Goal: Task Accomplishment & Management: Manage account settings

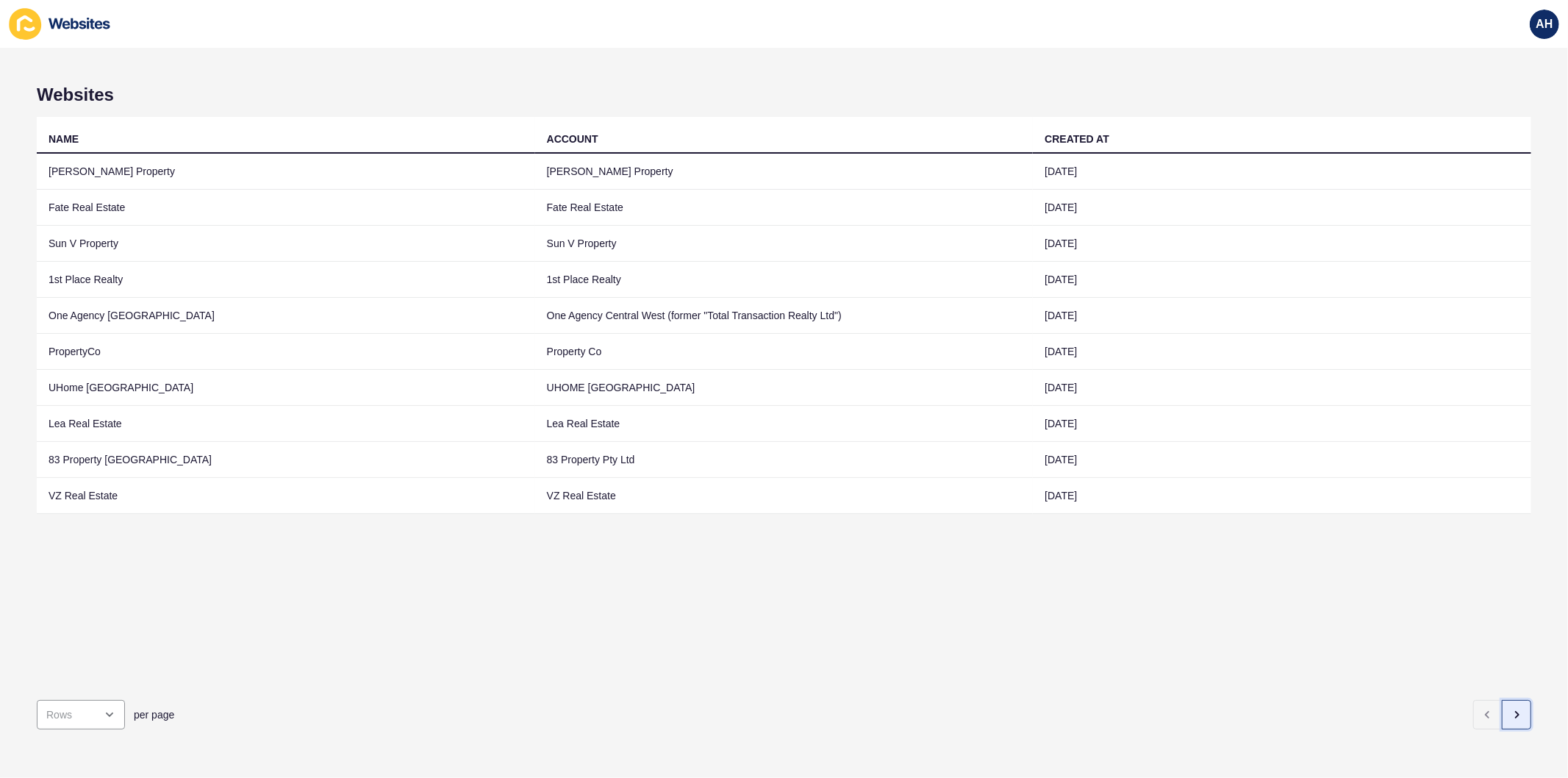
click at [1511, 708] on icon "button" at bounding box center [1517, 714] width 12 height 12
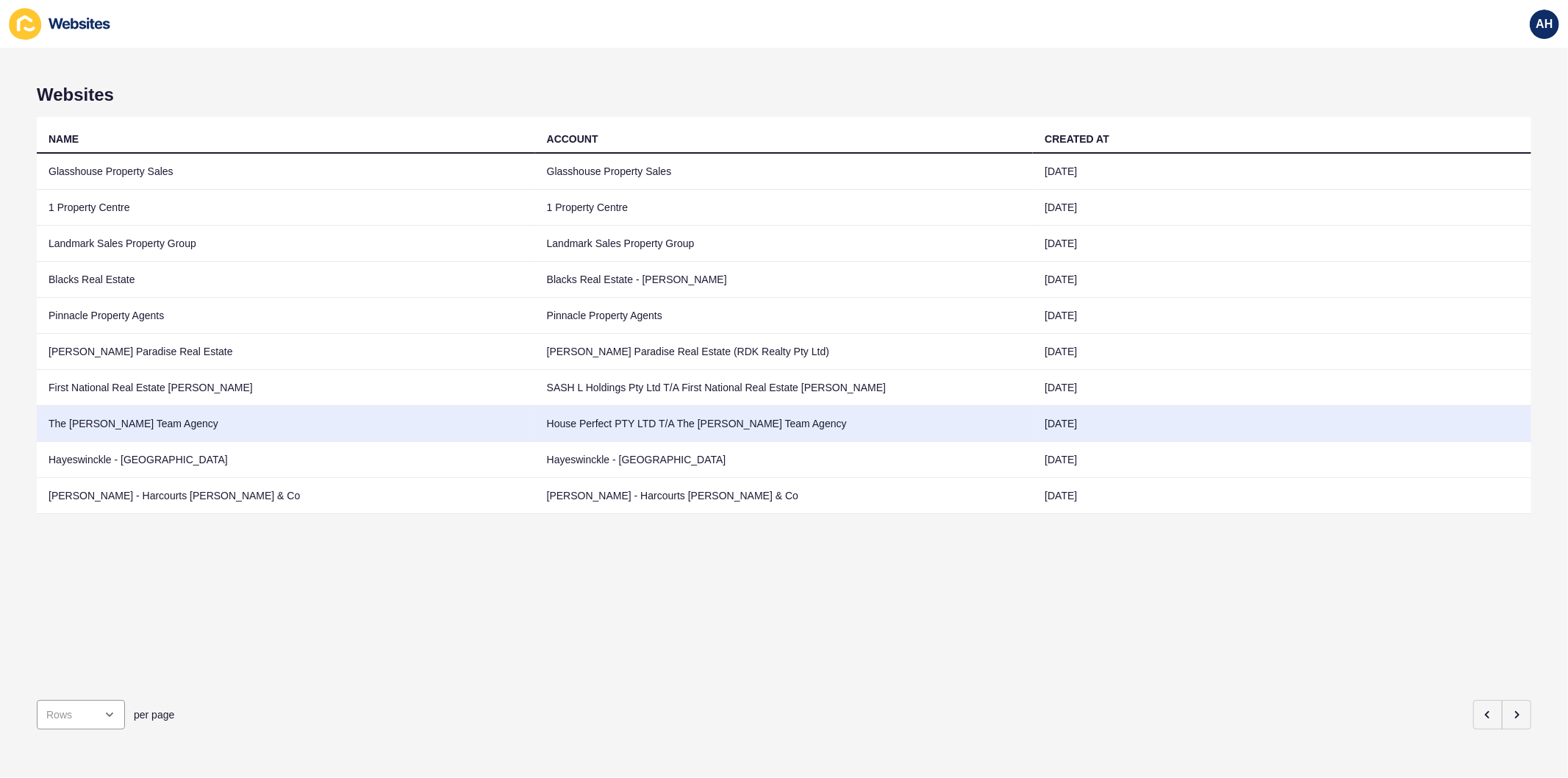
click at [388, 419] on td "The [PERSON_NAME] Team Agency" at bounding box center [287, 424] width 499 height 36
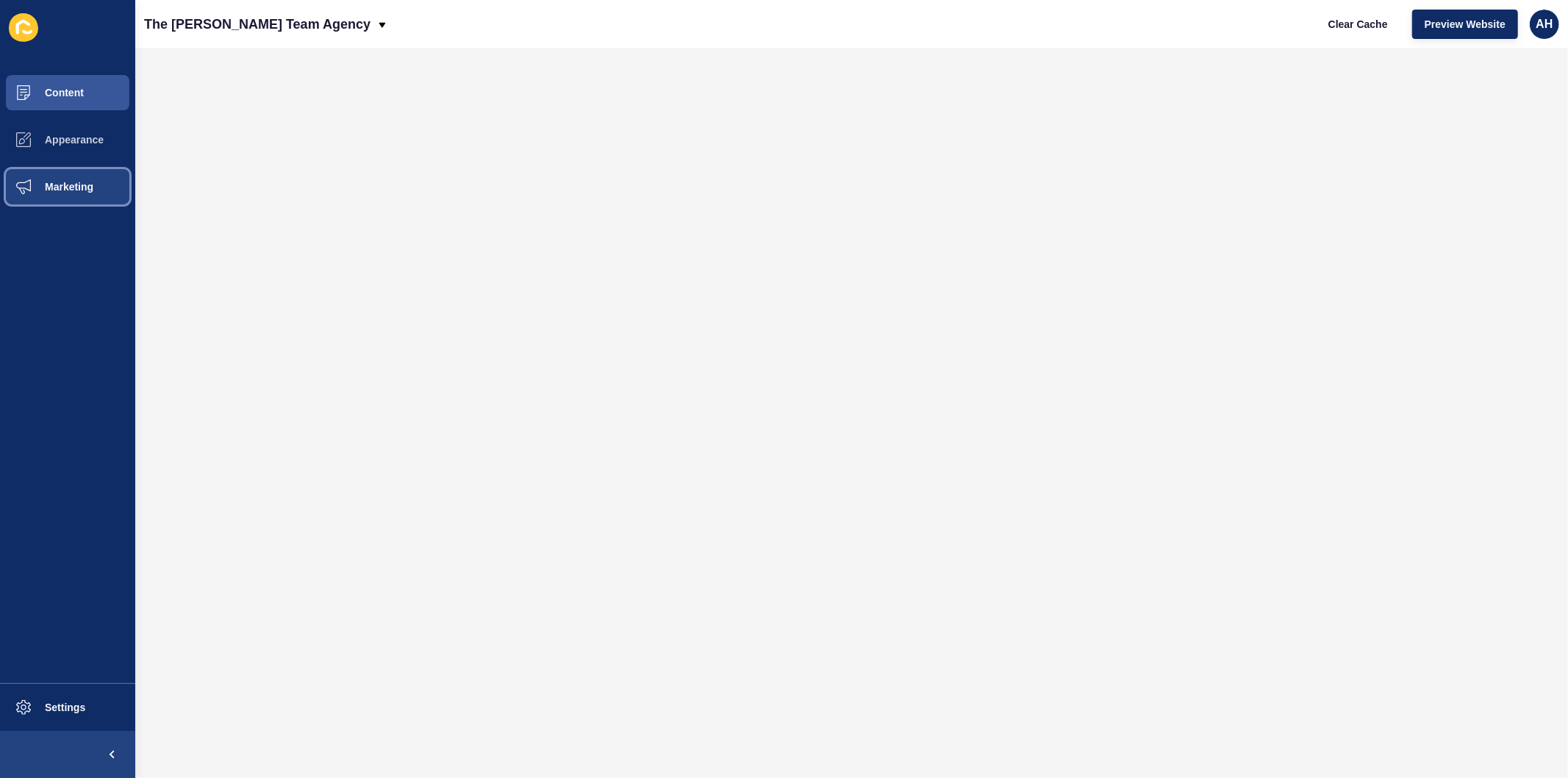
click at [70, 182] on span "Marketing" at bounding box center [45, 186] width 96 height 12
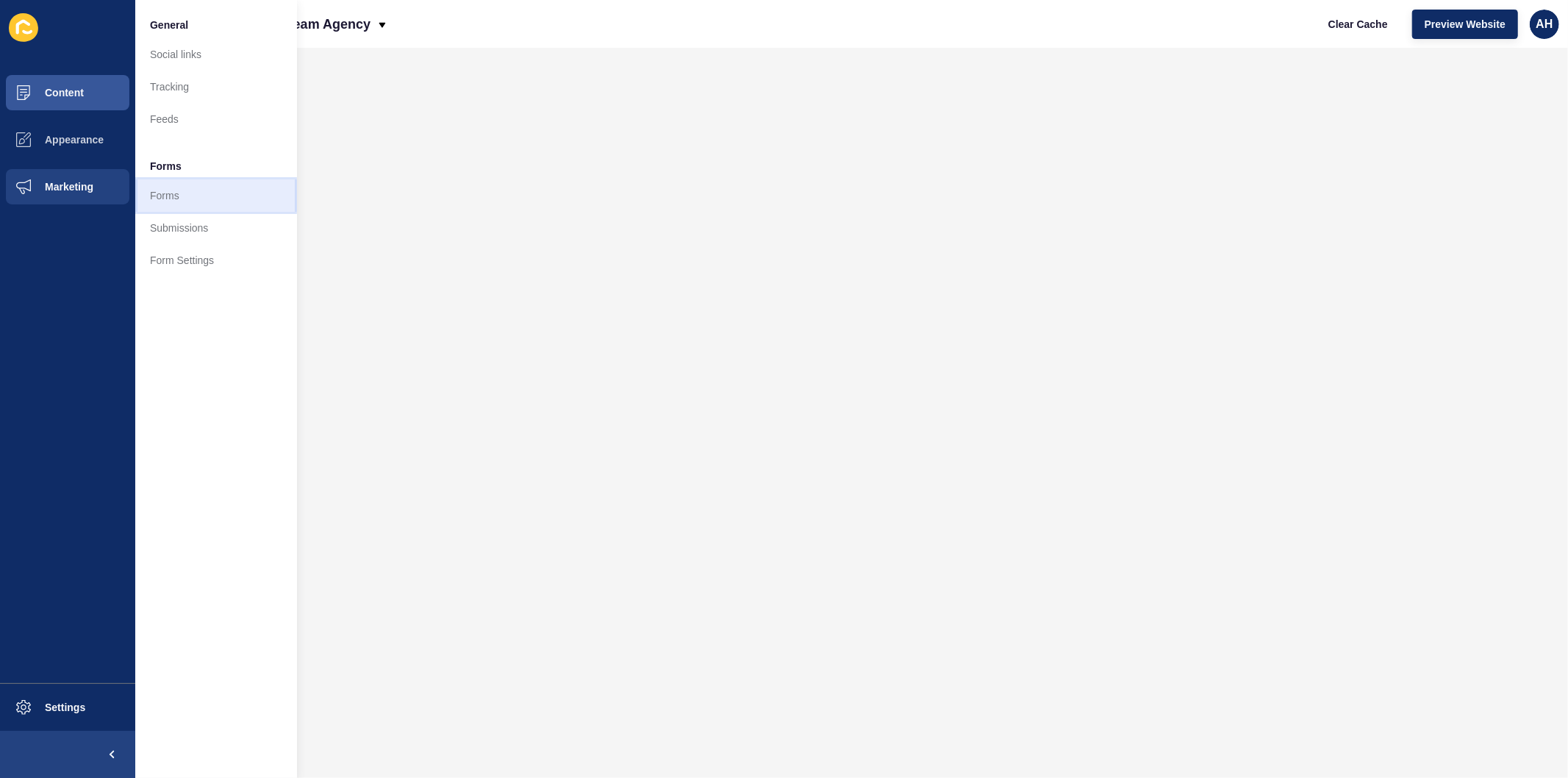
click at [172, 200] on link "Forms" at bounding box center [216, 195] width 161 height 32
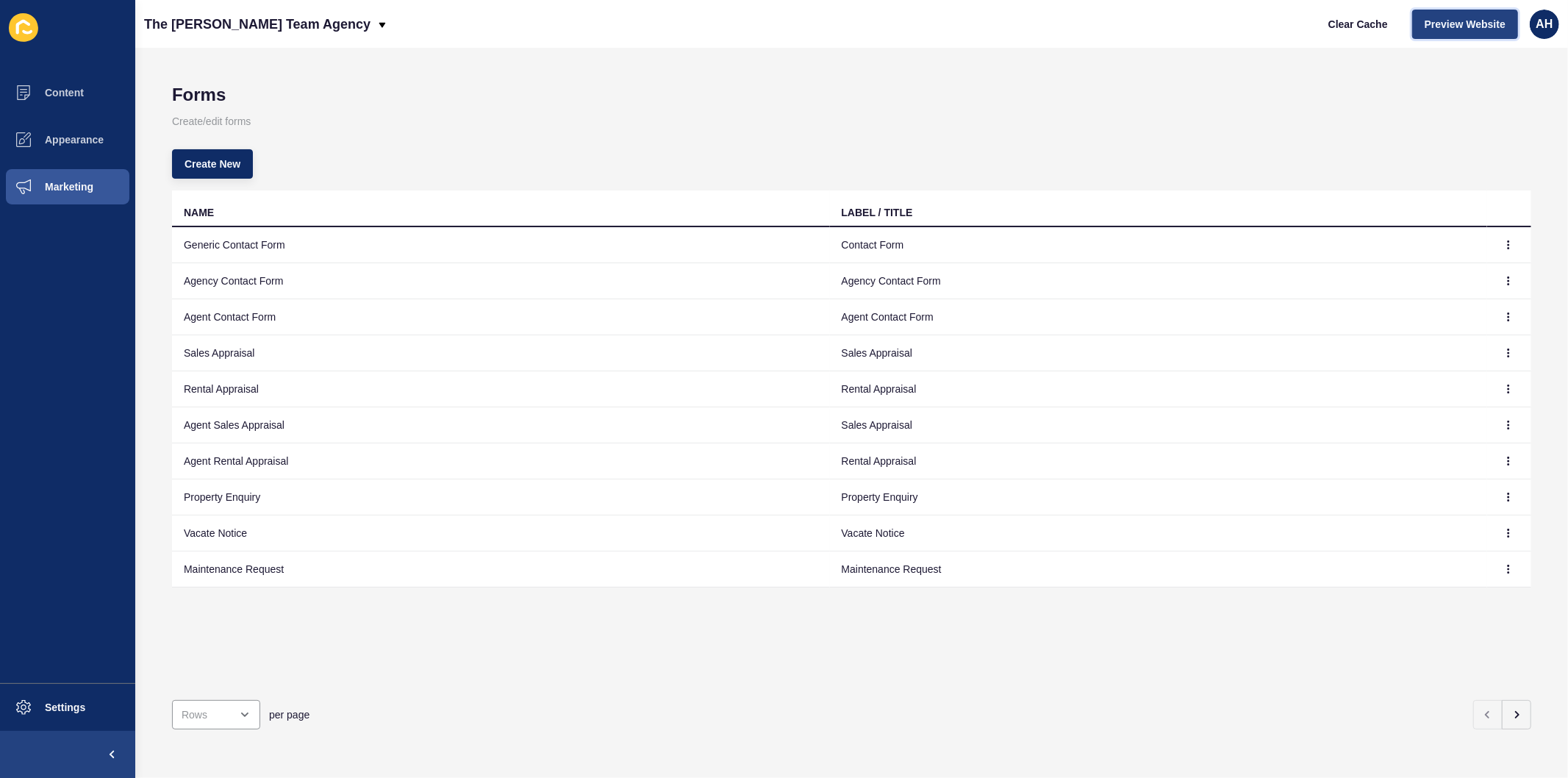
click at [1497, 32] on button "Preview Website" at bounding box center [1465, 24] width 106 height 30
click at [1511, 708] on icon "button" at bounding box center [1517, 714] width 12 height 12
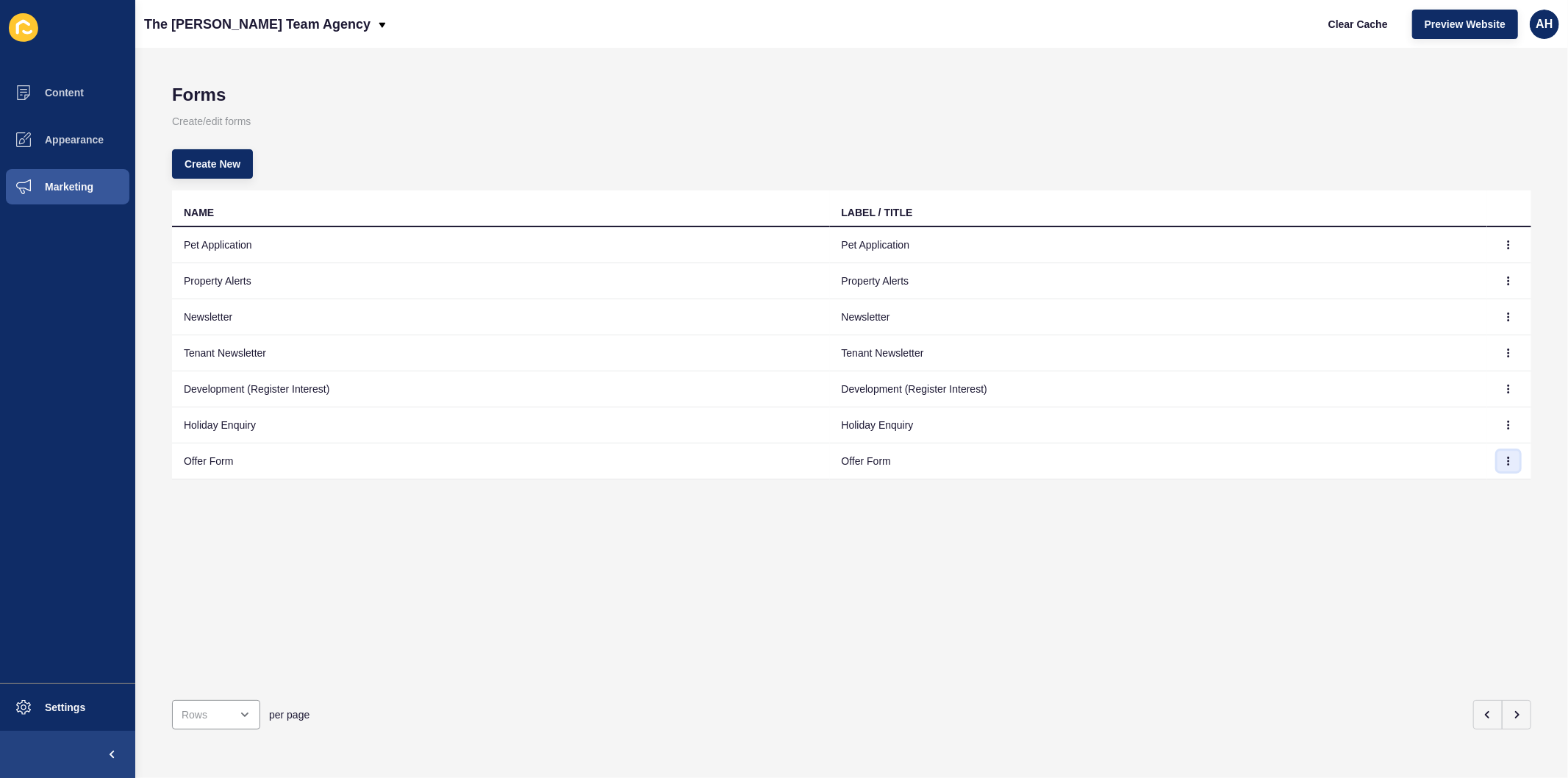
click at [1502, 464] on button "button" at bounding box center [1509, 461] width 22 height 20
click at [1458, 486] on link "Edit" at bounding box center [1456, 490] width 103 height 32
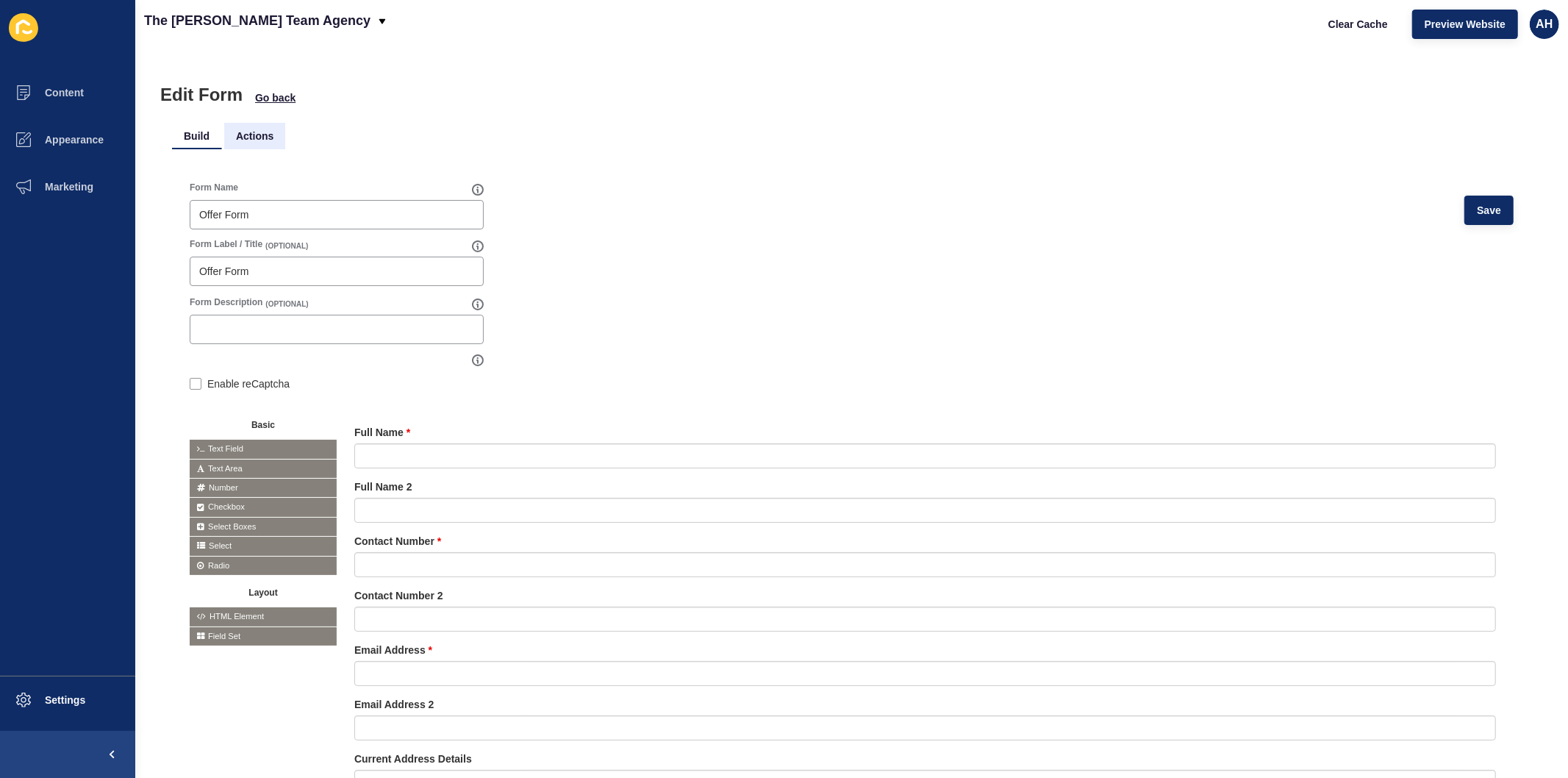
click at [259, 126] on li "Actions" at bounding box center [255, 135] width 61 height 27
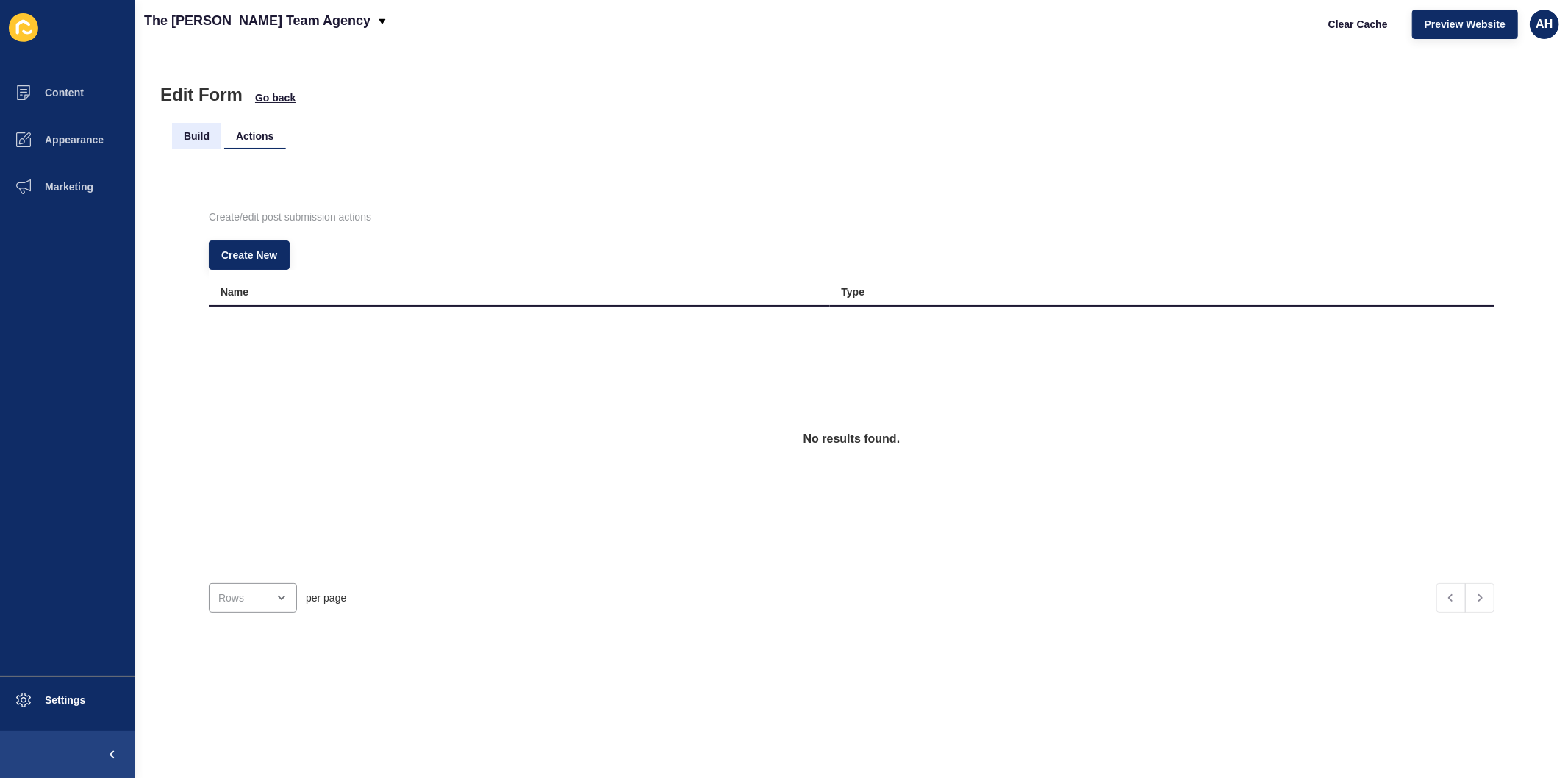
click at [190, 134] on li "Build" at bounding box center [197, 135] width 49 height 27
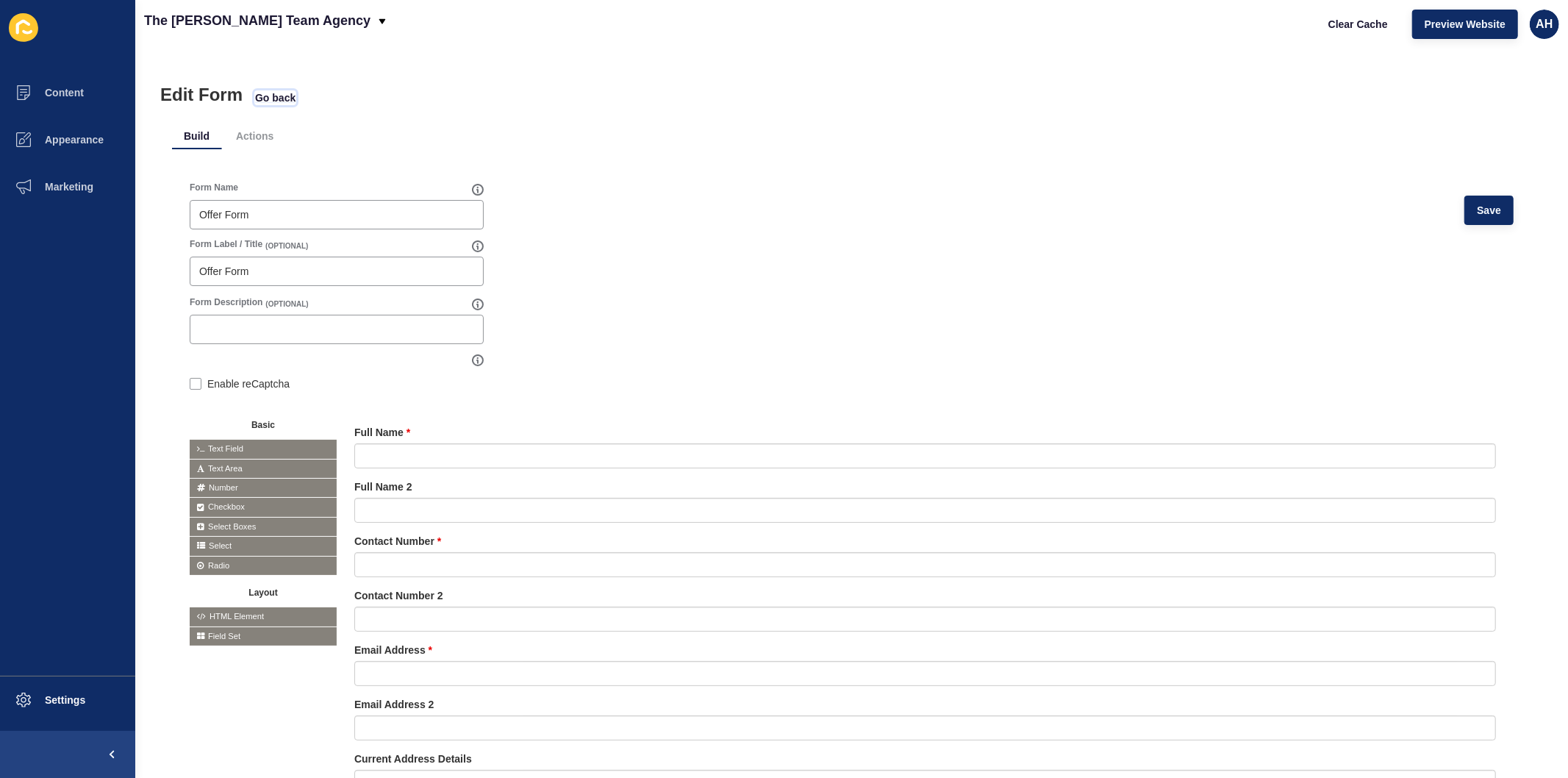
click at [267, 96] on span "Go back" at bounding box center [275, 98] width 41 height 15
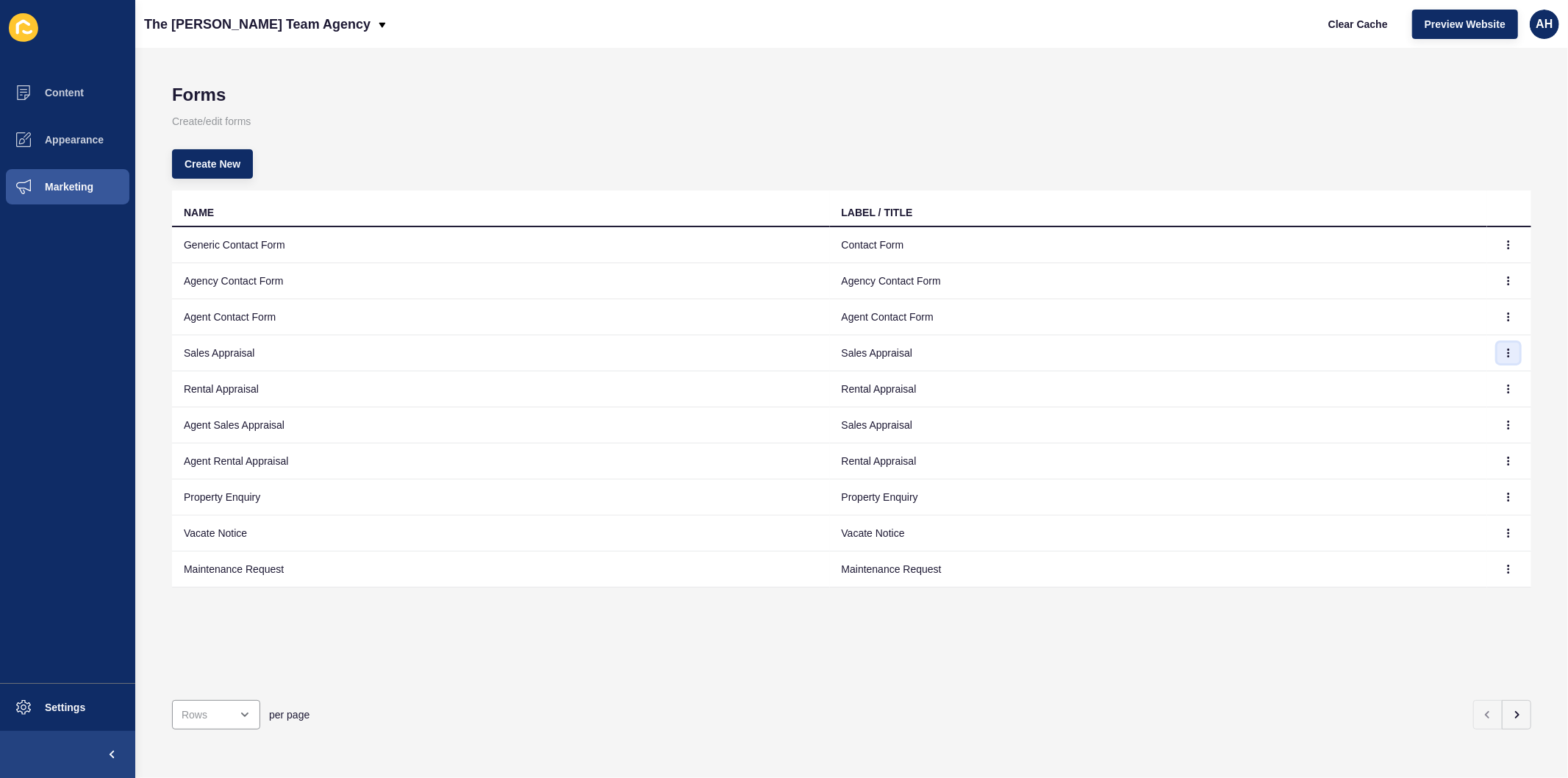
click at [1503, 353] on button "button" at bounding box center [1509, 353] width 22 height 20
click at [1423, 386] on link "Edit" at bounding box center [1456, 382] width 103 height 32
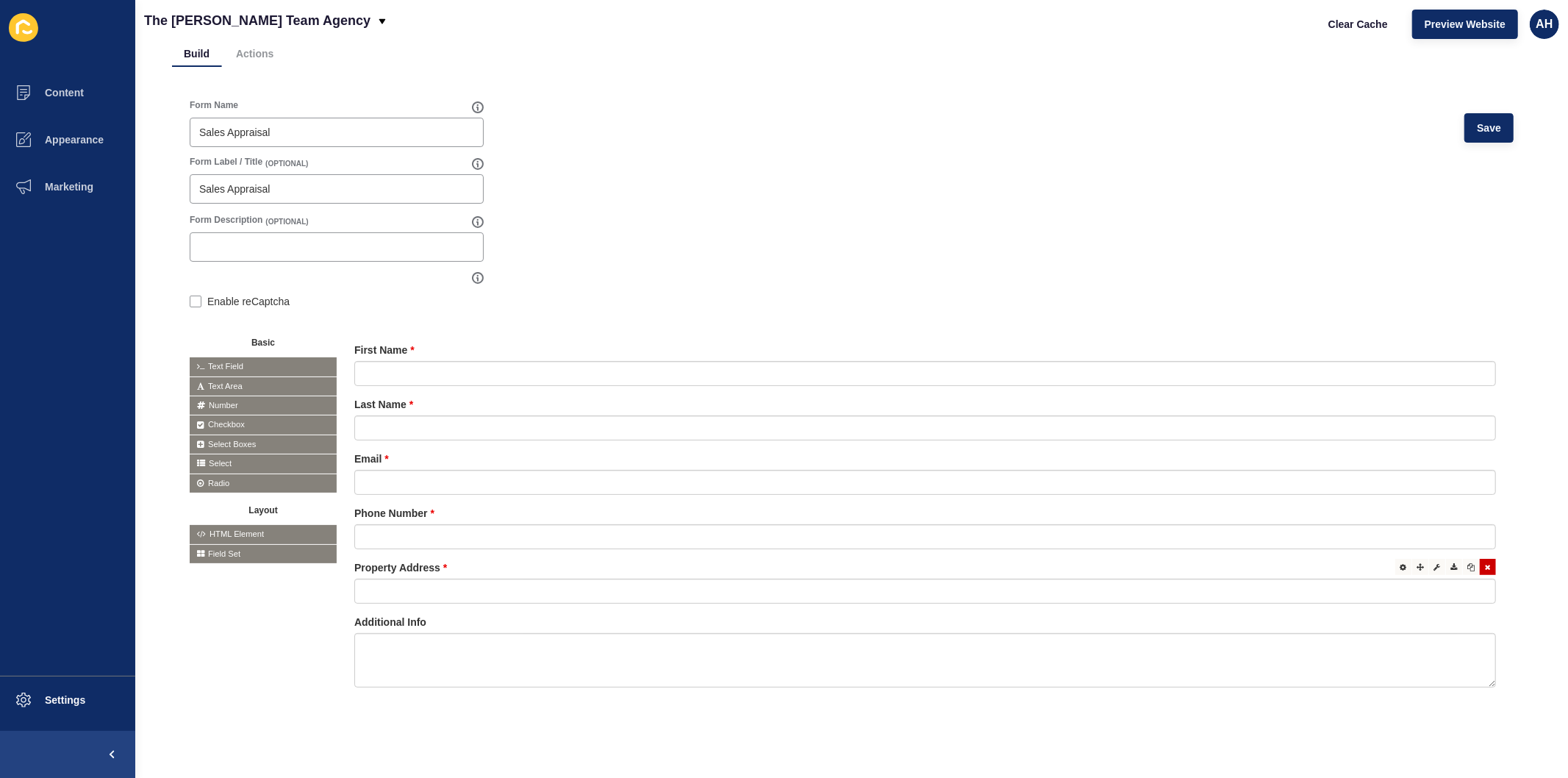
scroll to position [94, 0]
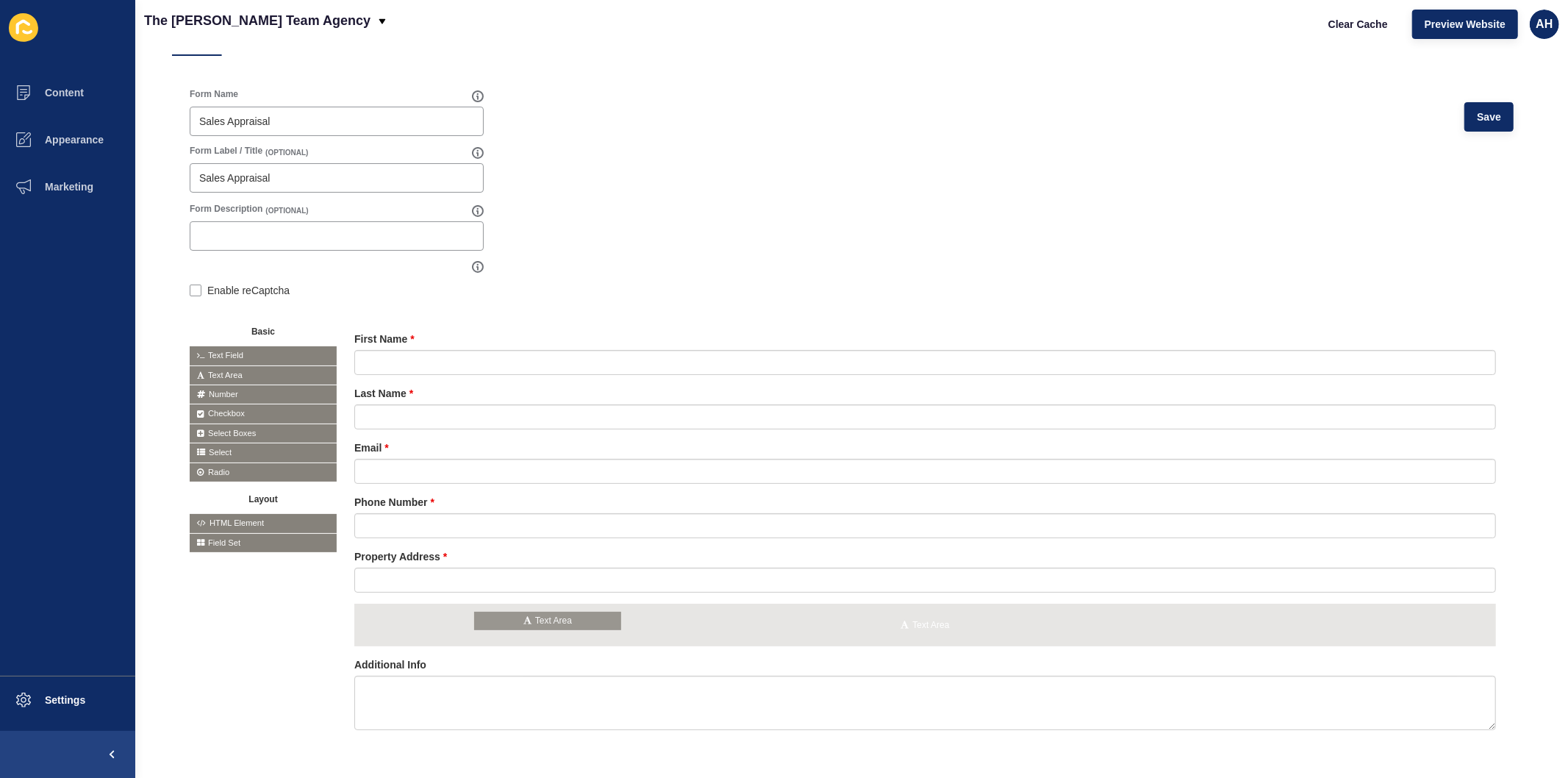
drag, startPoint x: 247, startPoint y: 368, endPoint x: 531, endPoint y: 615, distance: 376.4
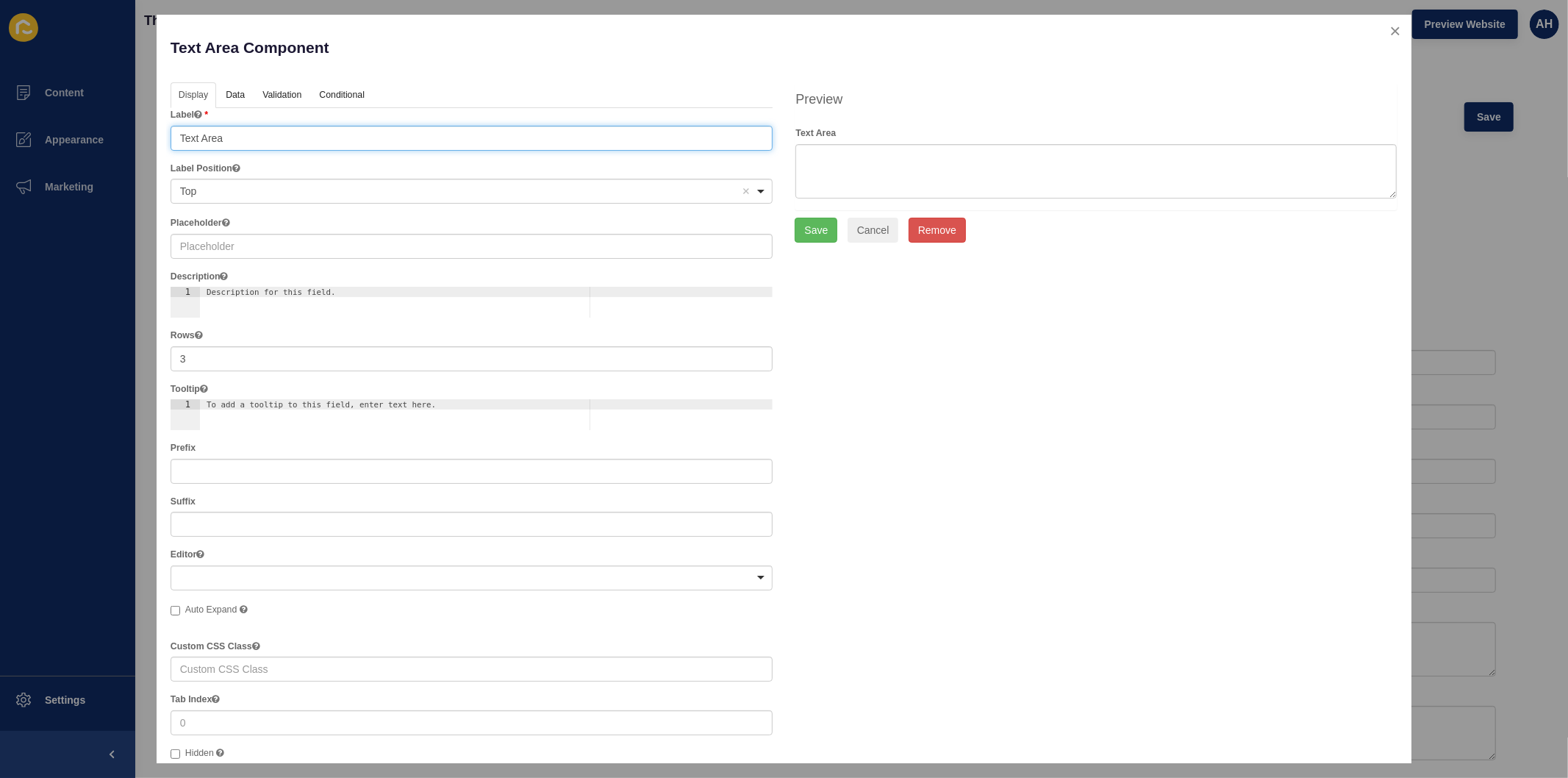
click at [303, 129] on input "Text Area" at bounding box center [472, 138] width 603 height 25
paste input "Living Areas (Style of home: House, Unit, Acreage, Block of Units, Townhouse, O…"
type input "Living Areas (Style of home: House, Unit, Acreage, Block of Units, Townhouse, O…"
click at [815, 232] on button "Save" at bounding box center [816, 230] width 43 height 25
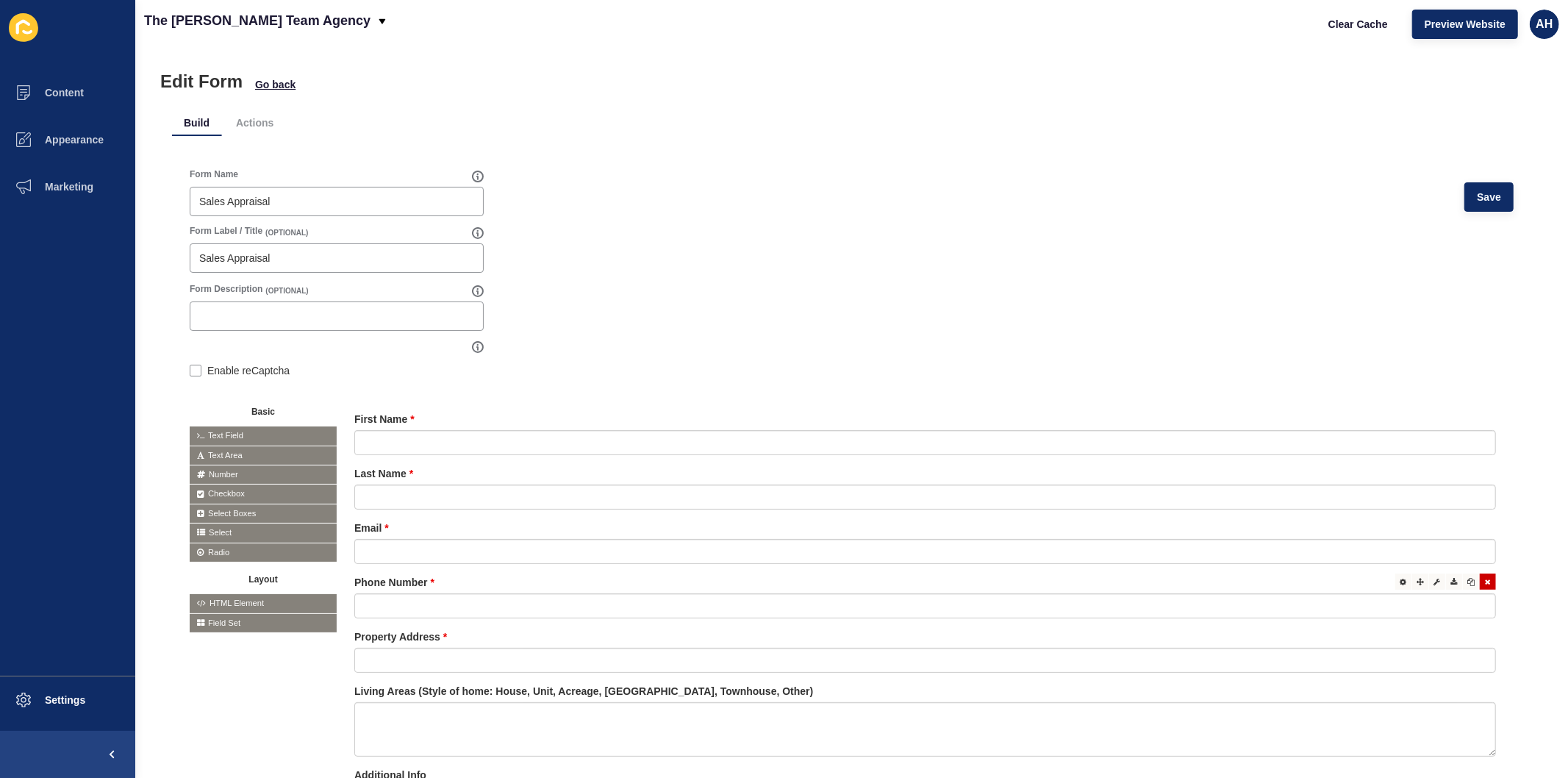
scroll to position [0, 0]
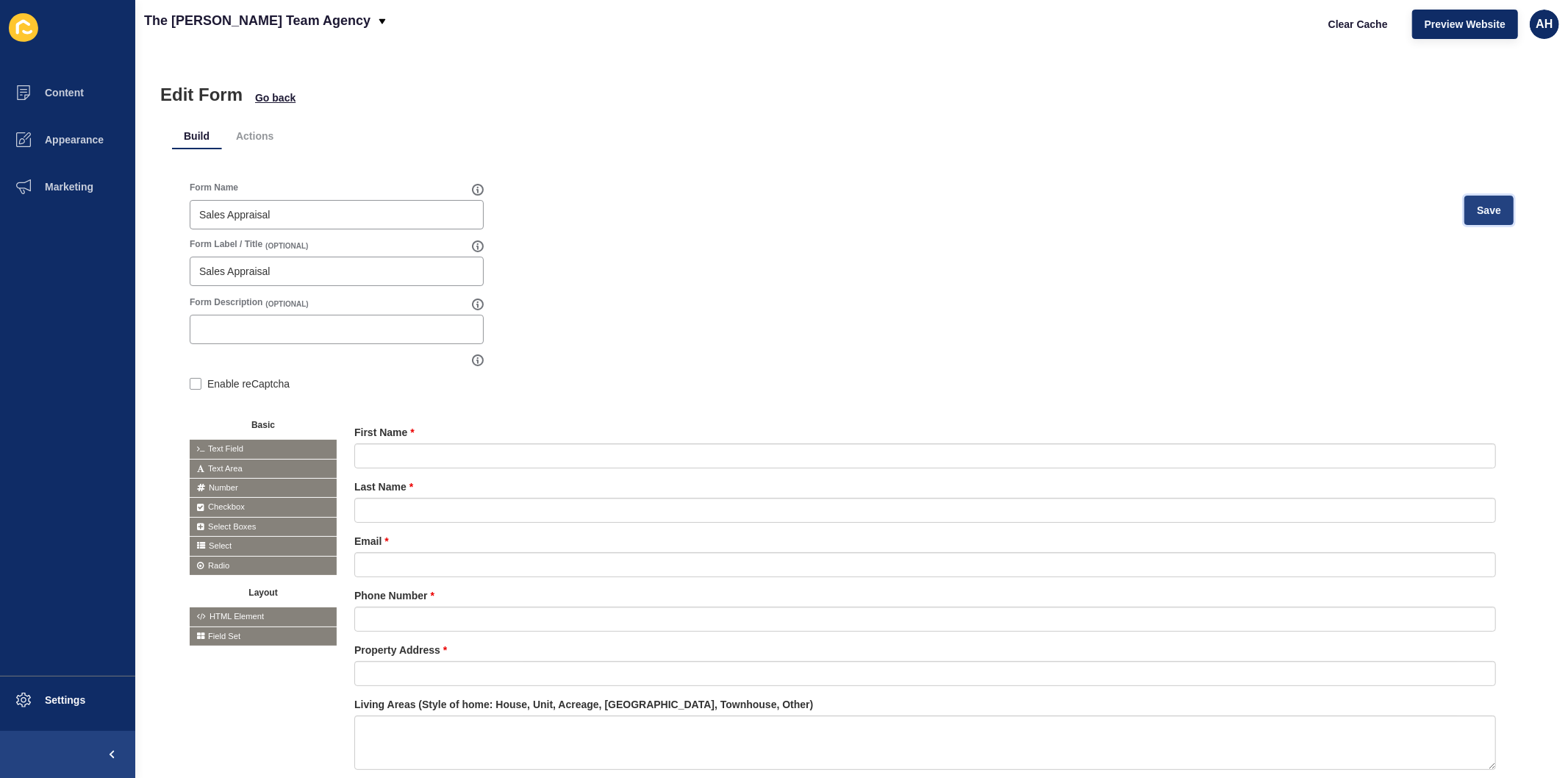
click at [1477, 208] on span "Save" at bounding box center [1489, 210] width 24 height 15
click at [272, 92] on span "Go back" at bounding box center [275, 98] width 41 height 15
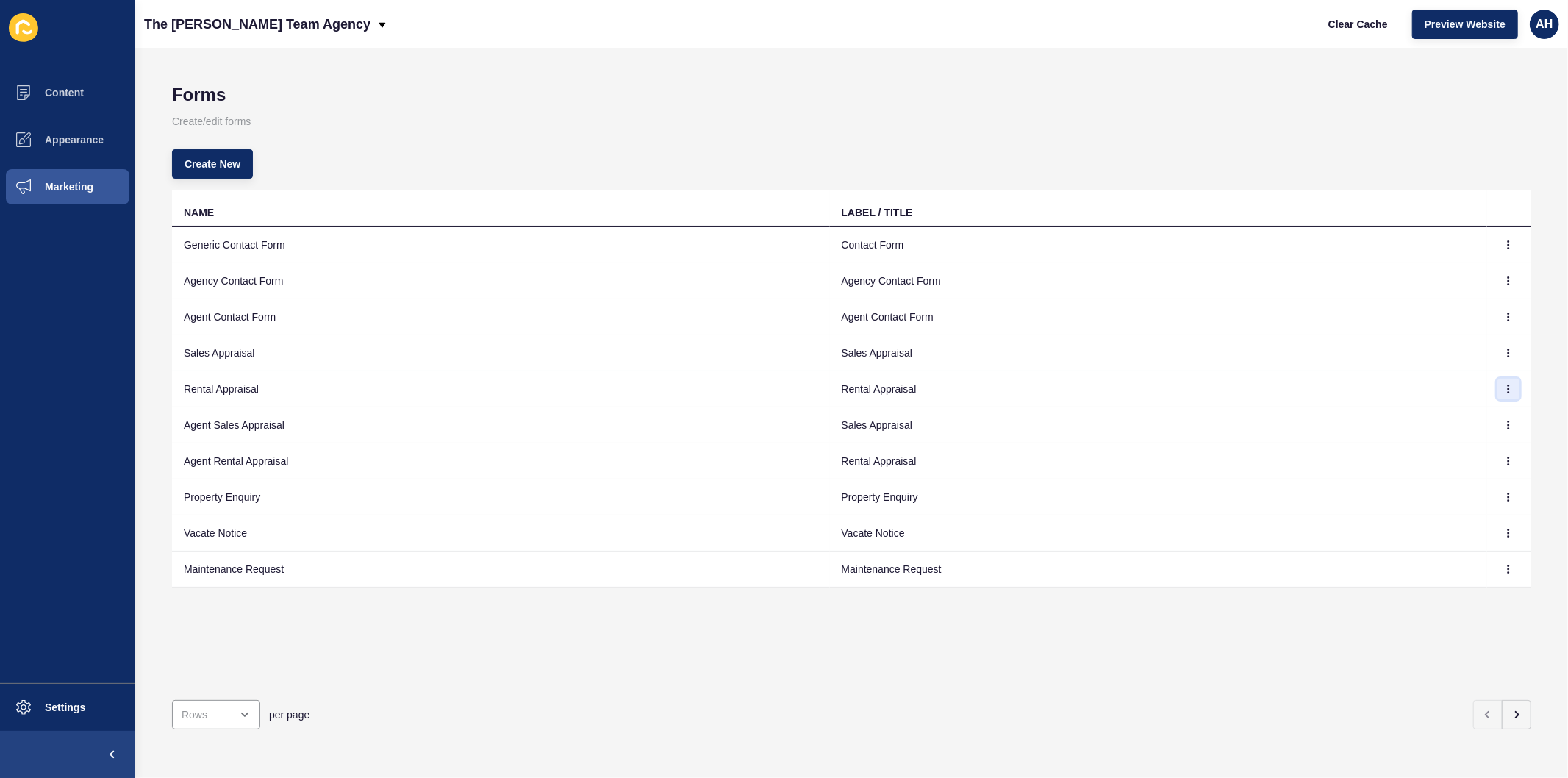
click at [1503, 391] on button "button" at bounding box center [1509, 389] width 22 height 20
click at [1456, 425] on link "Edit" at bounding box center [1456, 418] width 103 height 32
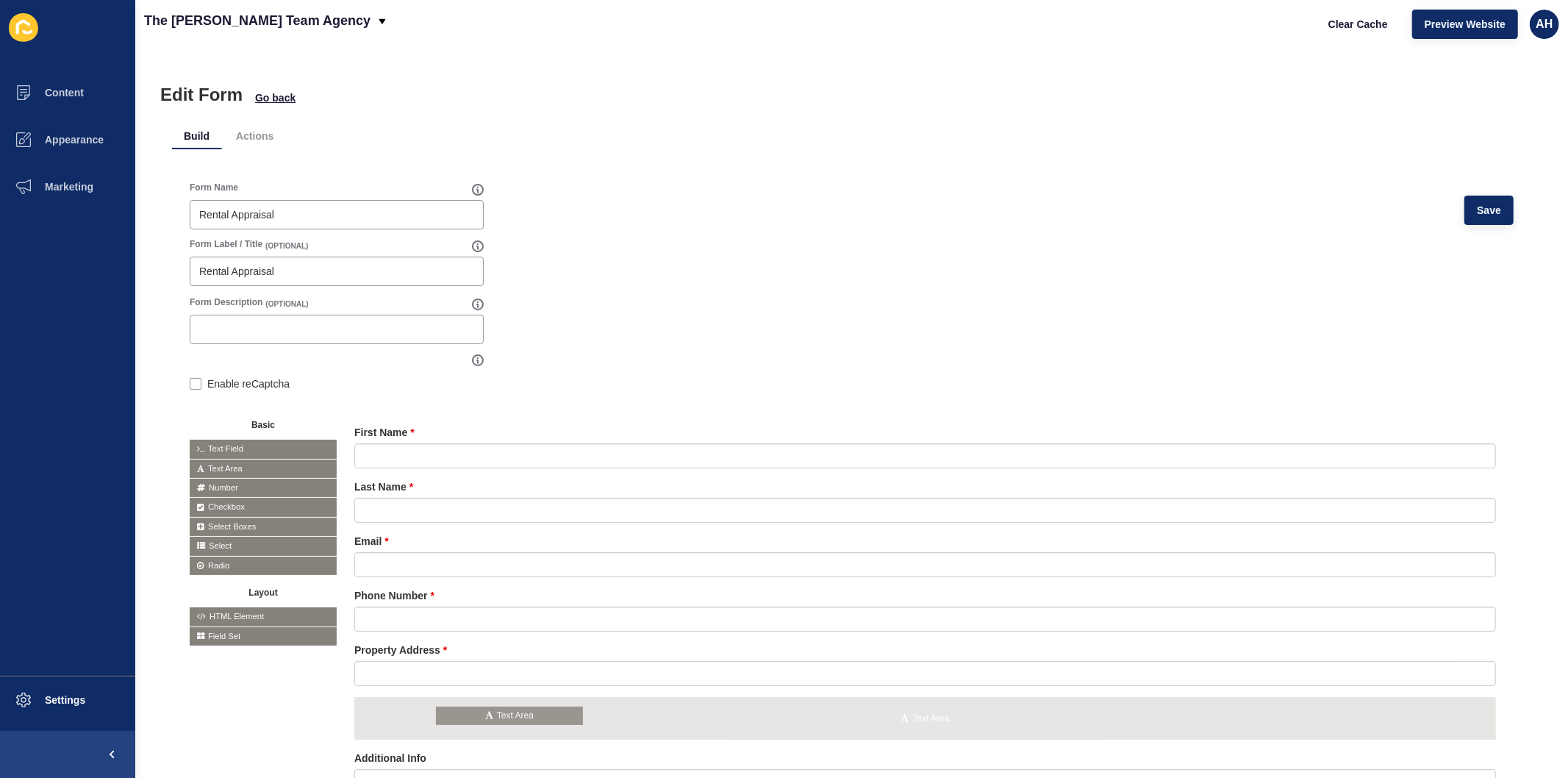
drag, startPoint x: 280, startPoint y: 466, endPoint x: 528, endPoint y: 714, distance: 350.7
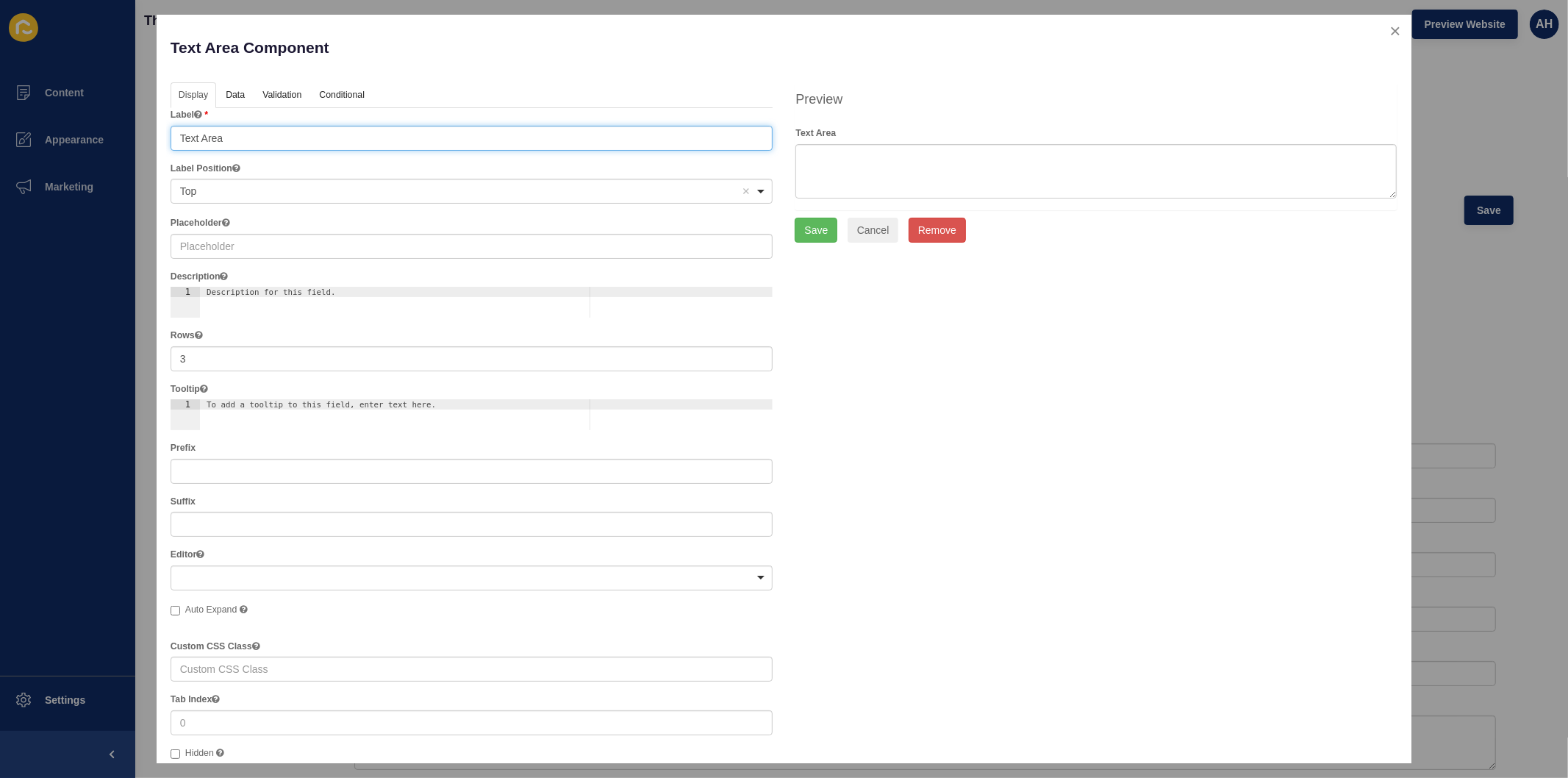
click at [343, 136] on input "Text Area" at bounding box center [472, 138] width 603 height 25
paste input "Living Areas (Style of home: House, Unit, Acreage, Block of Units, Townhouse, O…"
type input "Living Areas (Style of home: House, Unit, Acreage, Block of Units, Townhouse, O…"
click at [809, 236] on button "Save" at bounding box center [816, 230] width 43 height 25
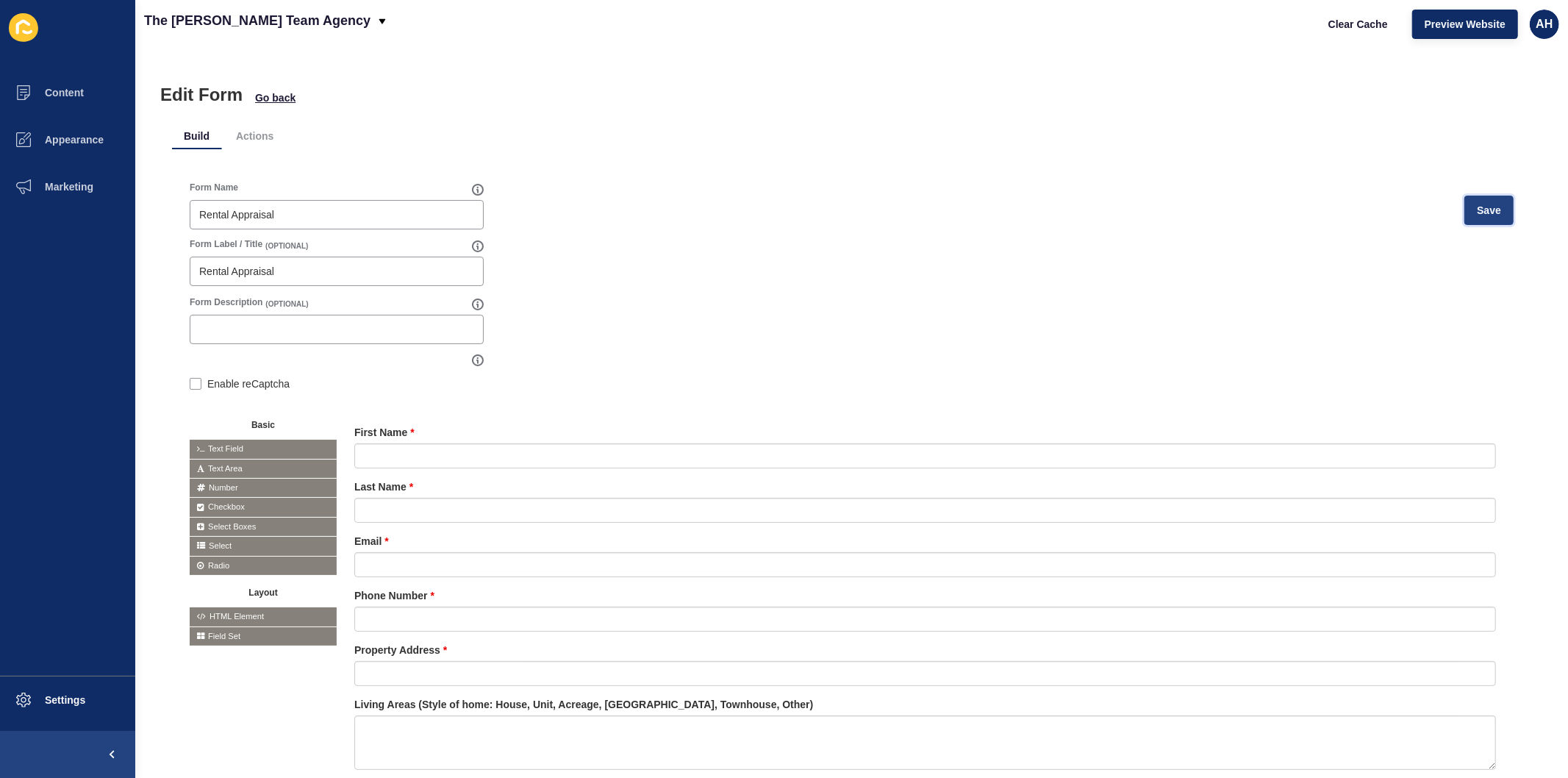
click at [1486, 211] on span "Save" at bounding box center [1489, 210] width 24 height 15
click at [57, 89] on span "Content" at bounding box center [41, 93] width 86 height 12
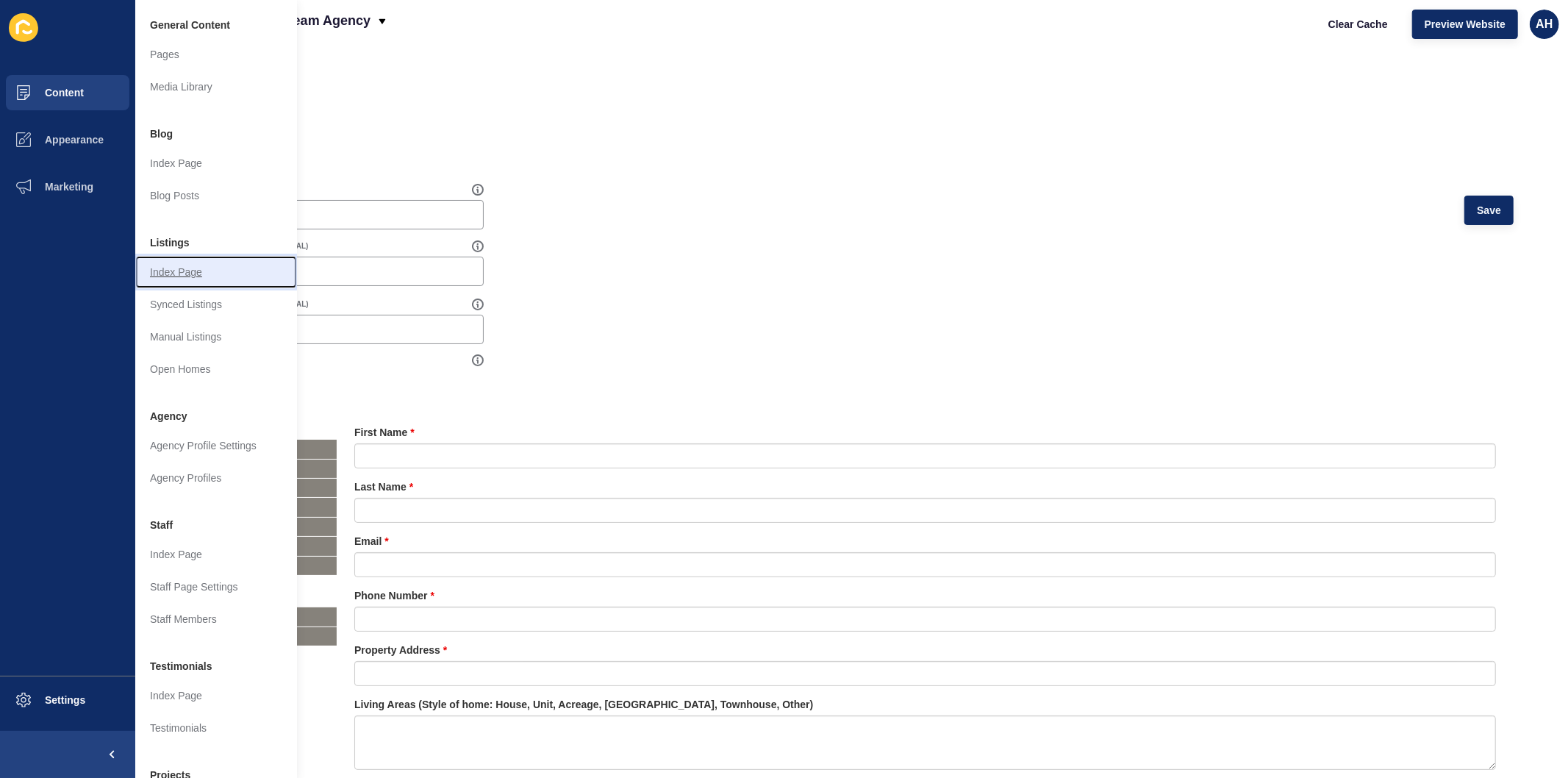
click at [176, 274] on link "Index Page" at bounding box center [216, 272] width 161 height 32
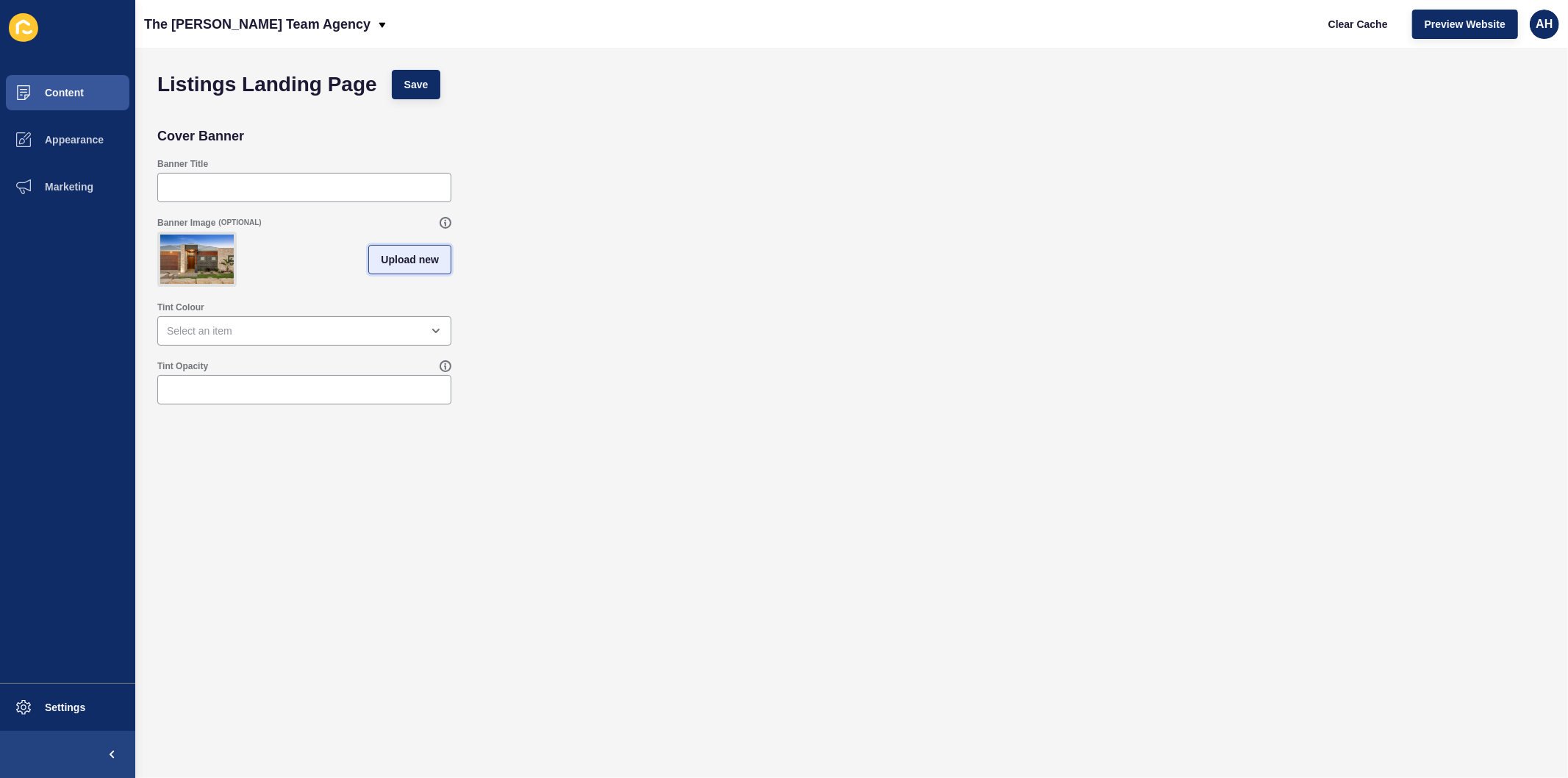
click at [417, 267] on span "Upload new" at bounding box center [410, 260] width 58 height 15
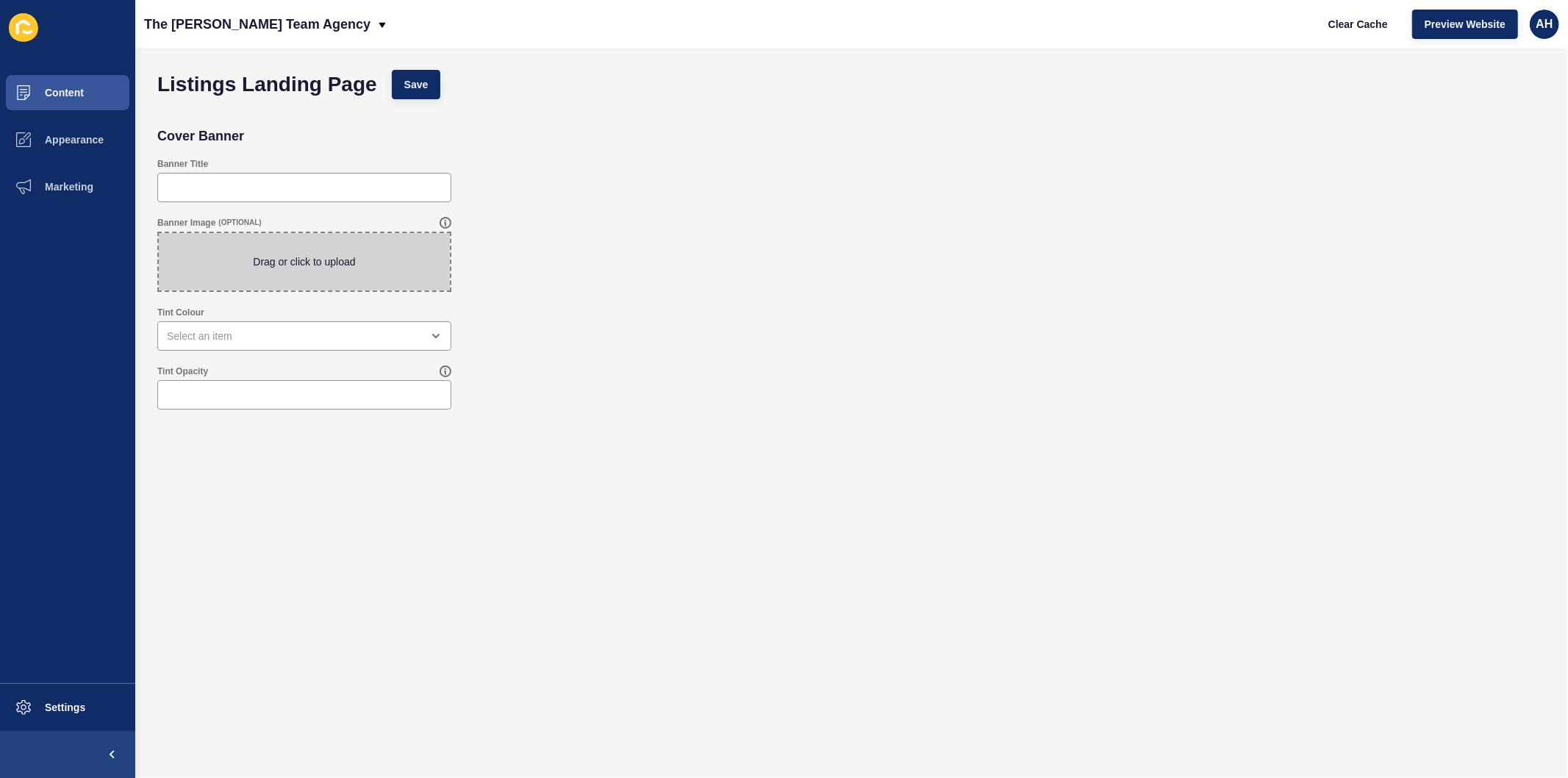
click at [259, 254] on span at bounding box center [304, 261] width 291 height 57
click at [159, 233] on input "Drag or click to upload" at bounding box center [159, 233] width 0 height 0
type input "C:\fakepath\HIGHRES11JAN-30.jpg"
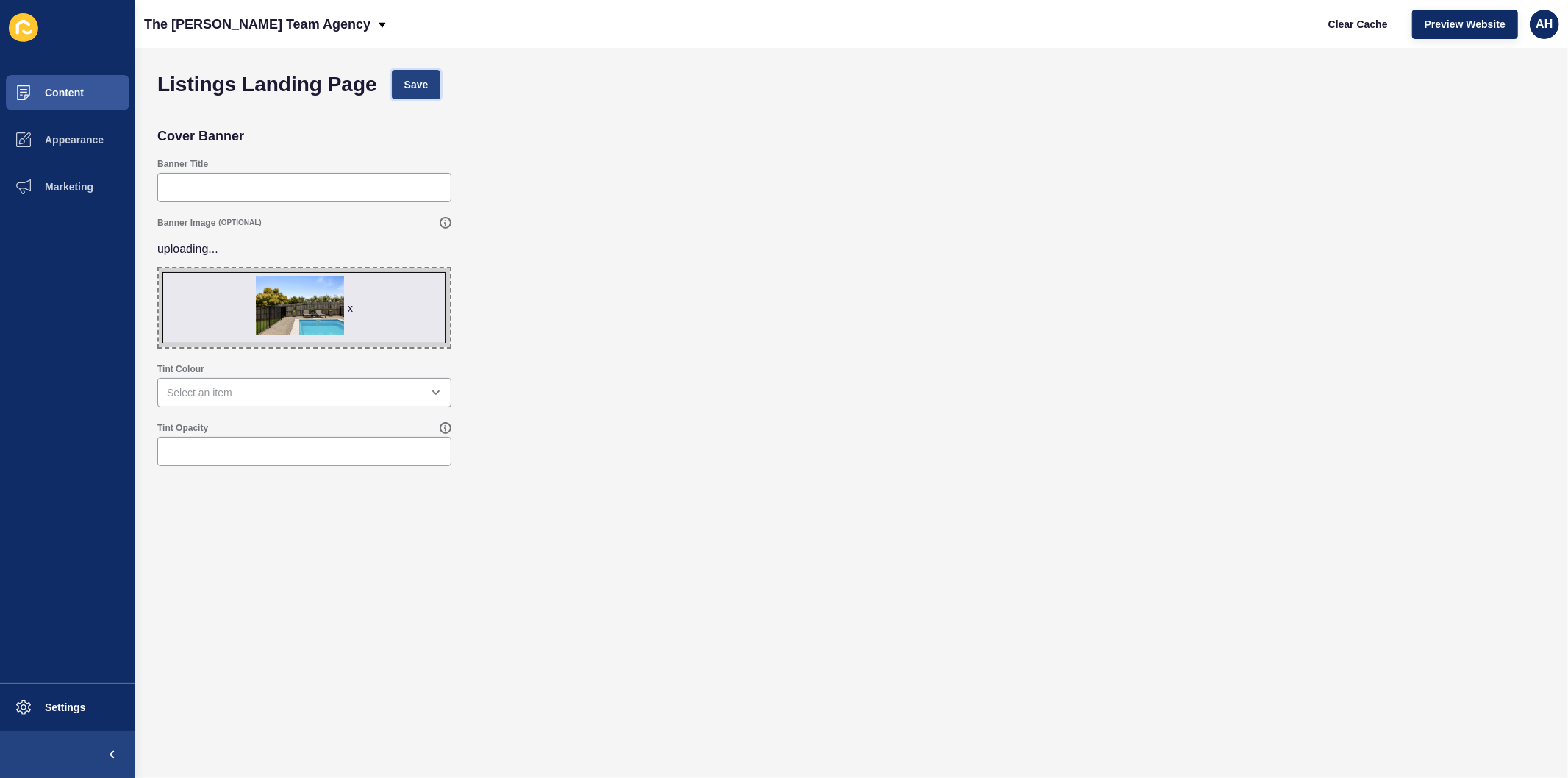
click at [410, 84] on span "Save" at bounding box center [416, 84] width 24 height 15
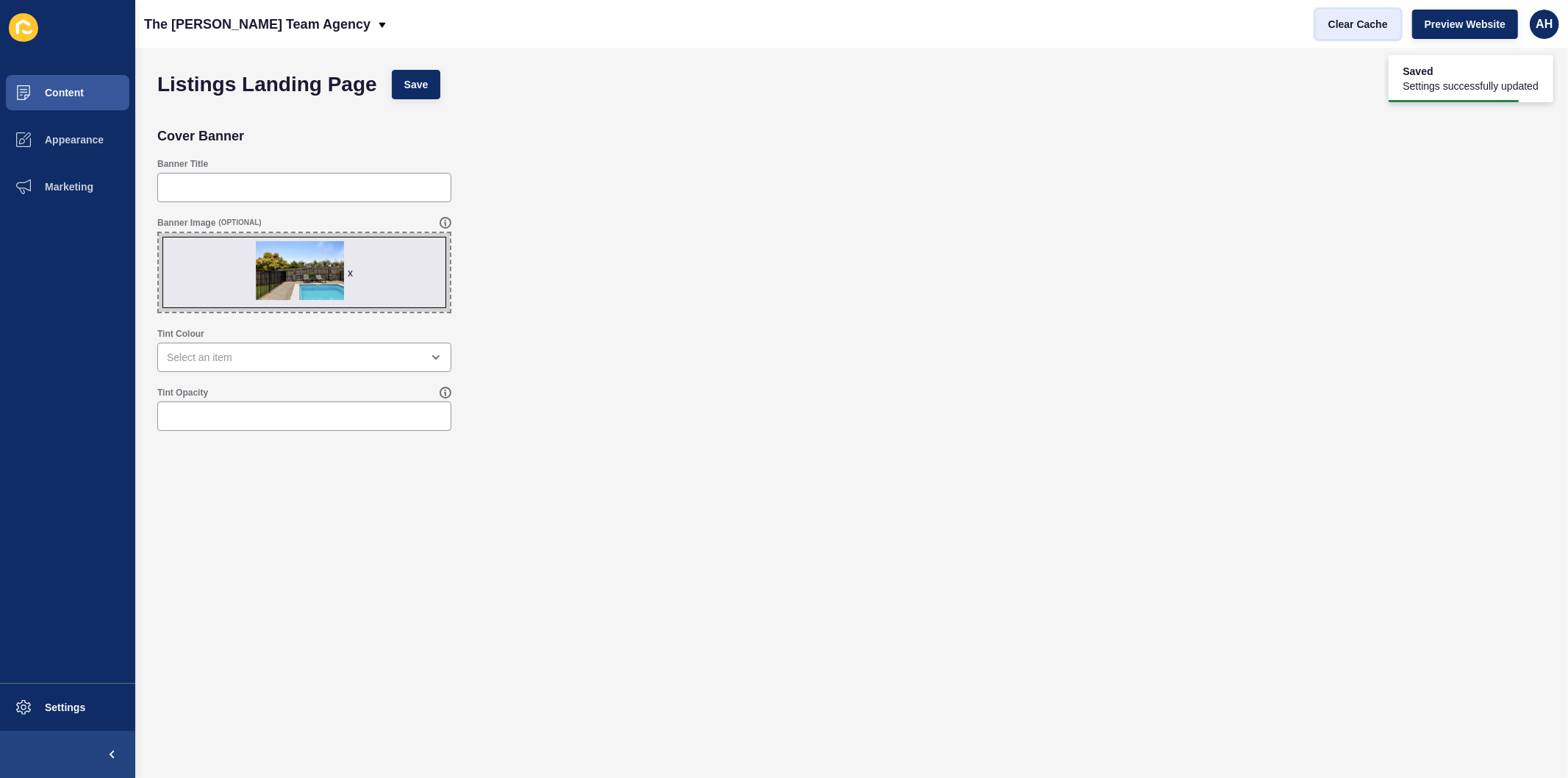
click at [1327, 17] on button "Clear Cache" at bounding box center [1358, 24] width 84 height 30
click at [77, 76] on button "Content" at bounding box center [68, 93] width 135 height 47
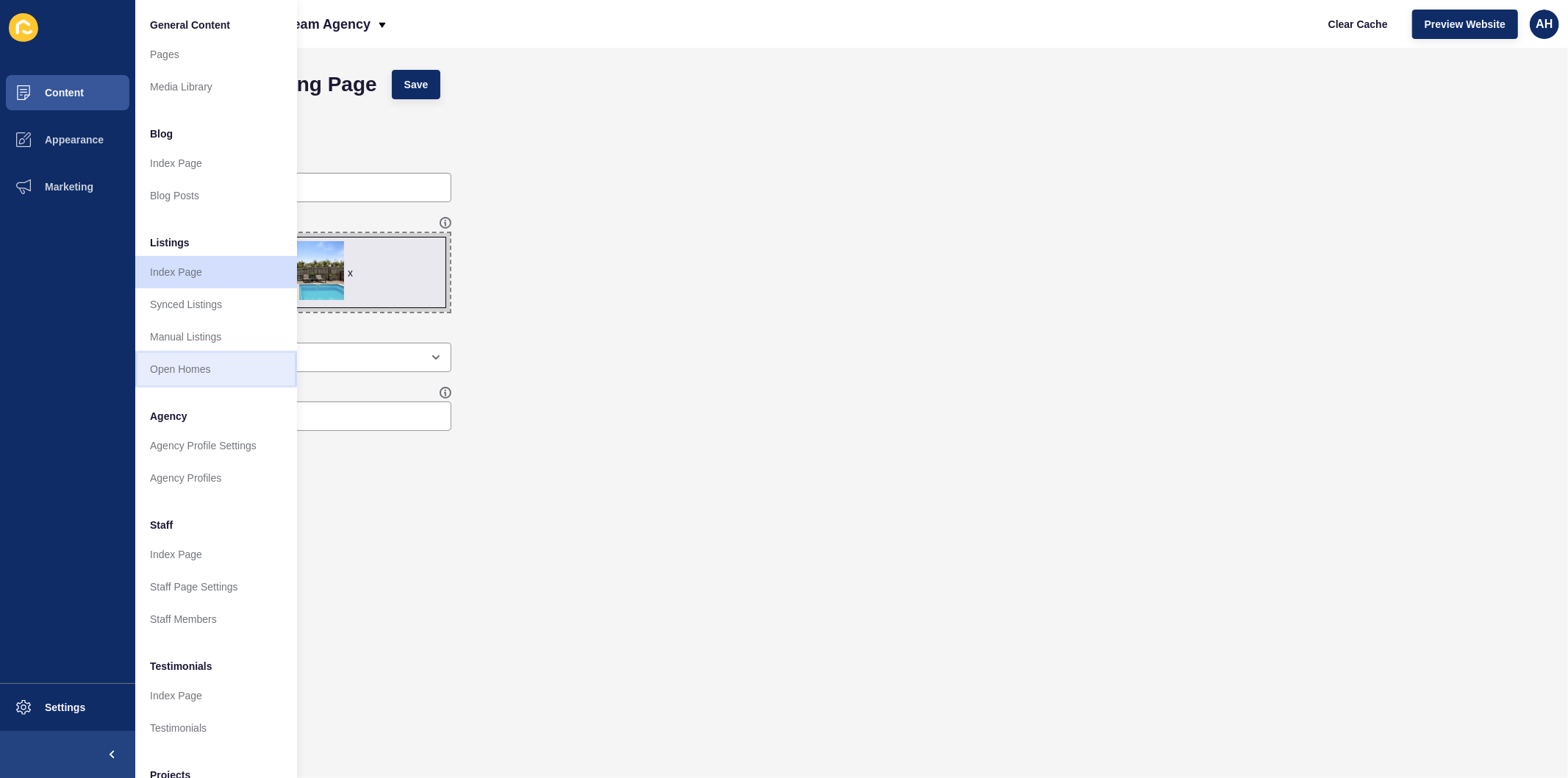
click at [196, 359] on link "Open Homes" at bounding box center [216, 369] width 161 height 32
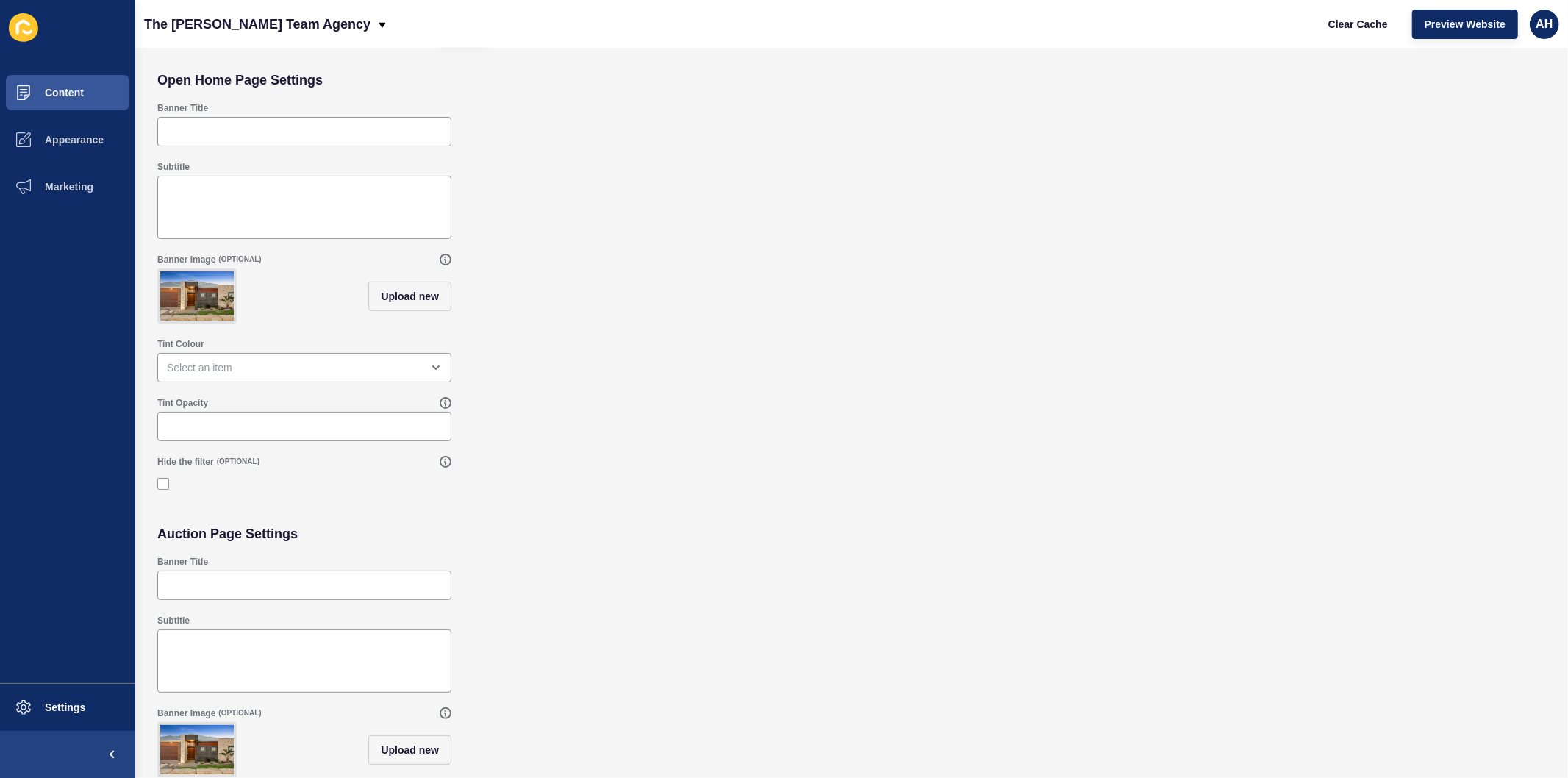
scroll to position [82, 0]
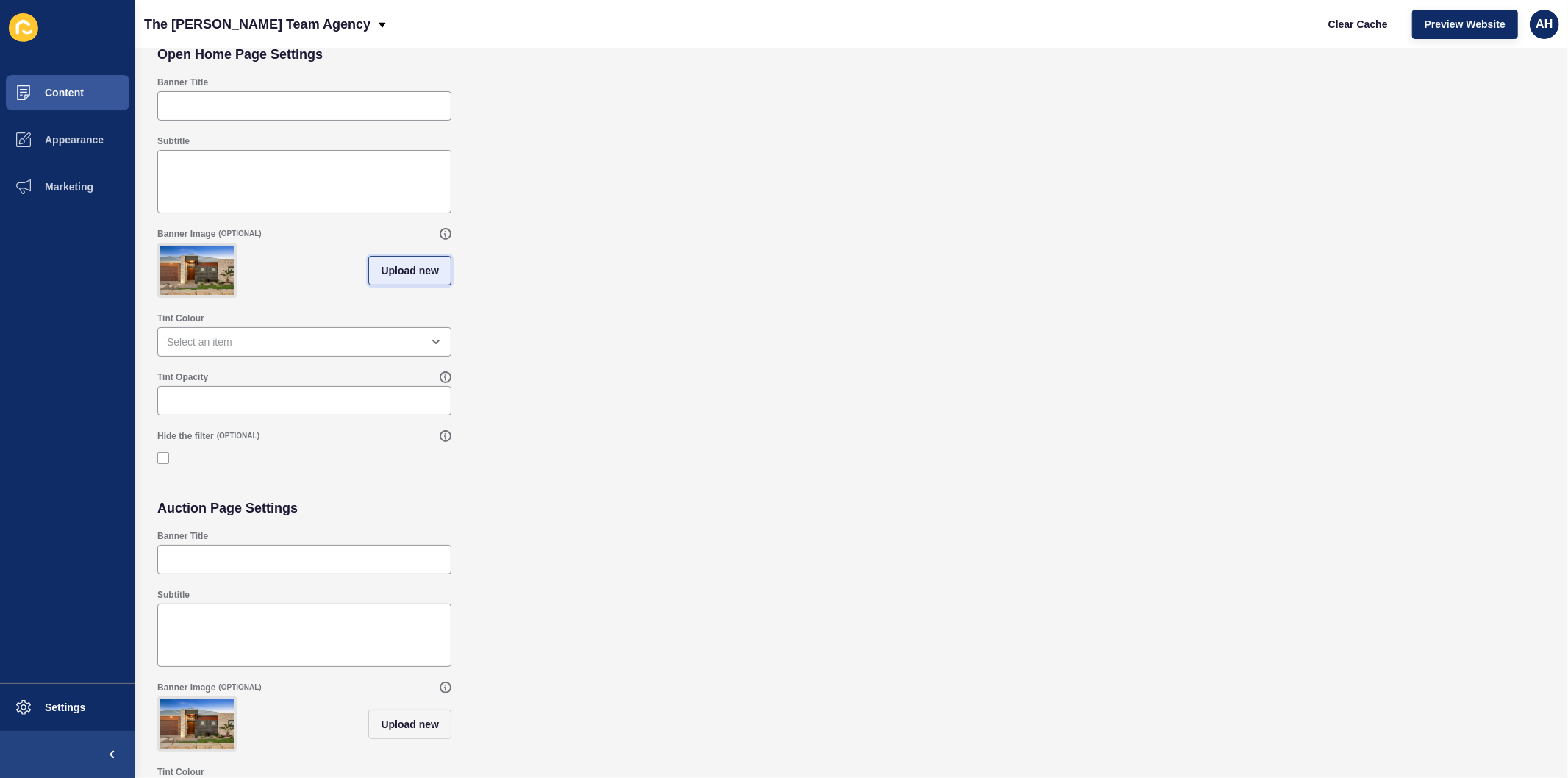
click at [410, 284] on button "Upload new" at bounding box center [410, 271] width 83 height 30
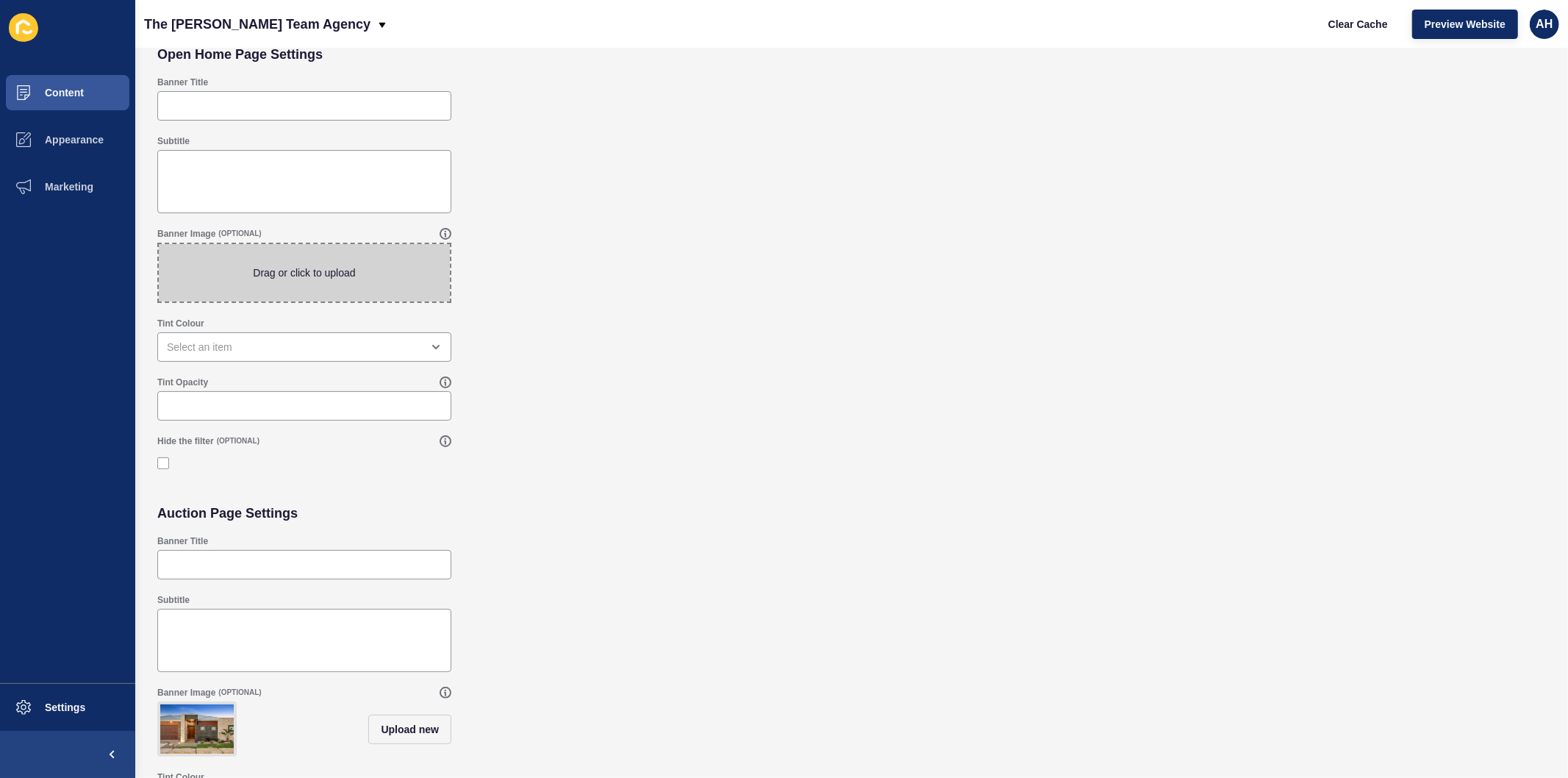
click at [301, 261] on span at bounding box center [304, 273] width 291 height 57
click at [159, 244] on input "Drag or click to upload" at bounding box center [159, 244] width 0 height 0
type input "C:\fakepath\HIGHRES11JAN-30.jpg"
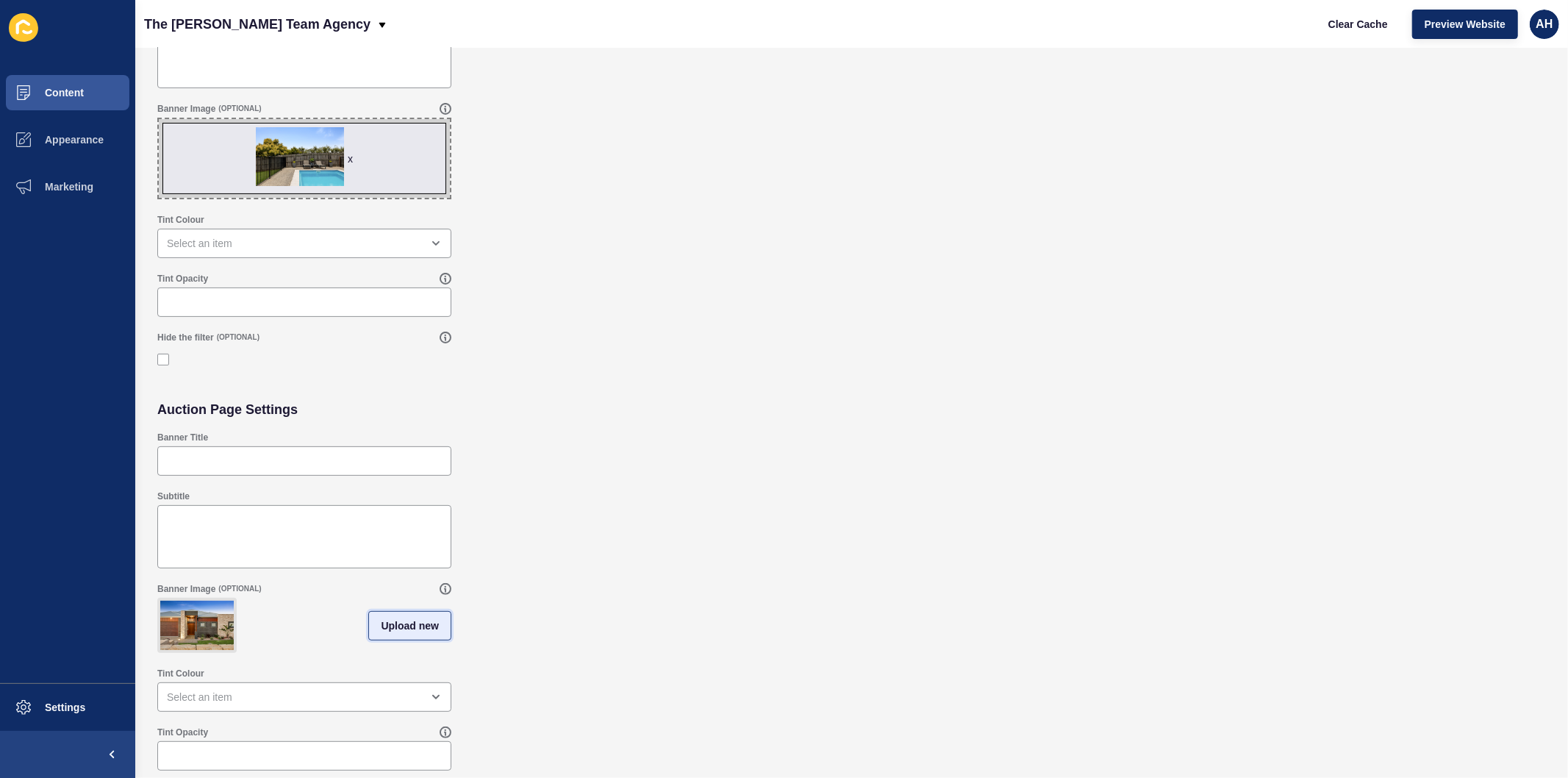
click at [396, 621] on span "Upload new" at bounding box center [410, 626] width 58 height 15
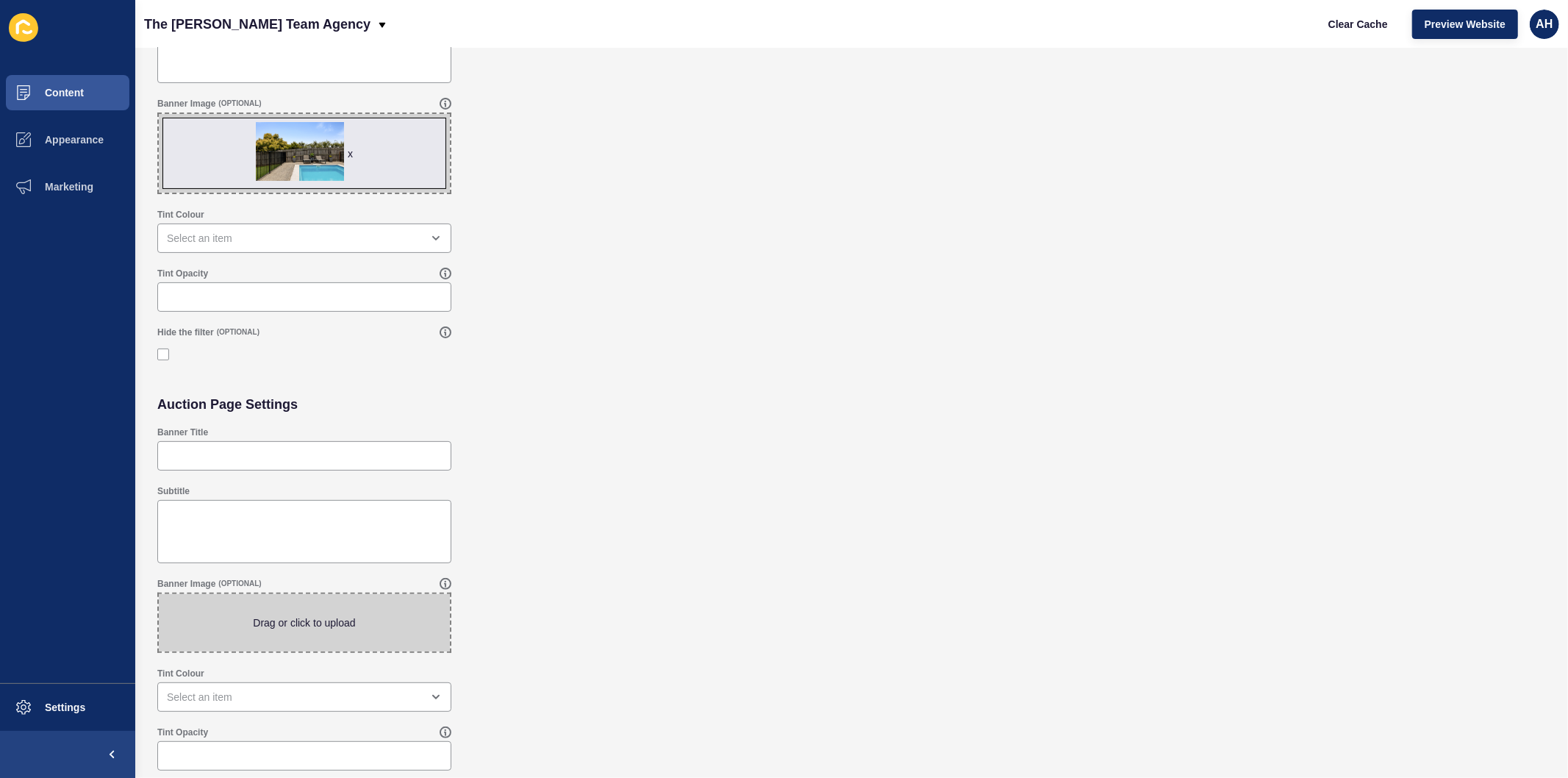
scroll to position [209, 0]
click at [289, 629] on span at bounding box center [304, 626] width 291 height 57
click at [159, 597] on input "Drag or click to upload" at bounding box center [159, 597] width 0 height 0
type input "C:\fakepath\HIGHRES07OCT-127.jpg"
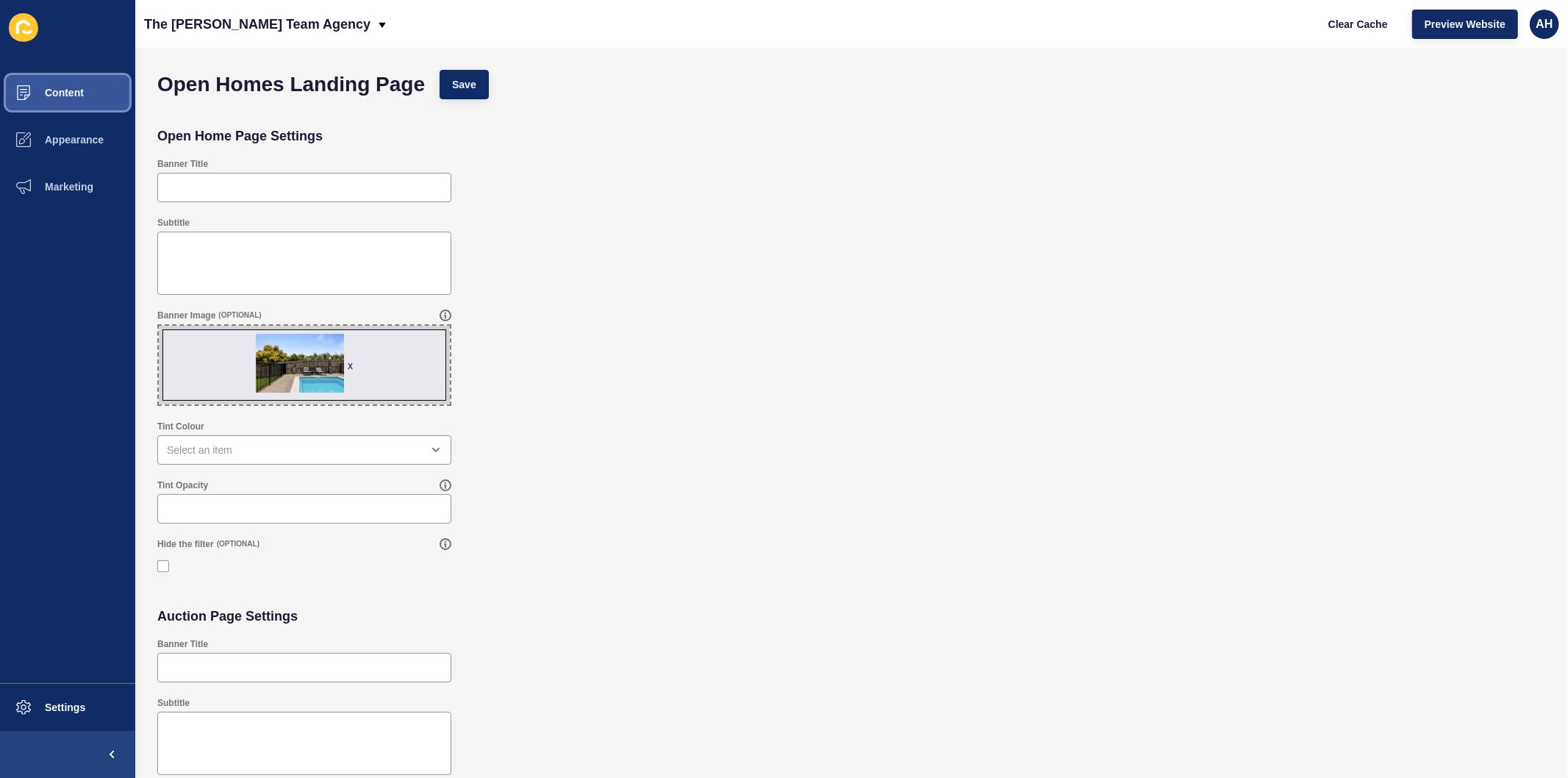
click at [70, 79] on button "Content" at bounding box center [68, 93] width 135 height 47
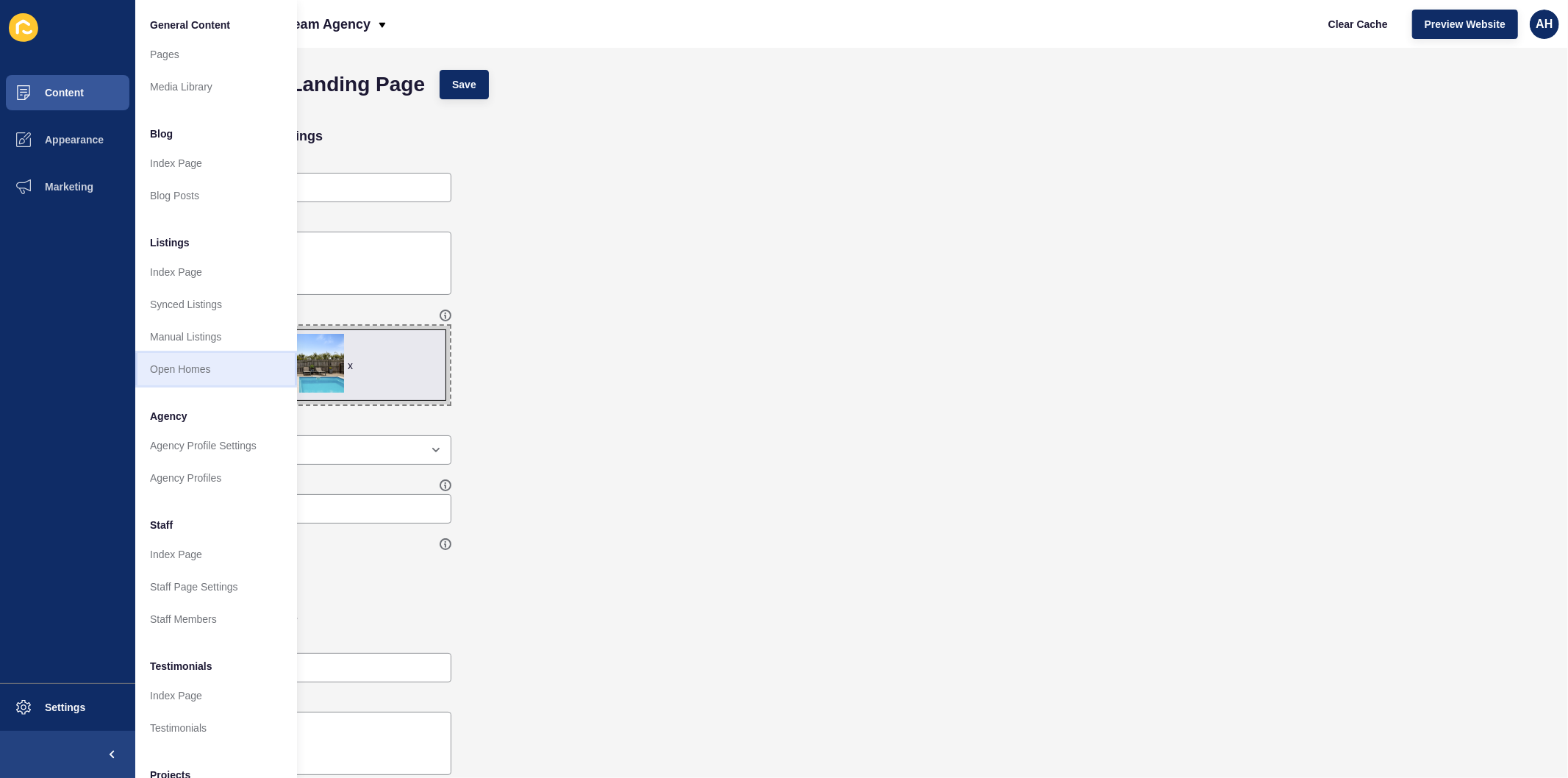
click at [186, 363] on link "Open Homes" at bounding box center [216, 369] width 161 height 32
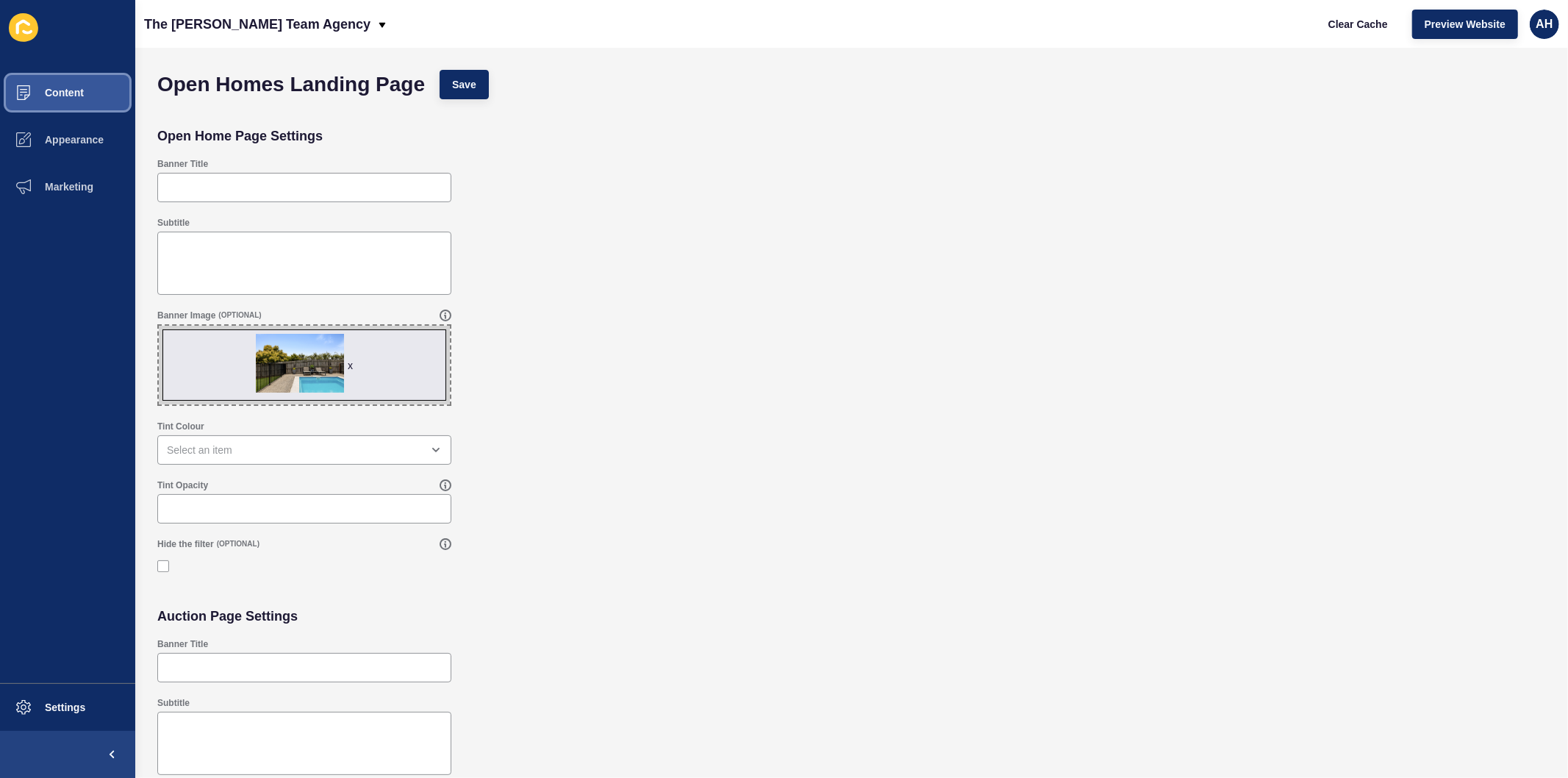
click at [62, 96] on span "Content" at bounding box center [41, 93] width 86 height 12
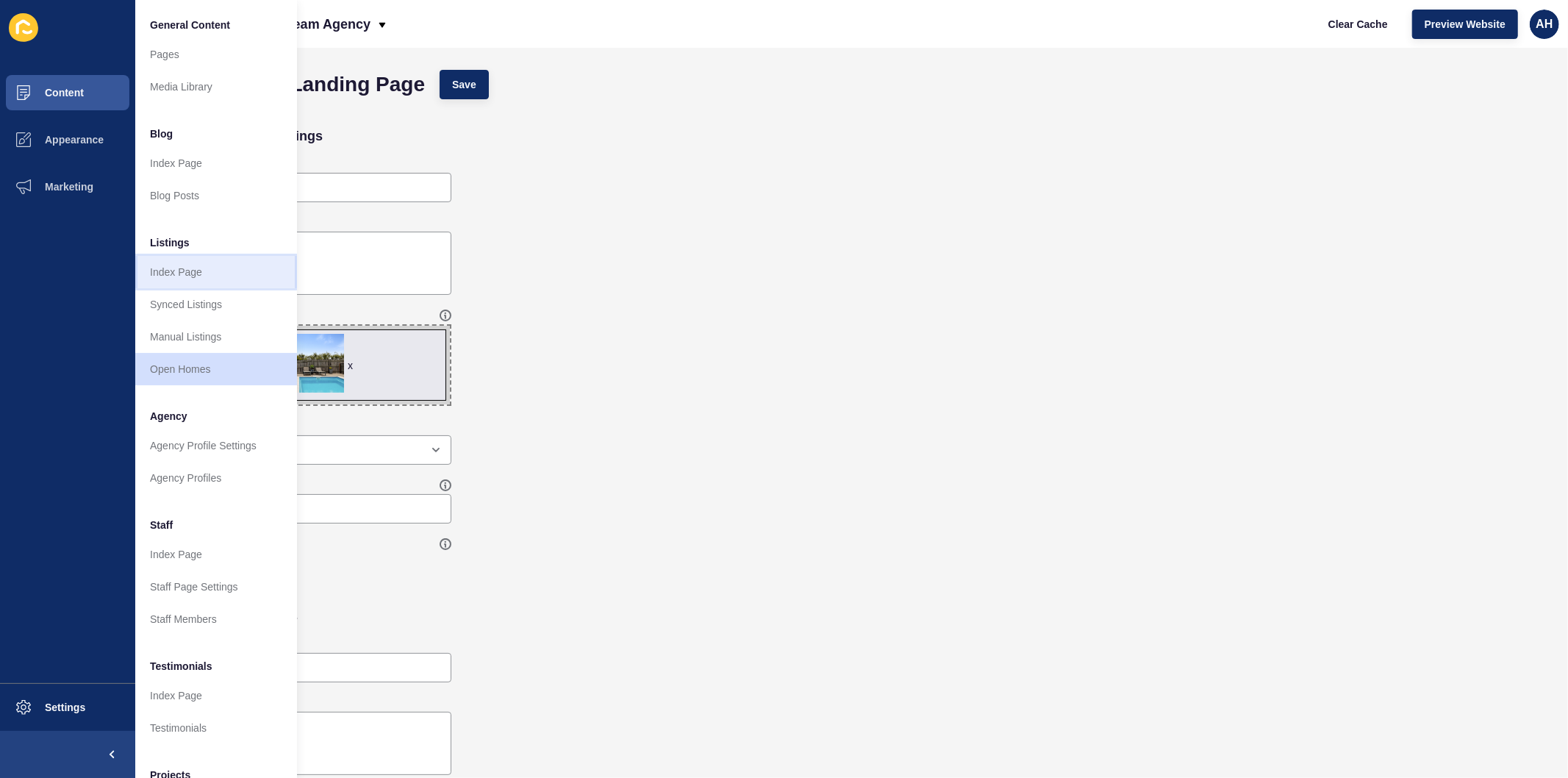
click at [191, 266] on link "Index Page" at bounding box center [216, 272] width 161 height 32
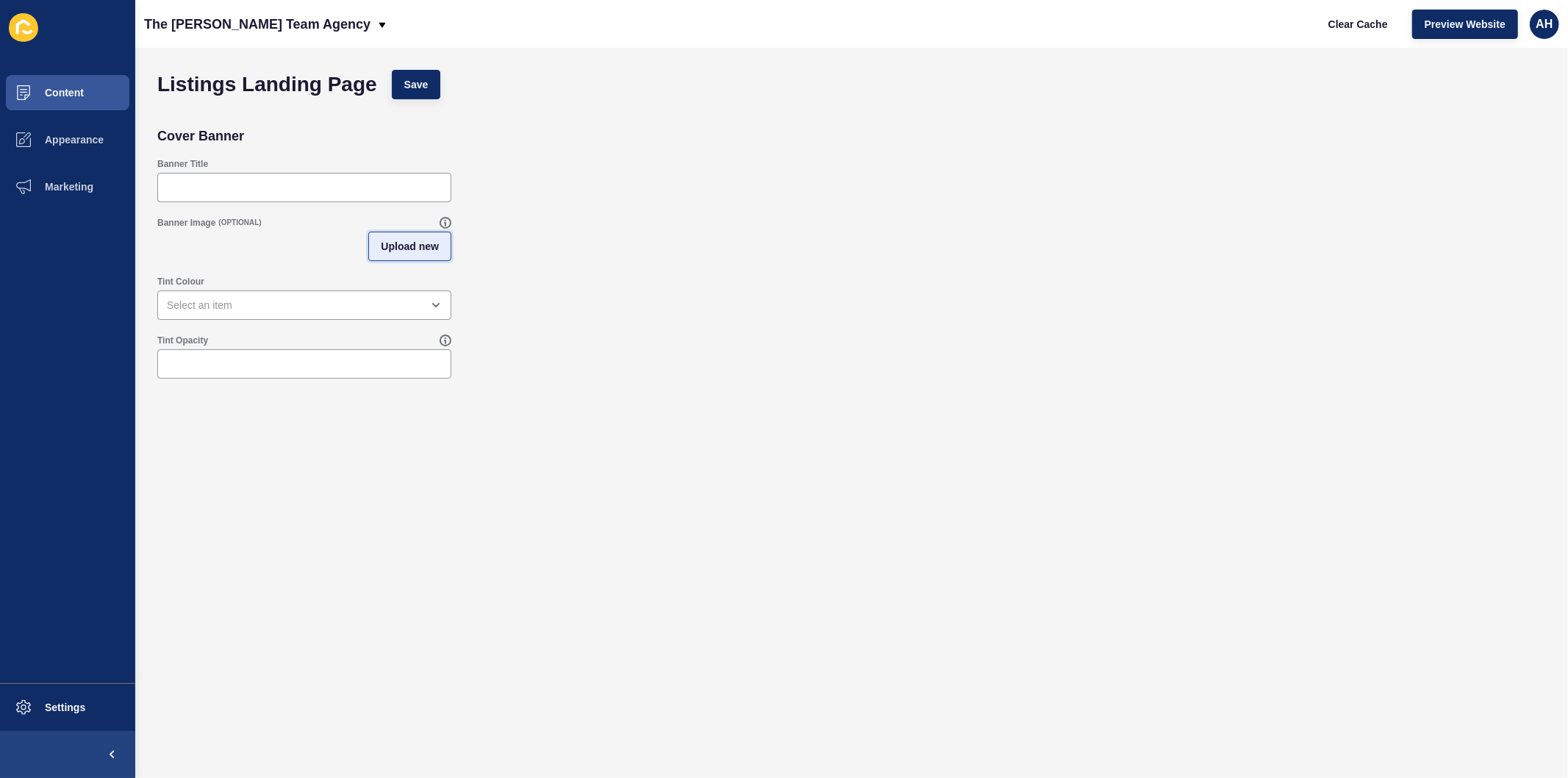
click at [421, 239] on span "Upload new" at bounding box center [410, 247] width 58 height 15
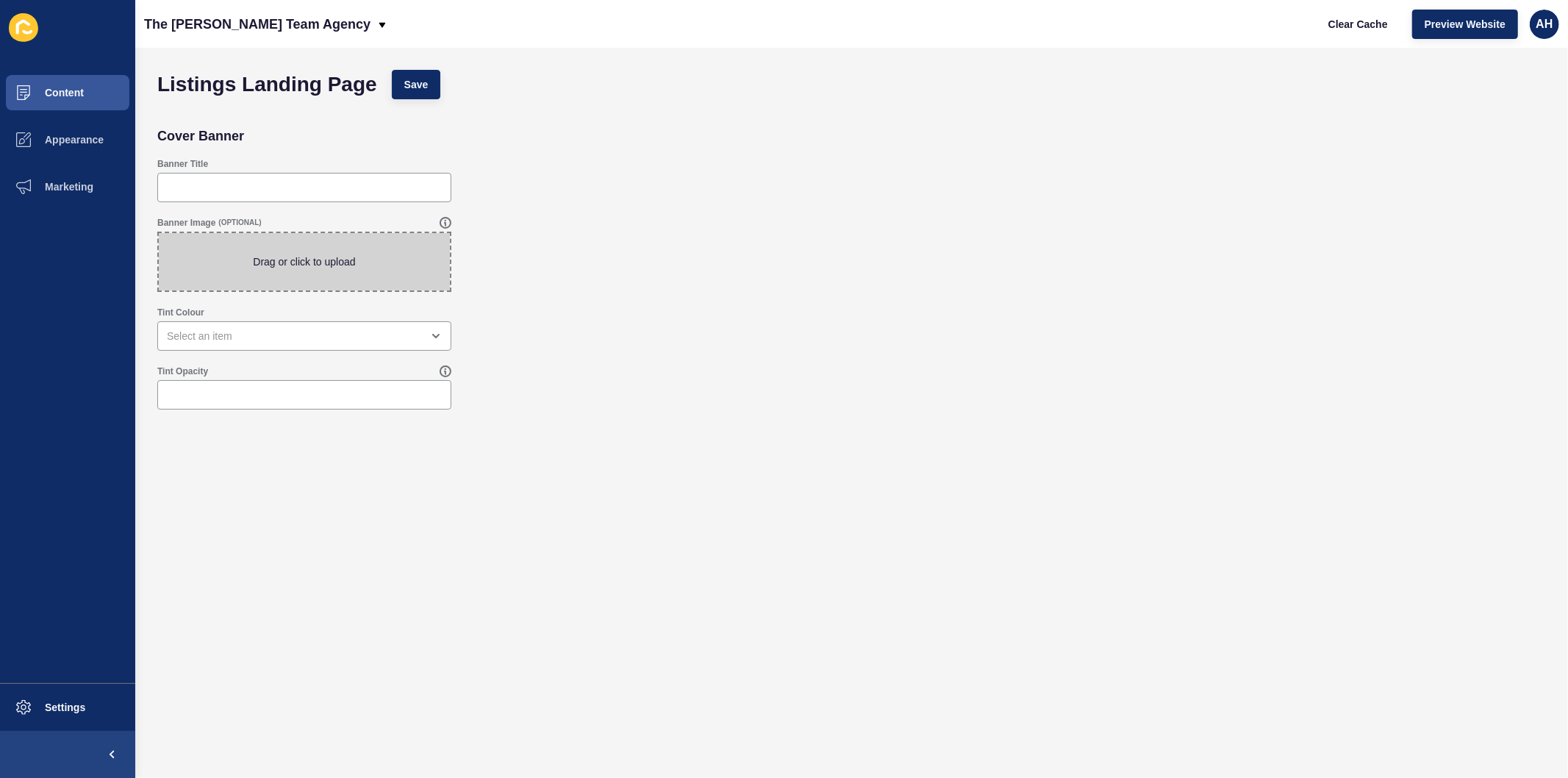
click at [314, 277] on span at bounding box center [304, 261] width 291 height 57
click at [159, 233] on input "Drag or click to upload" at bounding box center [159, 233] width 0 height 0
type input "C:\fakepath\HIGHRES11JAN-30.jpg"
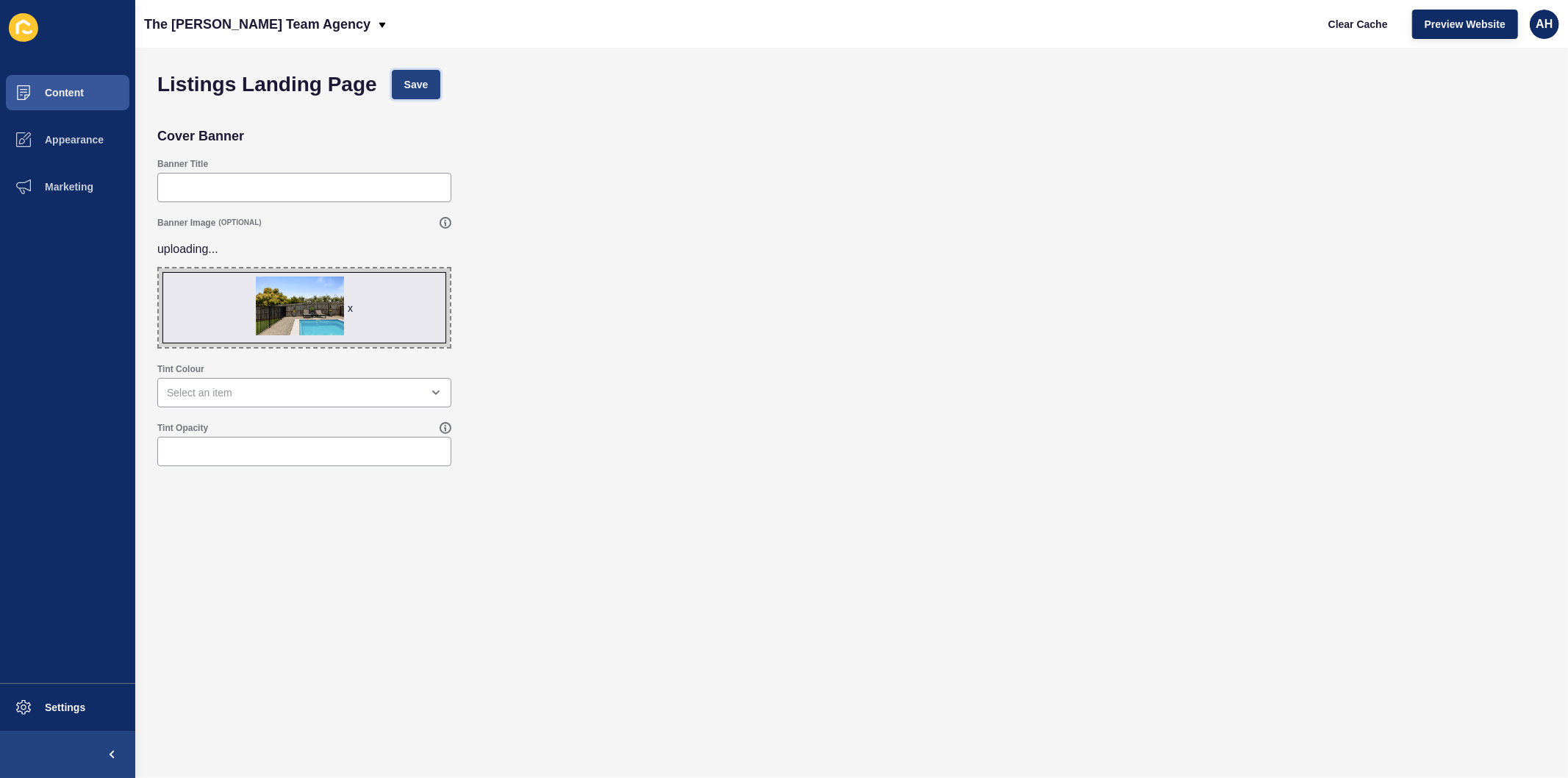
click at [419, 85] on span "Save" at bounding box center [416, 84] width 24 height 15
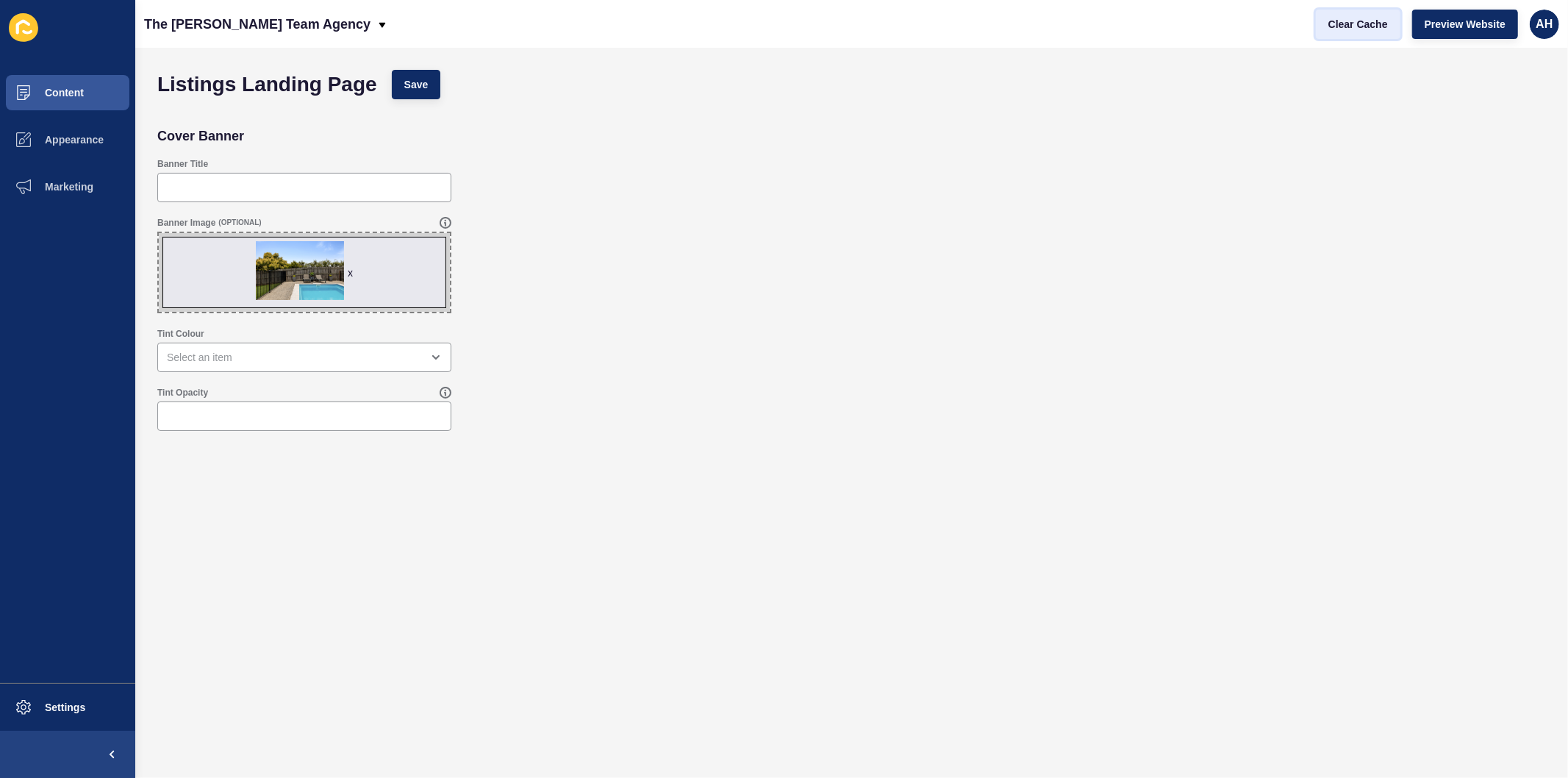
click at [1368, 25] on span "Clear Cache" at bounding box center [1358, 24] width 59 height 15
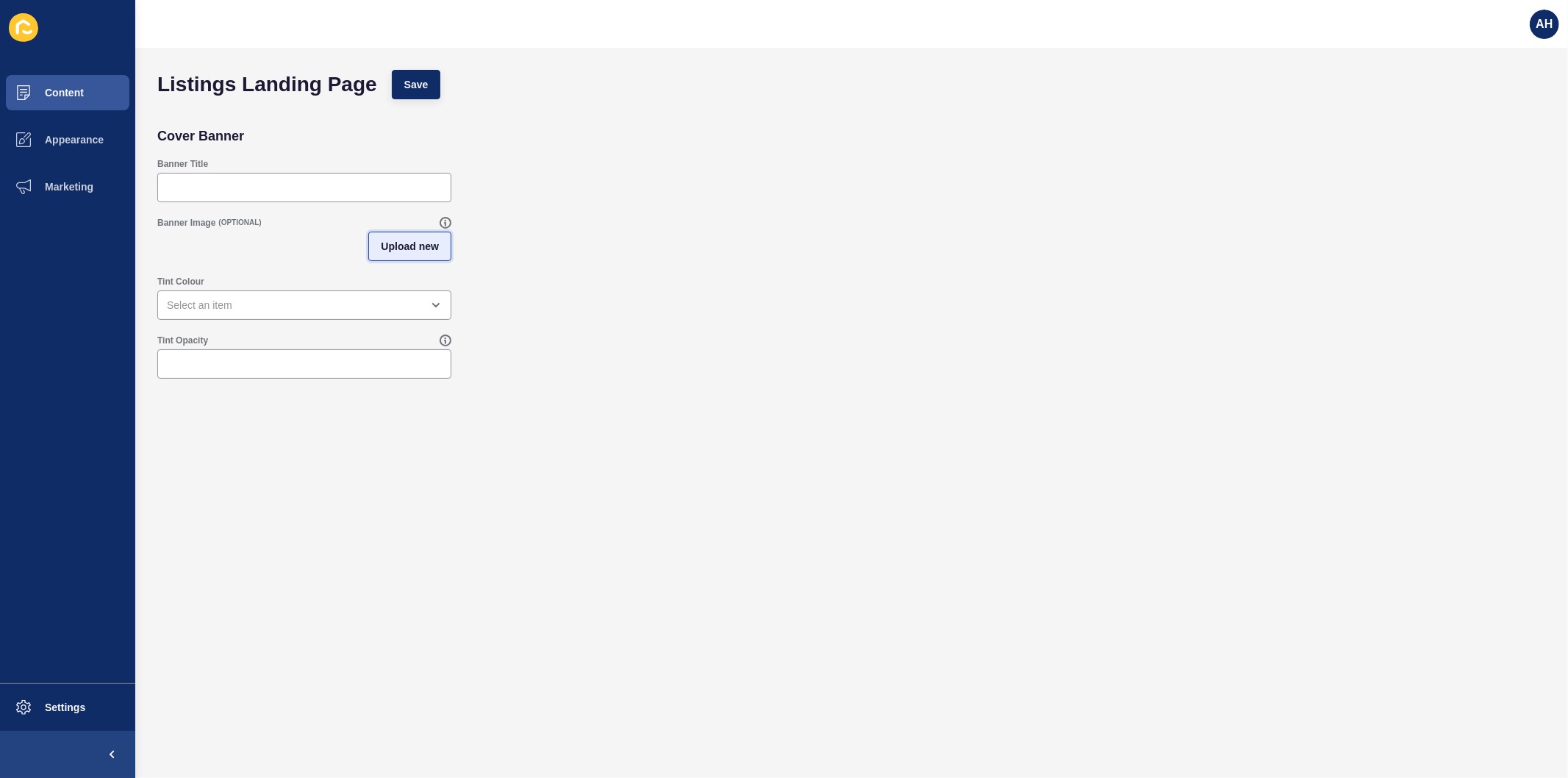
click at [397, 243] on span "Upload new" at bounding box center [410, 247] width 58 height 15
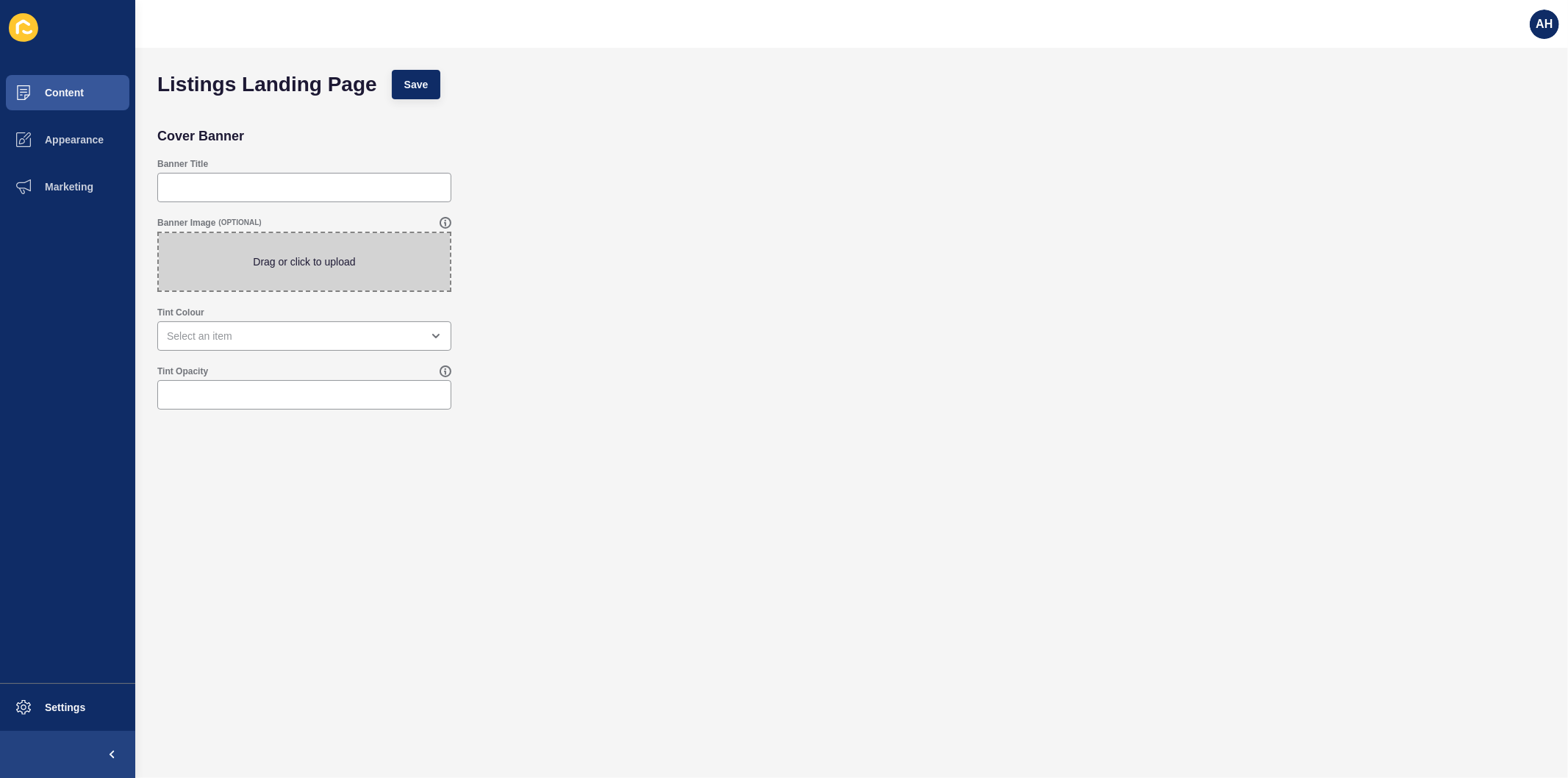
click at [301, 263] on span at bounding box center [304, 261] width 291 height 57
click at [159, 233] on input "Drag or click to upload" at bounding box center [159, 233] width 0 height 0
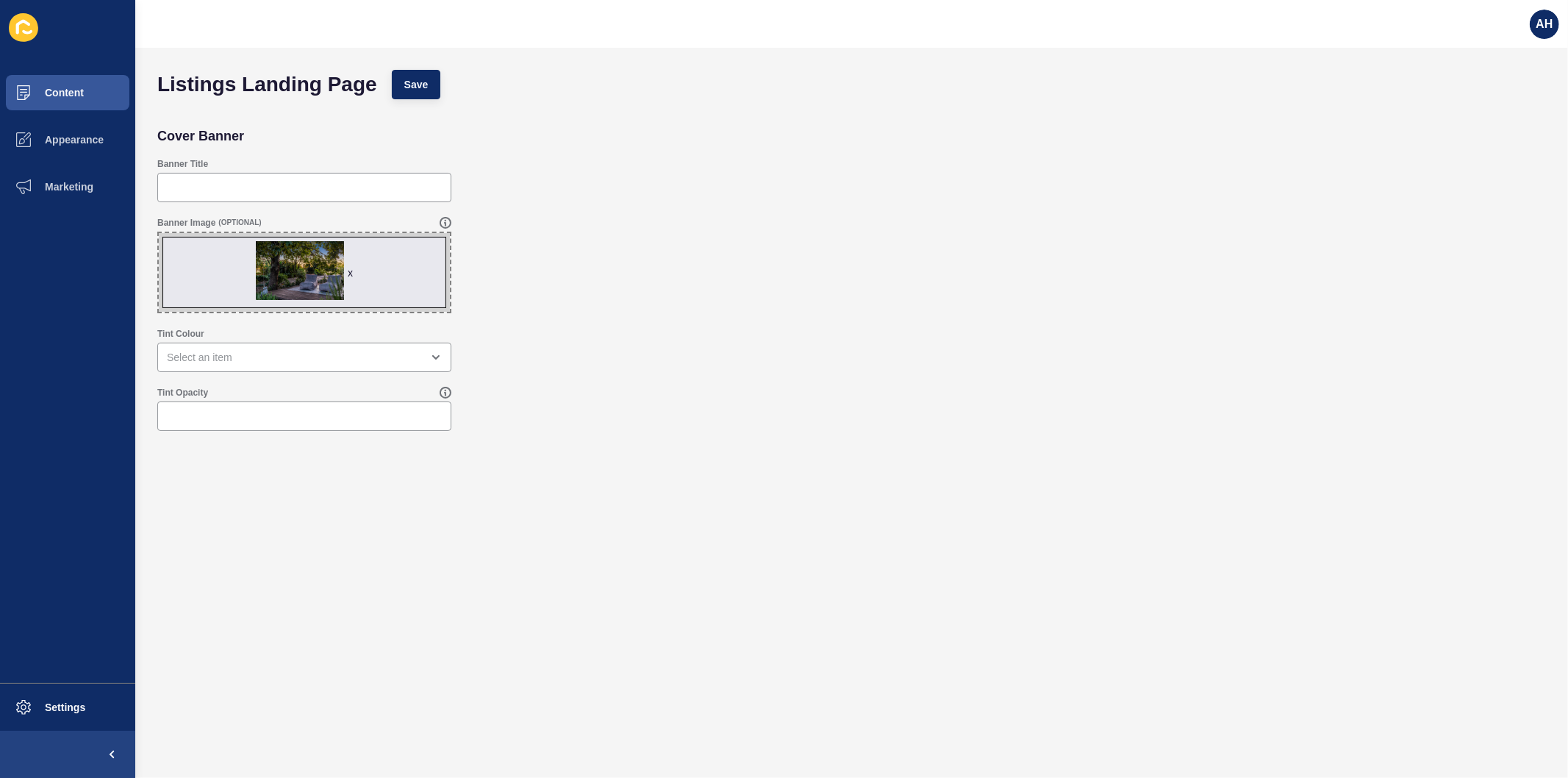
click at [357, 270] on span "x" at bounding box center [304, 272] width 291 height 79
click at [159, 233] on input "x Drag or click to upload" at bounding box center [159, 233] width 0 height 0
type input "C:\fakepath\HIGHRES11JAN-30.jpg"
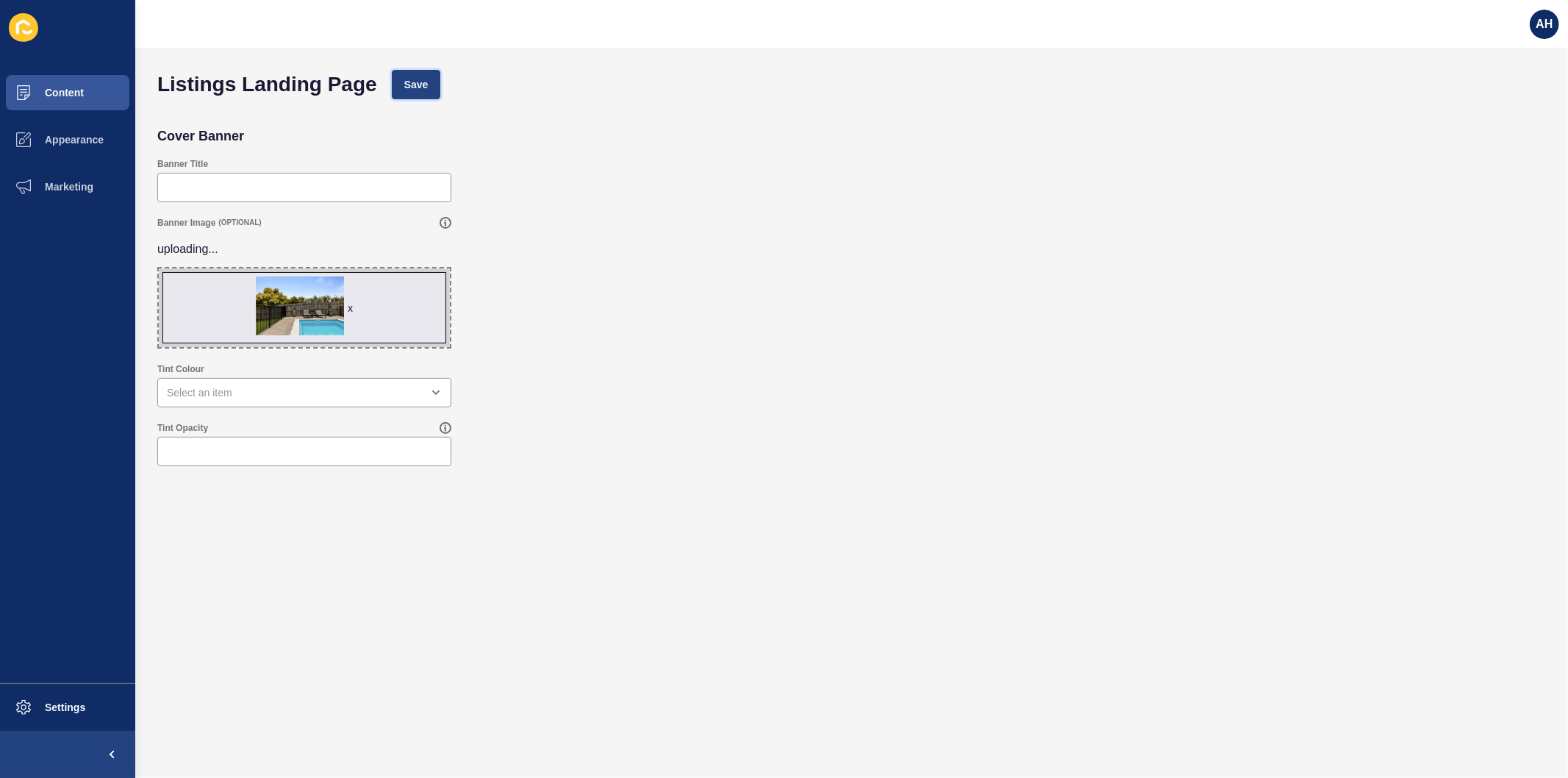
click at [408, 89] on span "Save" at bounding box center [416, 84] width 24 height 15
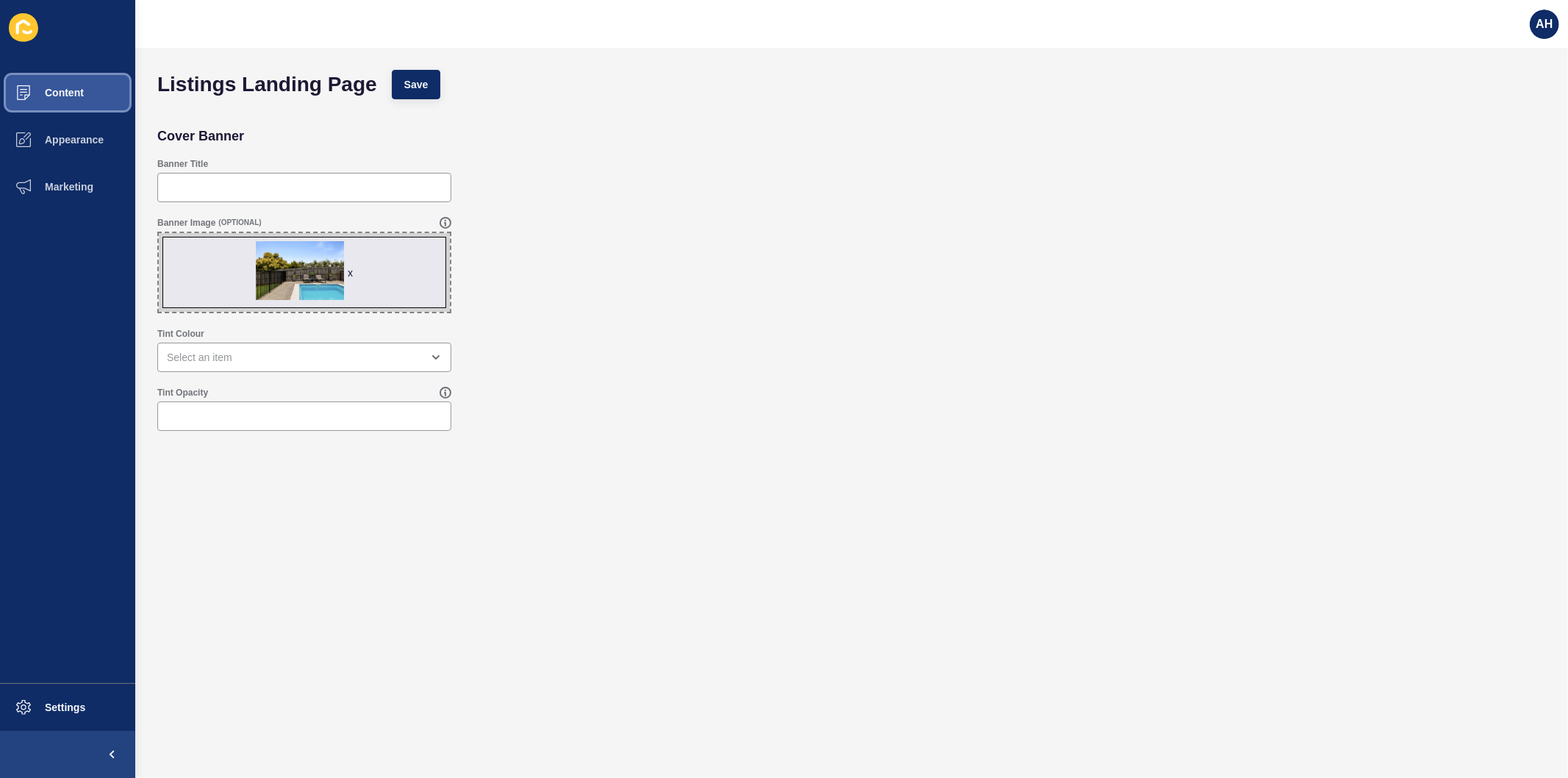
click at [39, 97] on span "Content" at bounding box center [41, 93] width 86 height 12
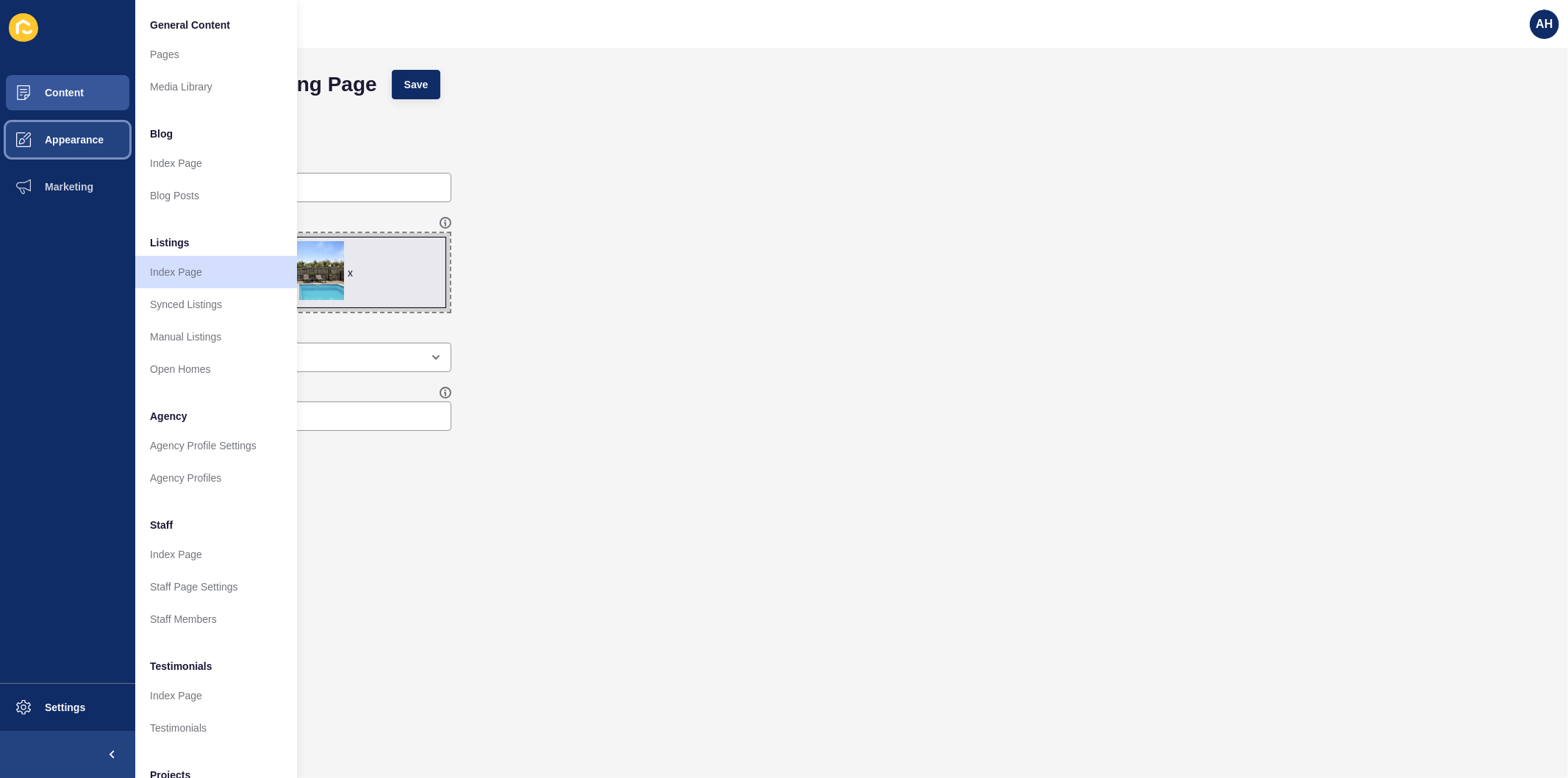
click at [58, 129] on button "Appearance" at bounding box center [68, 139] width 135 height 47
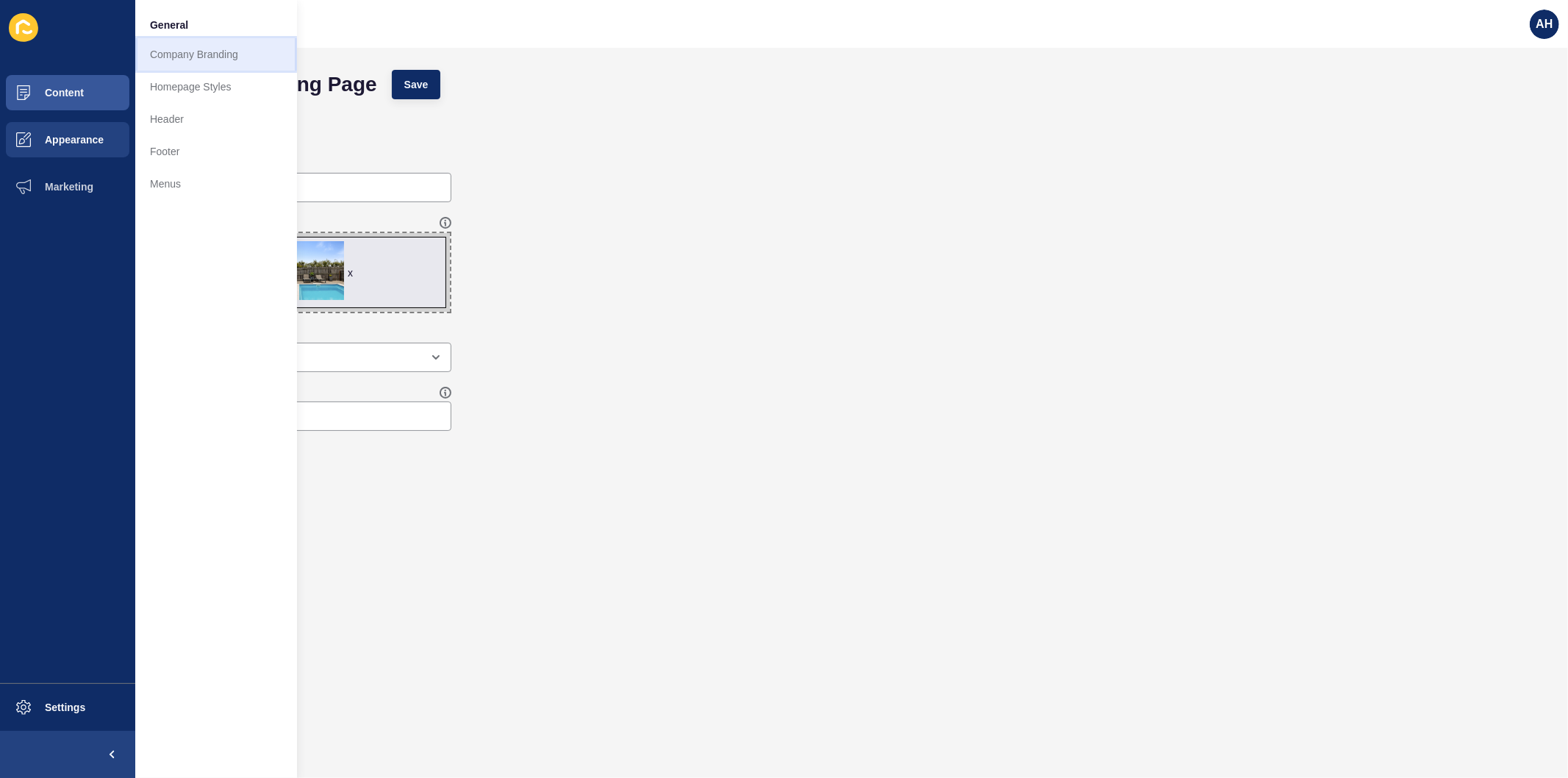
click at [186, 52] on link "Company Branding" at bounding box center [216, 54] width 161 height 32
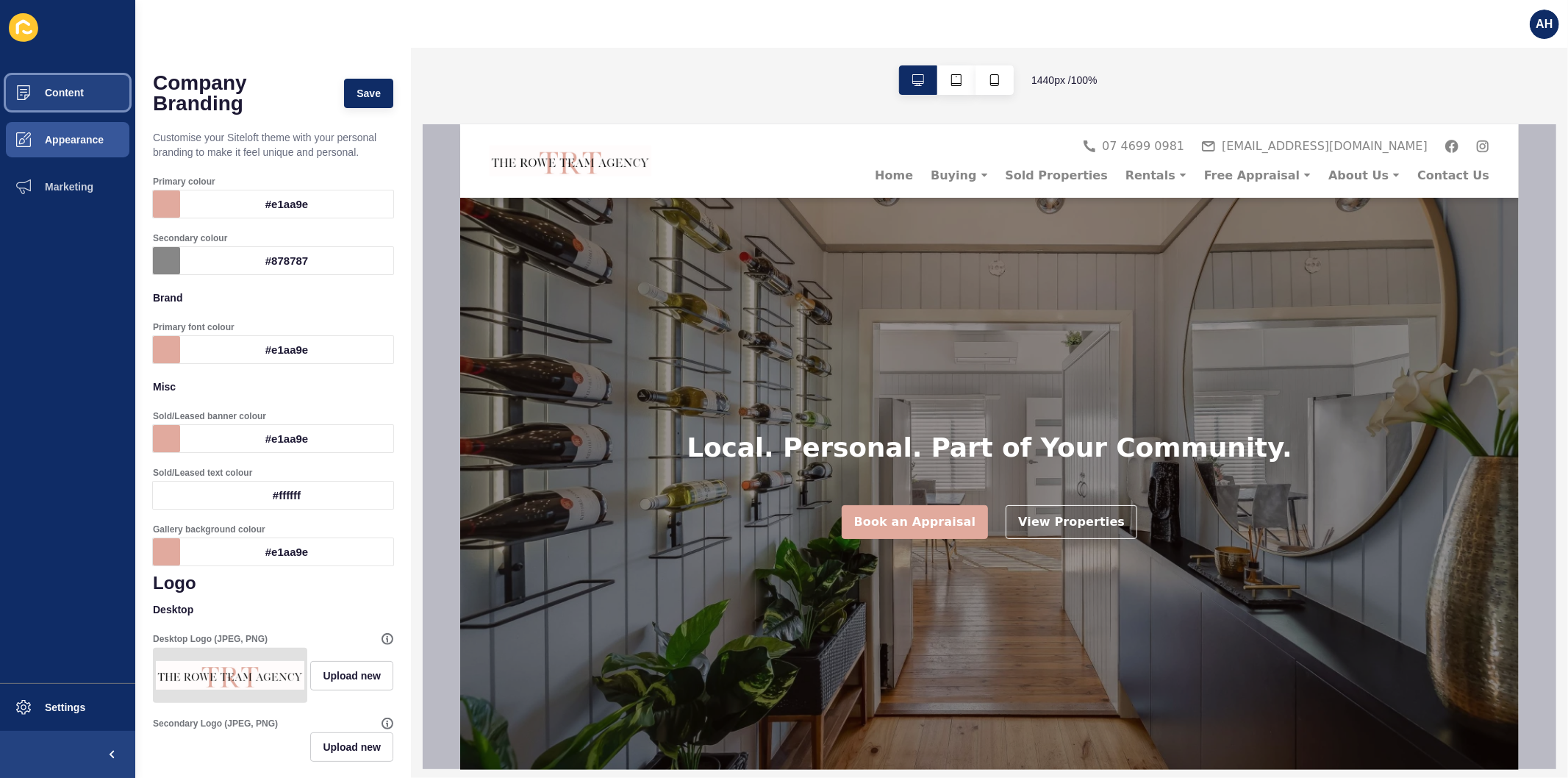
click at [48, 87] on span "Content" at bounding box center [41, 93] width 86 height 12
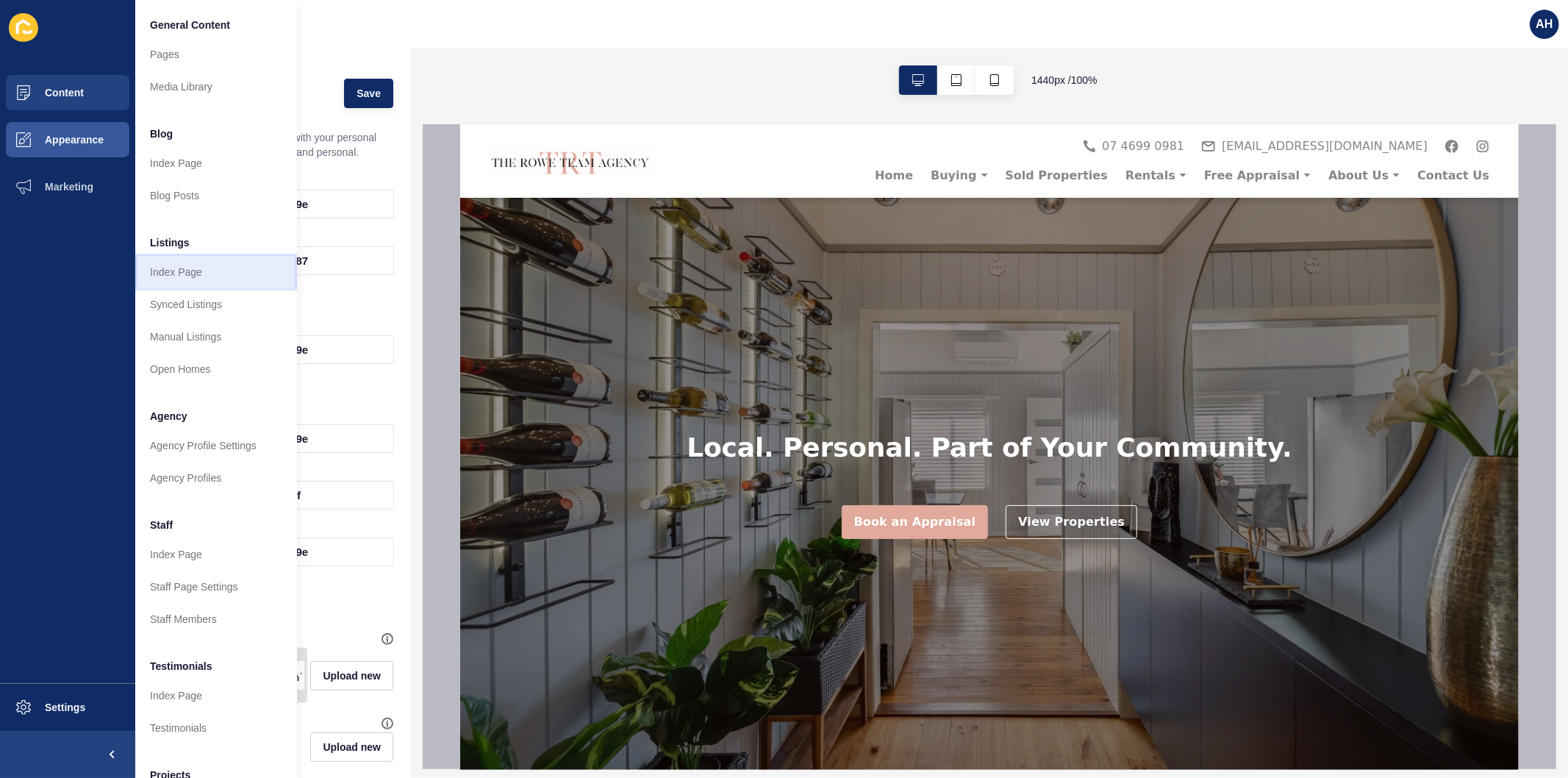
click at [222, 261] on link "Index Page" at bounding box center [216, 272] width 161 height 32
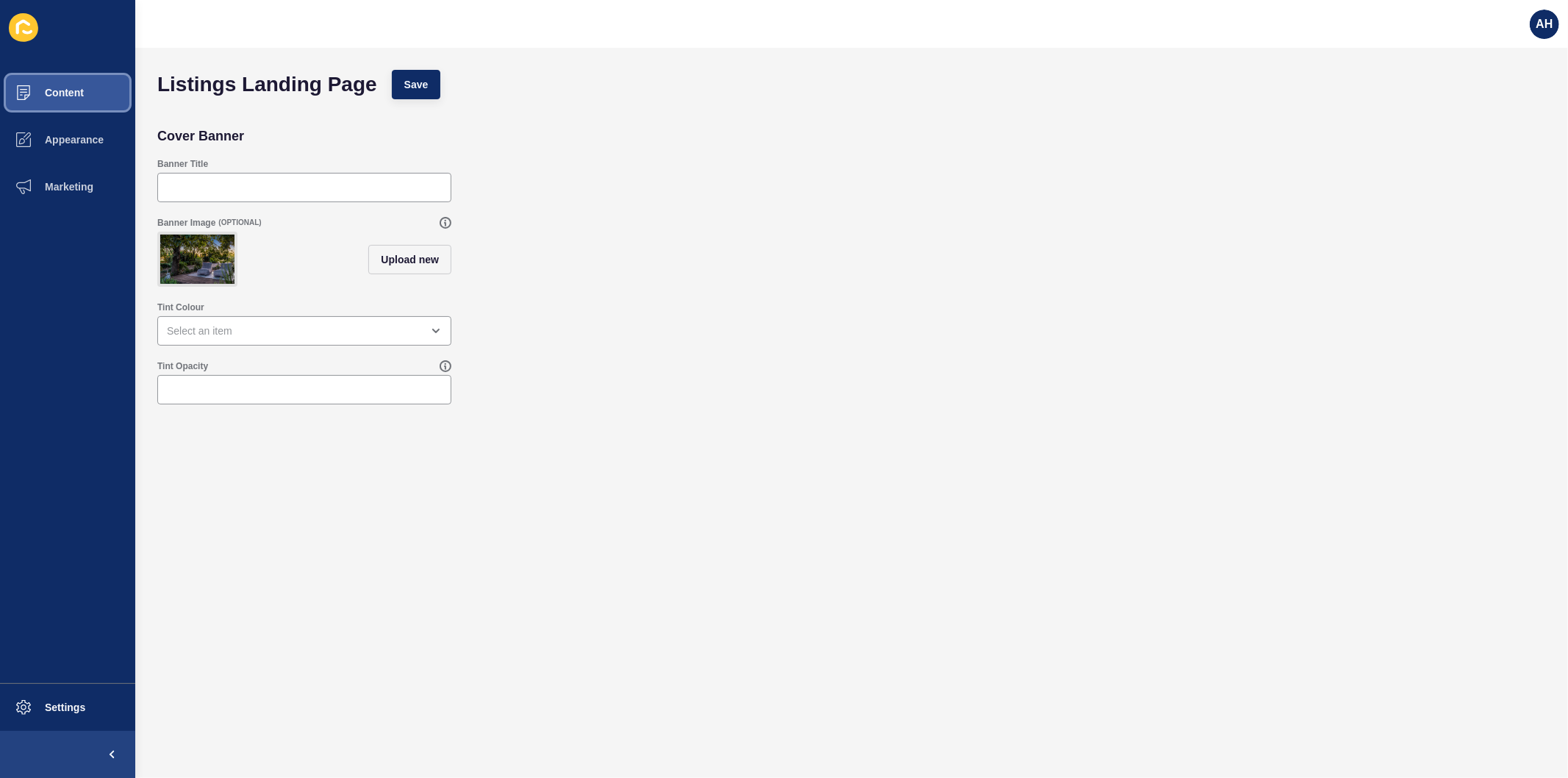
click at [48, 84] on button "Content" at bounding box center [68, 93] width 135 height 47
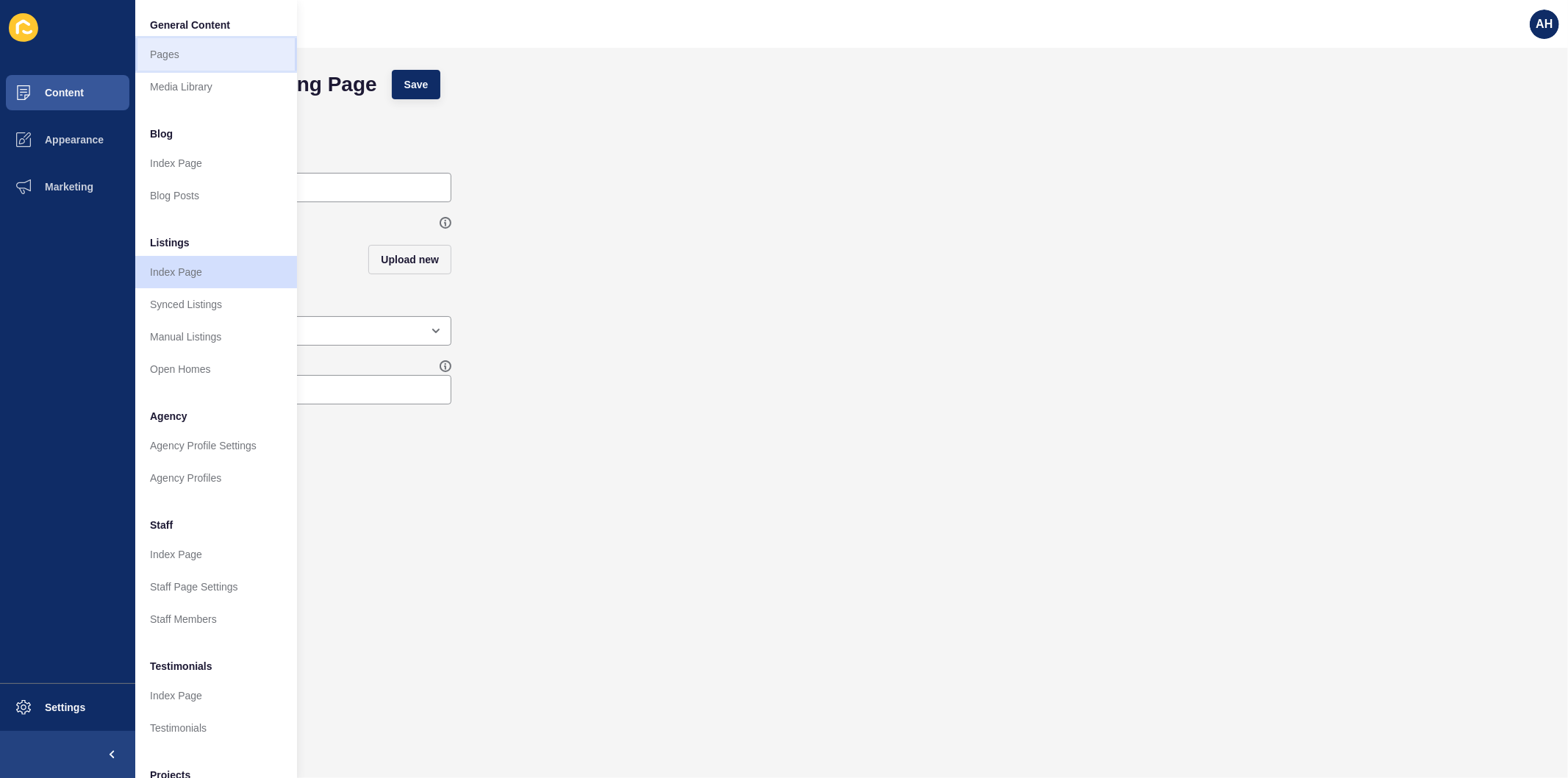
click at [159, 47] on link "Pages" at bounding box center [216, 54] width 161 height 32
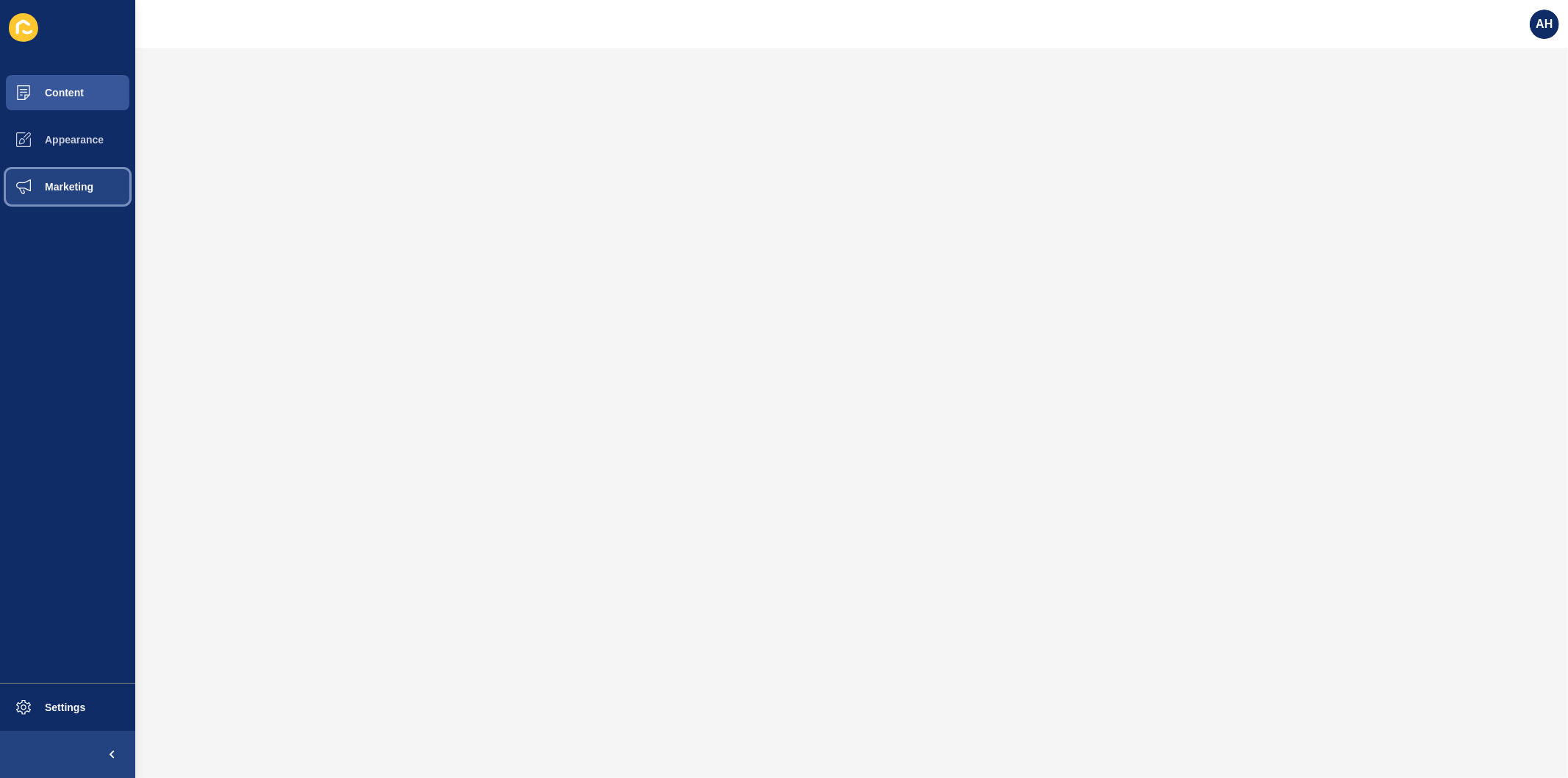
click at [81, 181] on span "Marketing" at bounding box center [45, 186] width 96 height 12
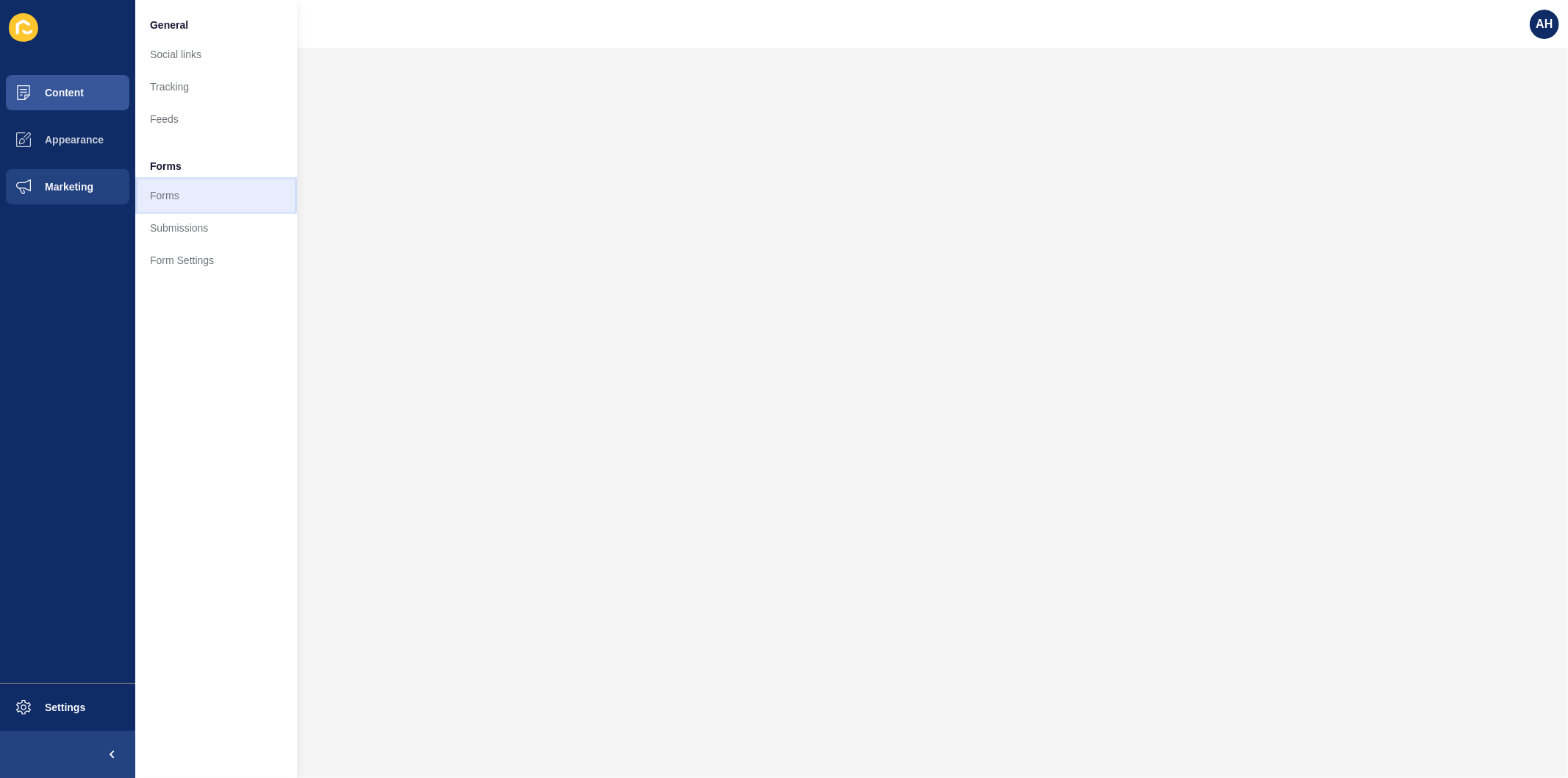
click at [174, 198] on link "Forms" at bounding box center [216, 195] width 161 height 32
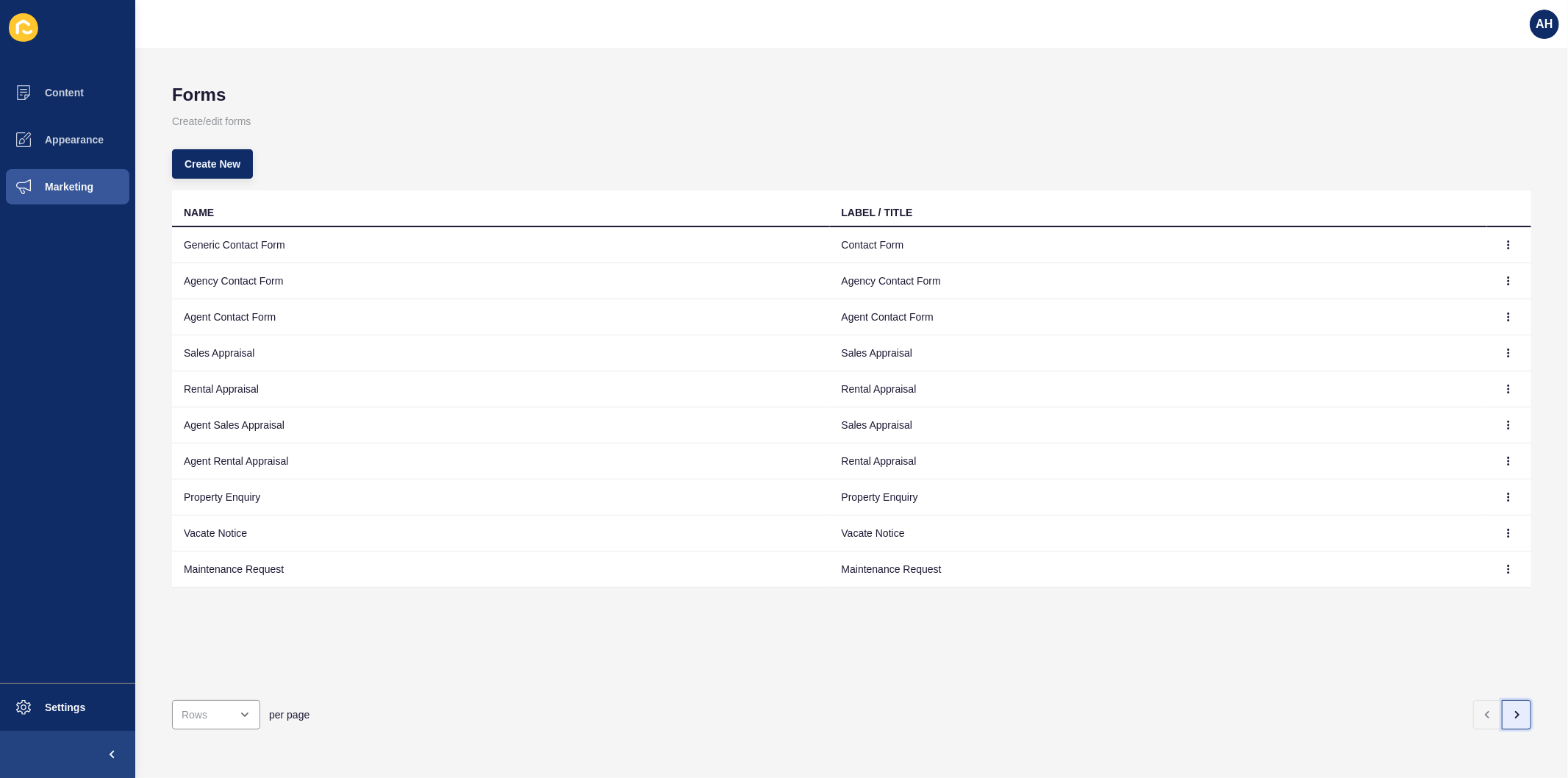
click at [1511, 708] on icon "button" at bounding box center [1517, 714] width 12 height 12
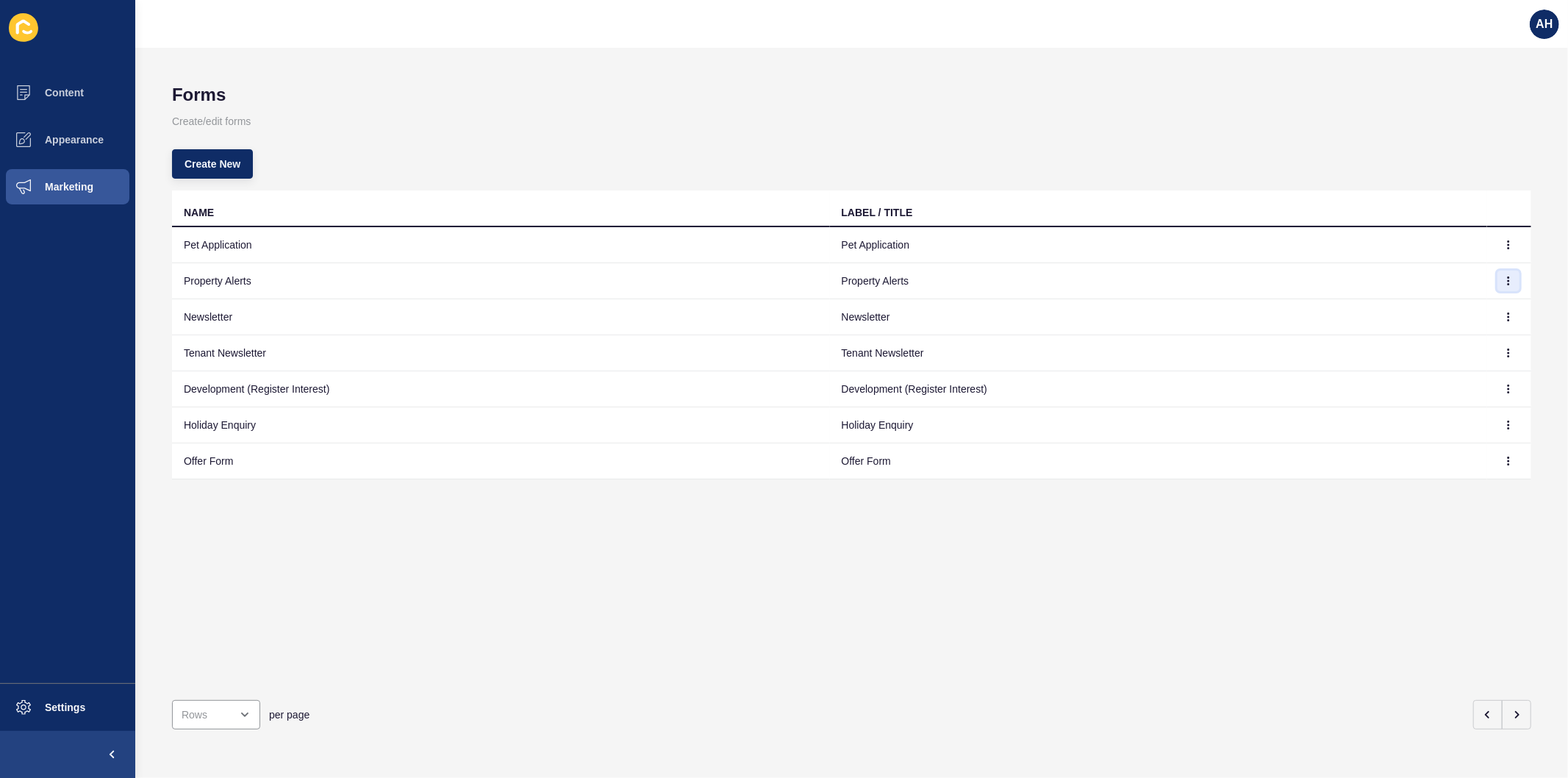
click at [1504, 282] on icon "button" at bounding box center [1509, 281] width 9 height 9
click at [1458, 312] on link "Edit" at bounding box center [1456, 309] width 103 height 32
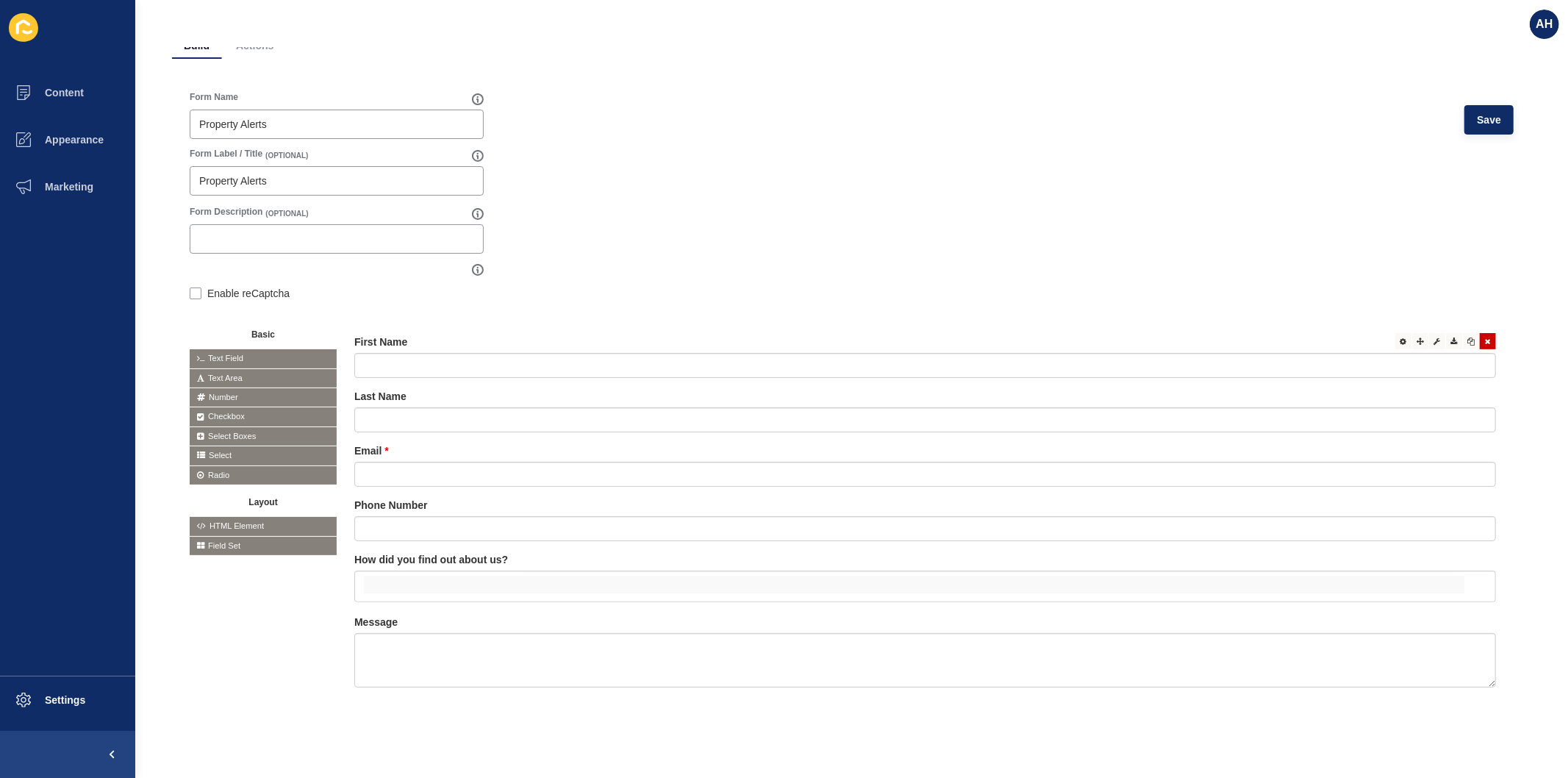
scroll to position [101, 0]
click at [1396, 553] on div at bounding box center [1403, 558] width 16 height 16
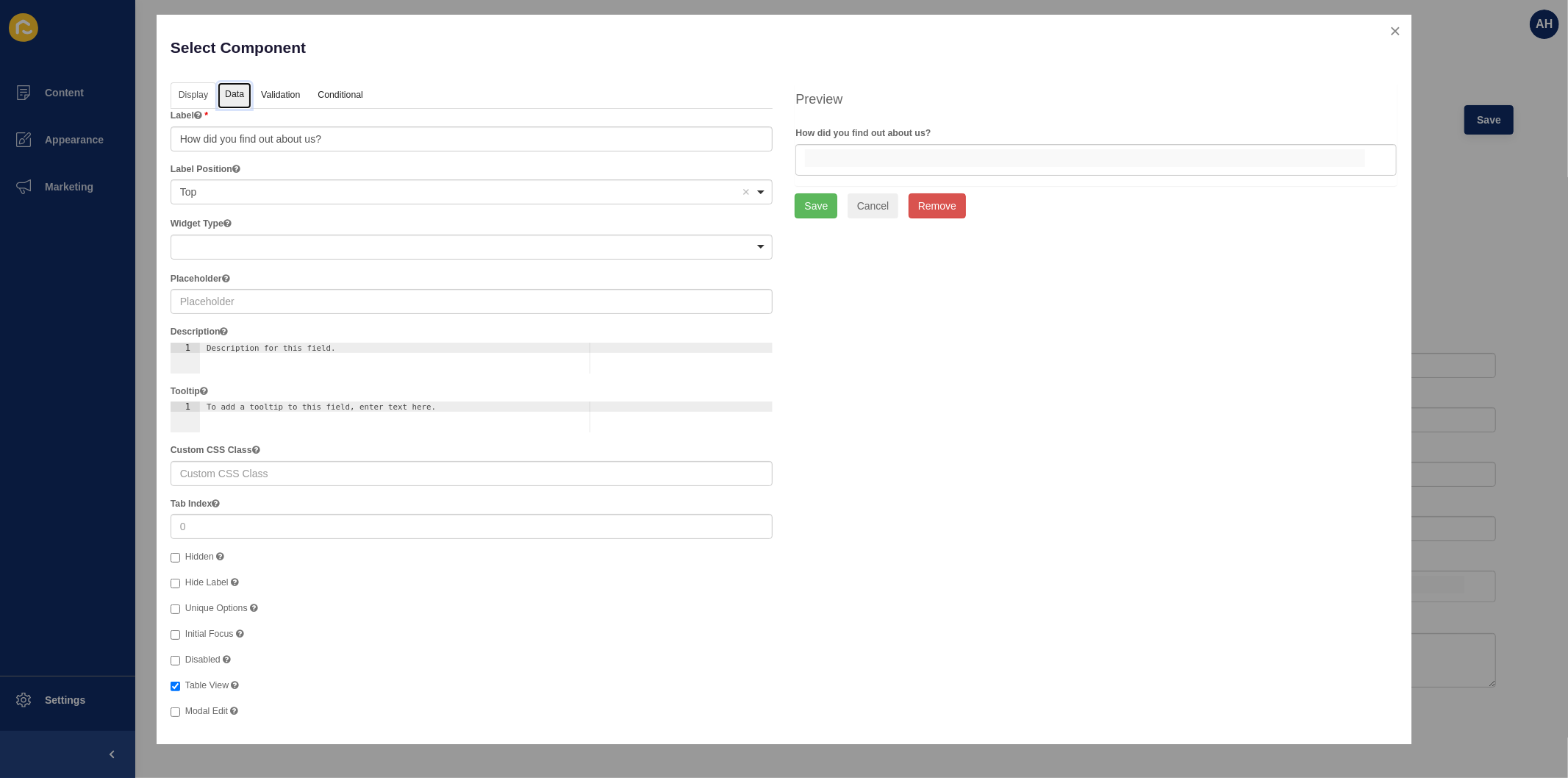
click at [236, 101] on link "Data" at bounding box center [235, 96] width 33 height 27
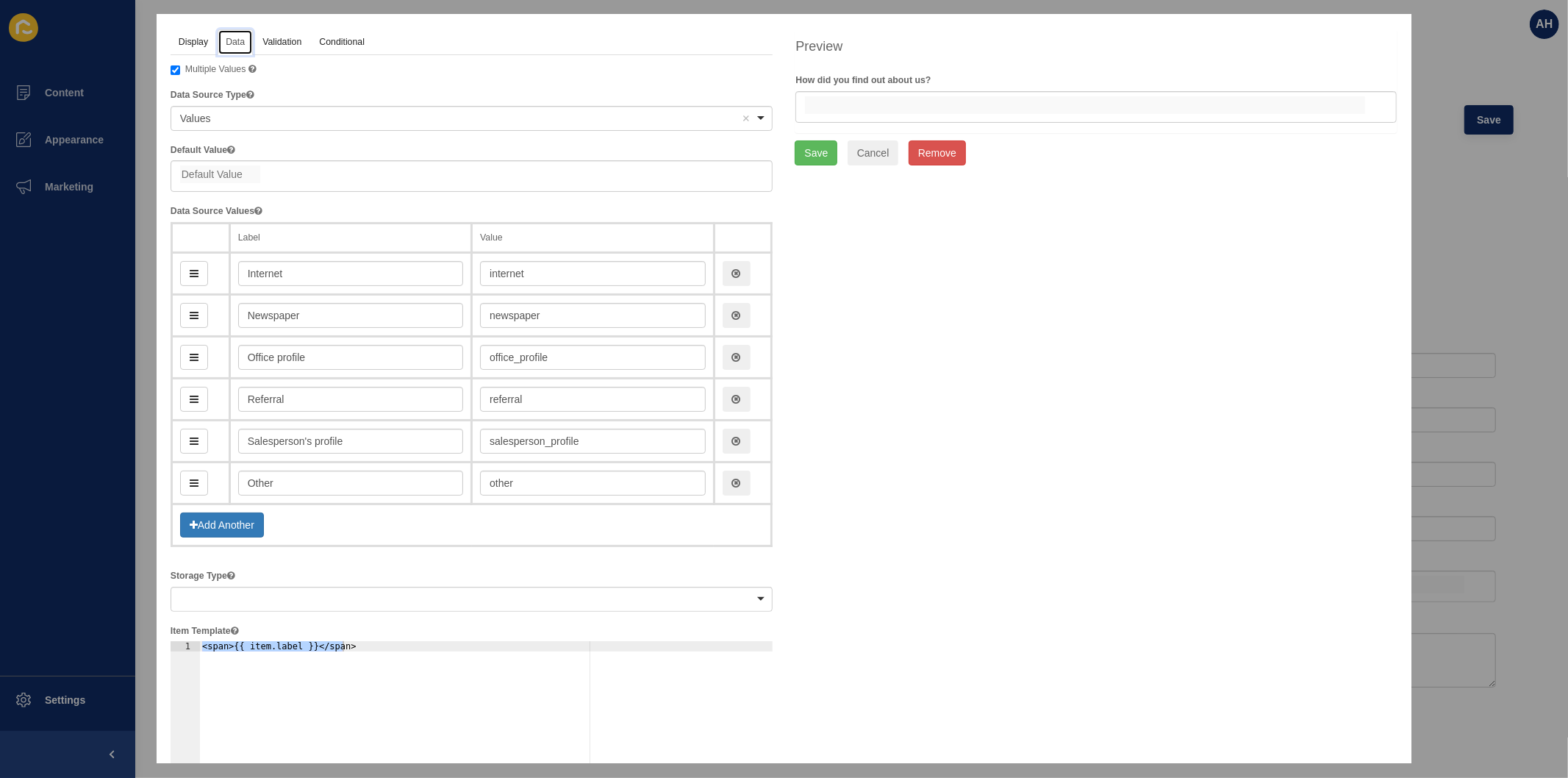
scroll to position [82, 0]
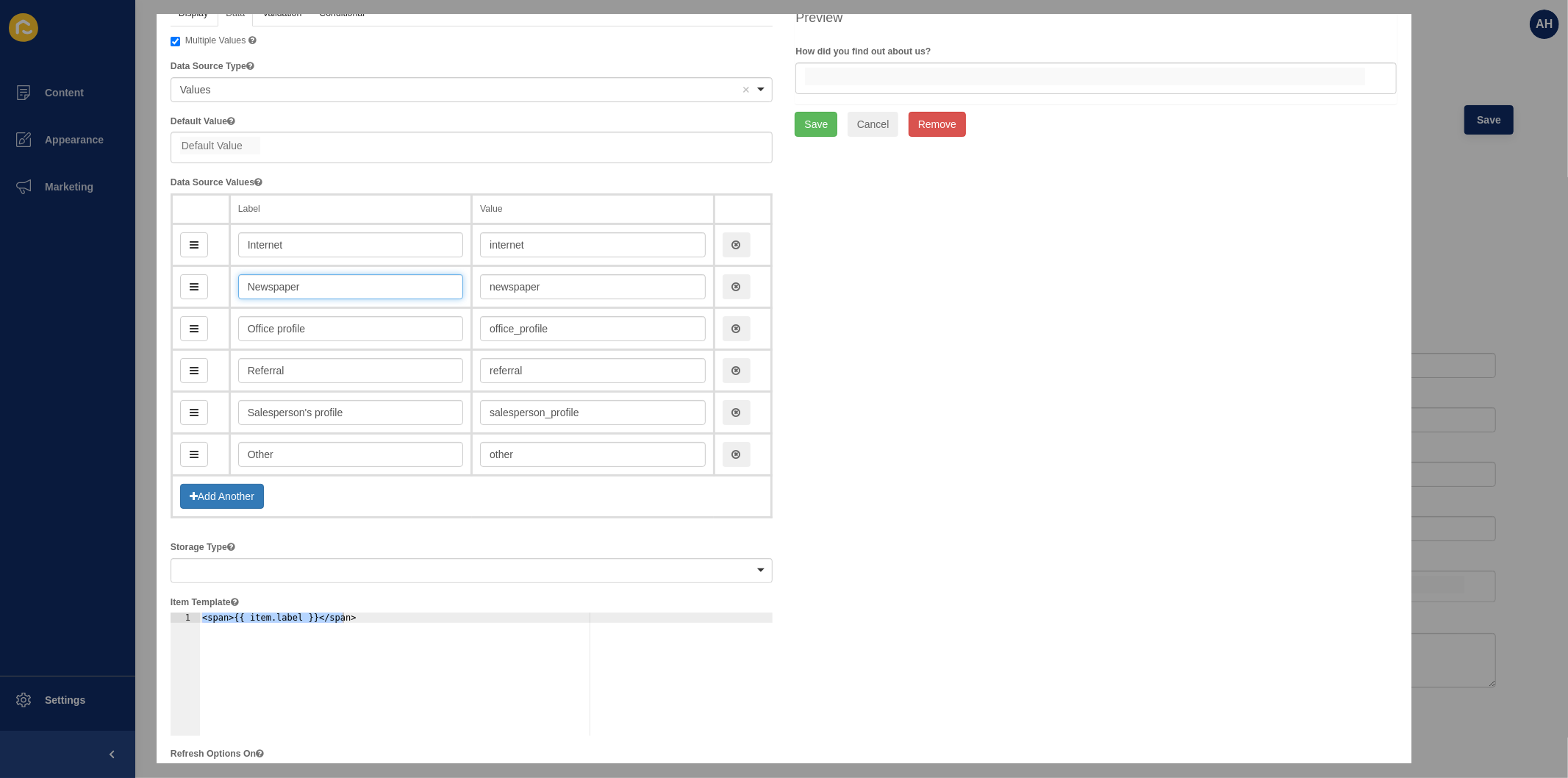
drag, startPoint x: 325, startPoint y: 287, endPoint x: 244, endPoint y: 282, distance: 81.2
click at [244, 282] on input "Newspaper" at bounding box center [351, 287] width 225 height 25
type input "S"
type input "s"
type input "Soc"
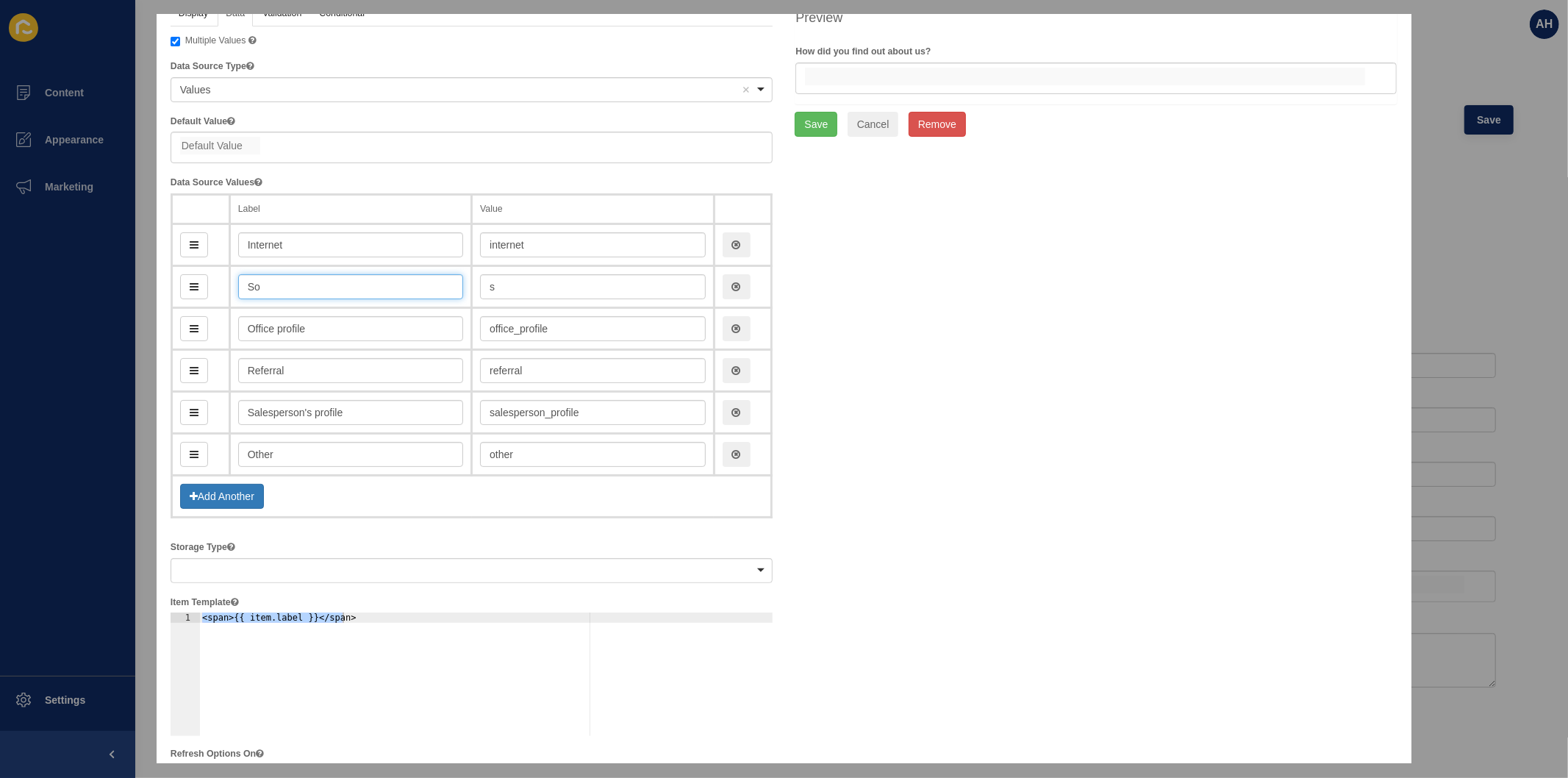
type input "so"
type input "Social"
type input "socia"
type input "Social"
type input "social"
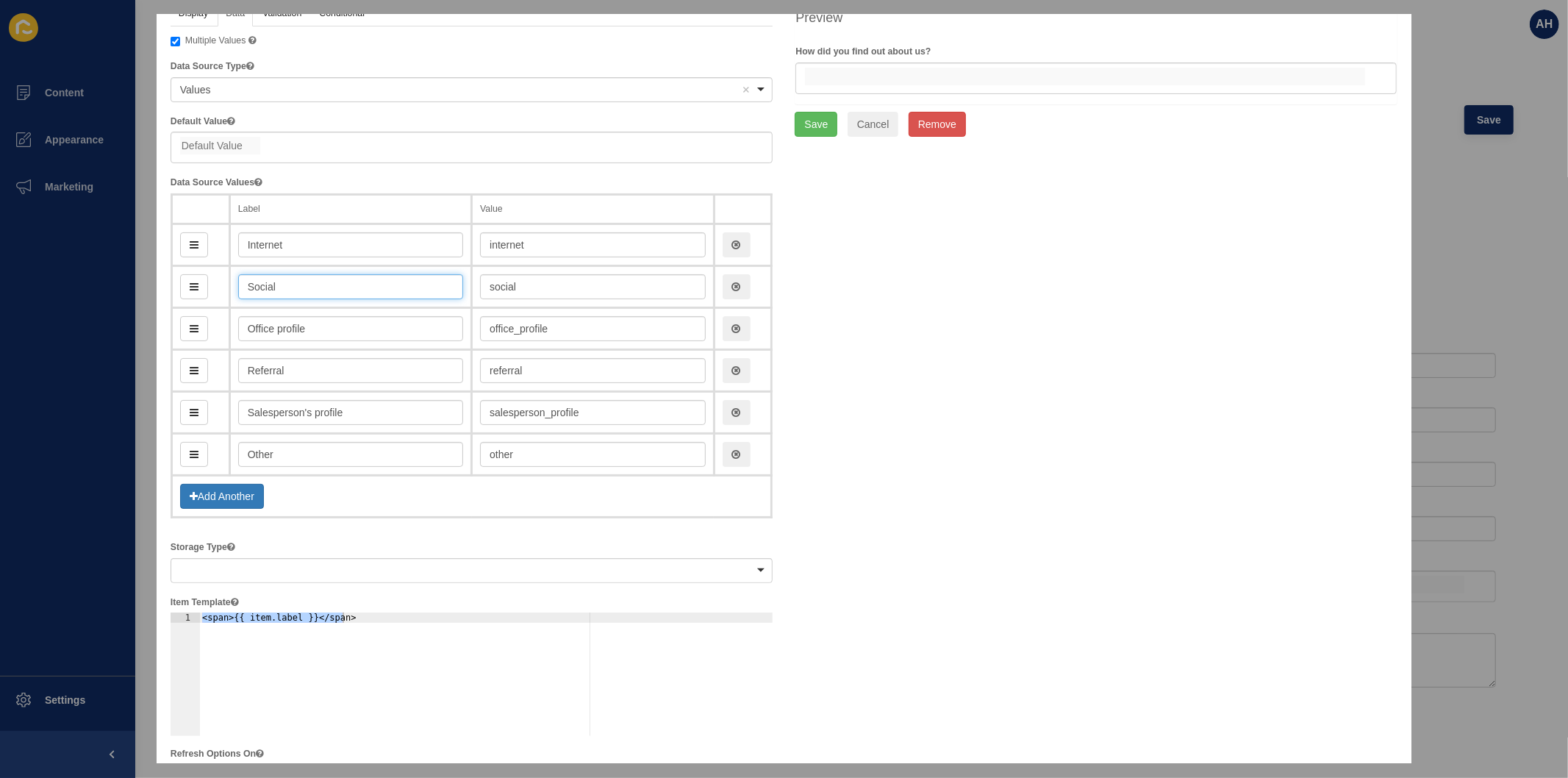
type input "Social M"
type input "socialM"
type input "Social Med"
type input "socialMed"
type input "Social Media"
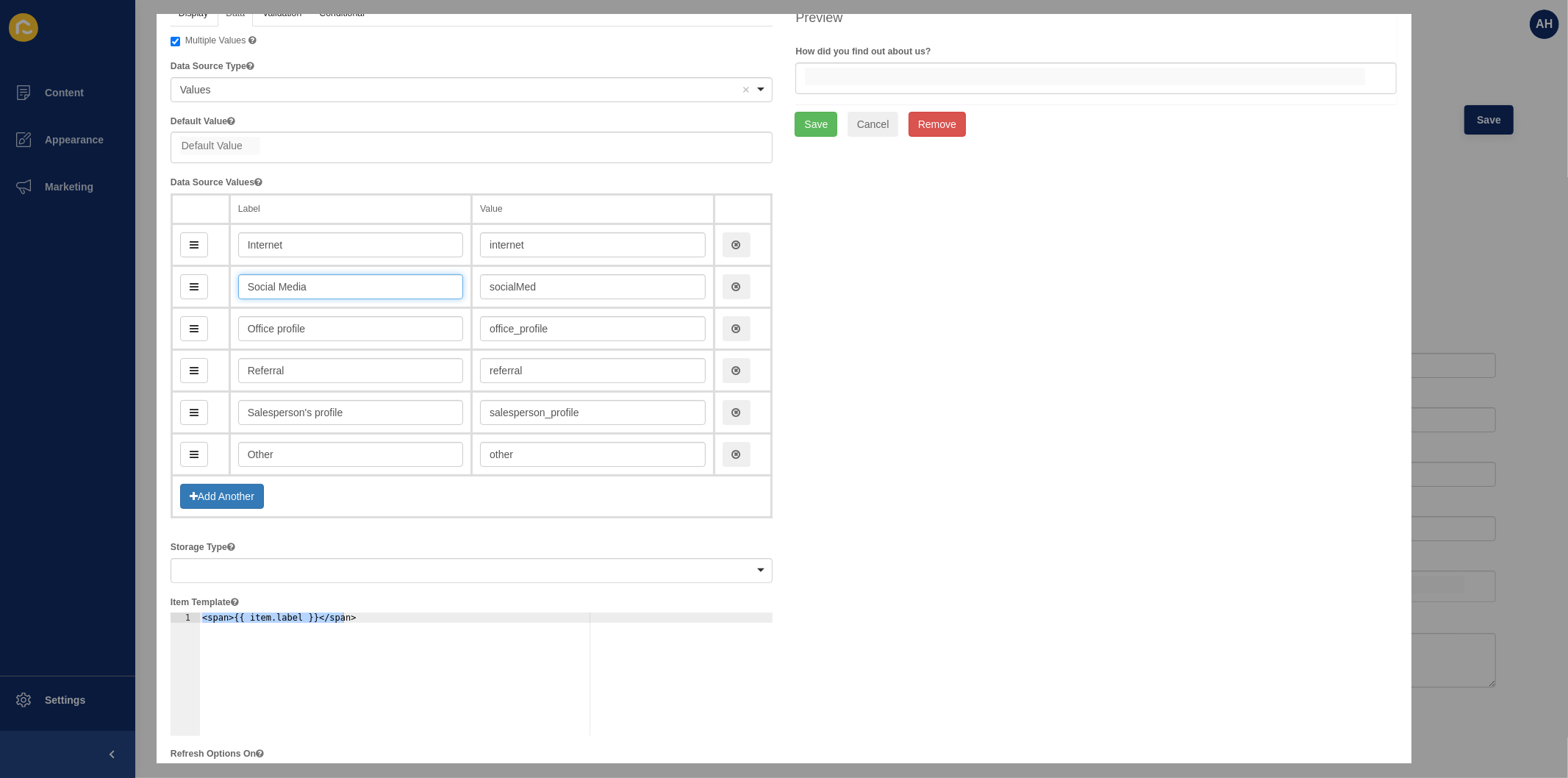
type input "socialMedia"
type input "Social Media"
click at [809, 121] on button "Save" at bounding box center [816, 124] width 43 height 25
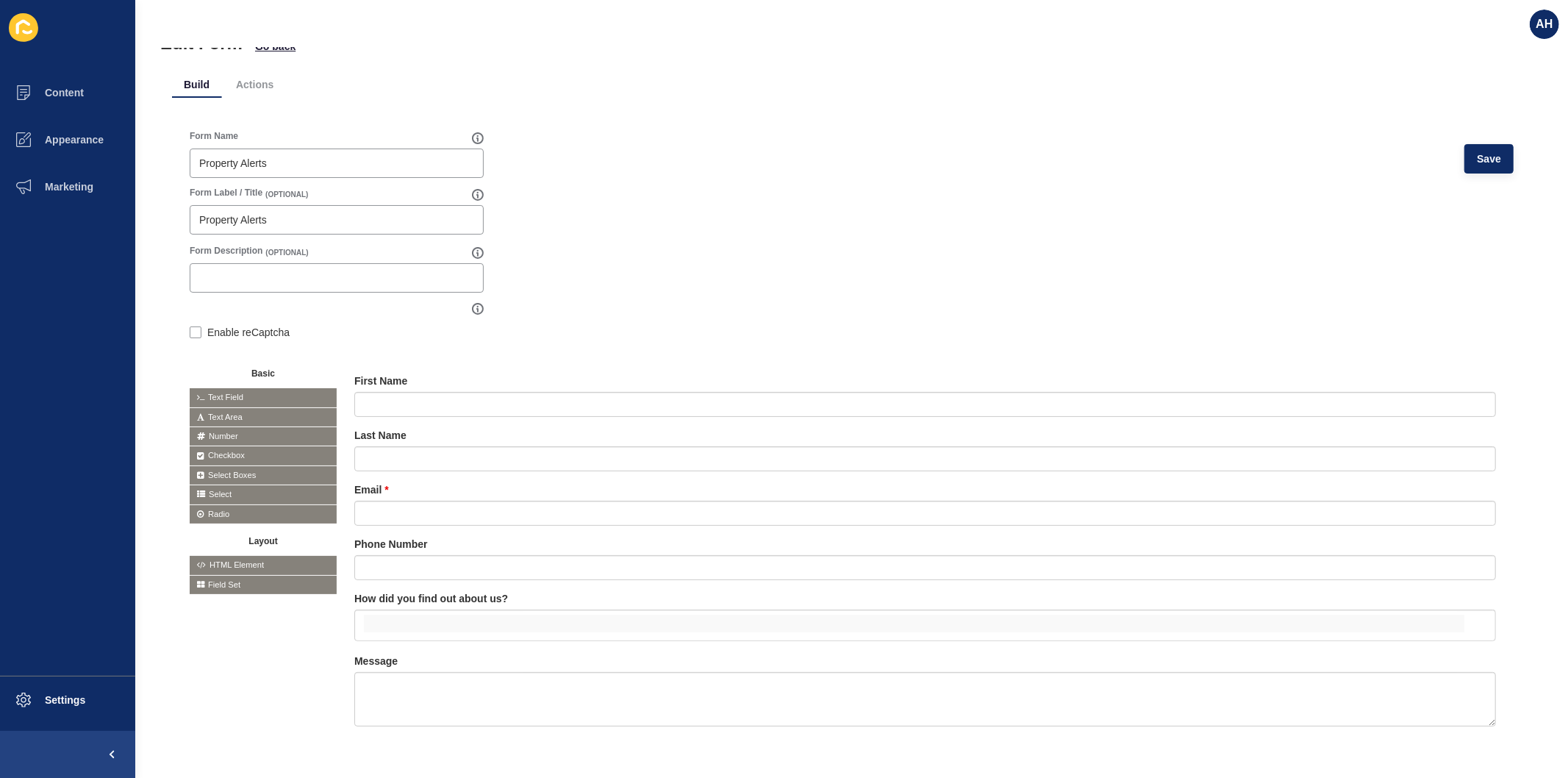
scroll to position [0, 0]
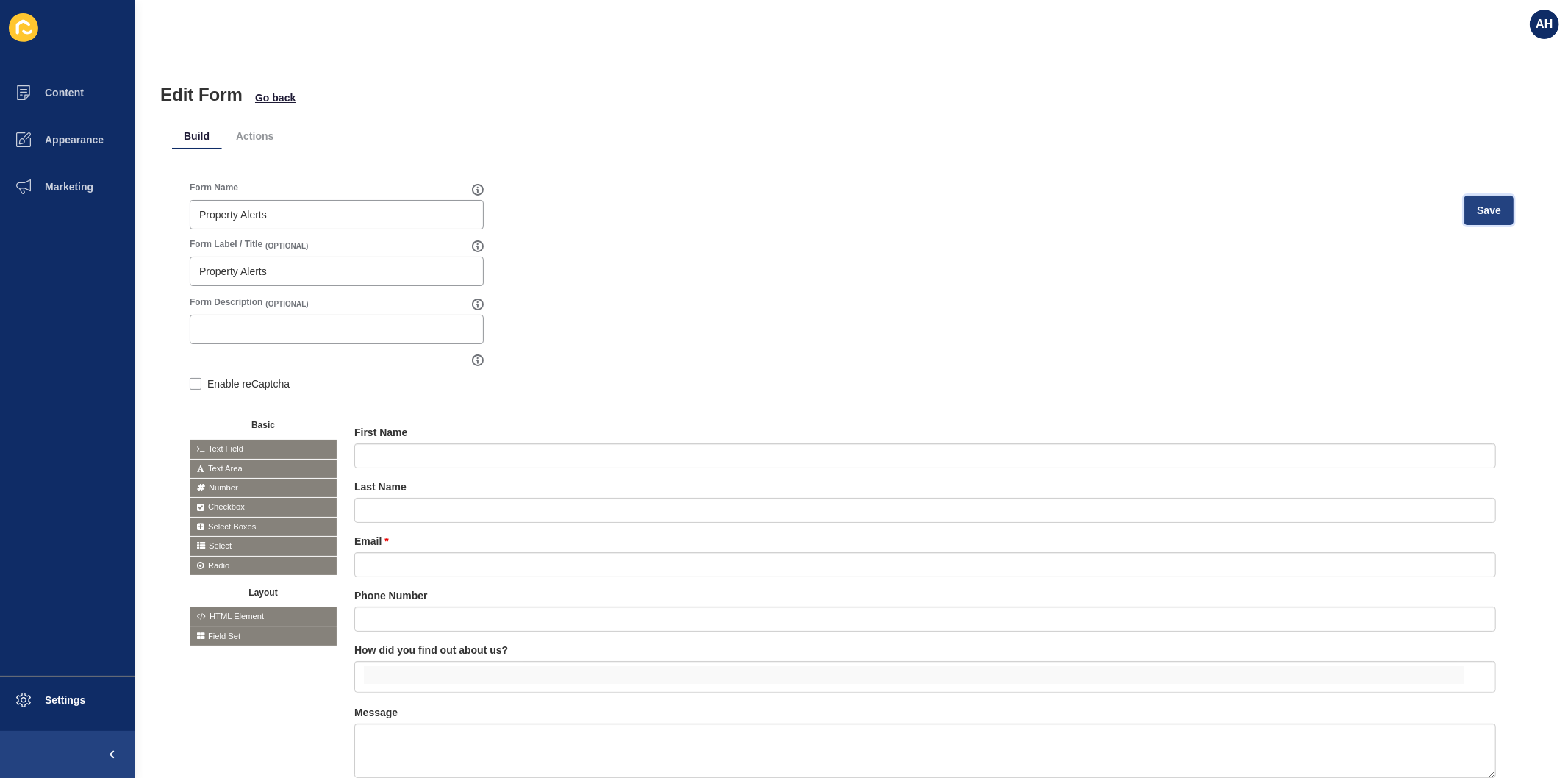
click at [1465, 217] on button "Save" at bounding box center [1489, 210] width 49 height 30
click at [45, 89] on span "Content" at bounding box center [41, 93] width 86 height 12
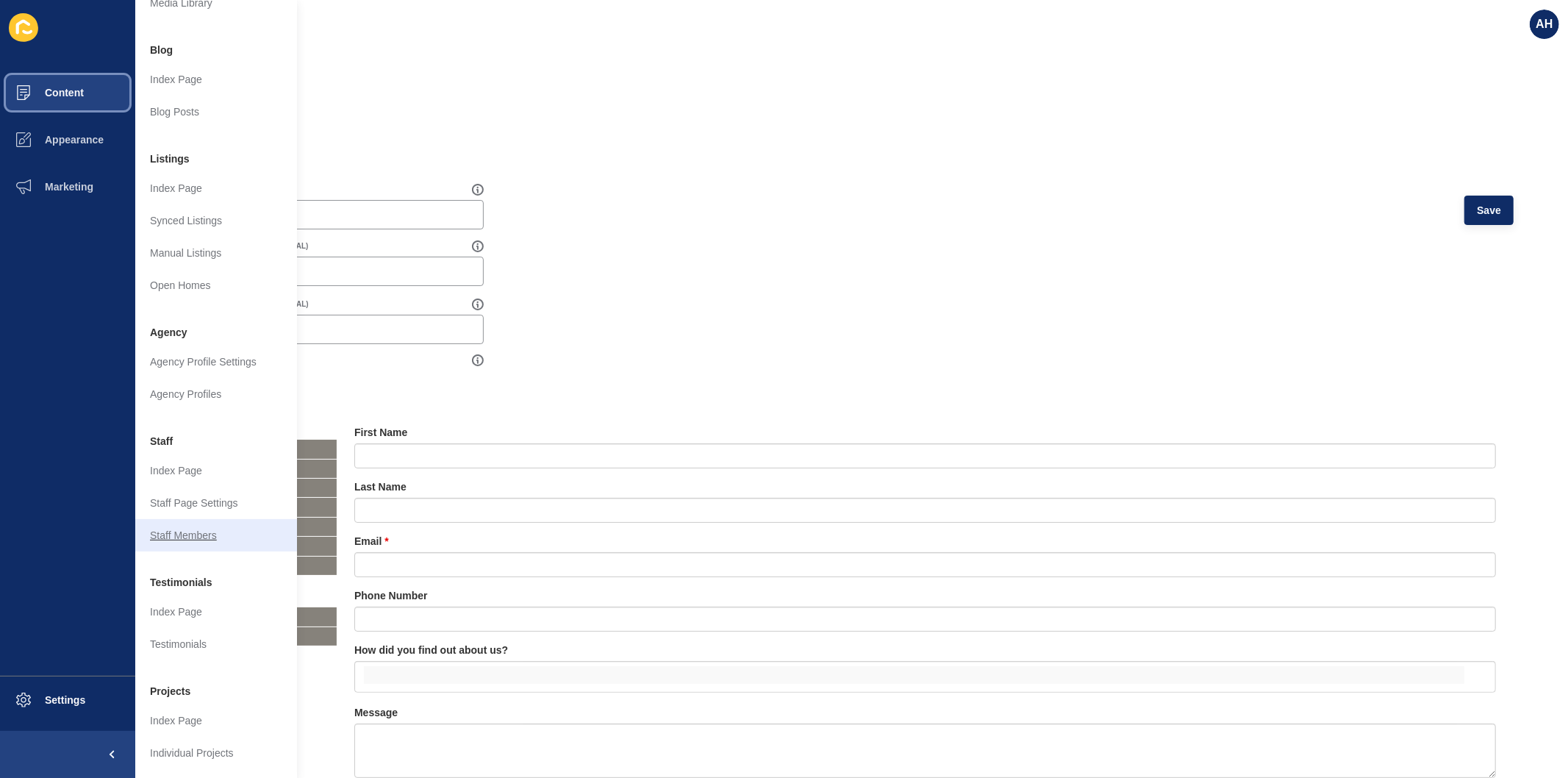
scroll to position [96, 0]
click at [82, 147] on button "Appearance" at bounding box center [68, 139] width 135 height 47
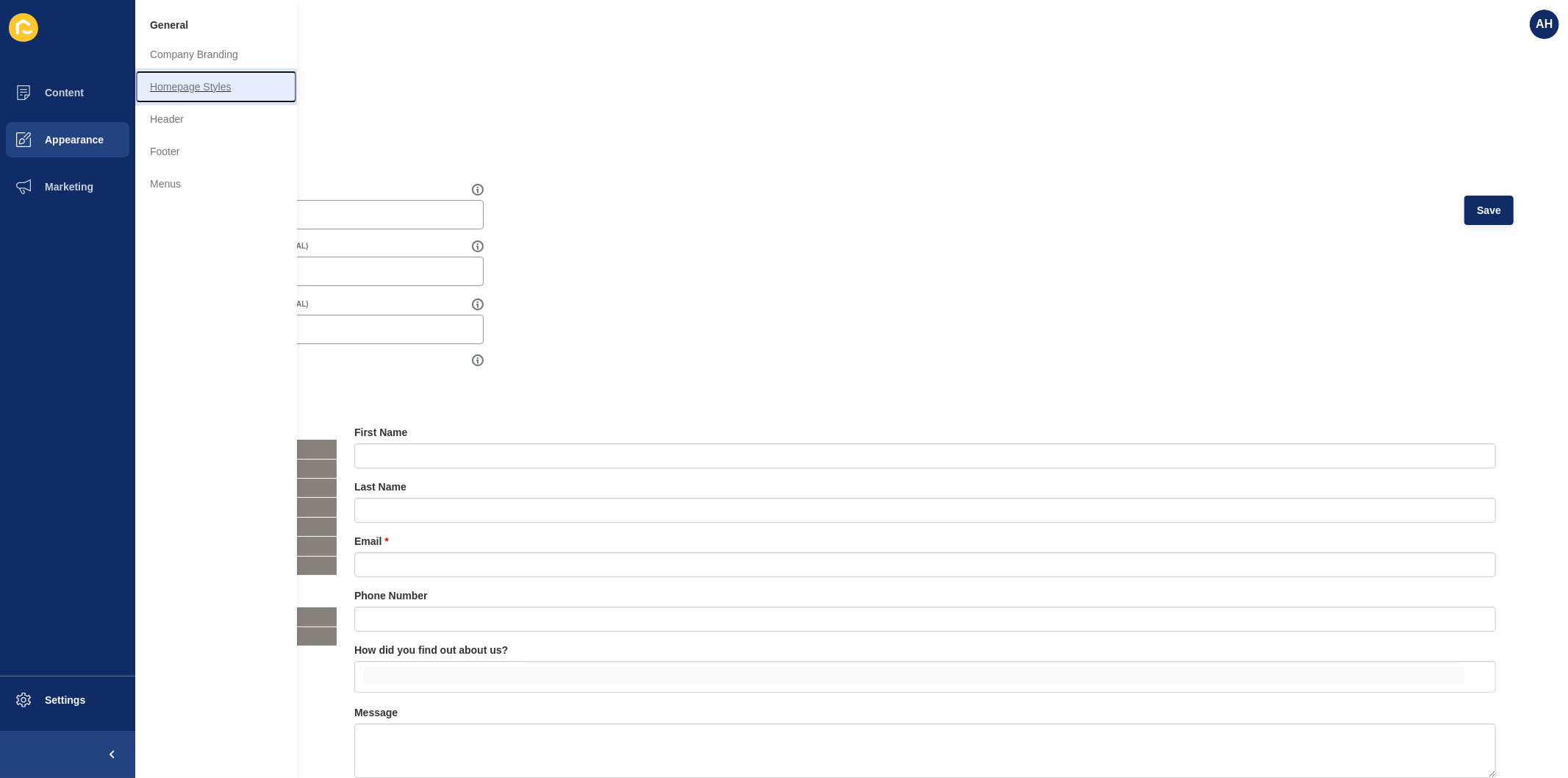
click at [198, 82] on link "Homepage Styles" at bounding box center [216, 86] width 161 height 32
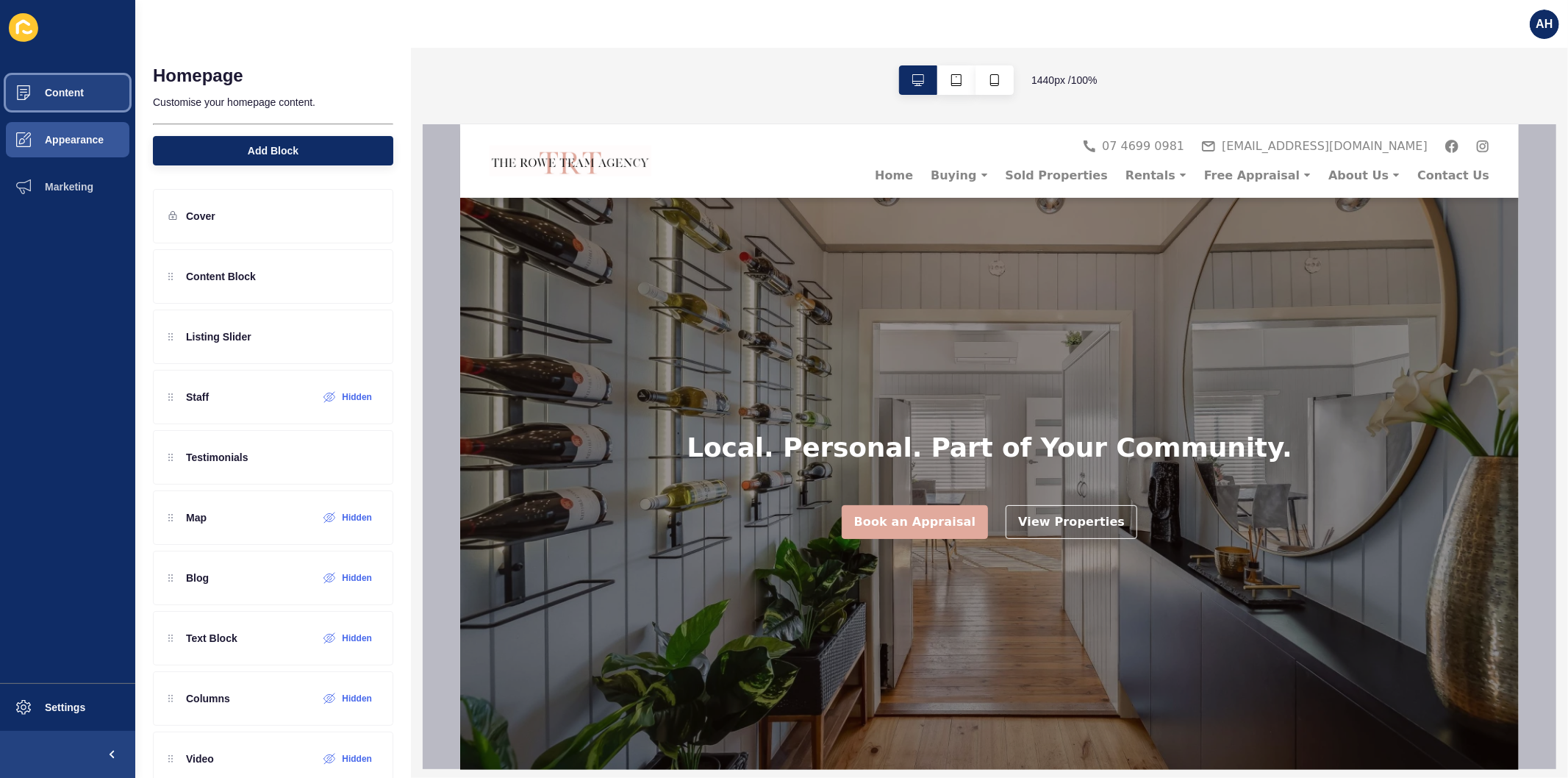
click at [61, 97] on span "Content" at bounding box center [41, 93] width 86 height 12
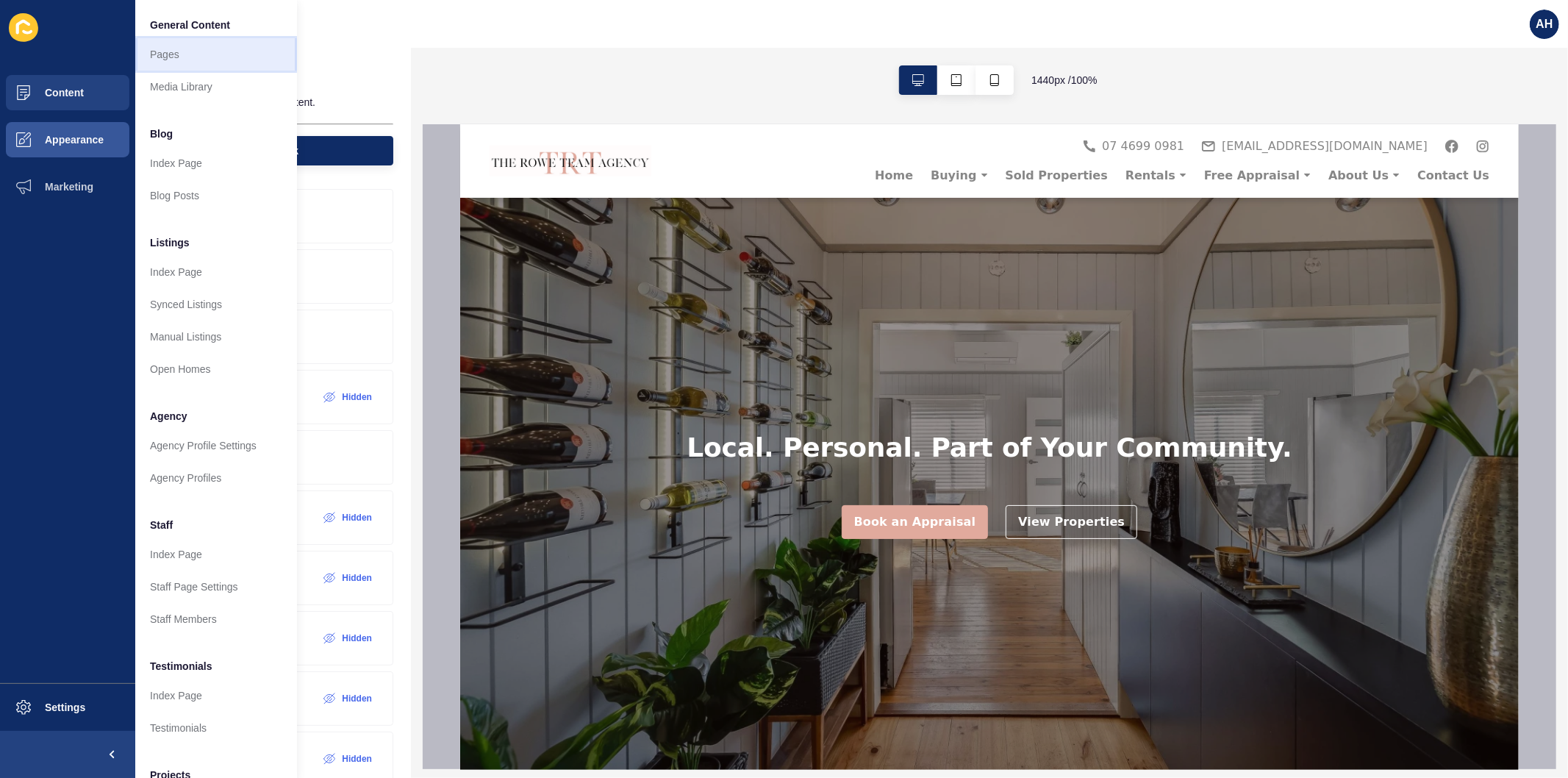
click at [194, 54] on link "Pages" at bounding box center [216, 54] width 161 height 32
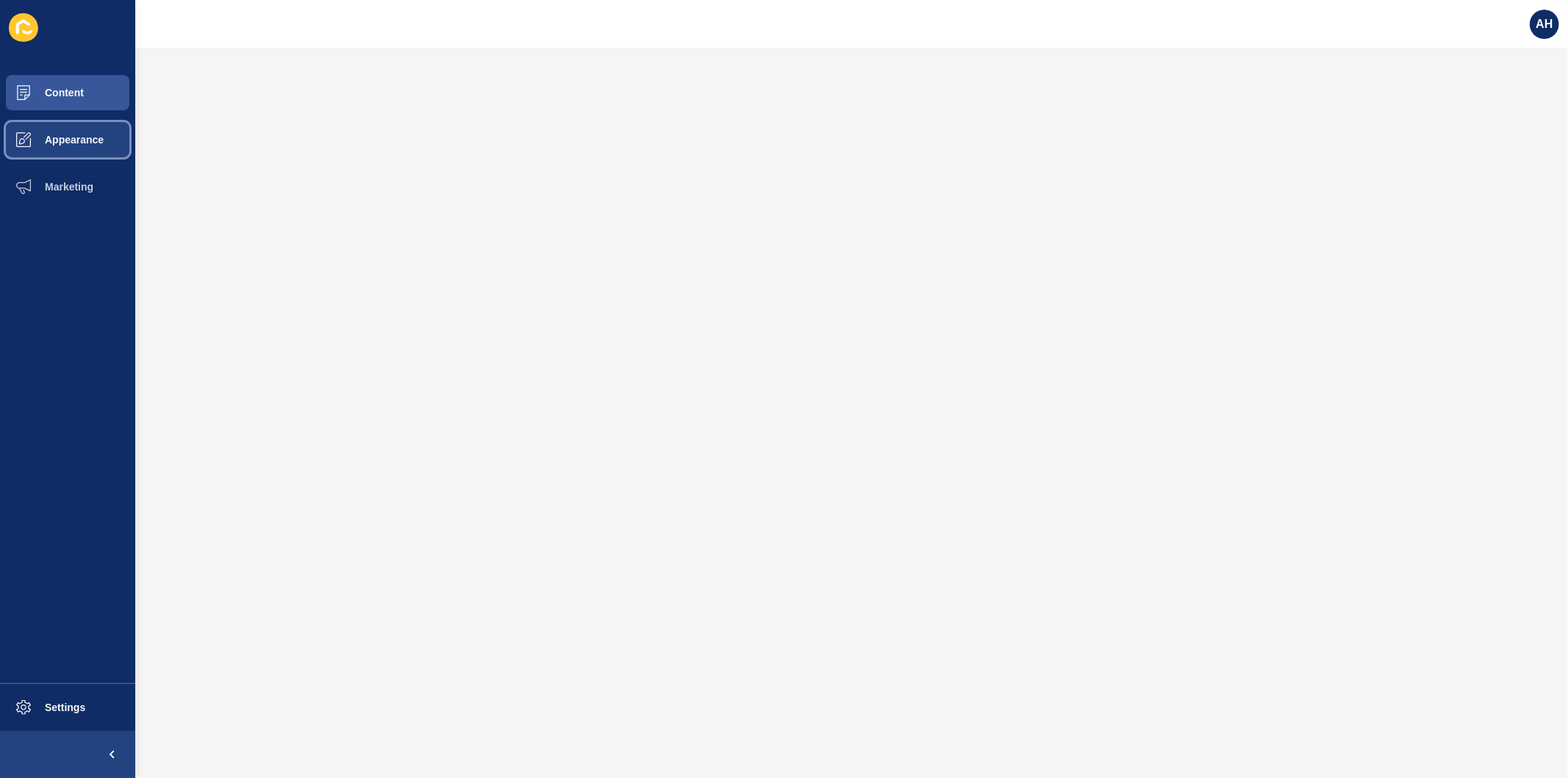
click at [66, 129] on button "Appearance" at bounding box center [68, 139] width 135 height 47
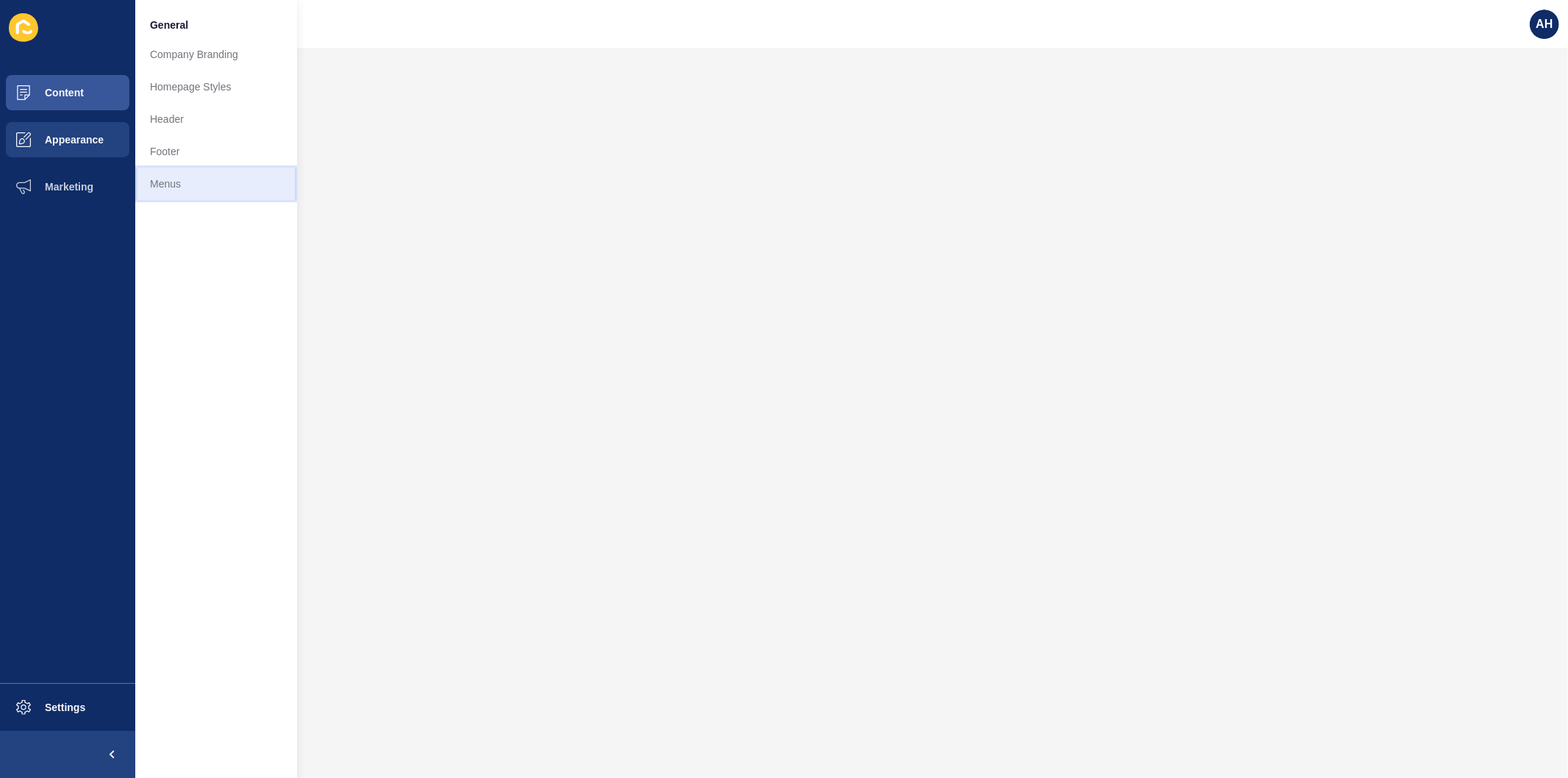
click at [186, 190] on link "Menus" at bounding box center [216, 184] width 161 height 32
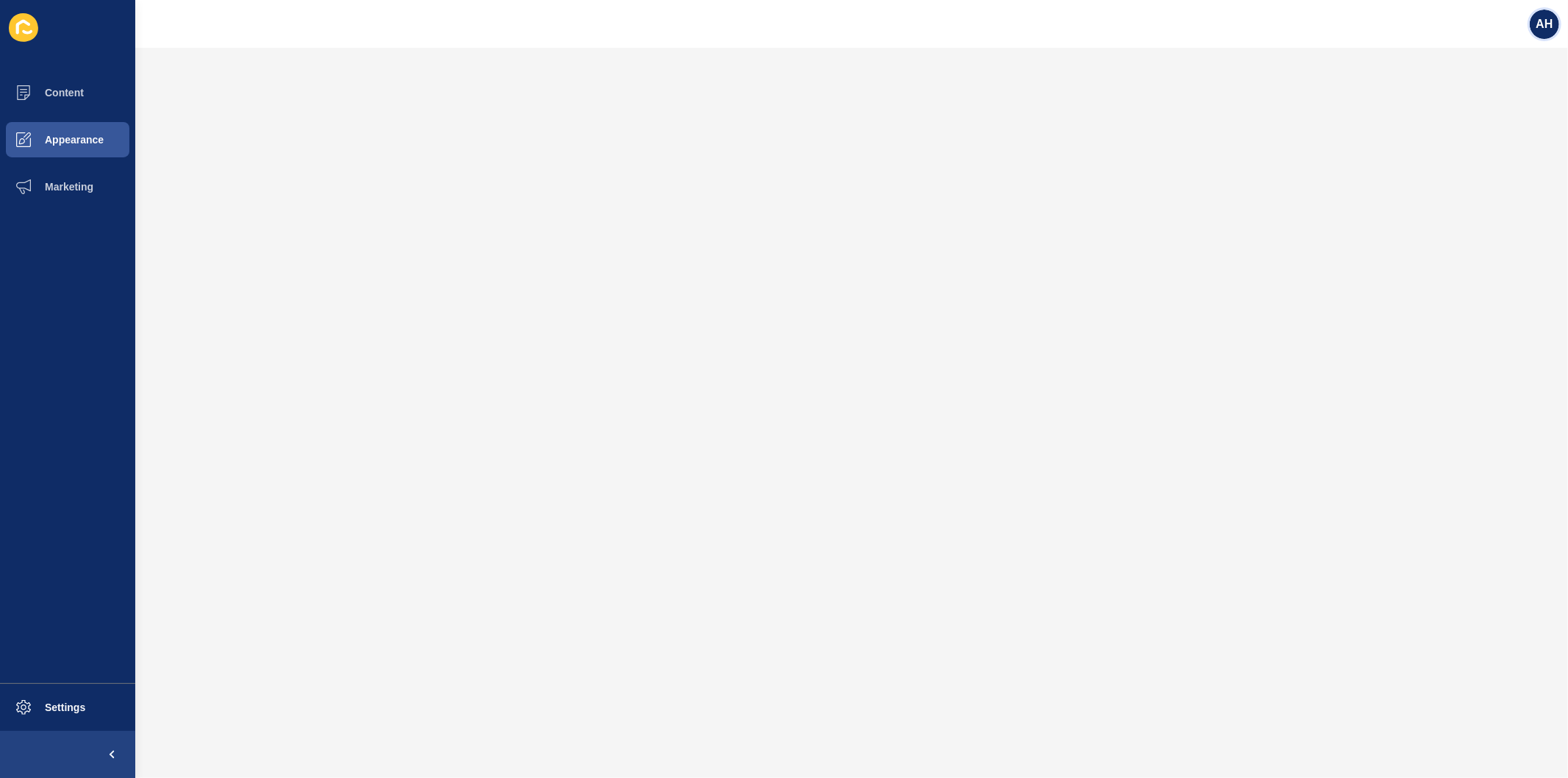
click at [1543, 27] on span "AH" at bounding box center [1544, 24] width 17 height 15
click at [1484, 125] on link "Logout" at bounding box center [1511, 122] width 108 height 32
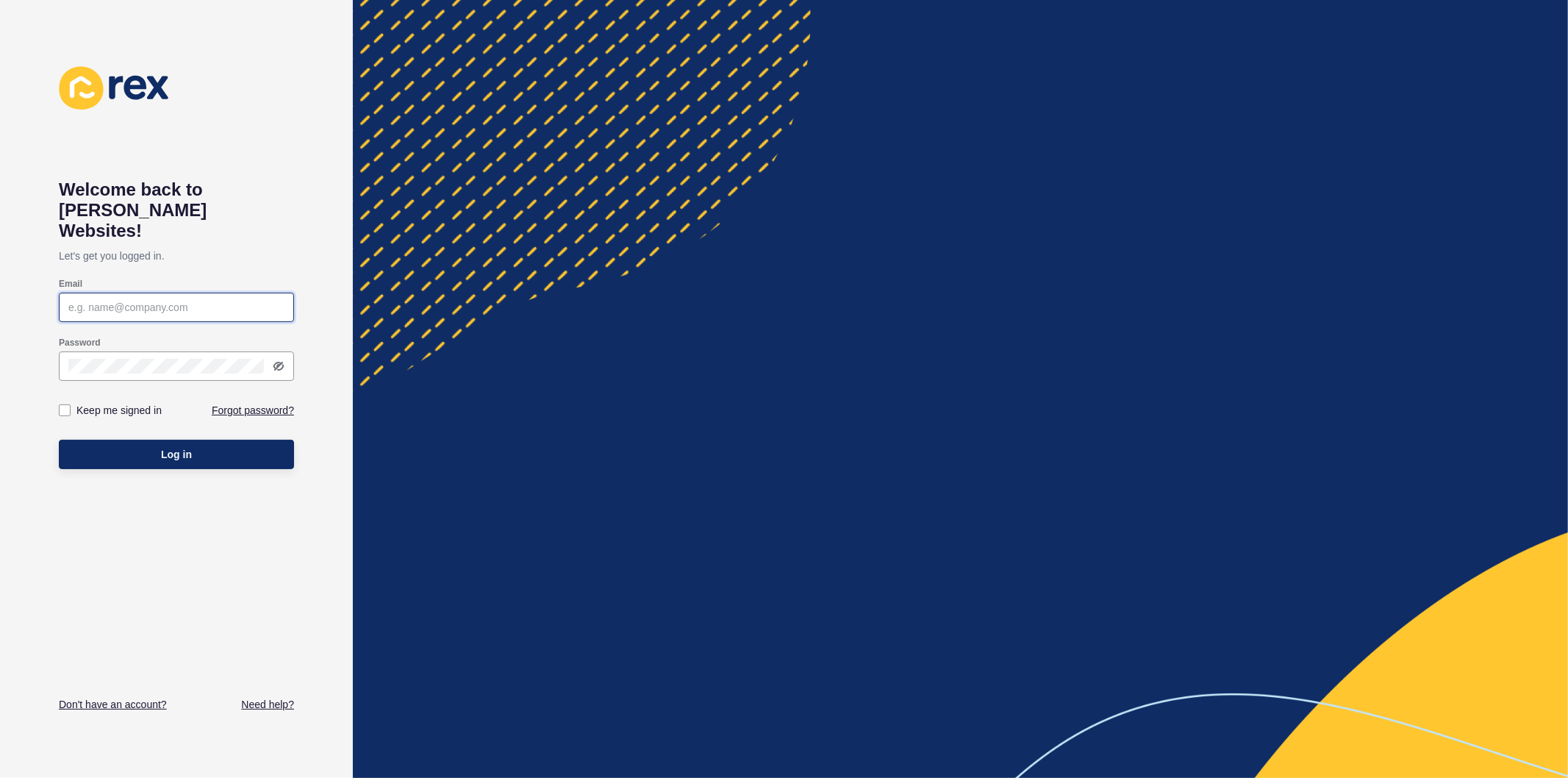
type input "[PERSON_NAME][EMAIL_ADDRESS][PERSON_NAME][DOMAIN_NAME]"
click at [66, 404] on label at bounding box center [64, 410] width 12 height 12
click at [66, 406] on input "Keep me signed in" at bounding box center [67, 411] width 9 height 9
checkbox input "true"
click at [130, 440] on button "Log in" at bounding box center [176, 454] width 236 height 30
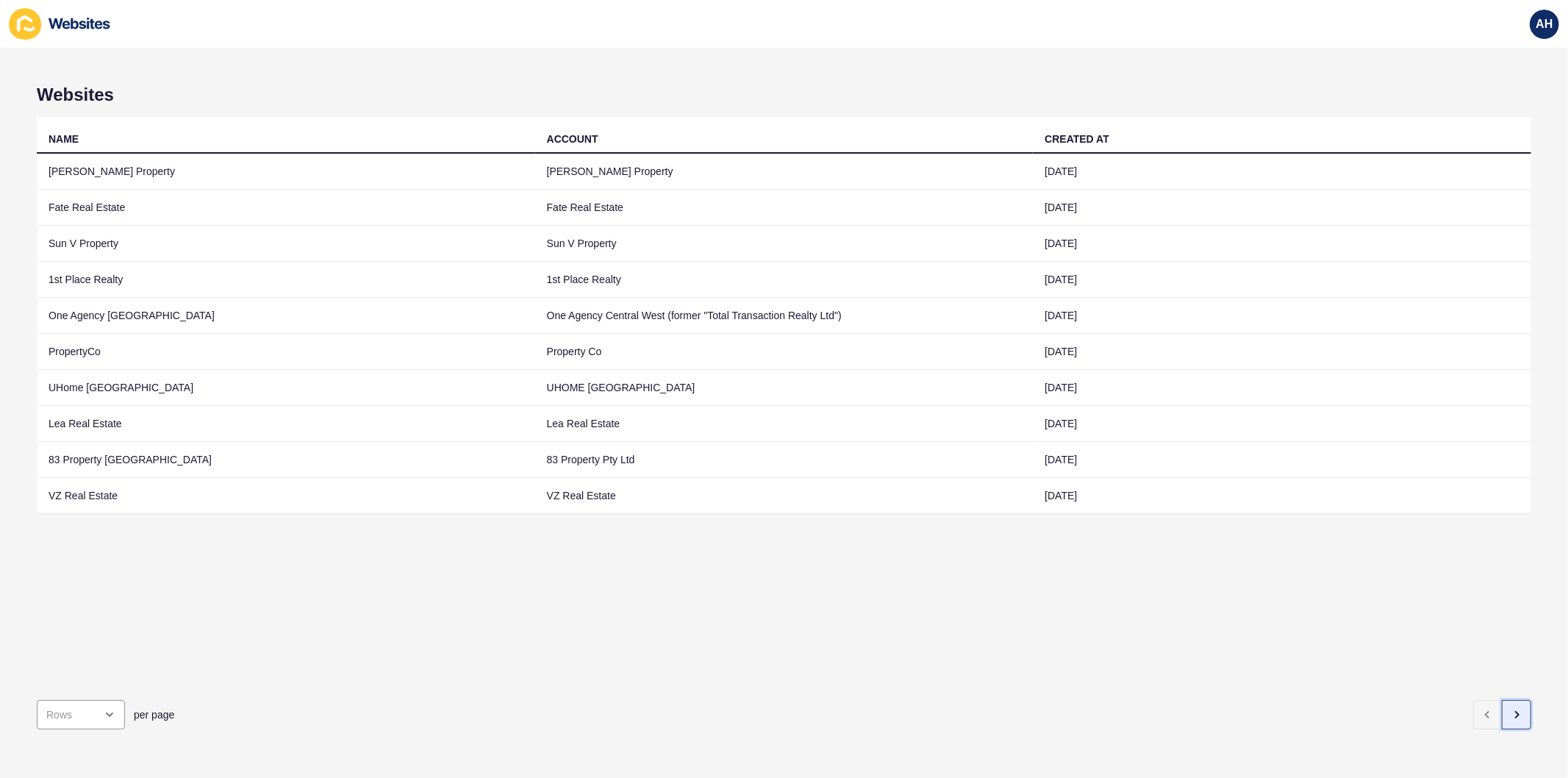
click at [1511, 700] on button "button" at bounding box center [1517, 715] width 30 height 30
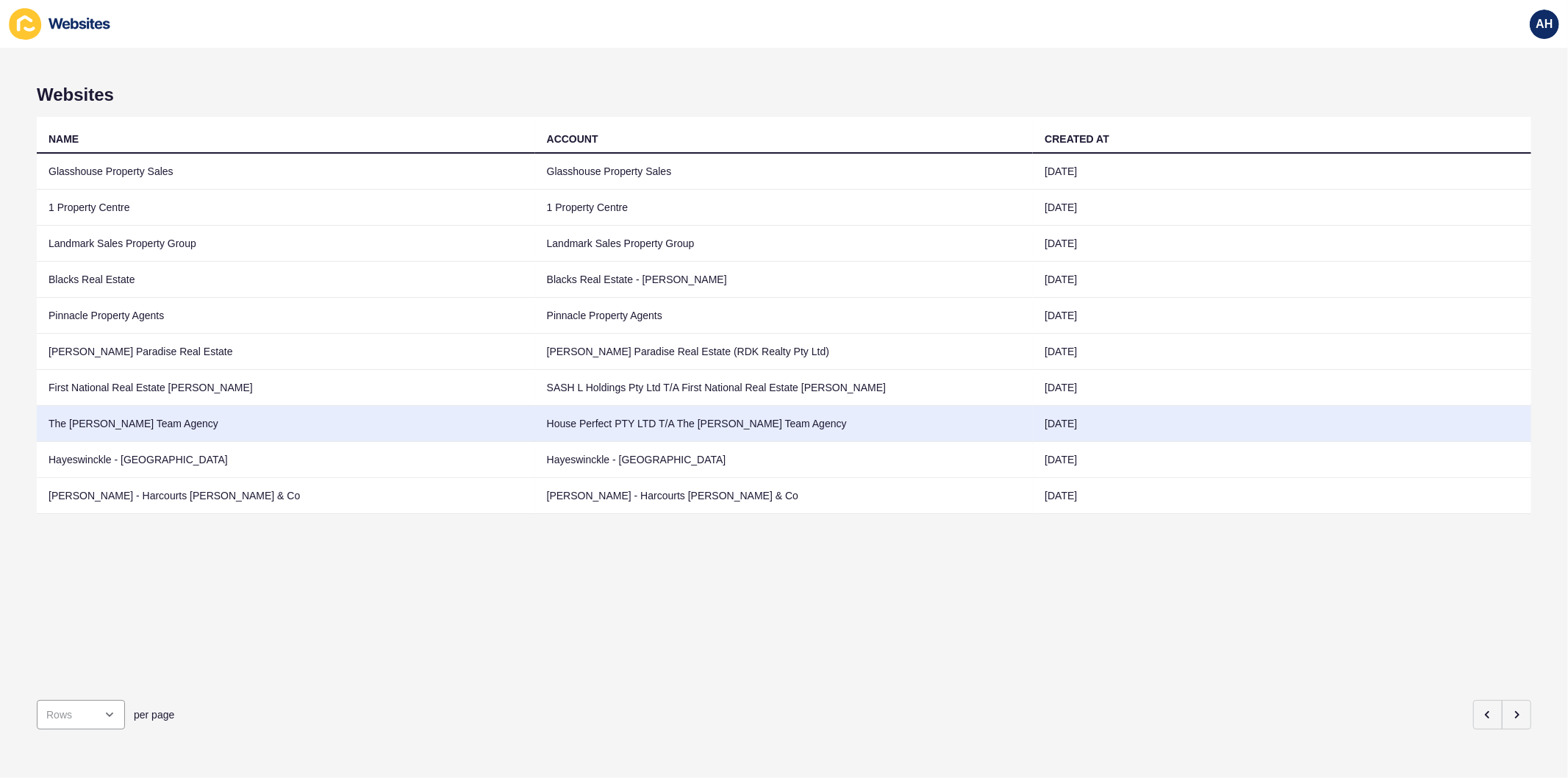
click at [613, 417] on td "House Perfect PTY LTD T/A The [PERSON_NAME] Team Agency" at bounding box center [784, 424] width 499 height 36
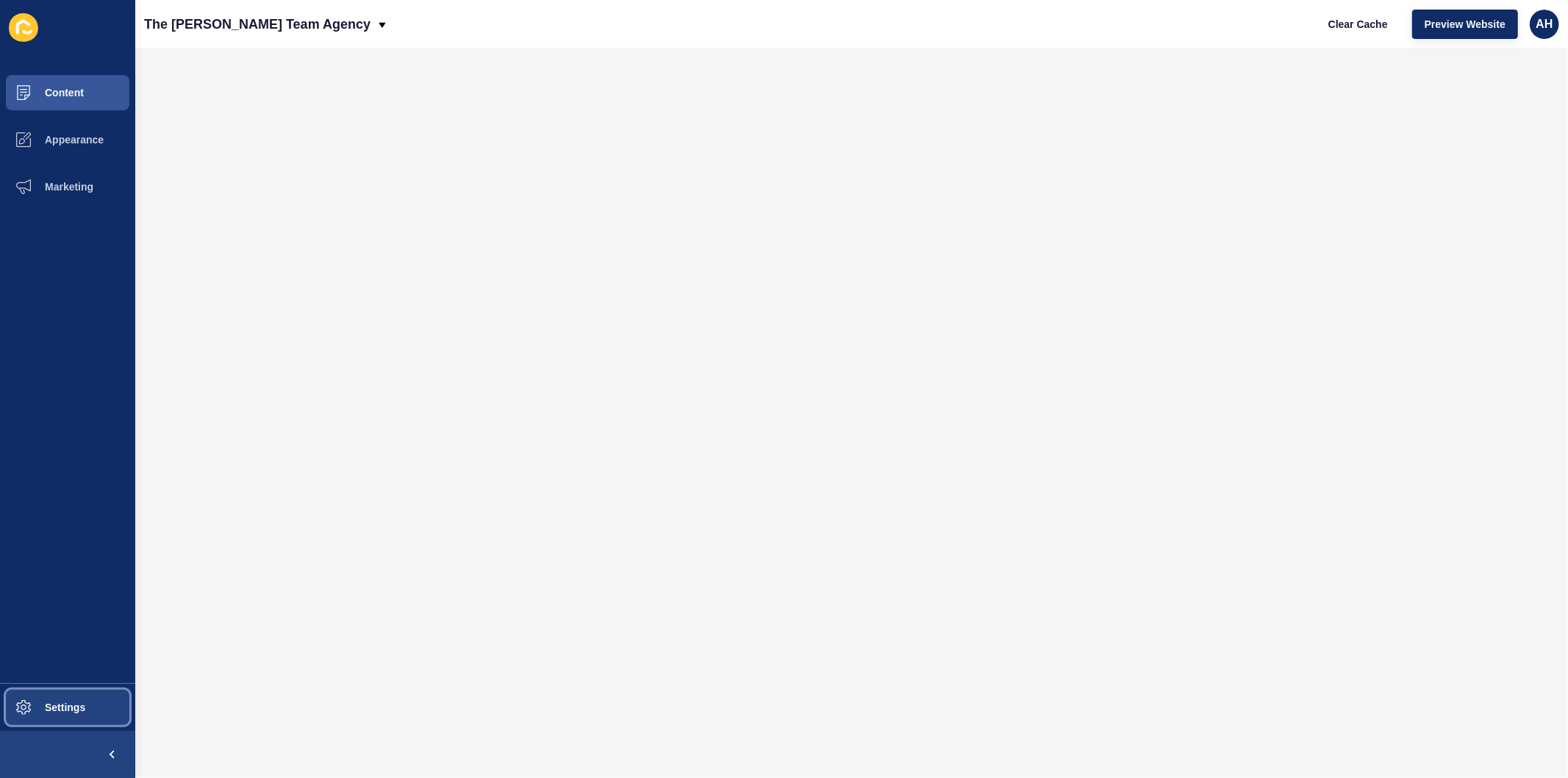
click at [58, 703] on span "Settings" at bounding box center [42, 707] width 87 height 12
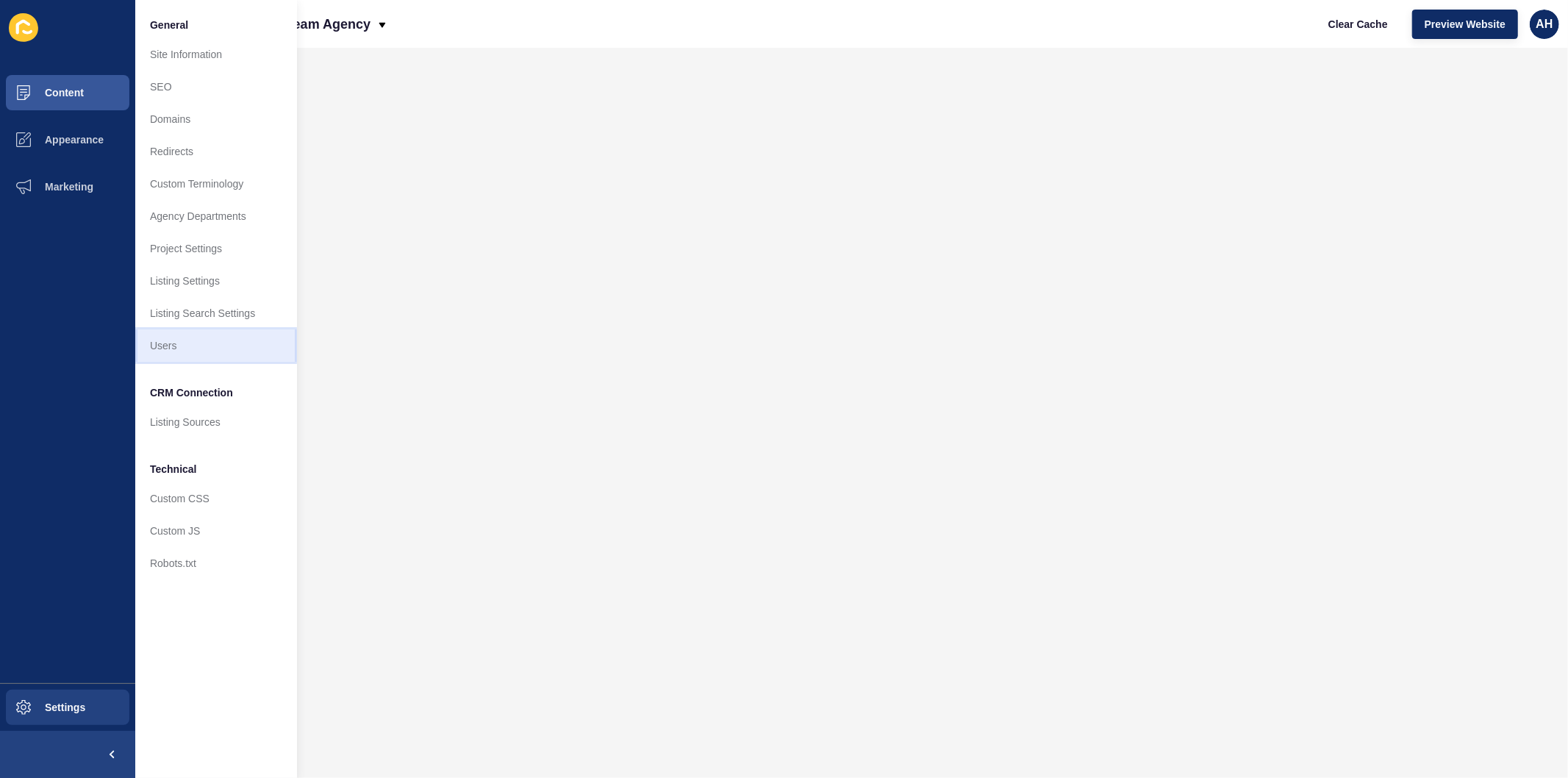
click at [206, 343] on link "Users" at bounding box center [216, 345] width 161 height 32
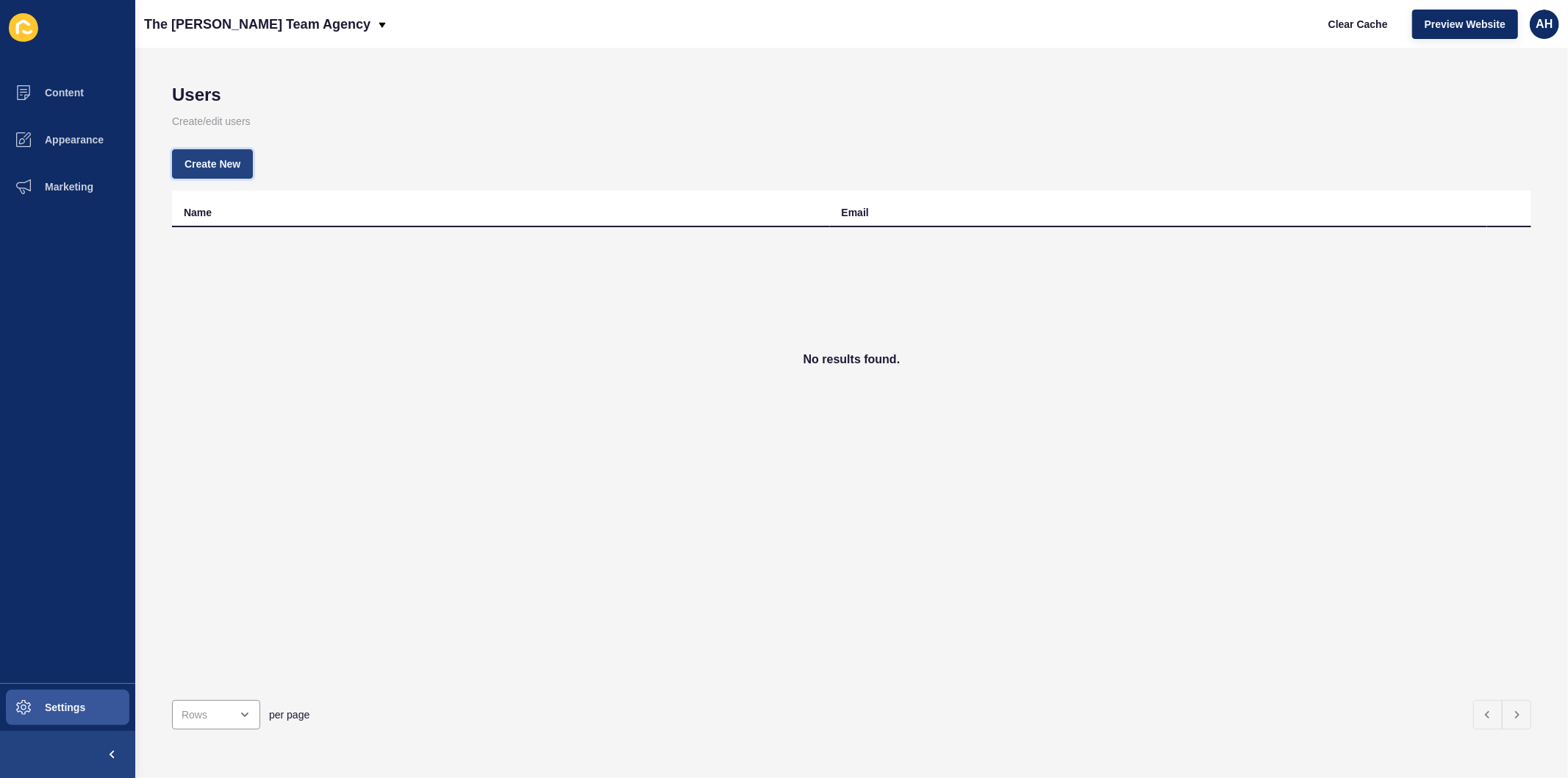
click at [172, 168] on button "Create New" at bounding box center [212, 164] width 81 height 30
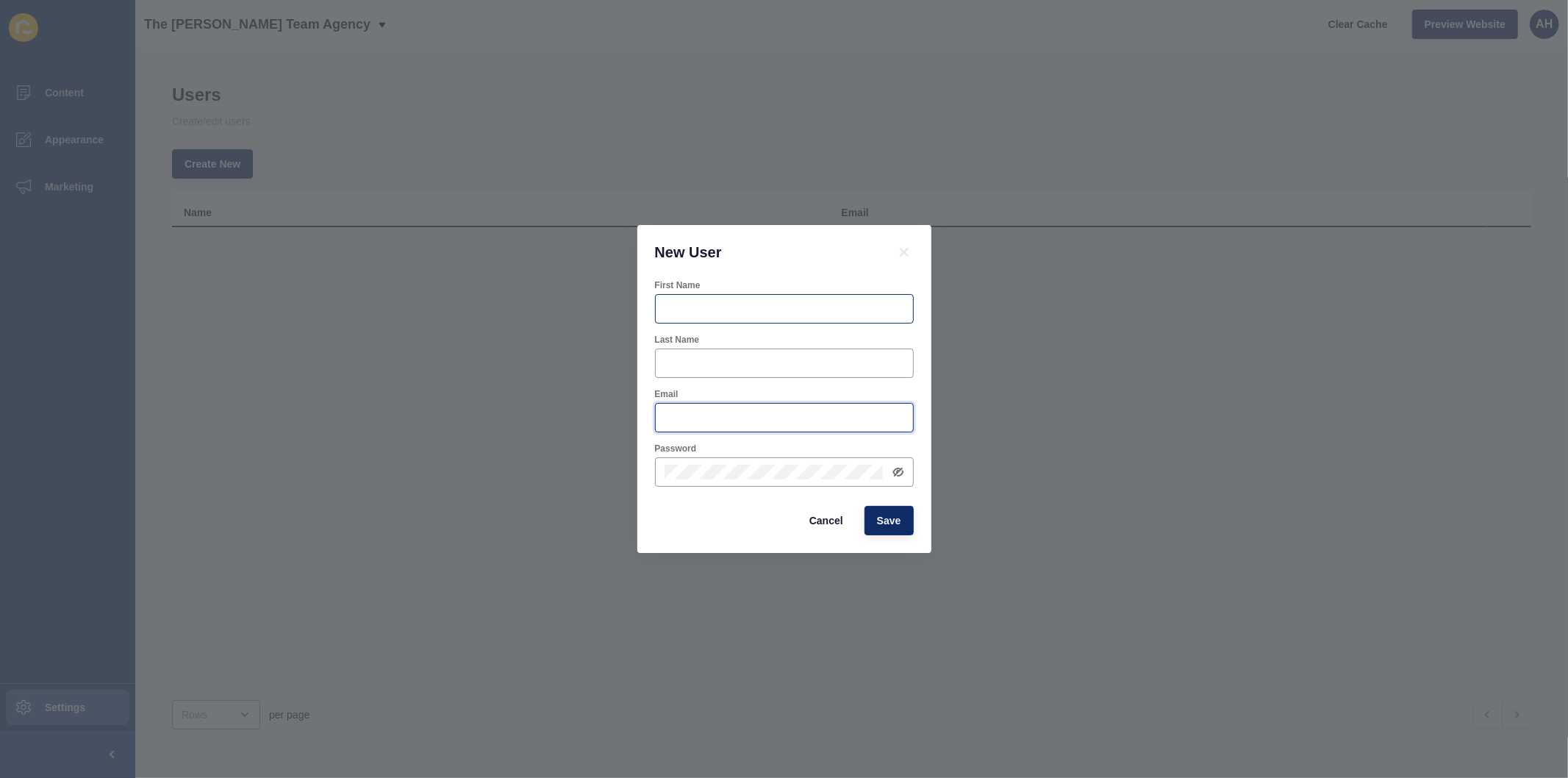
type input "ashley.hilario@rexsoftware.com.au"
click at [692, 307] on input "First Name" at bounding box center [784, 309] width 240 height 15
type input "Joanne"
type input "Rowe"
paste input "joanne@theroweteam.agency"
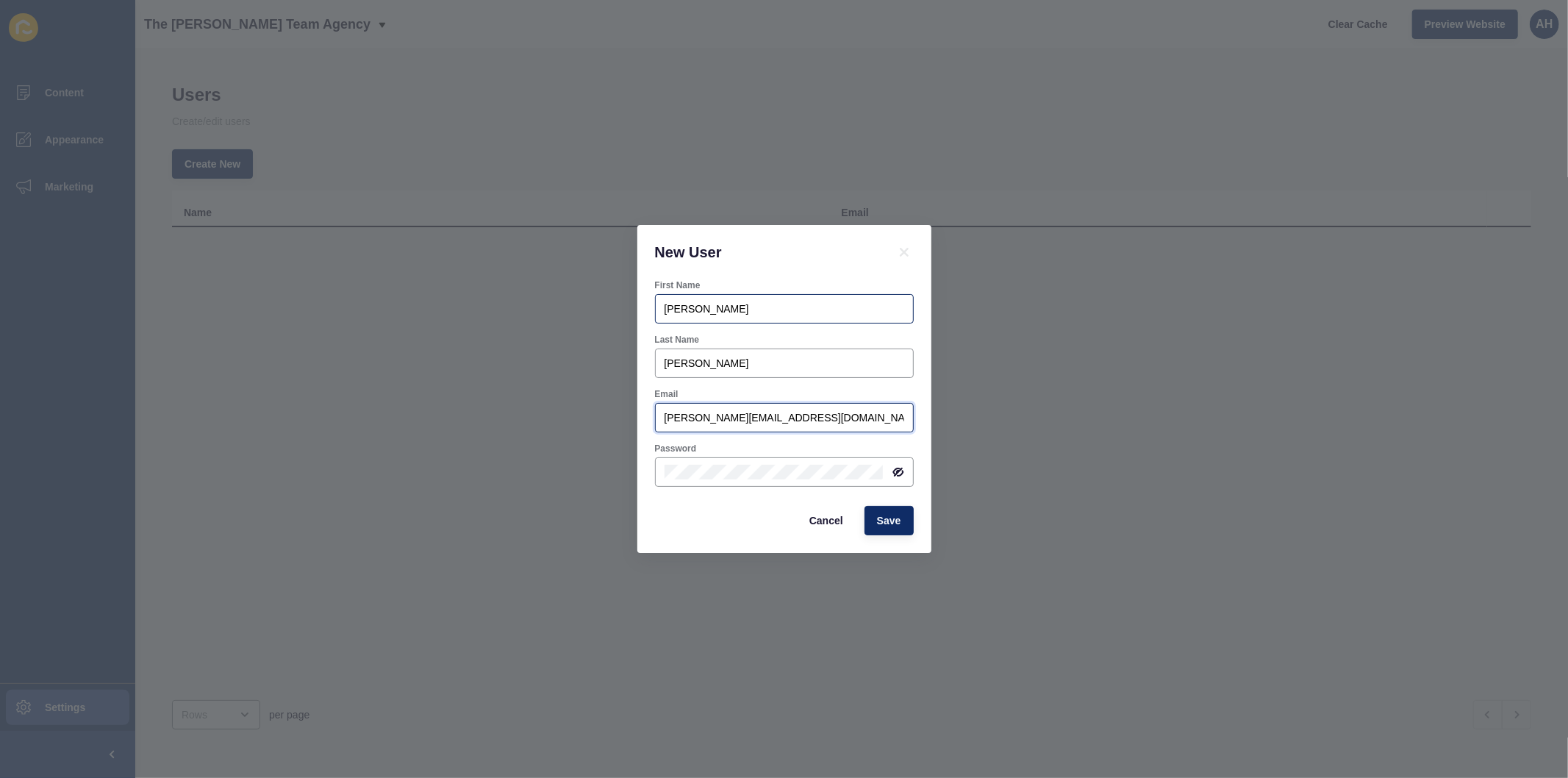
type input "joanne@theroweteam.agency"
click at [898, 473] on icon at bounding box center [899, 472] width 9 height 7
click at [904, 520] on button "Save" at bounding box center [889, 521] width 49 height 30
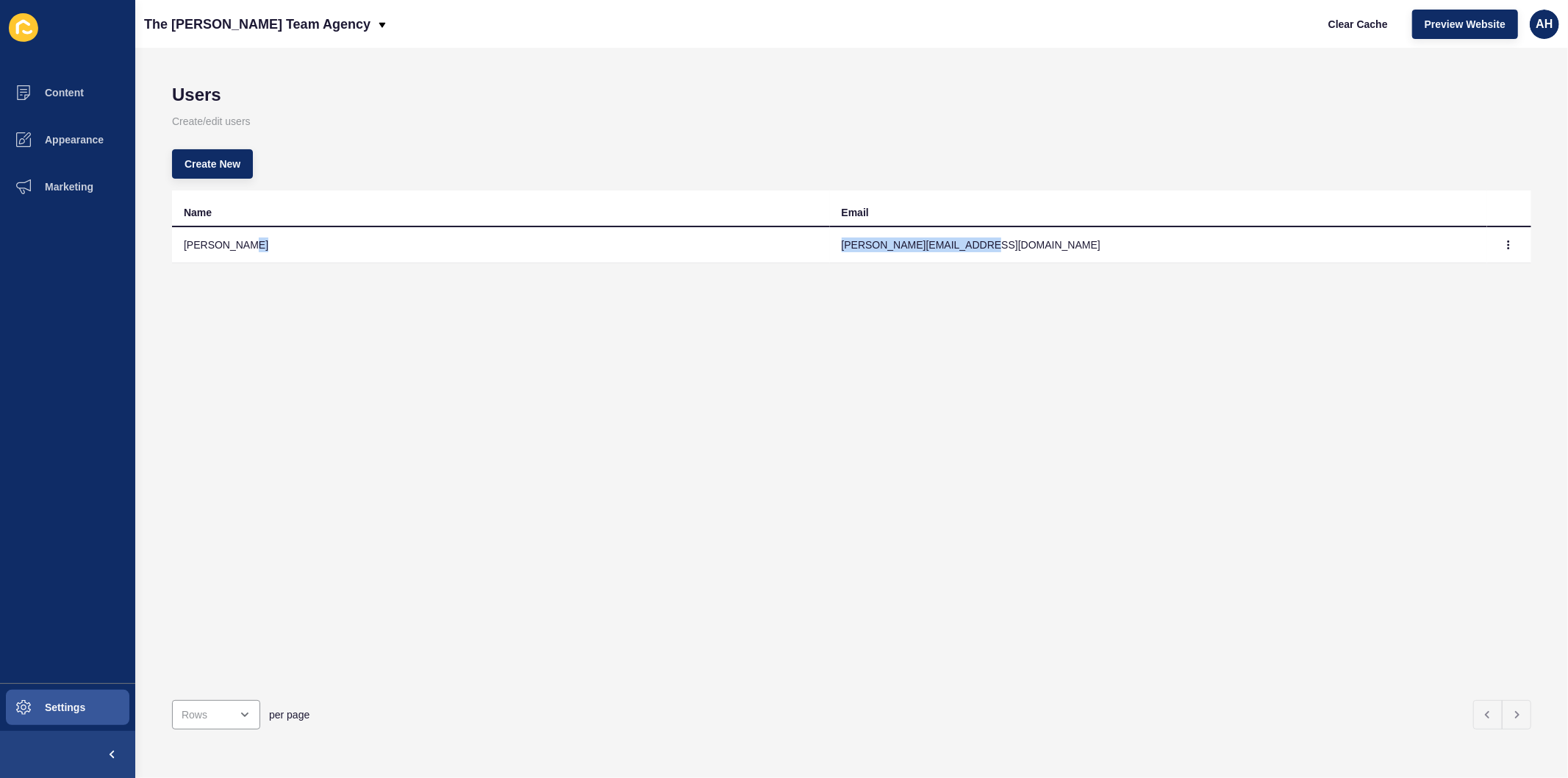
drag, startPoint x: 989, startPoint y: 247, endPoint x: 820, endPoint y: 250, distance: 169.0
click at [820, 250] on tr "Joanne Rowe joanne@theroweteam.agency" at bounding box center [852, 245] width 1359 height 36
copy tr "joanne@theroweteam.agency"
click at [1461, 33] on button "Preview Website" at bounding box center [1465, 24] width 106 height 30
click at [634, 499] on div "Name Email Joanne Rowe joanne@theroweteam.agency" at bounding box center [852, 439] width 1359 height 498
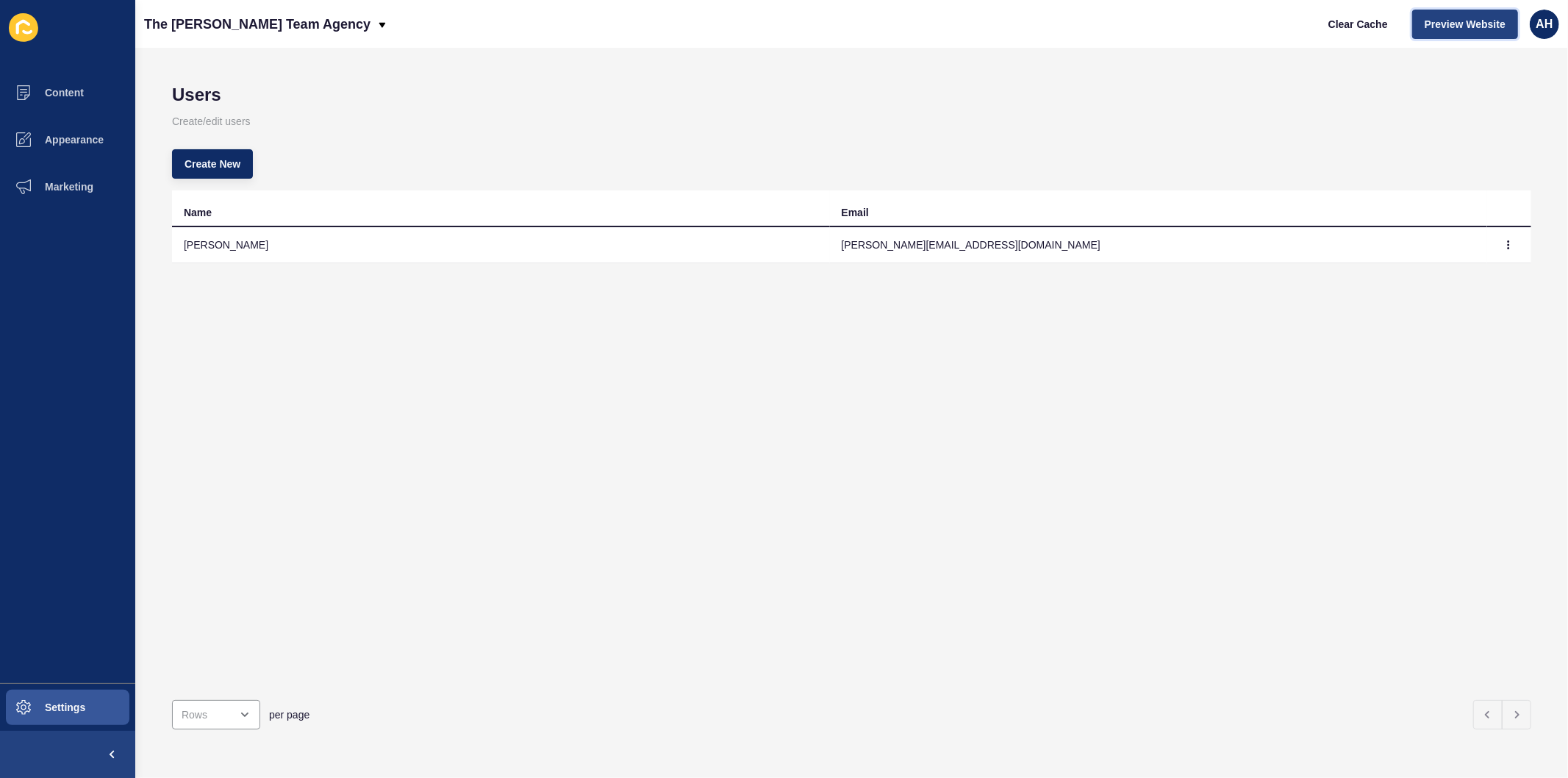
click at [1436, 16] on button "Preview Website" at bounding box center [1465, 24] width 106 height 30
click at [1454, 19] on span "Preview Website" at bounding box center [1465, 24] width 81 height 15
click at [1436, 23] on span "Preview Website" at bounding box center [1465, 24] width 81 height 15
click at [27, 23] on icon at bounding box center [22, 27] width 14 height 15
click at [27, 27] on icon at bounding box center [24, 27] width 30 height 29
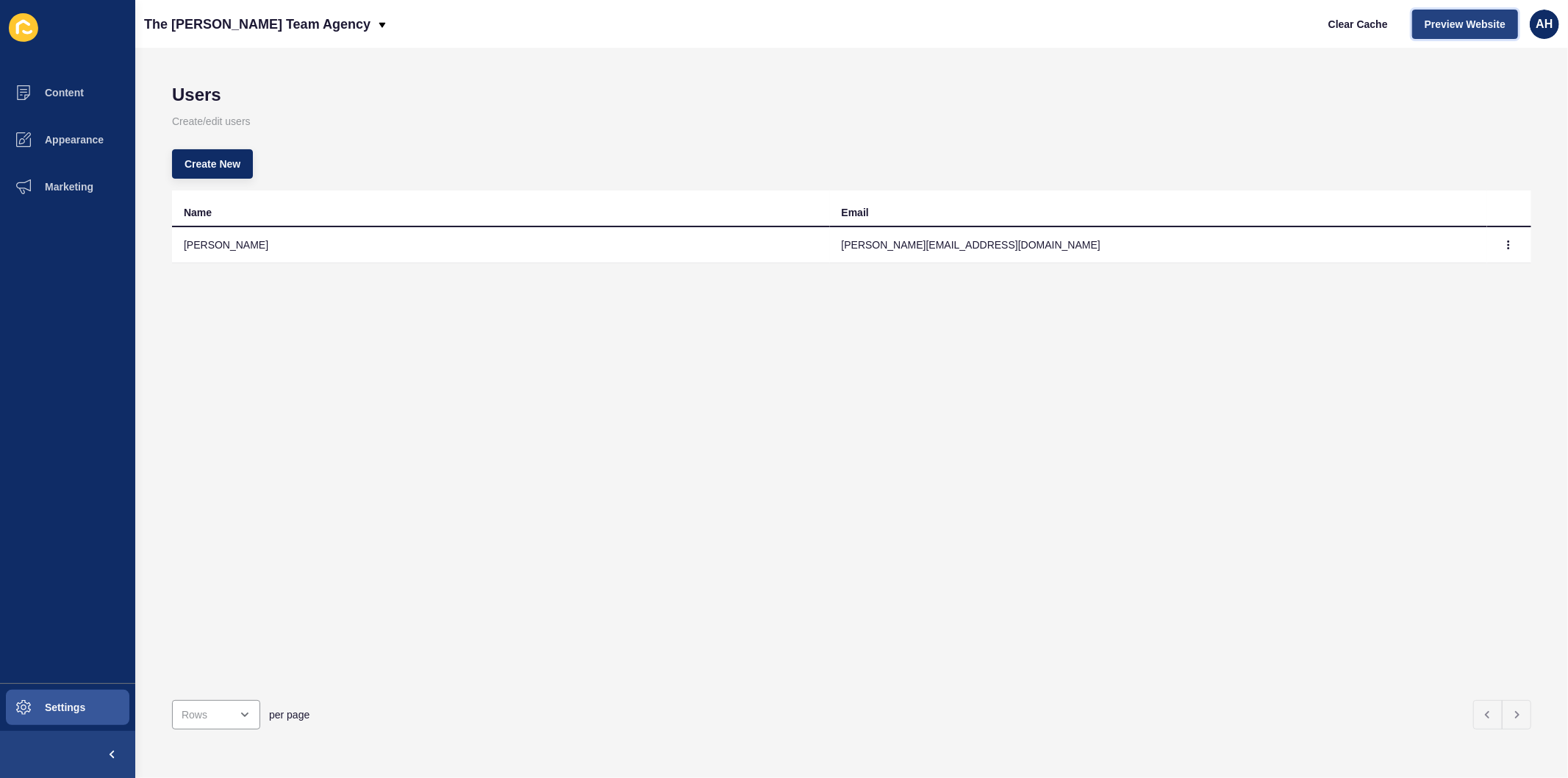
click at [1465, 33] on button "Preview Website" at bounding box center [1465, 24] width 106 height 30
click at [70, 78] on button "Content" at bounding box center [68, 93] width 135 height 47
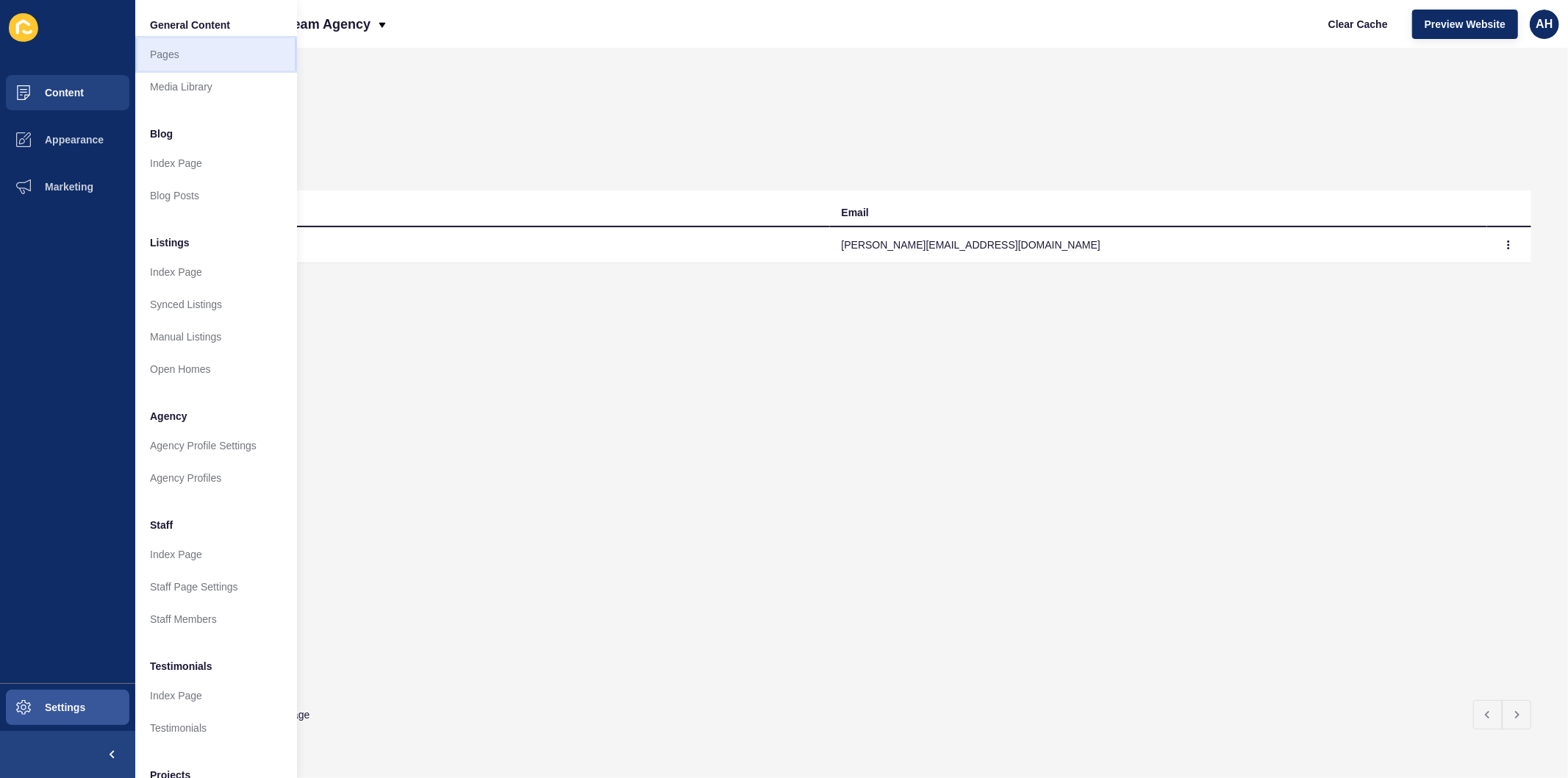
click at [175, 45] on link "Pages" at bounding box center [216, 54] width 161 height 32
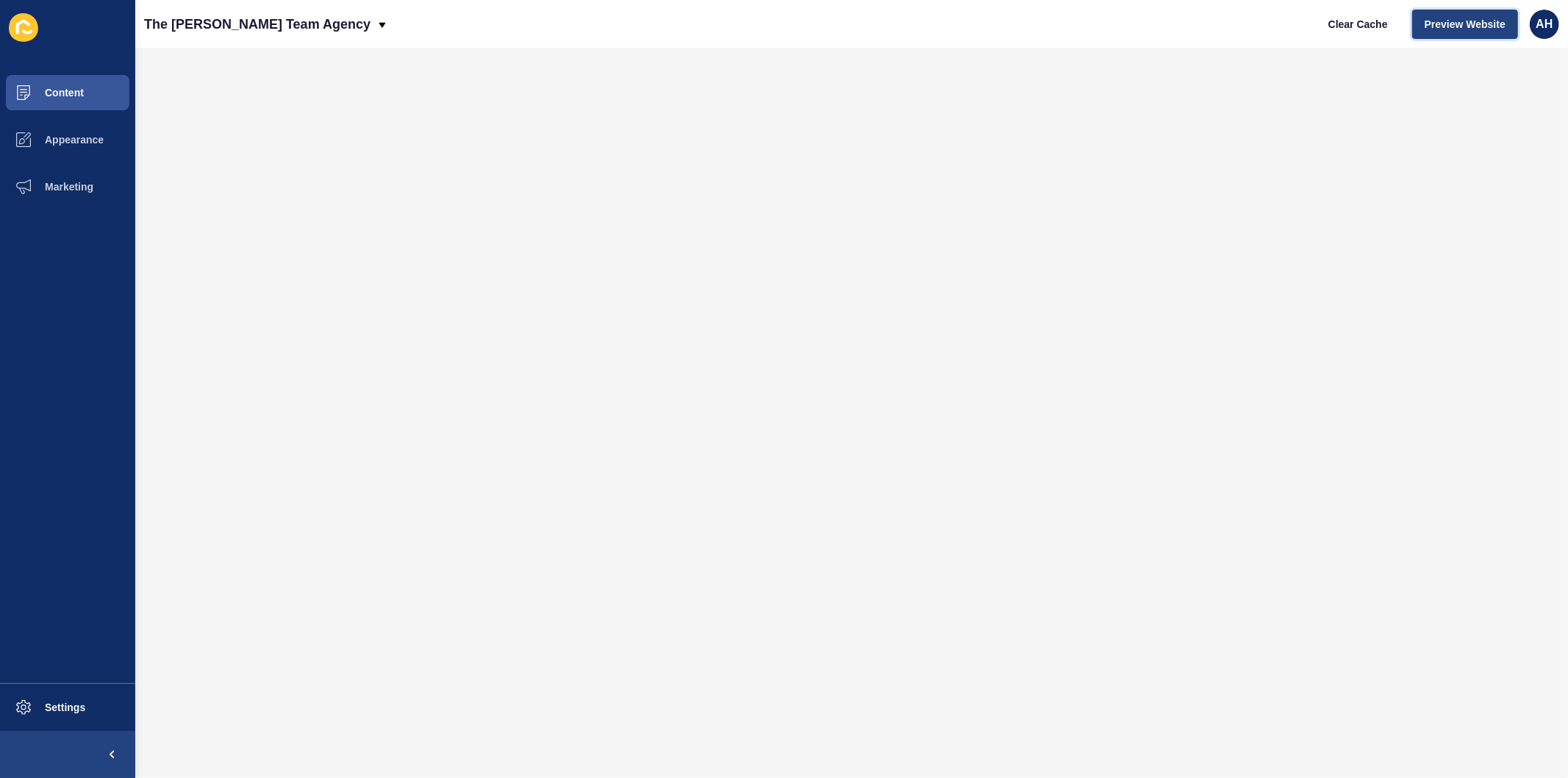
click at [1446, 19] on span "Preview Website" at bounding box center [1465, 24] width 81 height 15
click at [1479, 19] on span "Preview Website" at bounding box center [1465, 24] width 81 height 15
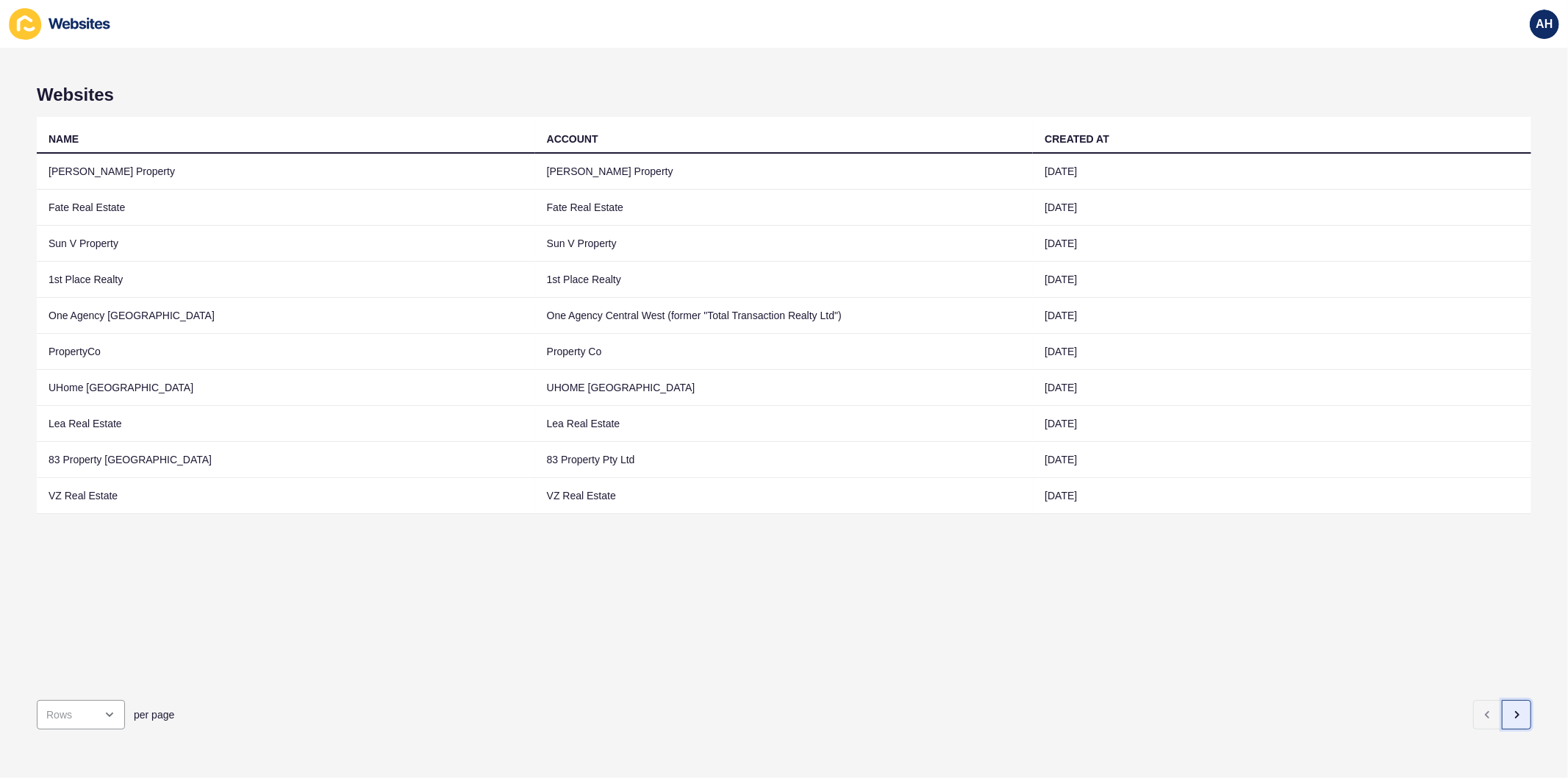
click at [1516, 712] on icon "button" at bounding box center [1517, 715] width 3 height 6
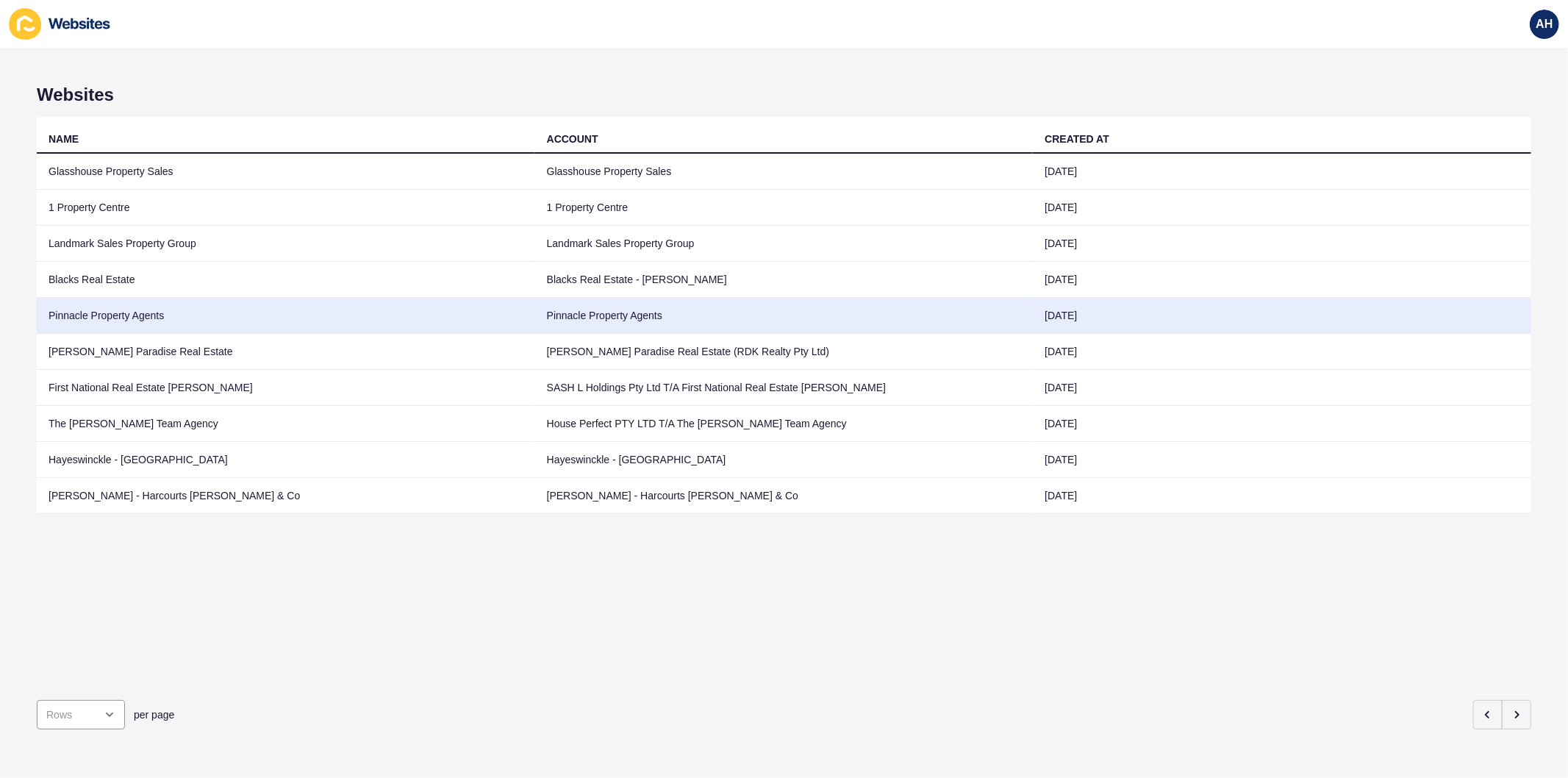
click at [546, 321] on td "Pinnacle Property Agents" at bounding box center [784, 315] width 499 height 36
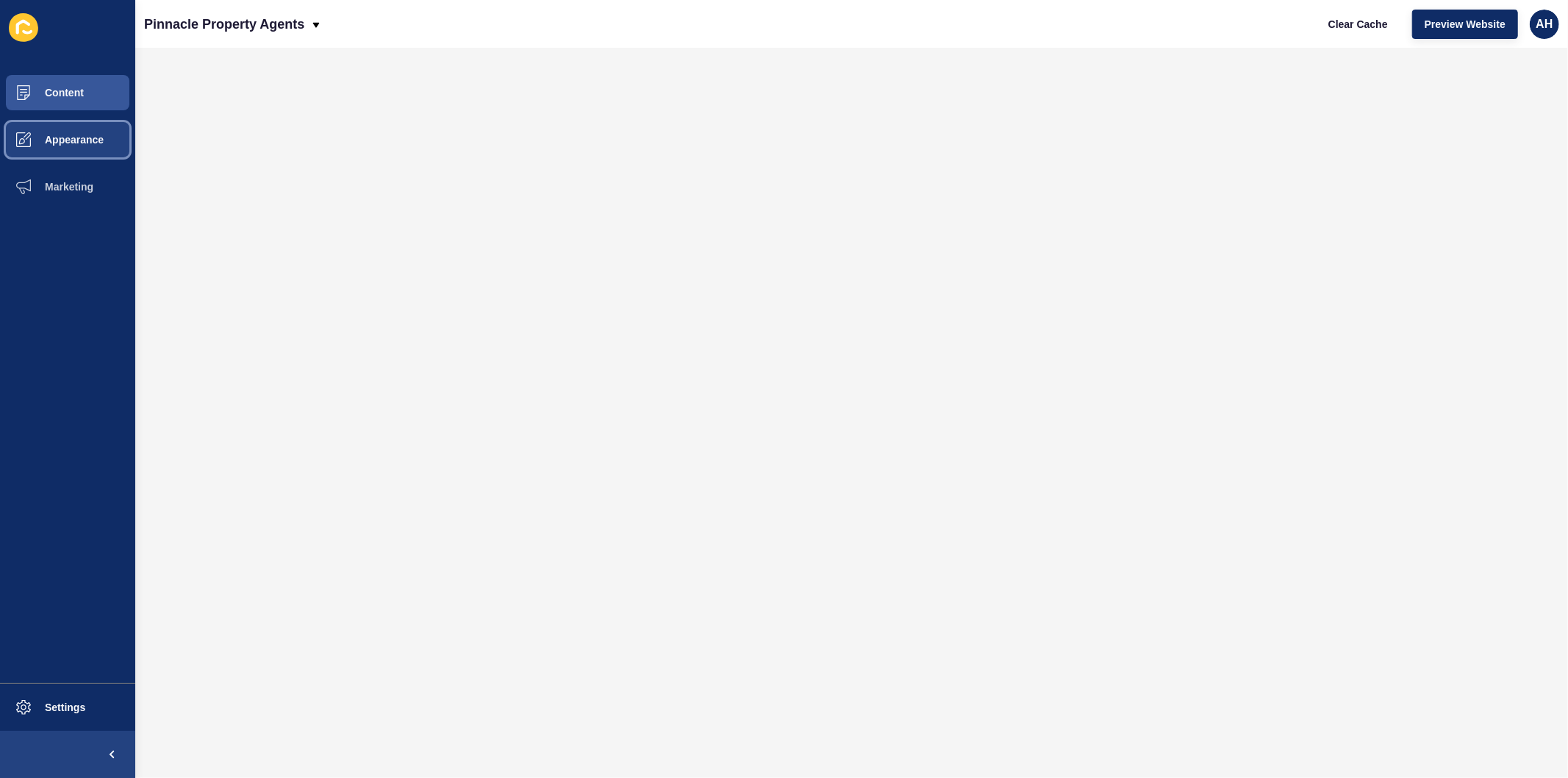
click at [37, 120] on span at bounding box center [23, 139] width 47 height 47
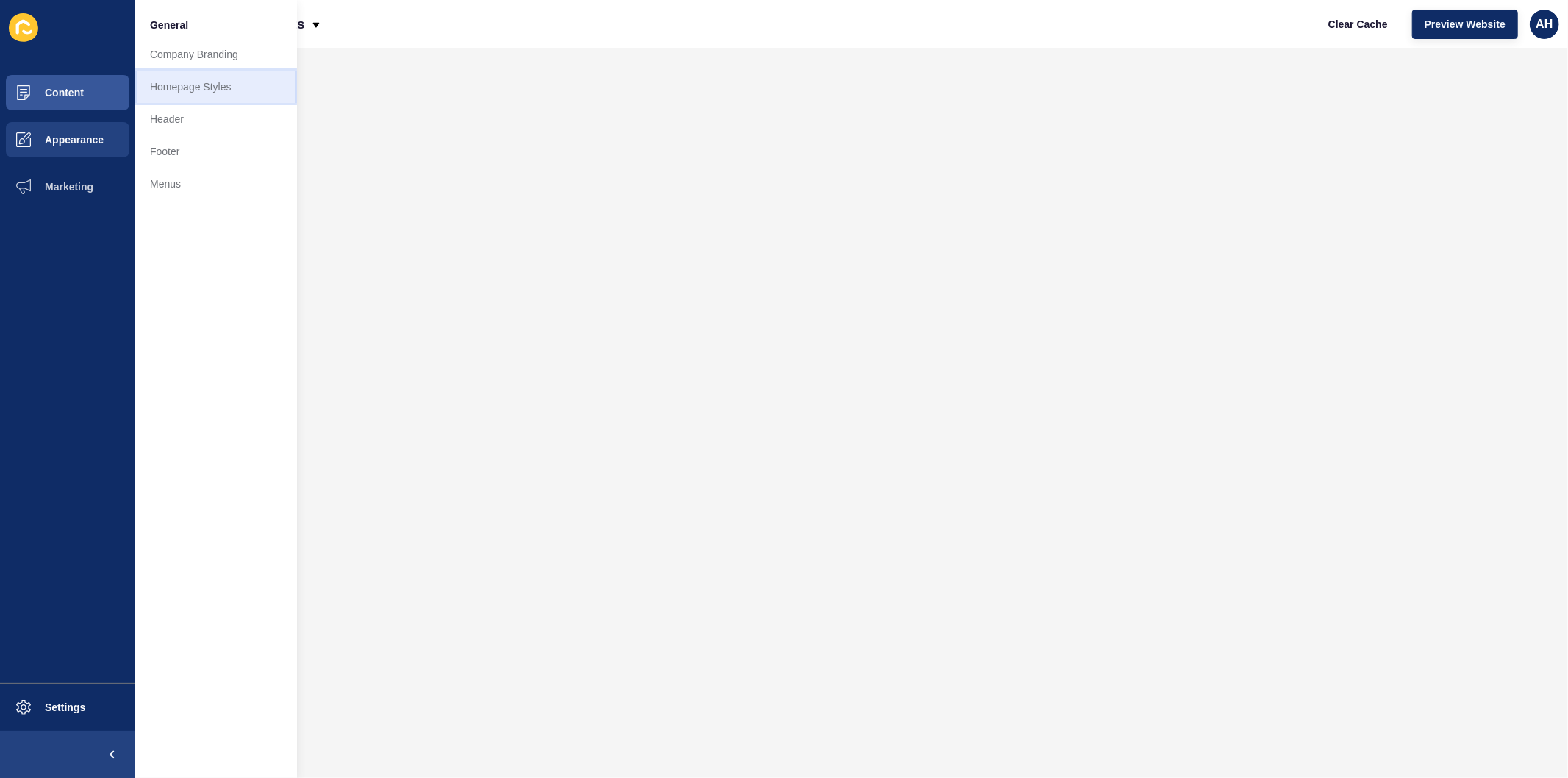
click at [190, 86] on link "Homepage Styles" at bounding box center [216, 86] width 161 height 32
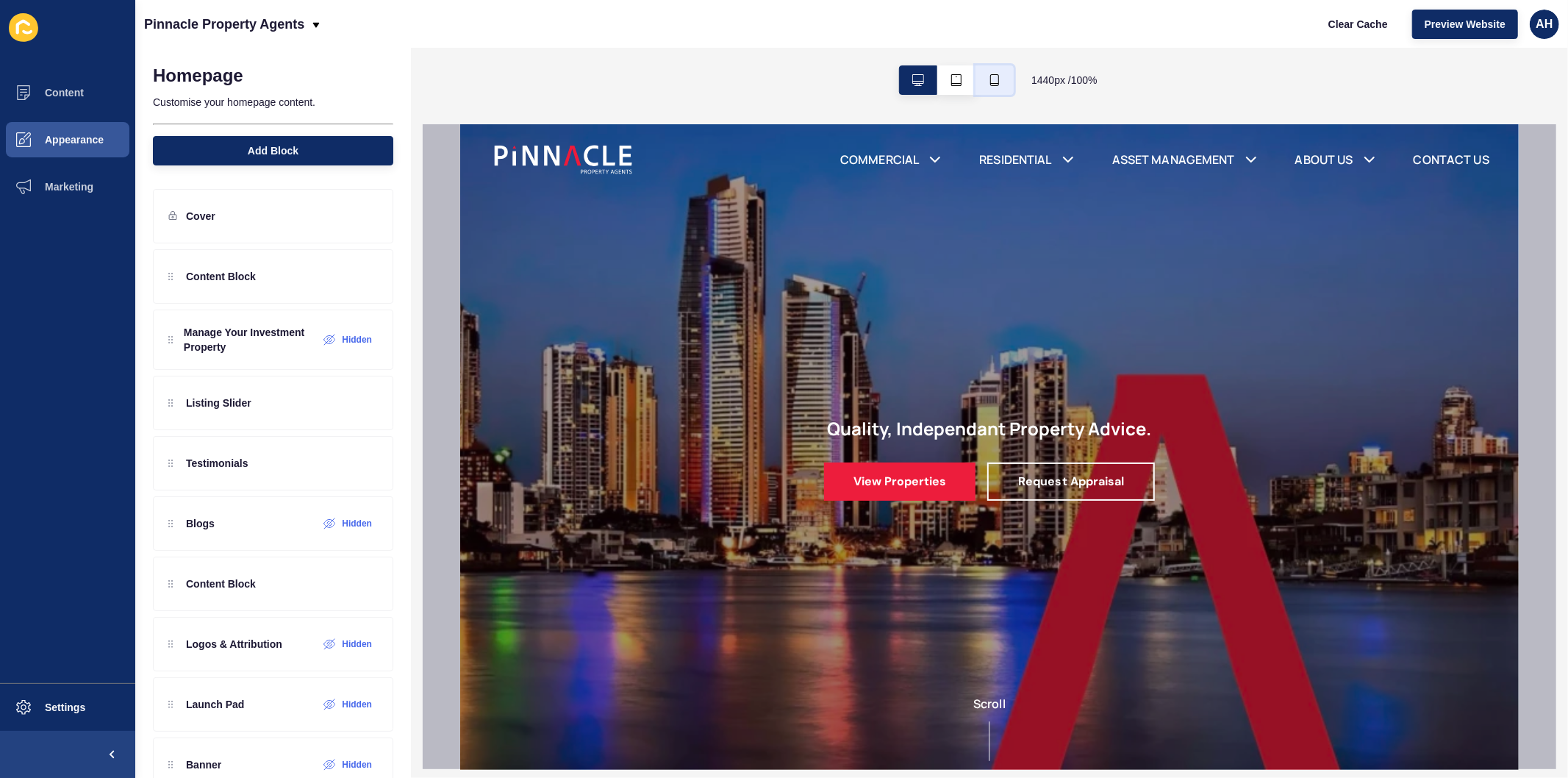
click at [1000, 77] on button "button" at bounding box center [994, 81] width 38 height 30
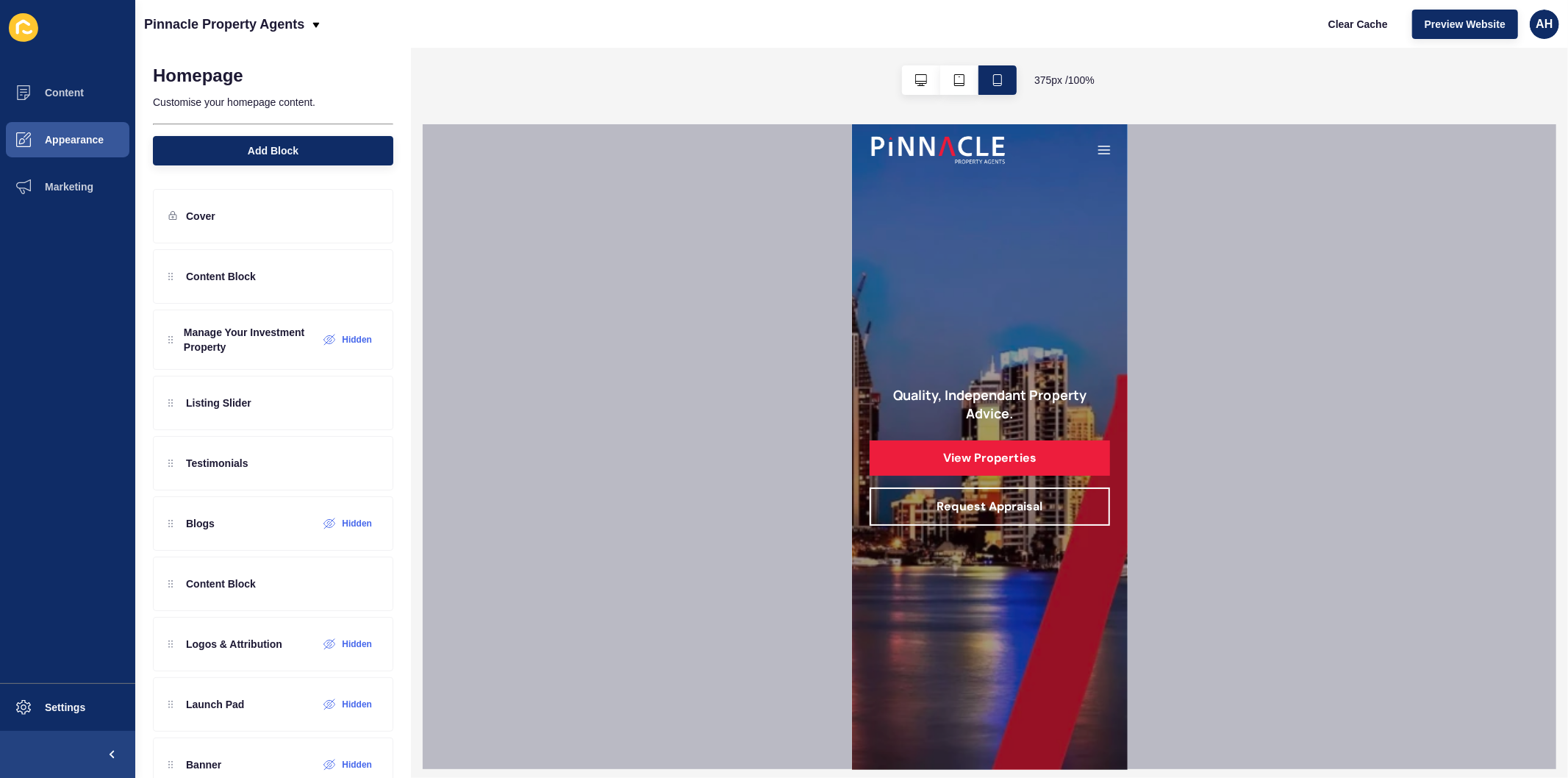
click at [1096, 147] on icon "button" at bounding box center [1103, 149] width 15 height 15
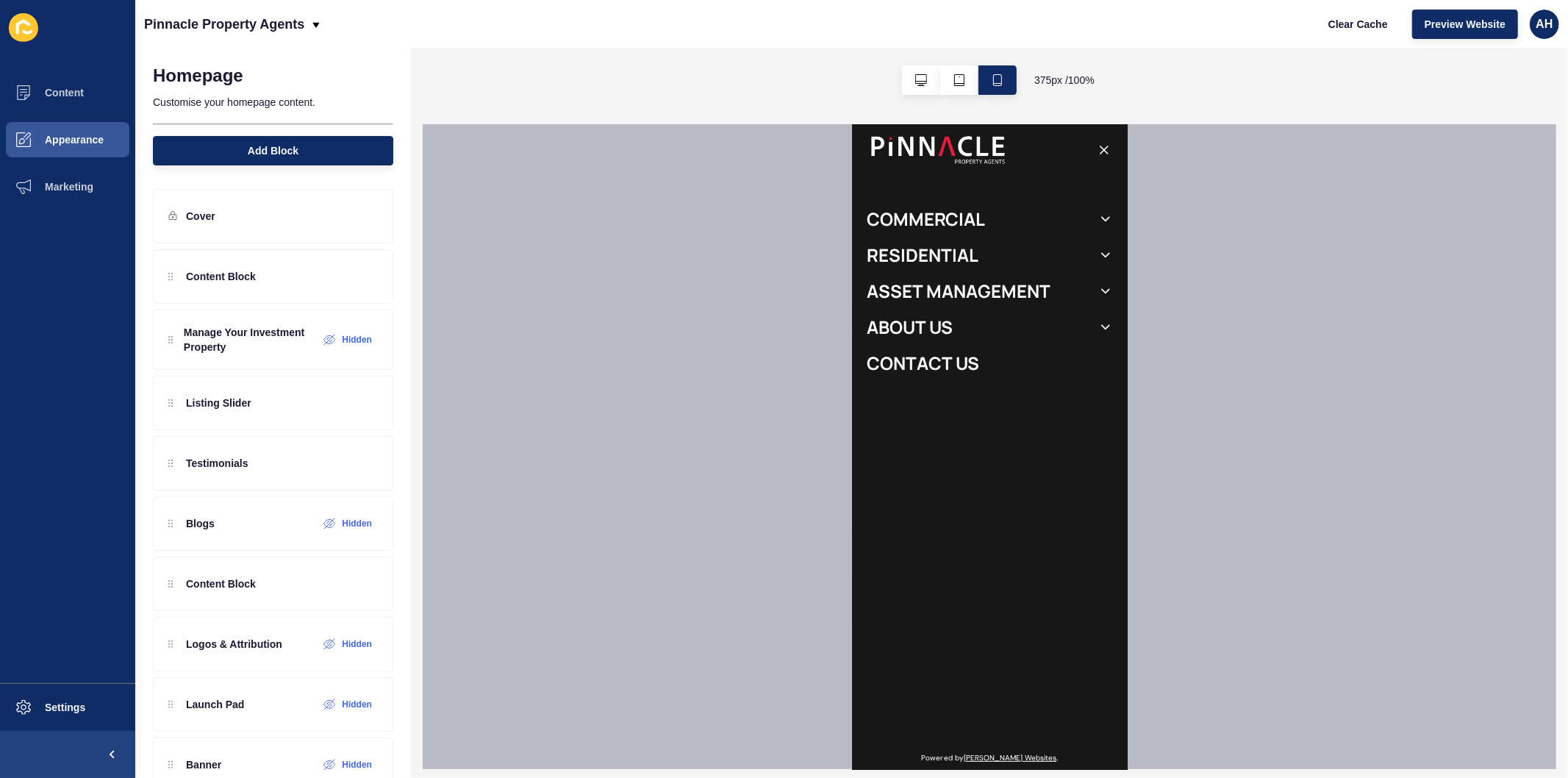
click at [950, 221] on link "COMMERCIAL" at bounding box center [925, 218] width 119 height 21
click at [851, 123] on input "COMMERCIAL" at bounding box center [851, 123] width 0 height 0
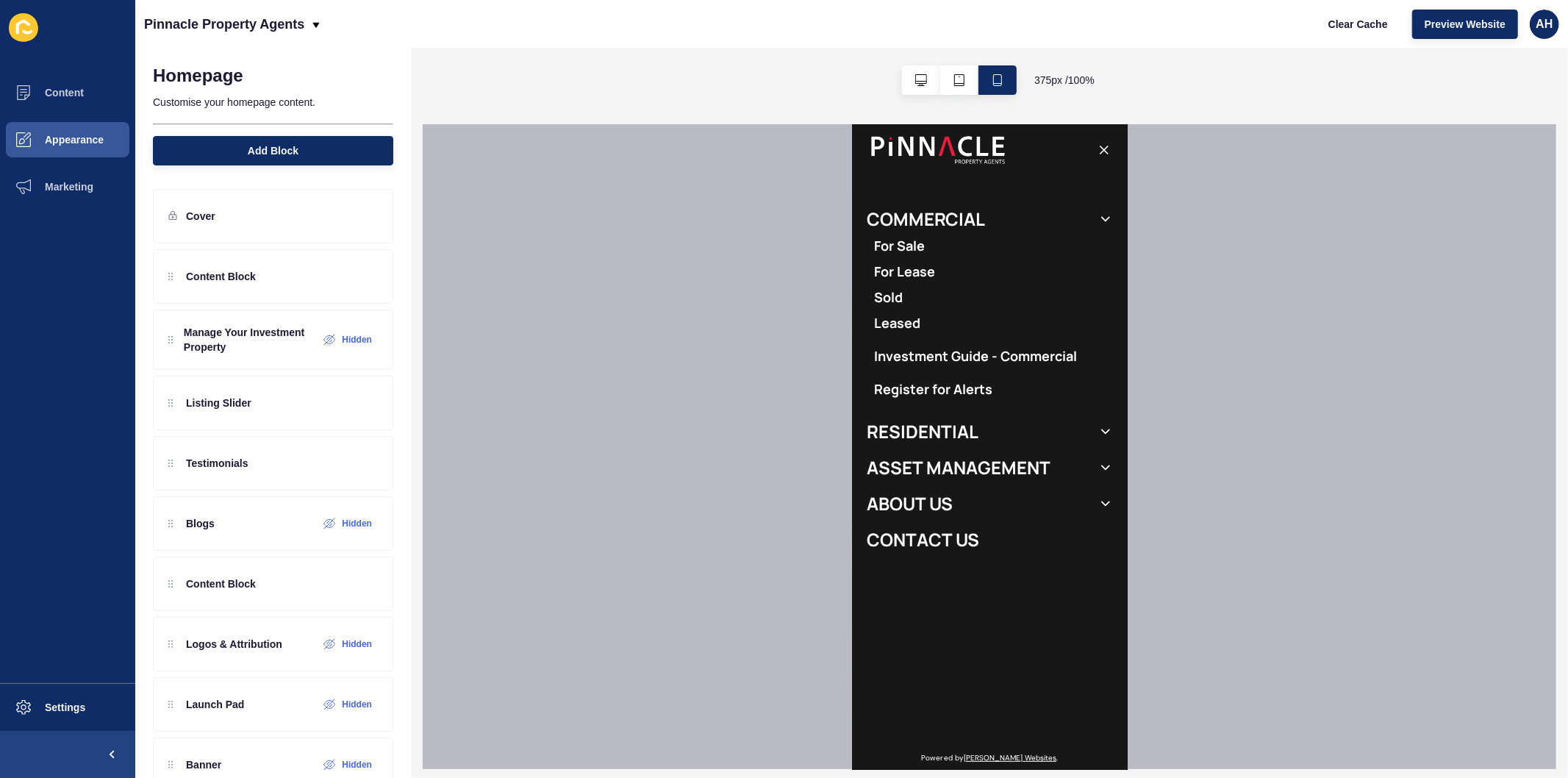
click at [907, 244] on link "For Sale" at bounding box center [899, 246] width 51 height 19
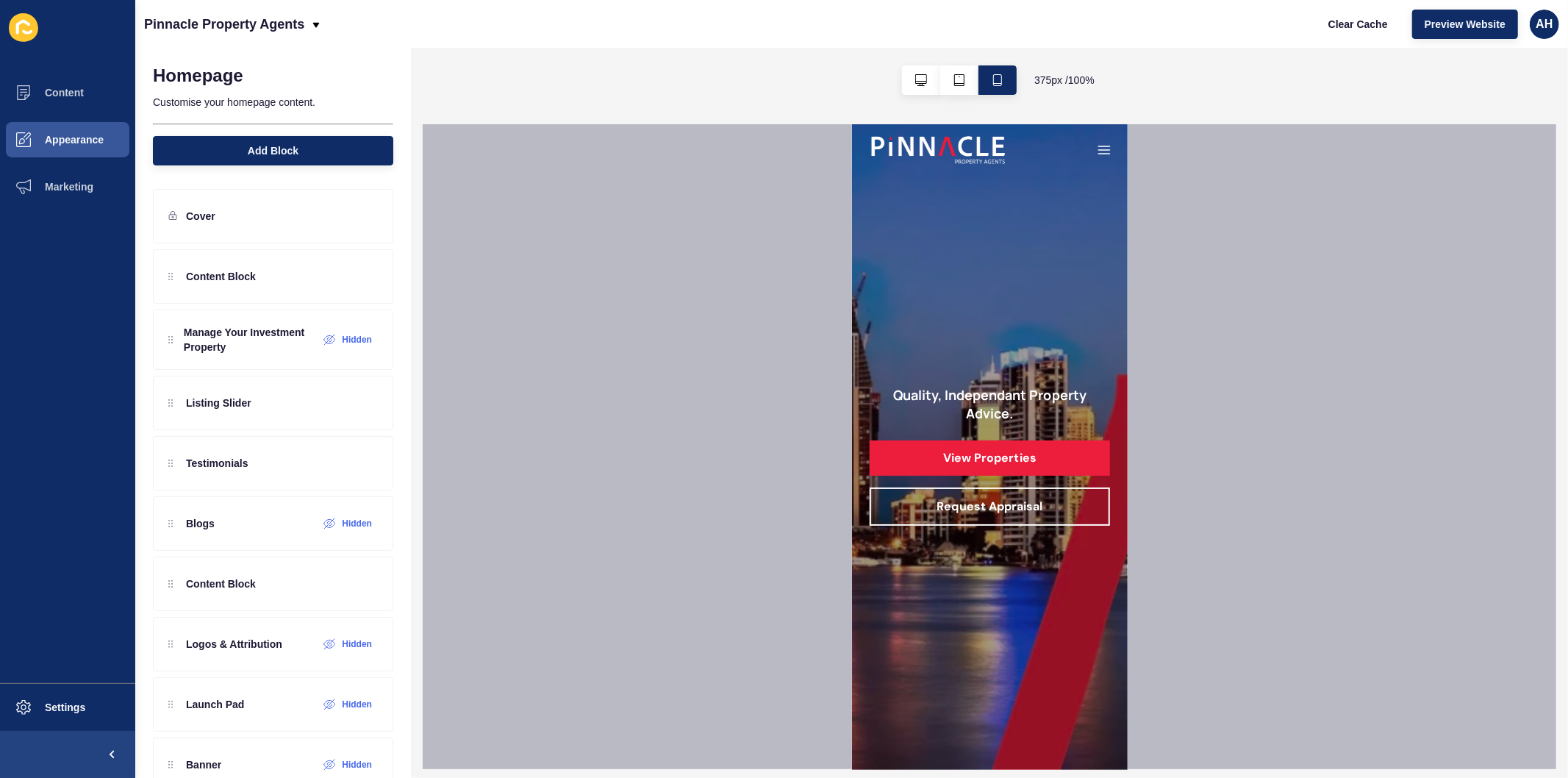
click at [1096, 147] on icon "button" at bounding box center [1103, 149] width 15 height 15
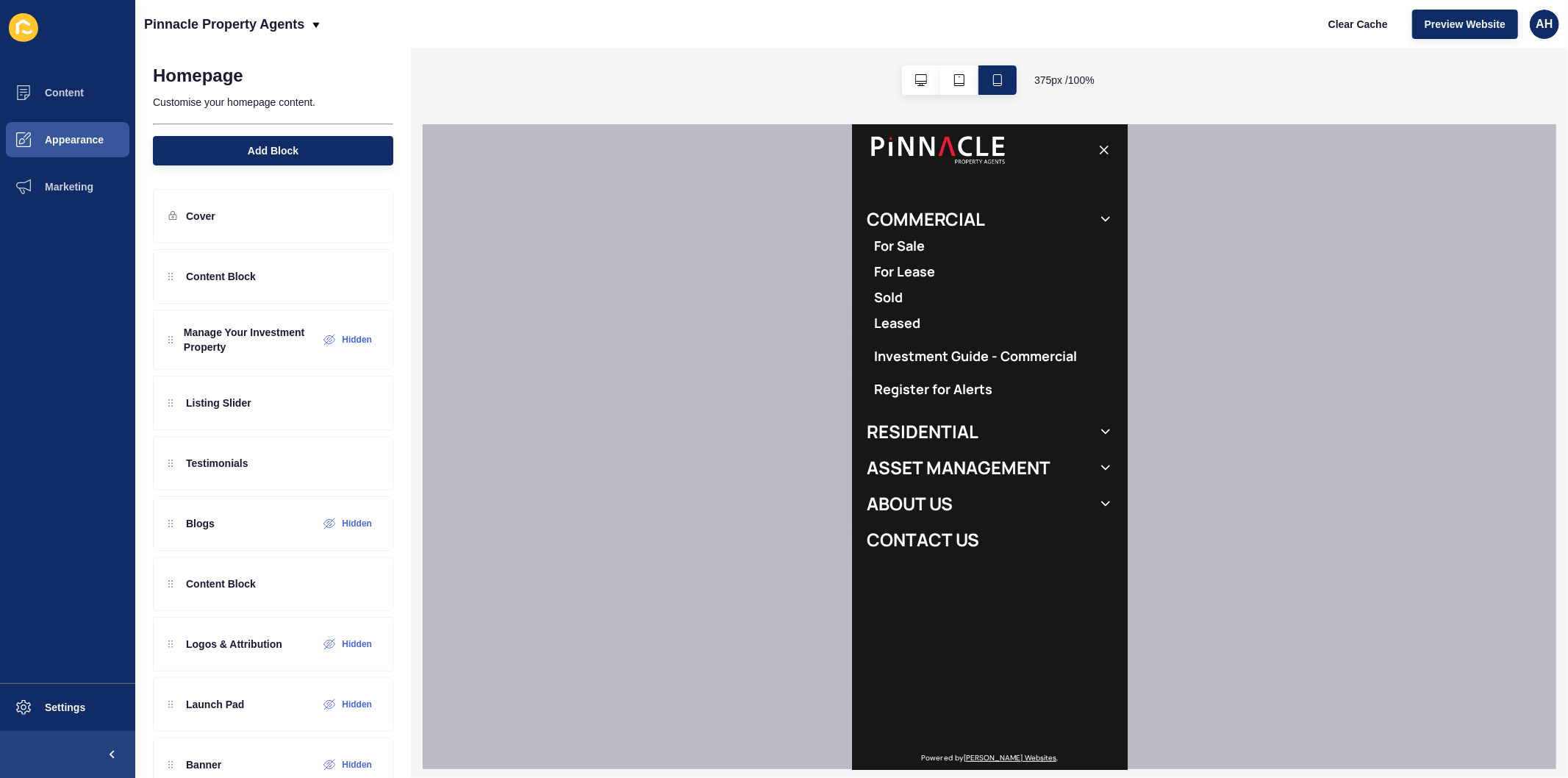
click at [884, 273] on link "For Lease" at bounding box center [904, 271] width 61 height 19
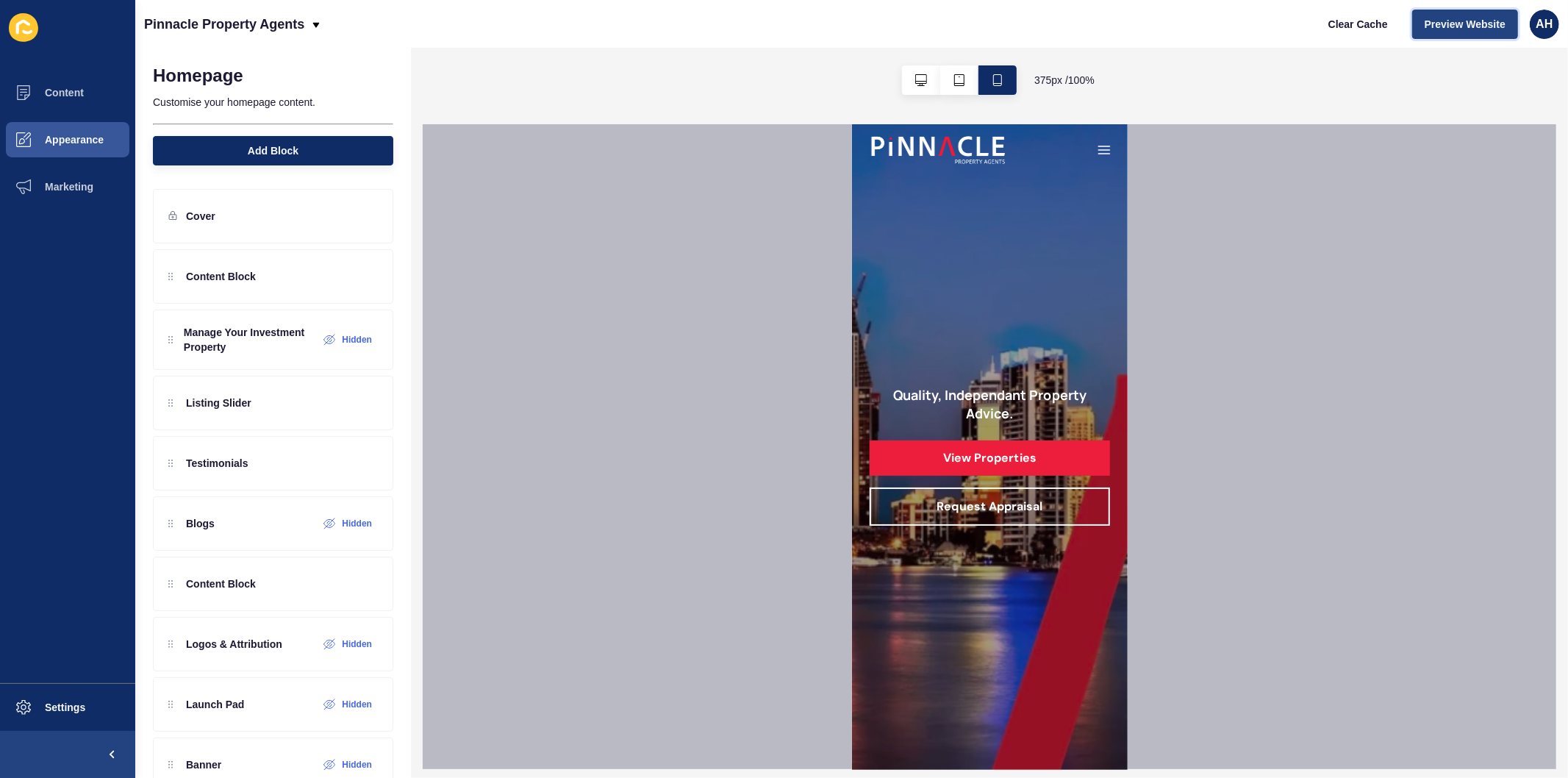
click at [1460, 23] on span "Preview Website" at bounding box center [1465, 24] width 81 height 15
click at [75, 128] on button "Appearance" at bounding box center [68, 139] width 135 height 47
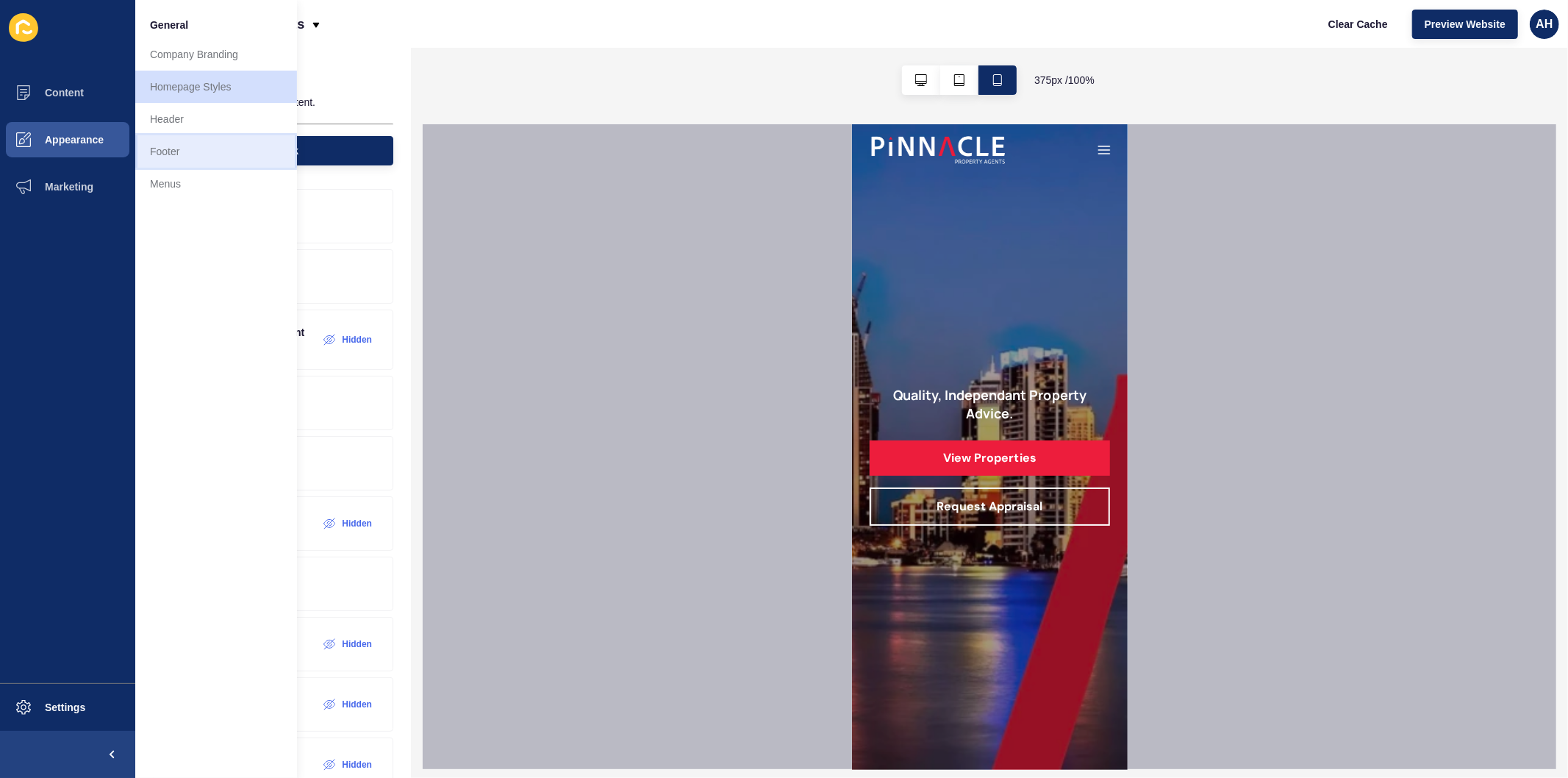
click at [199, 146] on link "Footer" at bounding box center [216, 151] width 161 height 32
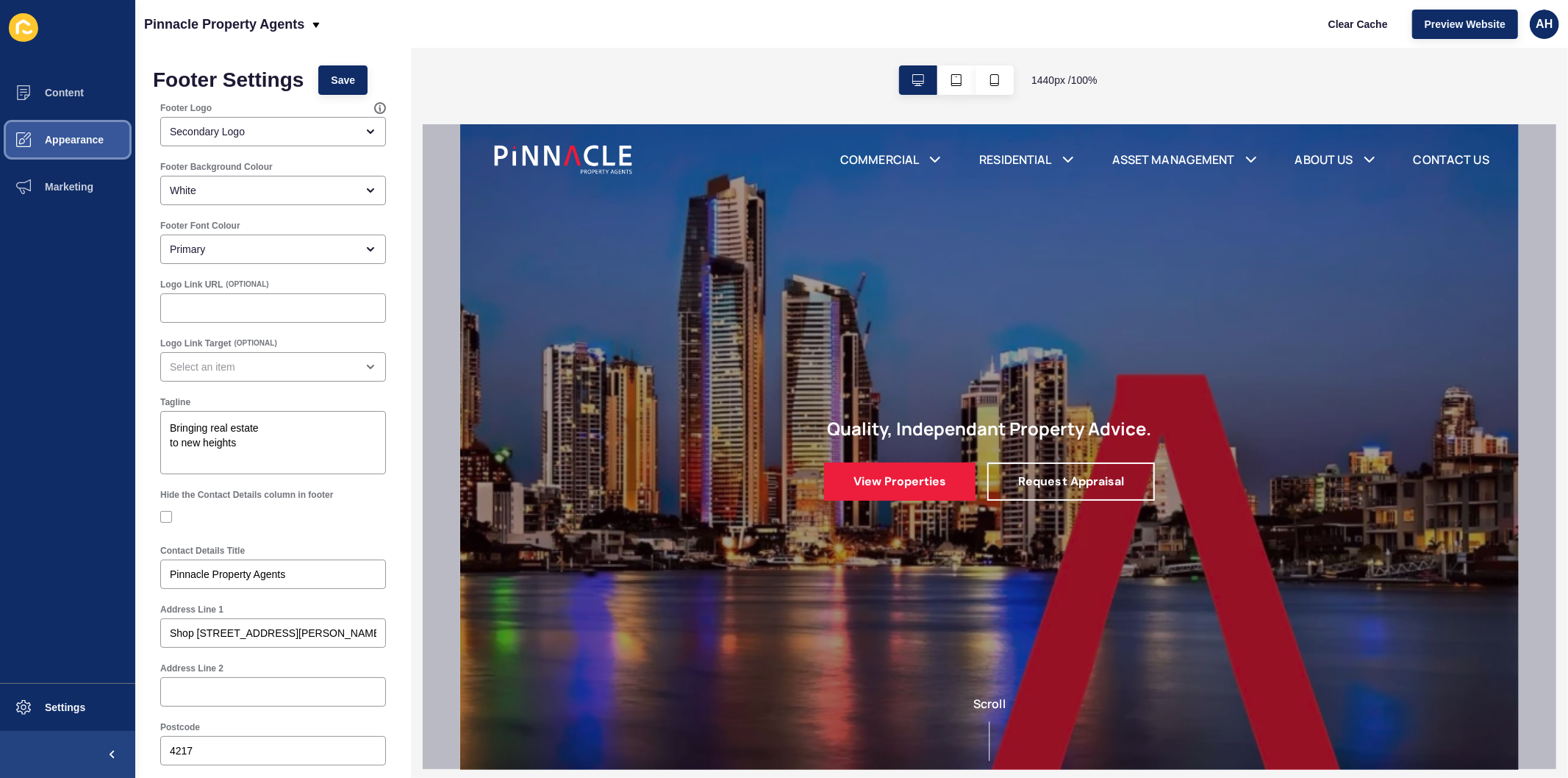
click at [69, 142] on span "Appearance" at bounding box center [51, 139] width 106 height 12
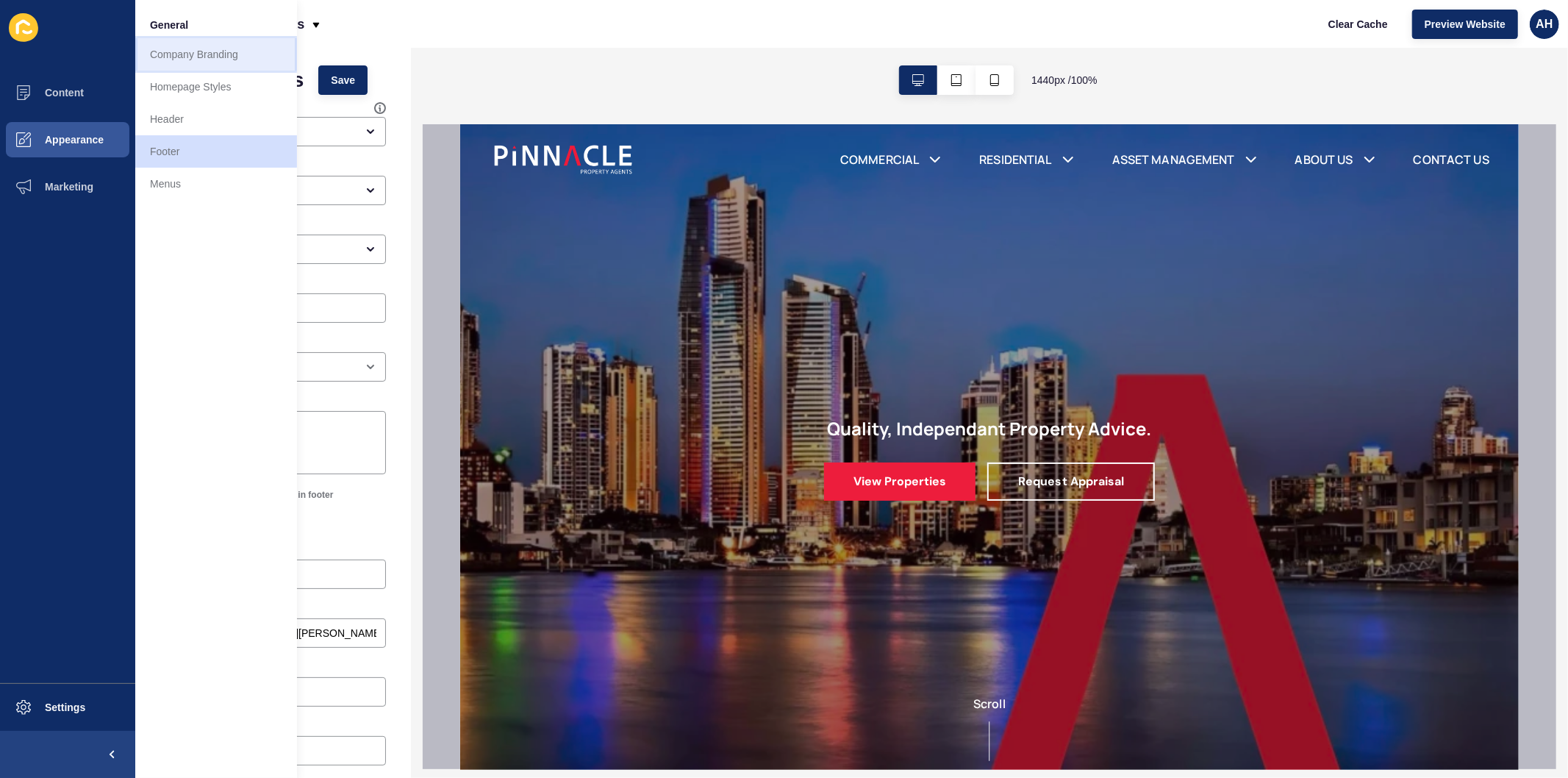
click at [197, 58] on link "Company Branding" at bounding box center [216, 54] width 161 height 32
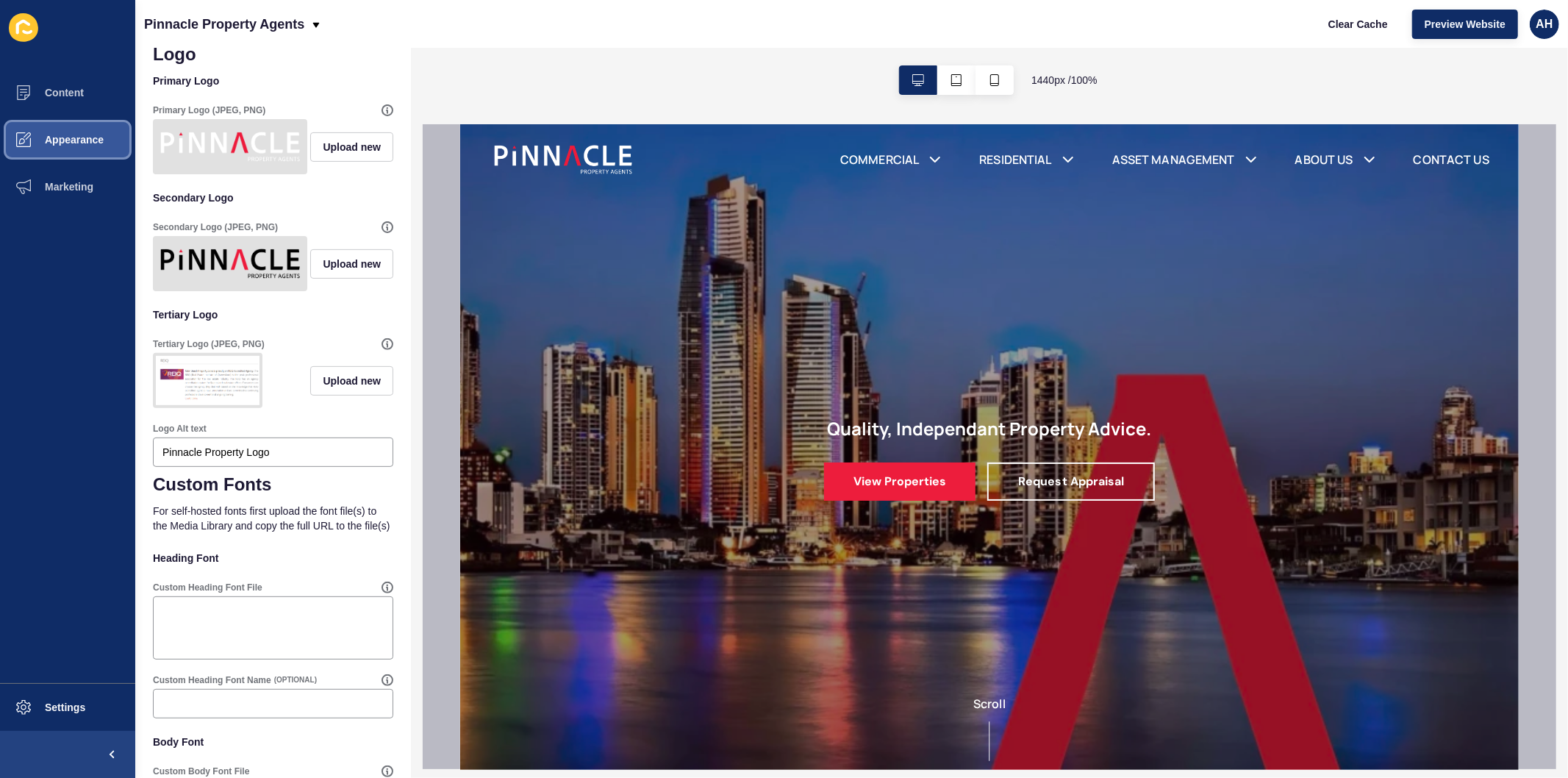
click at [83, 141] on span "Appearance" at bounding box center [51, 139] width 106 height 12
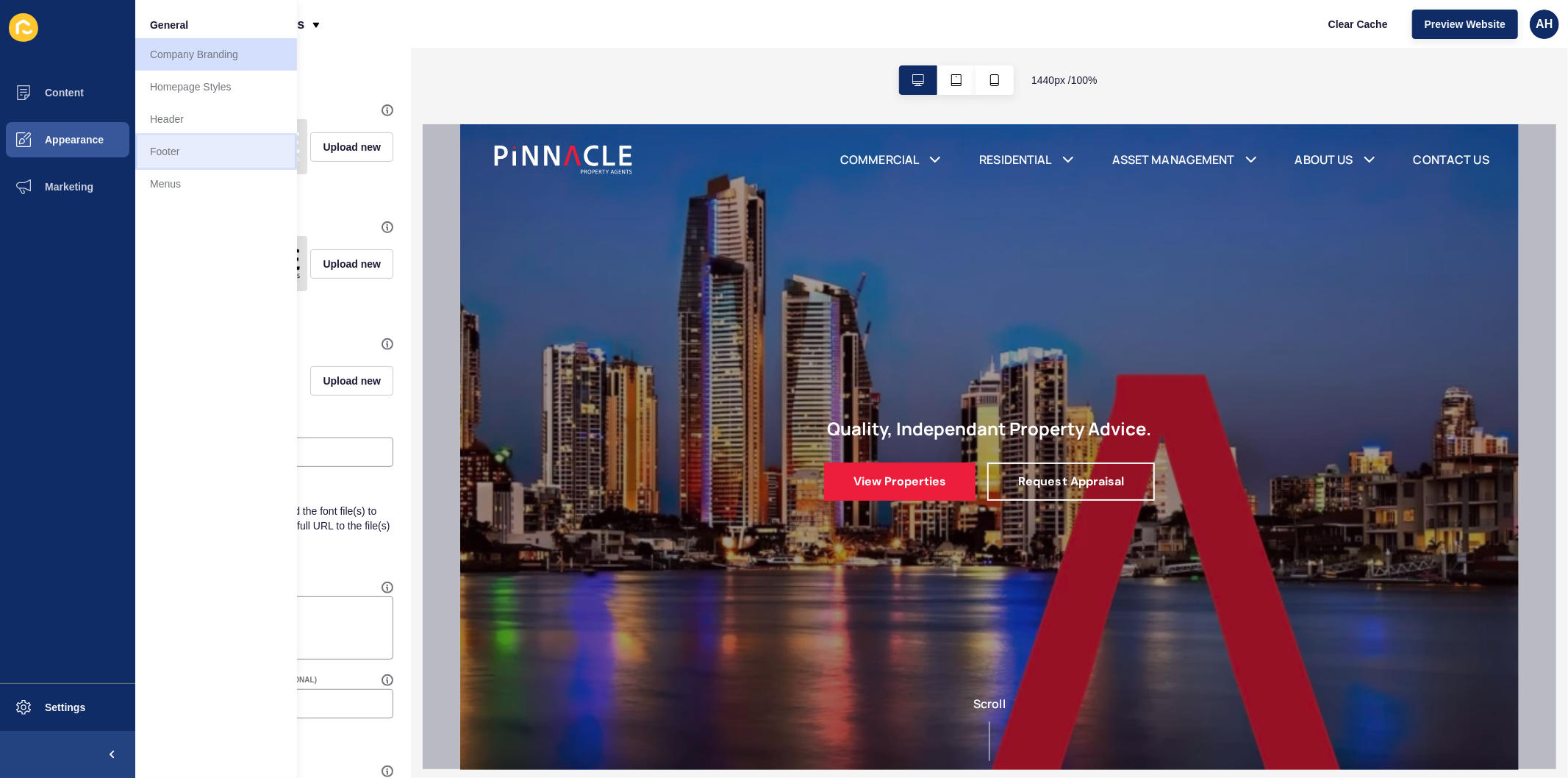
click at [179, 148] on link "Footer" at bounding box center [216, 151] width 161 height 32
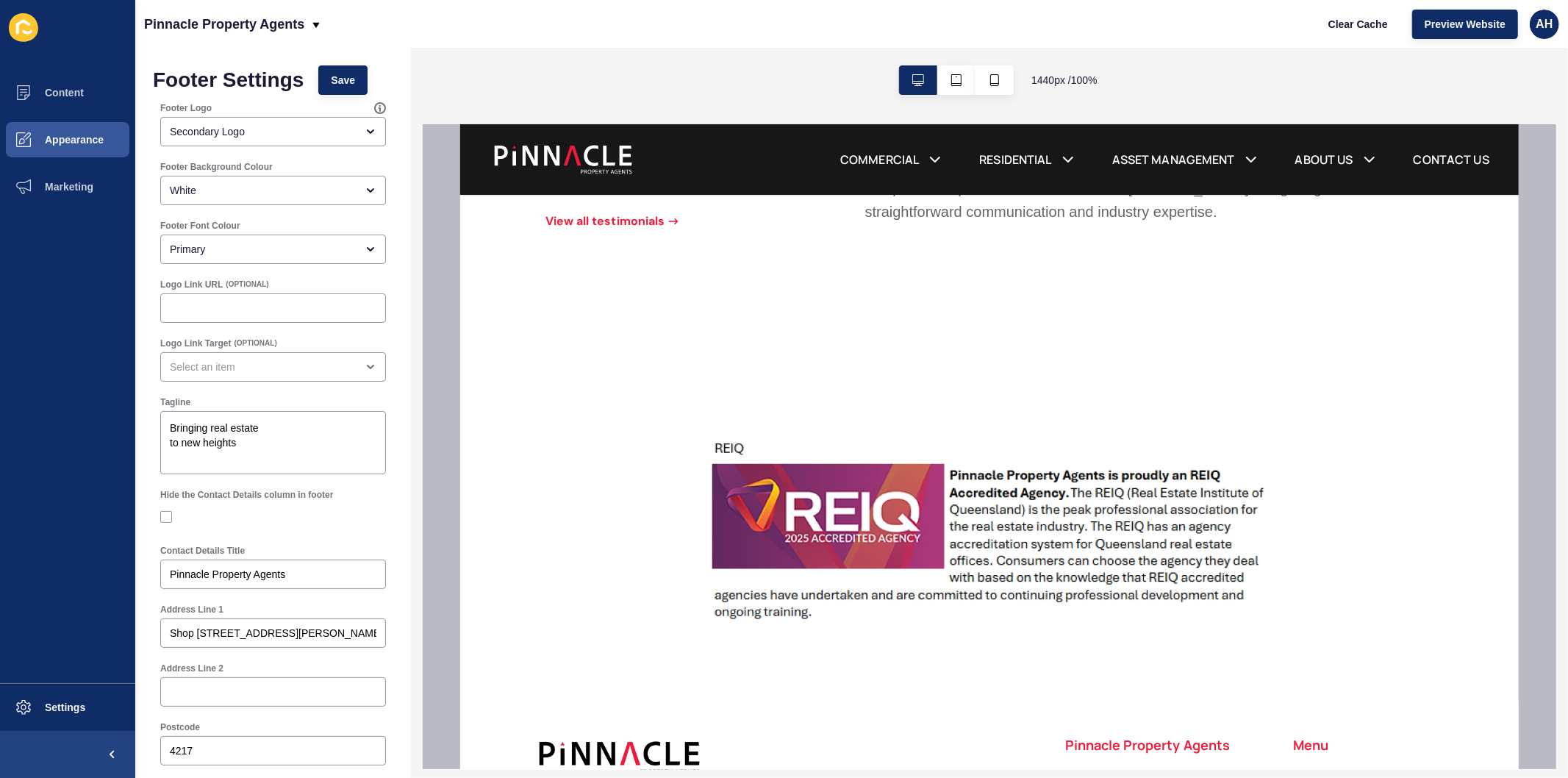
scroll to position [1996, 0]
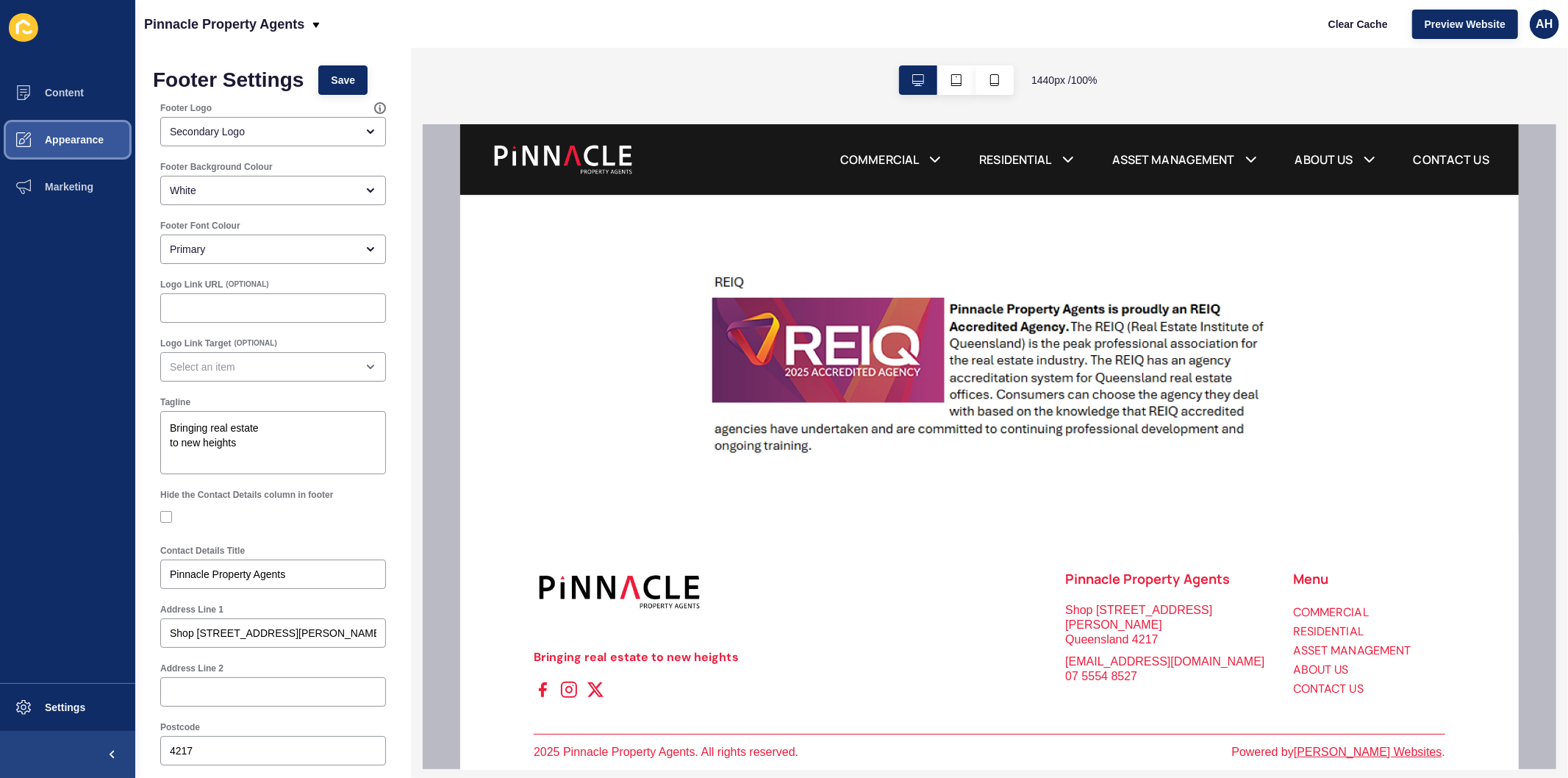
click at [57, 137] on span "Appearance" at bounding box center [51, 139] width 106 height 12
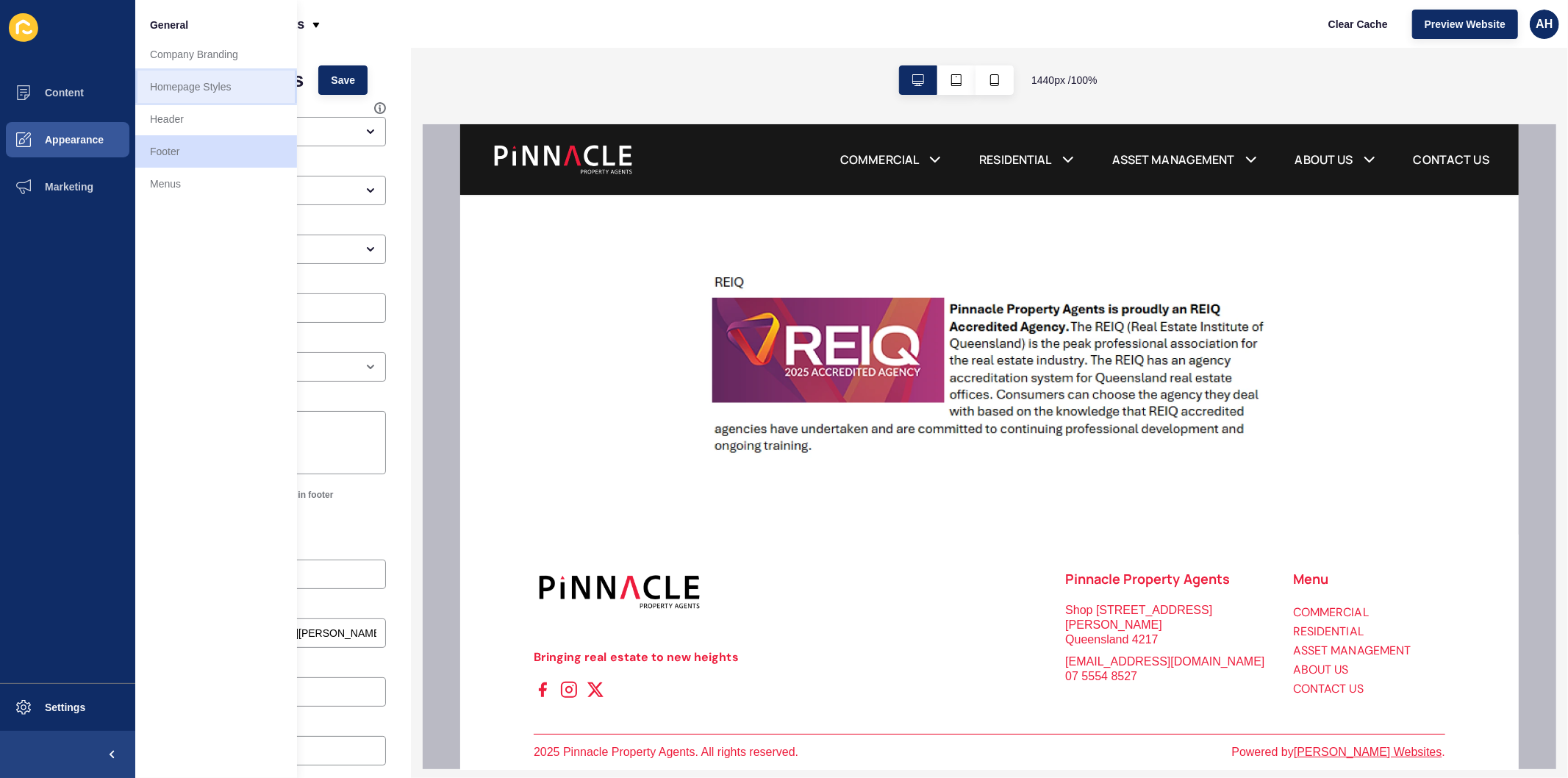
click at [204, 80] on link "Homepage Styles" at bounding box center [216, 86] width 161 height 32
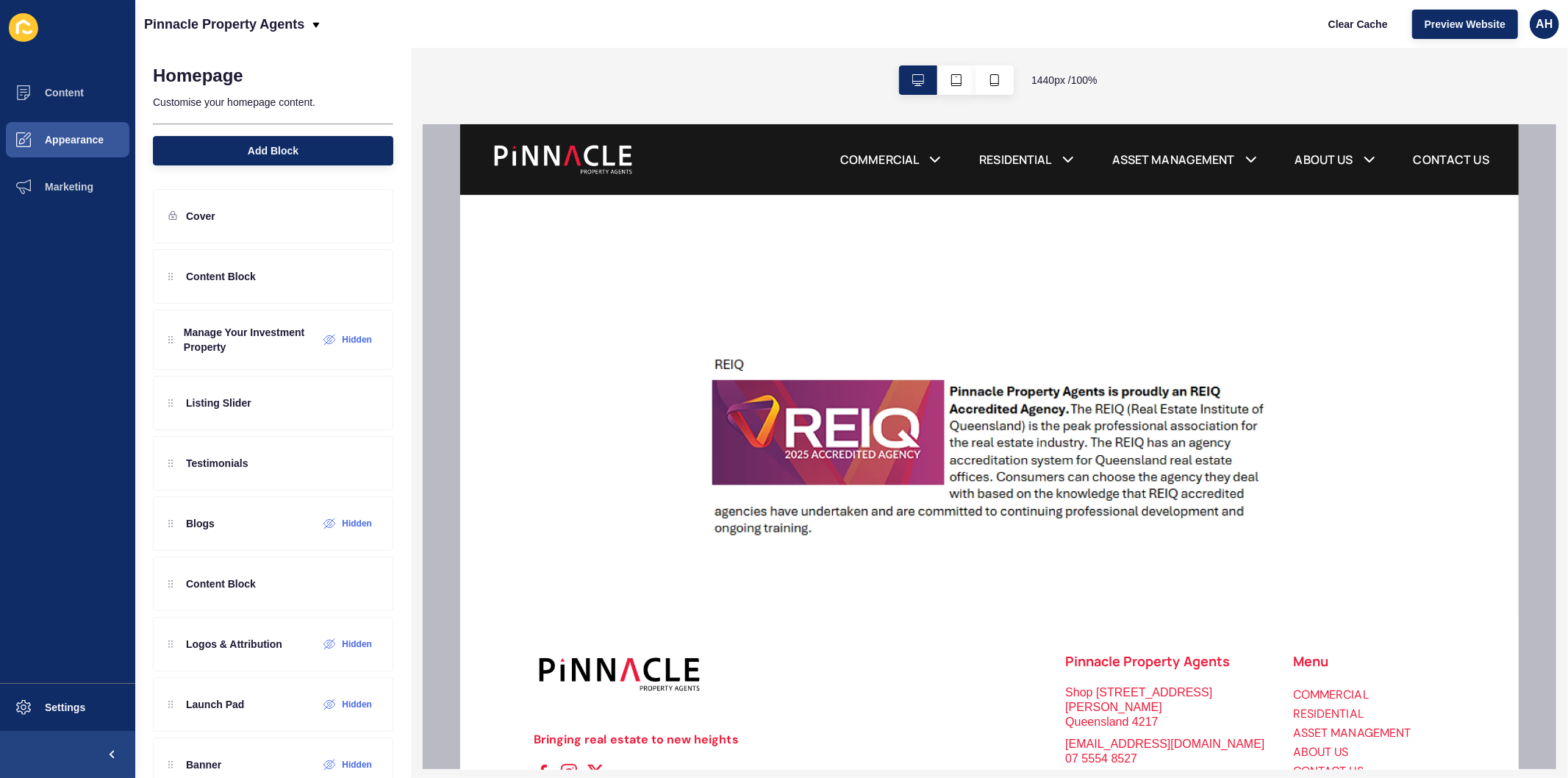
scroll to position [1879, 0]
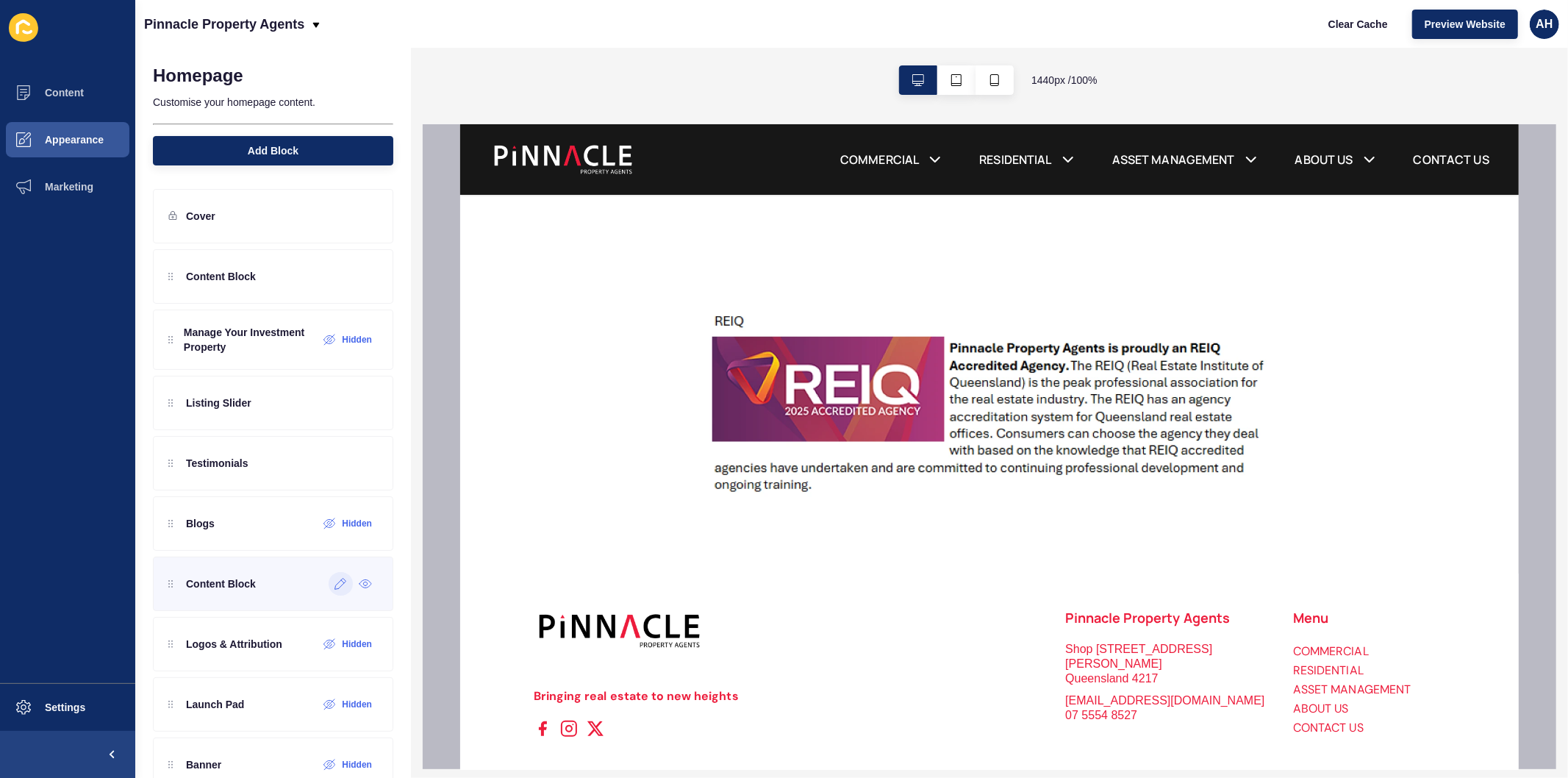
click at [335, 587] on icon at bounding box center [340, 583] width 12 height 12
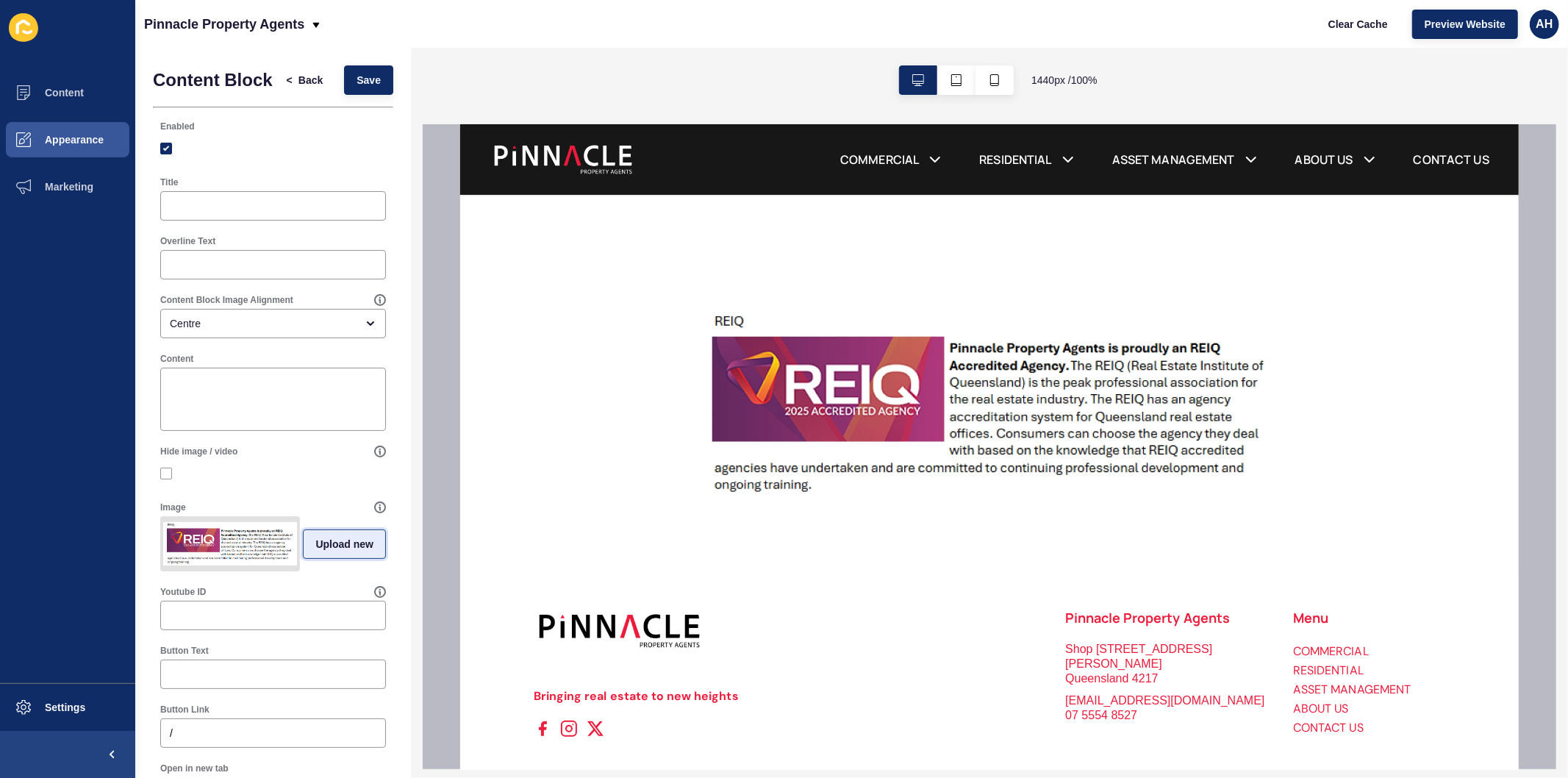
click at [336, 552] on span "Upload new" at bounding box center [344, 544] width 58 height 15
click at [312, 556] on span at bounding box center [273, 546] width 223 height 57
click at [161, 517] on input "Drag or click to upload" at bounding box center [161, 517] width 0 height 0
type input "C:\fakepath\image010.png"
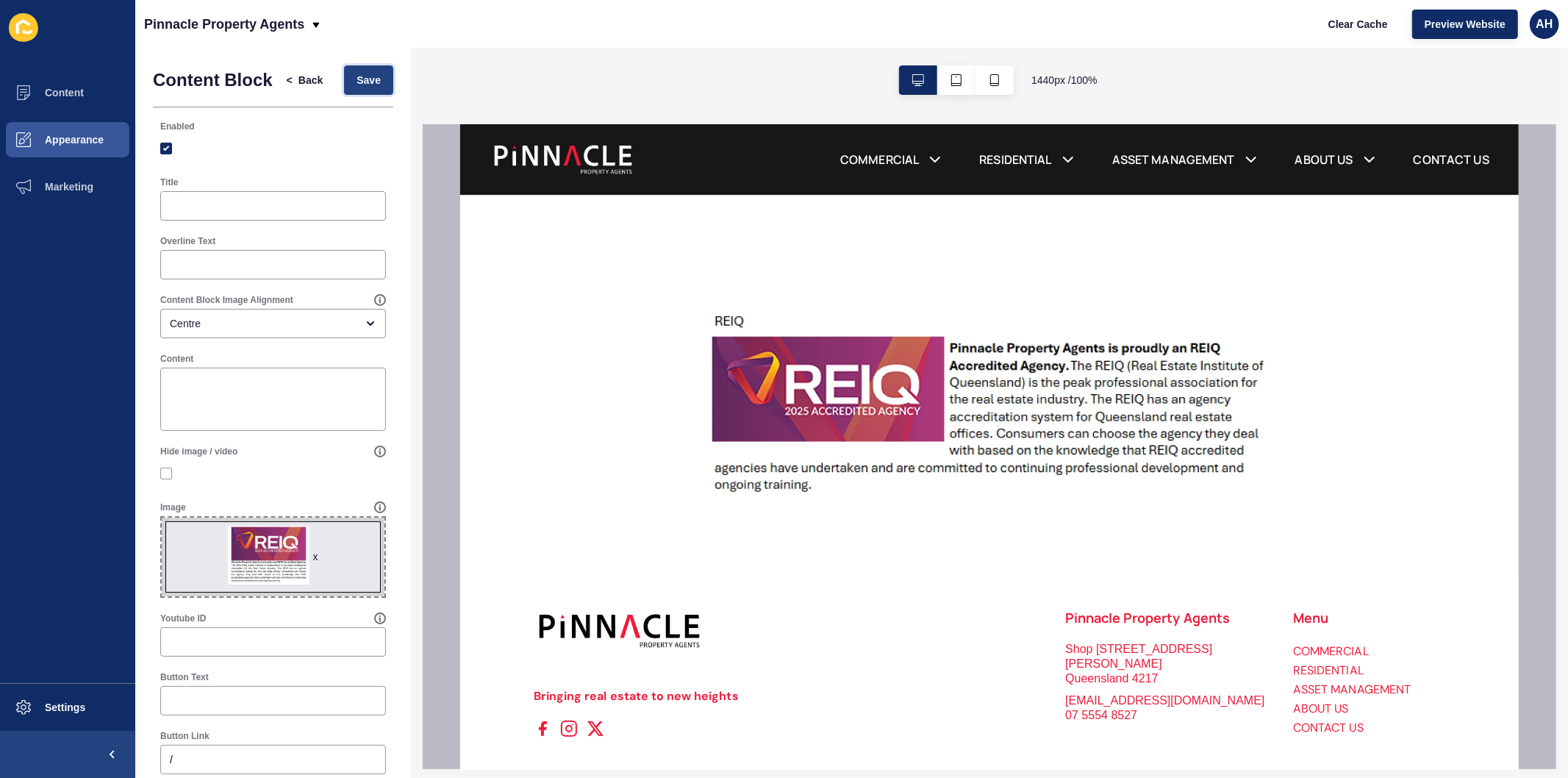
click at [357, 87] on span "Save" at bounding box center [369, 81] width 24 height 15
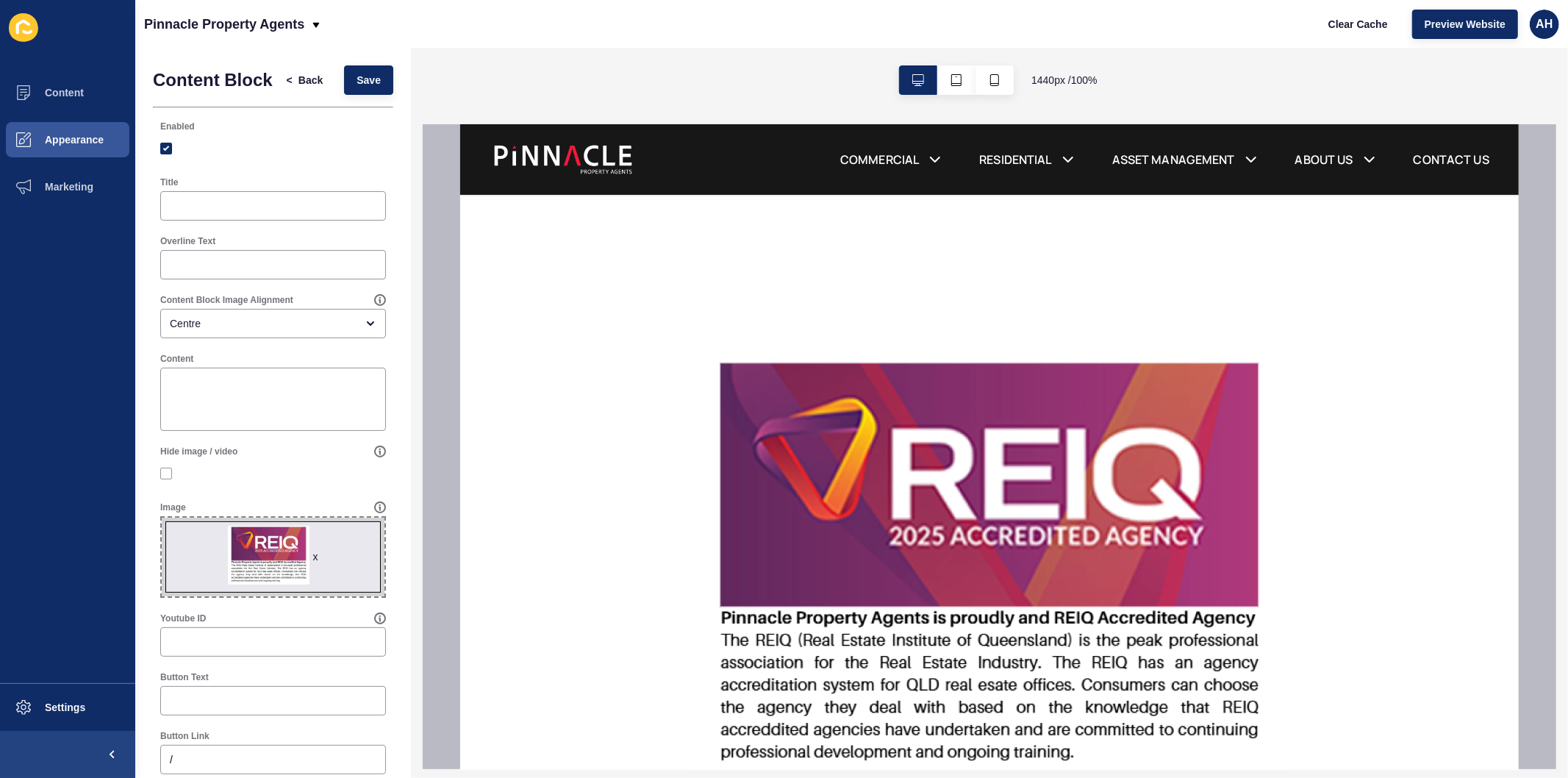
scroll to position [1578, 0]
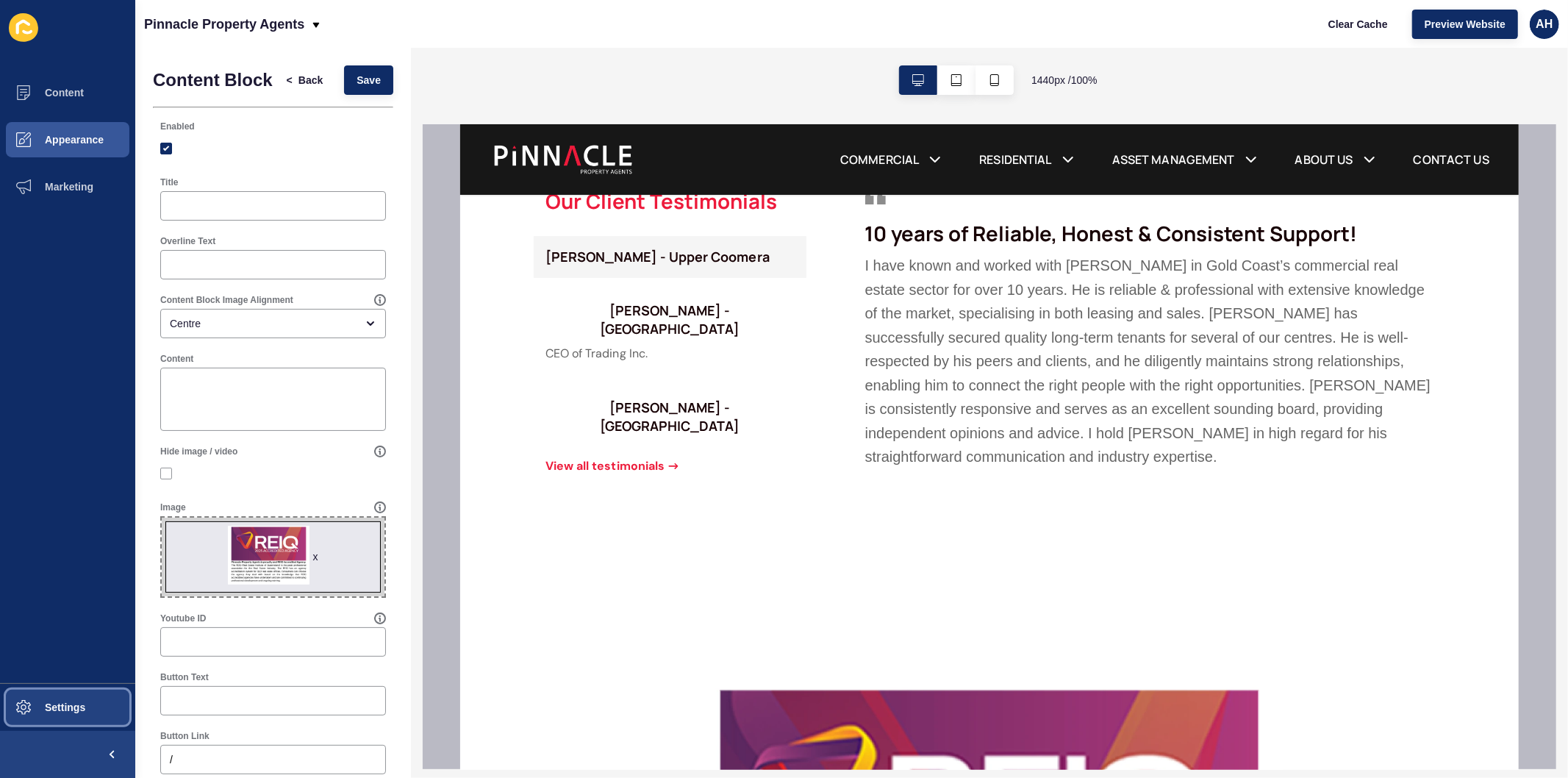
click at [59, 708] on span "Settings" at bounding box center [42, 707] width 87 height 12
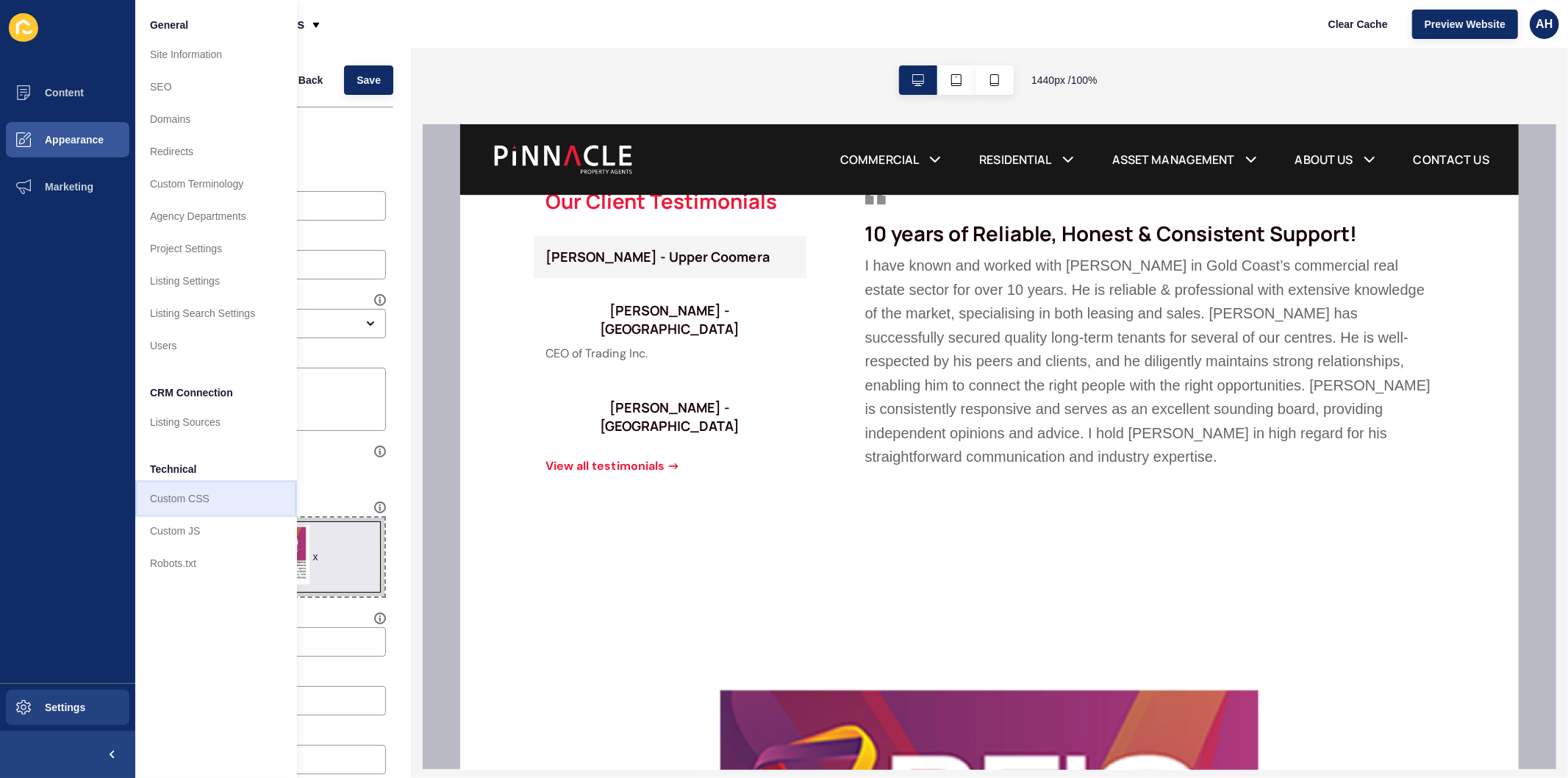
click at [196, 500] on link "Custom CSS" at bounding box center [216, 498] width 161 height 32
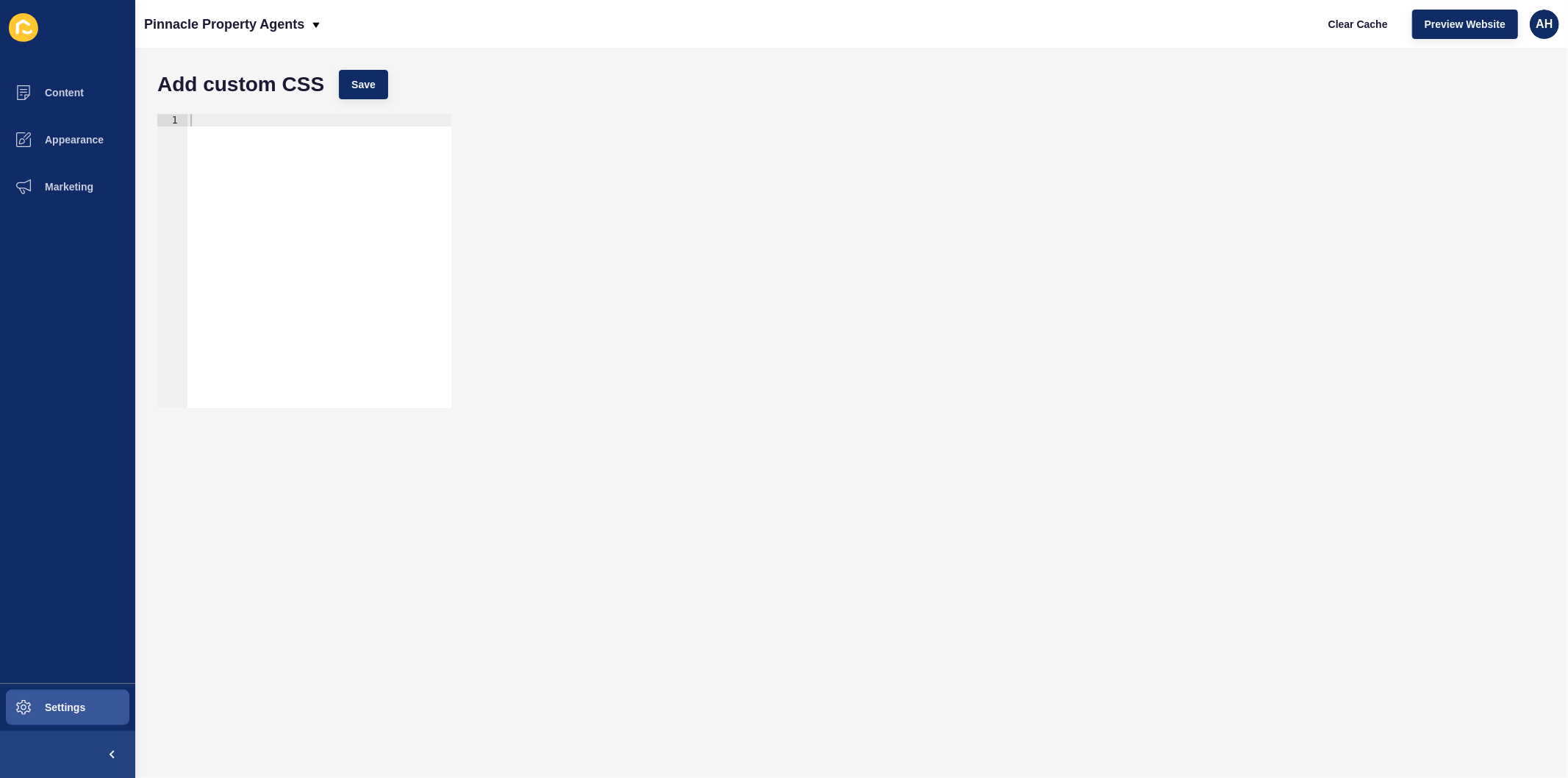
click at [281, 580] on form "Add custom CSS Save 1 ההההההההההההההההההההההההההההההההההההההההההההההההההההההההה…" at bounding box center [852, 413] width 1404 height 701
click at [63, 137] on span "Appearance" at bounding box center [51, 139] width 106 height 12
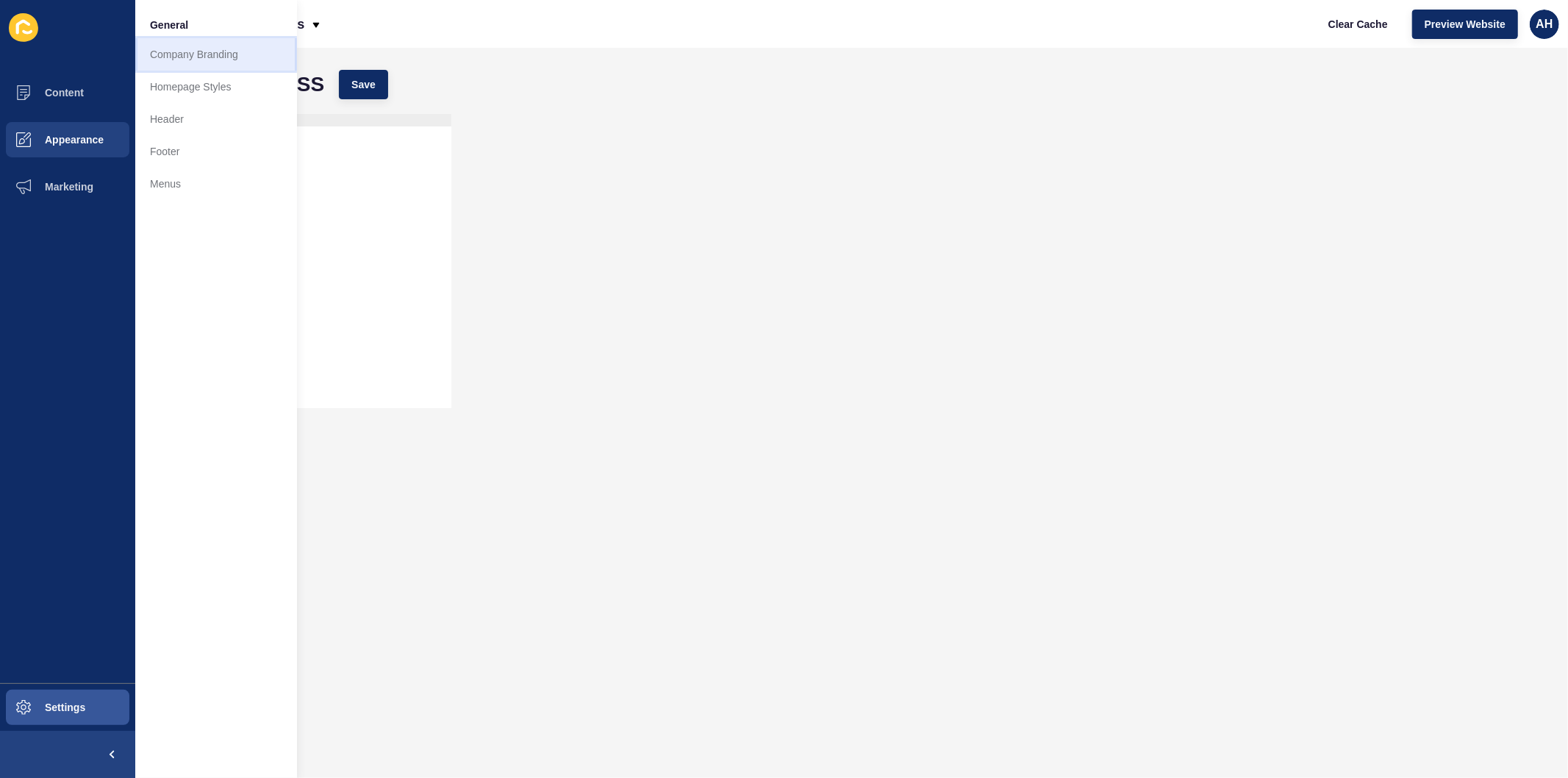
click at [198, 57] on link "Company Branding" at bounding box center [216, 54] width 161 height 32
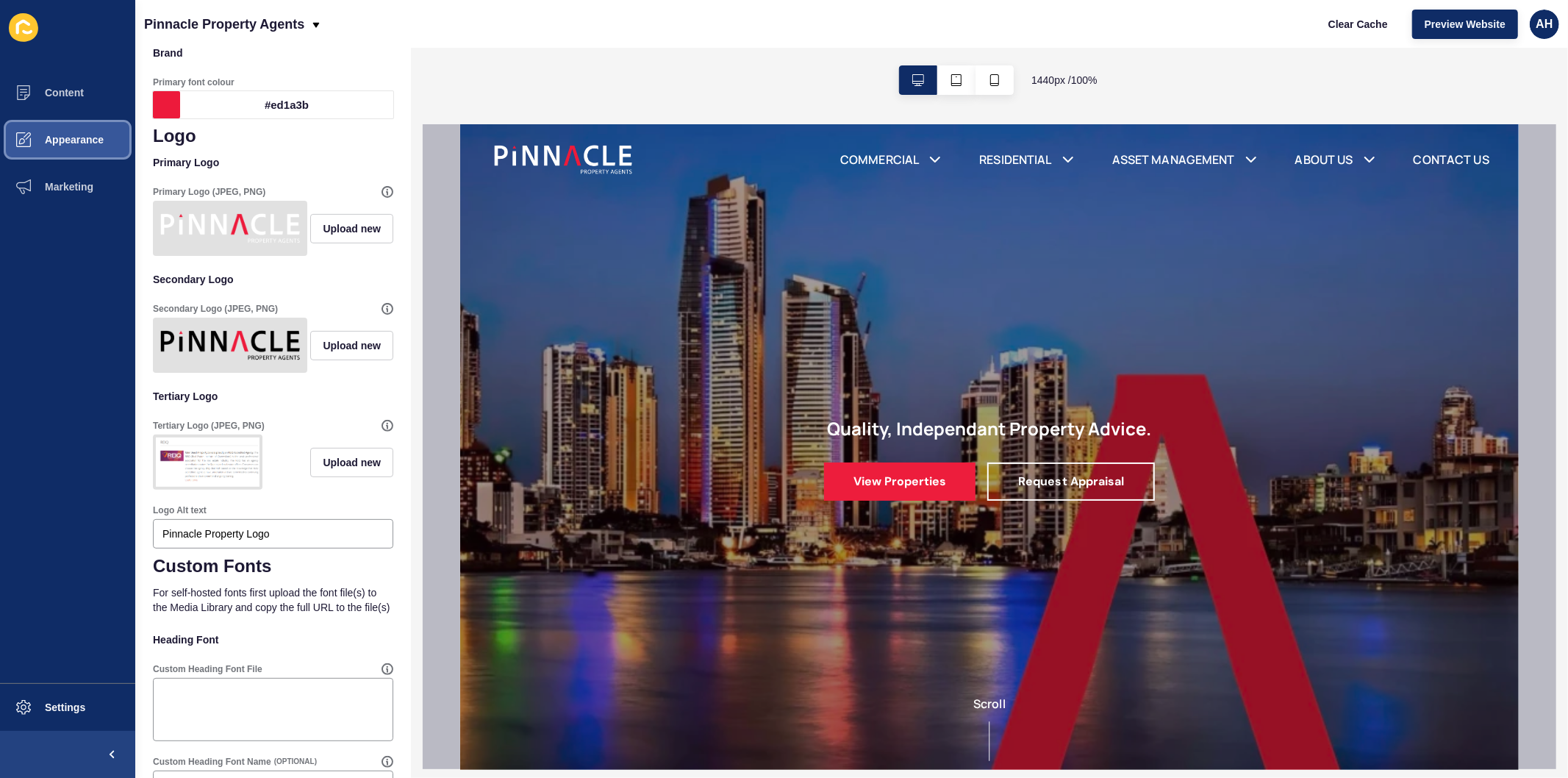
click at [85, 145] on button "Appearance" at bounding box center [68, 139] width 135 height 47
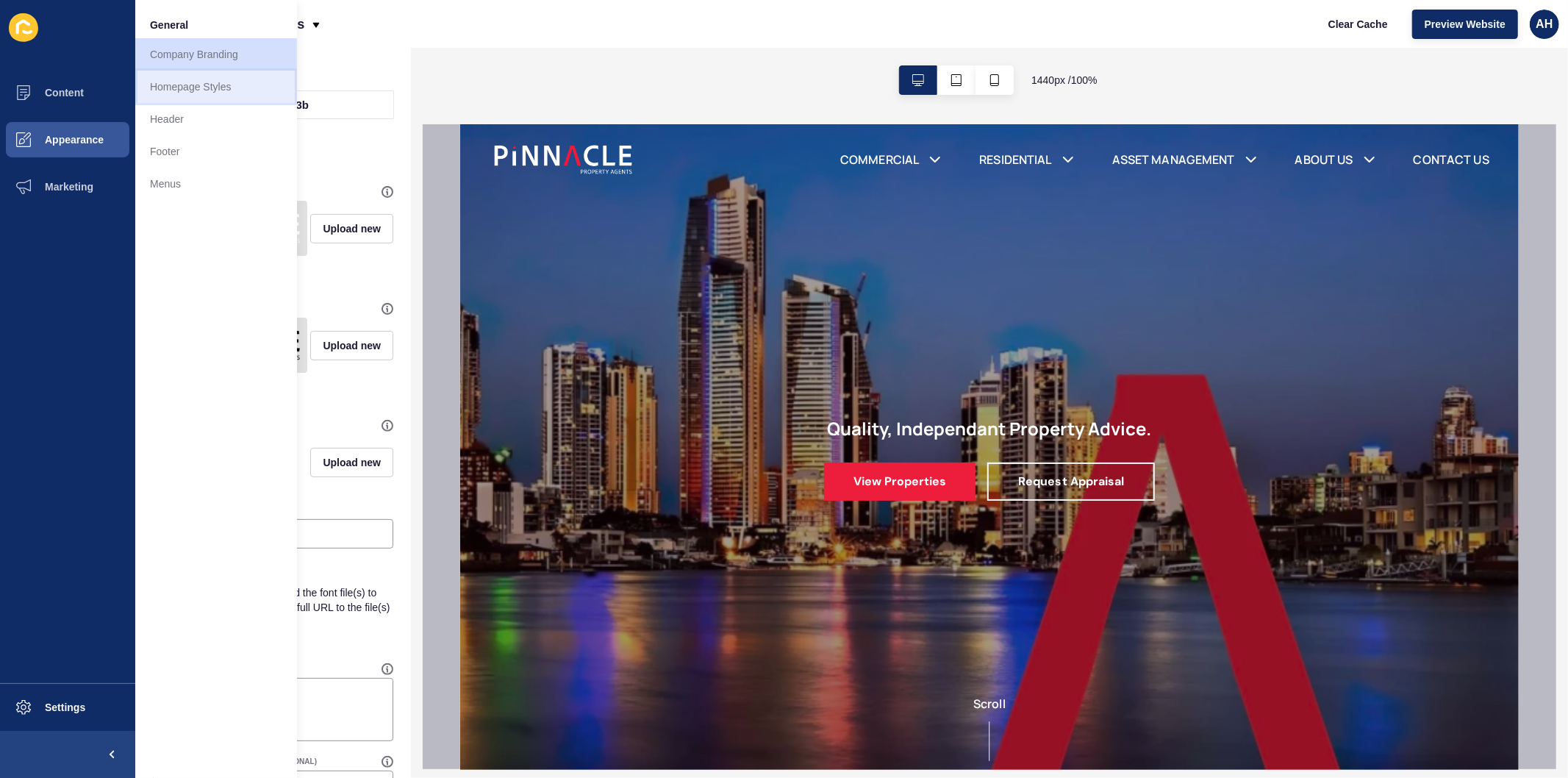
click at [204, 90] on link "Homepage Styles" at bounding box center [216, 86] width 161 height 32
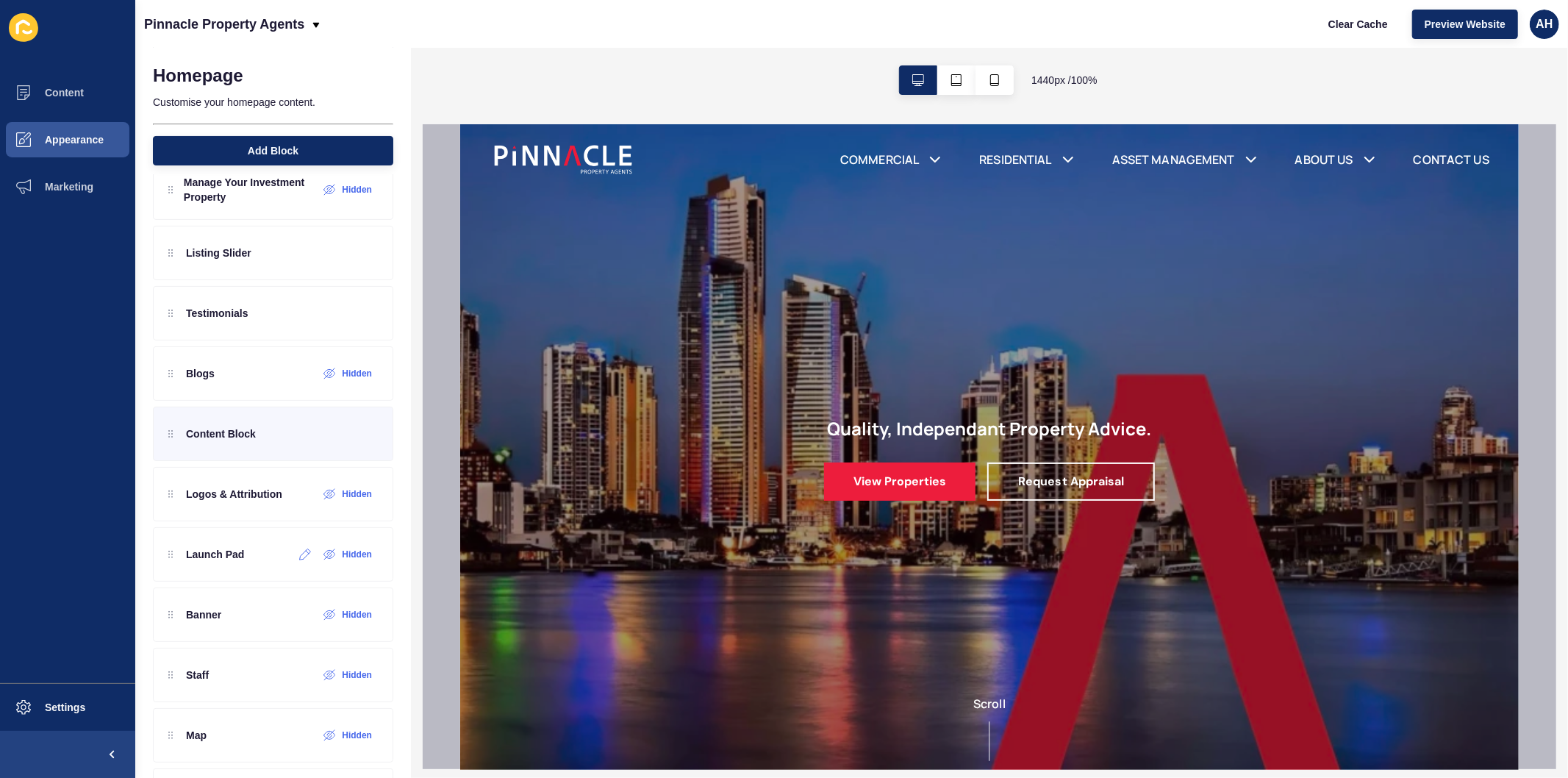
scroll to position [163, 0]
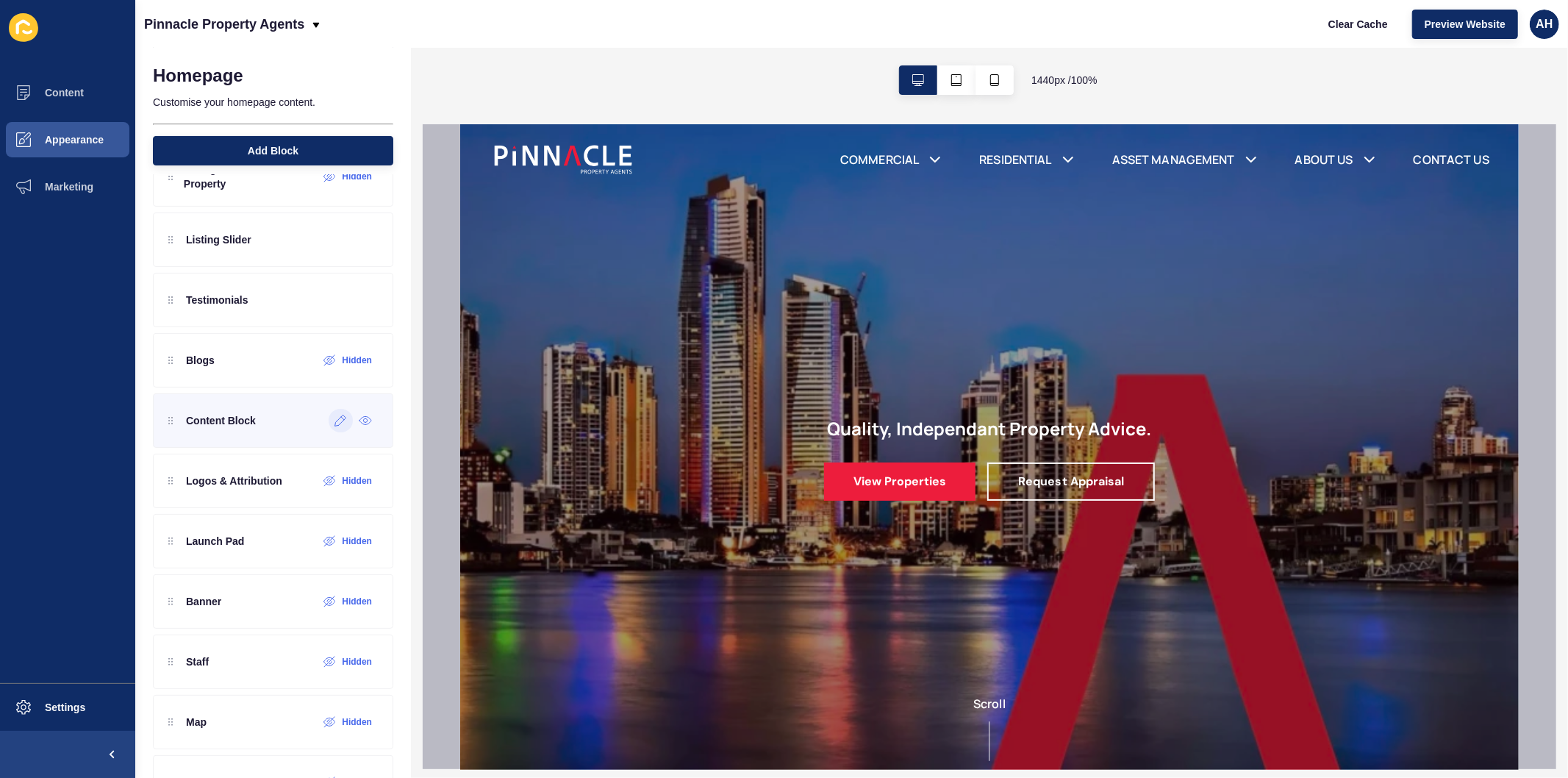
click at [335, 425] on icon at bounding box center [340, 420] width 12 height 12
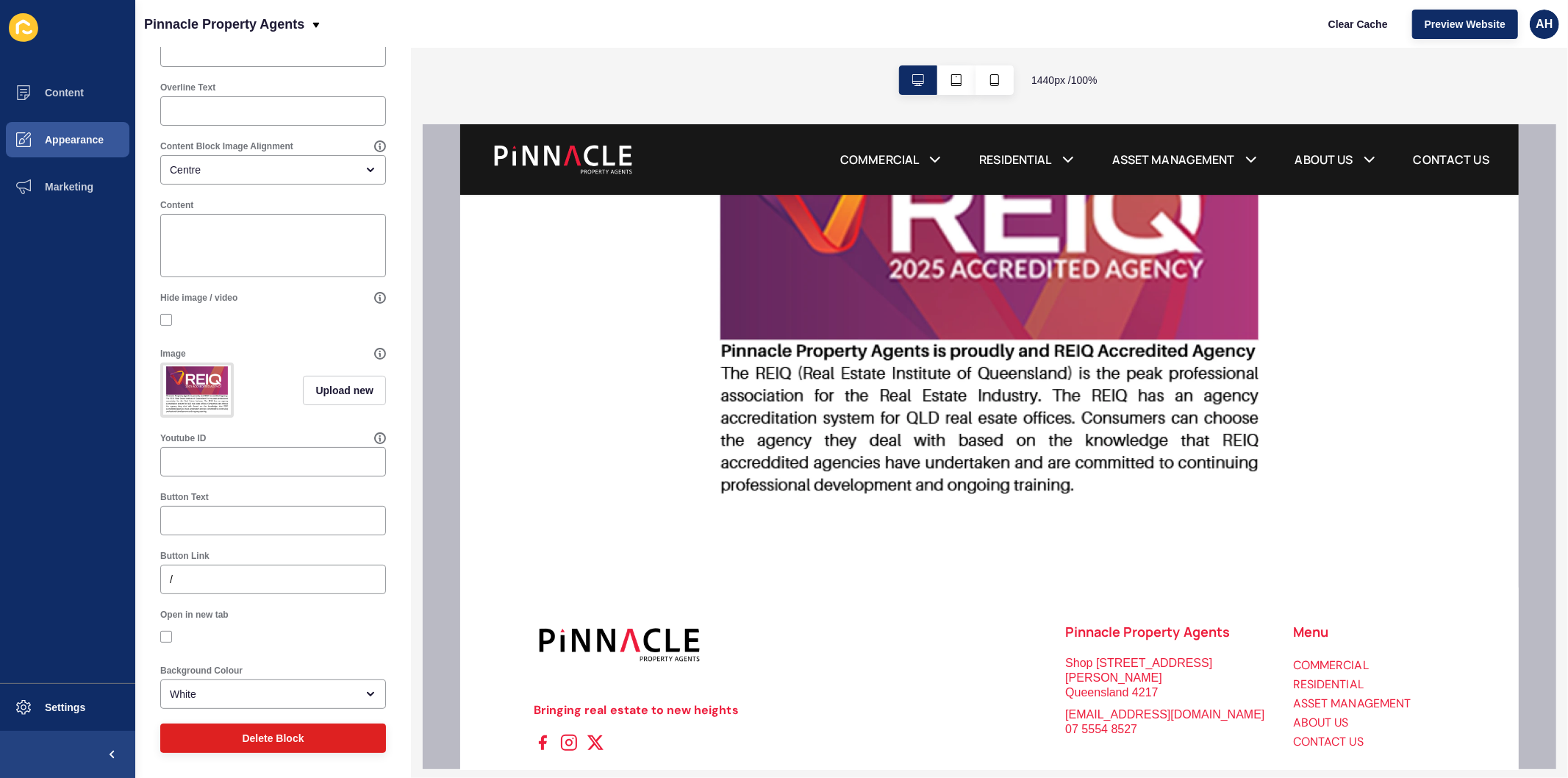
scroll to position [2206, 0]
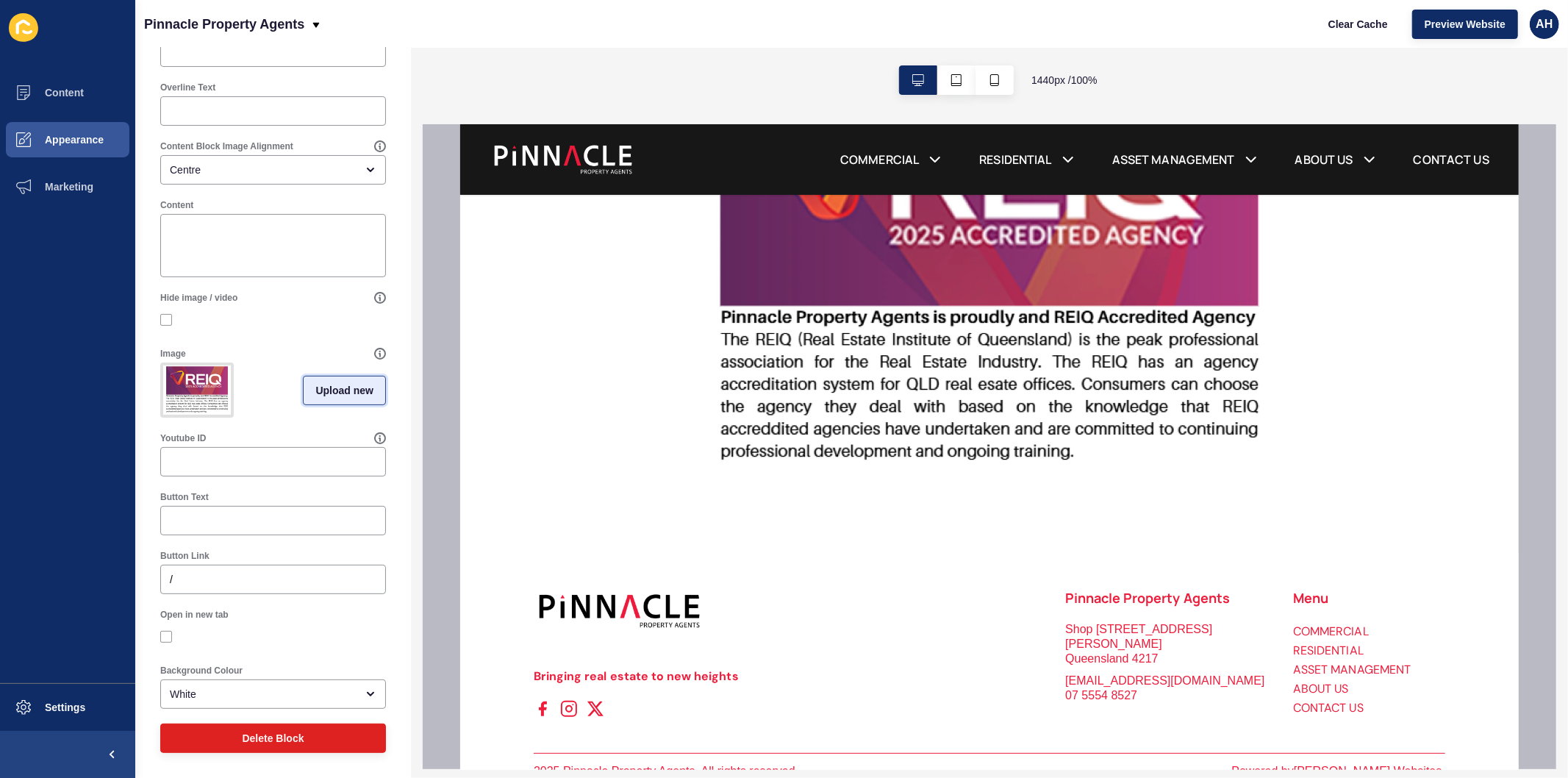
click at [328, 383] on span "Upload new" at bounding box center [344, 390] width 58 height 15
click at [282, 378] on span at bounding box center [273, 388] width 223 height 57
click at [161, 359] on input "Drag or click to upload" at bounding box center [161, 359] width 0 height 0
type input "C:\fakepath\image (2).png"
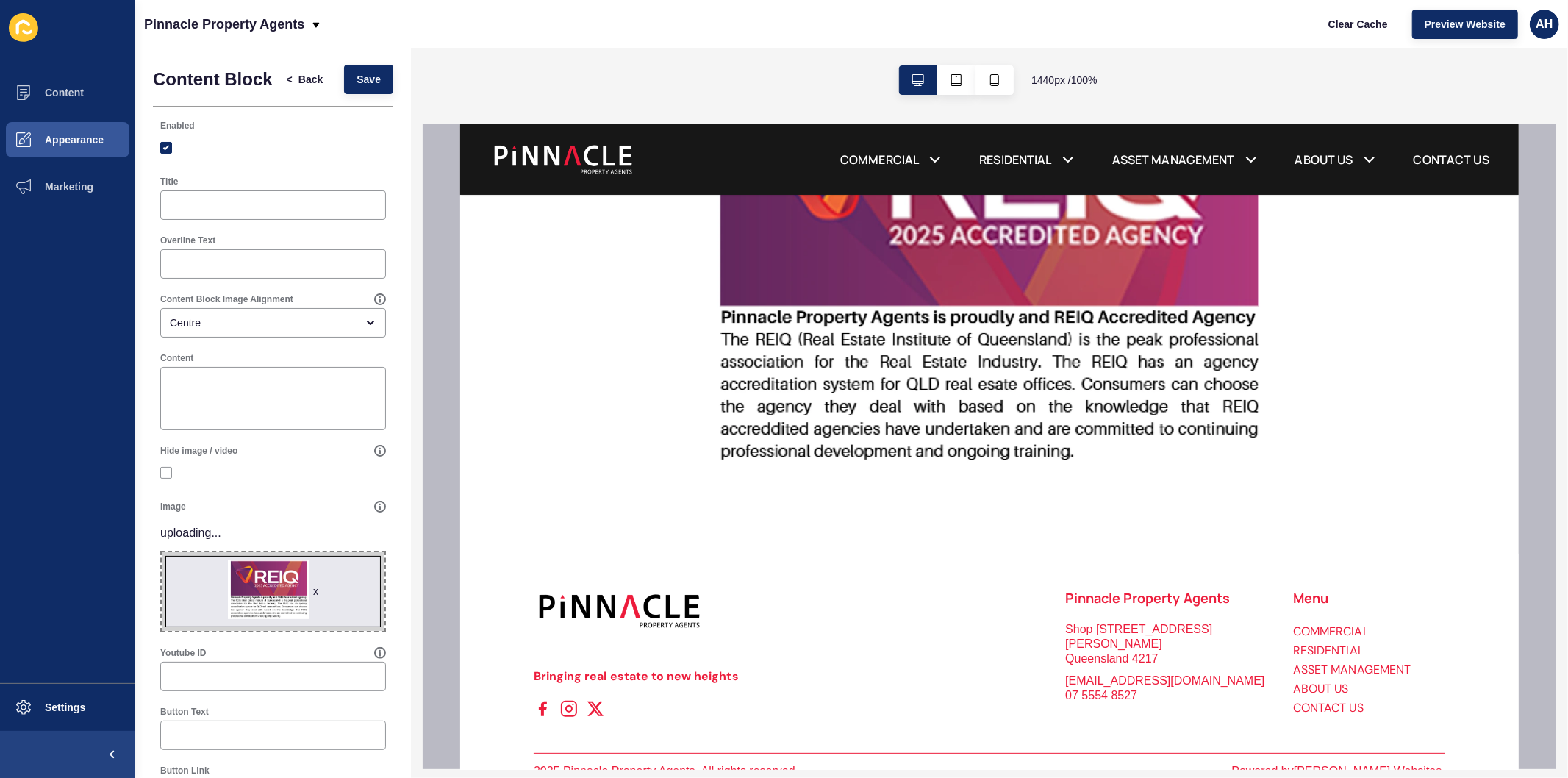
scroll to position [0, 0]
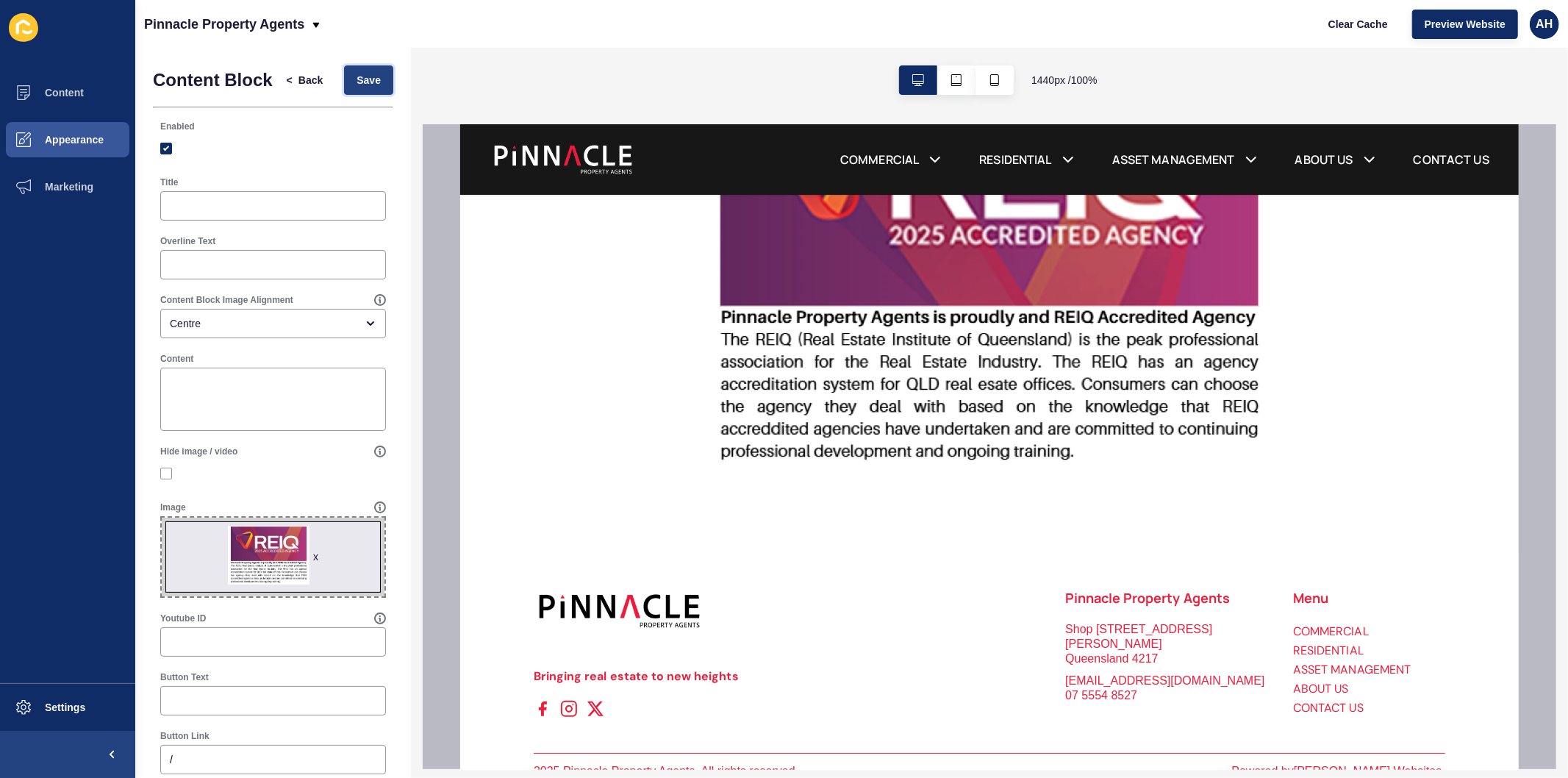
click at [357, 87] on span "Save" at bounding box center [369, 81] width 24 height 15
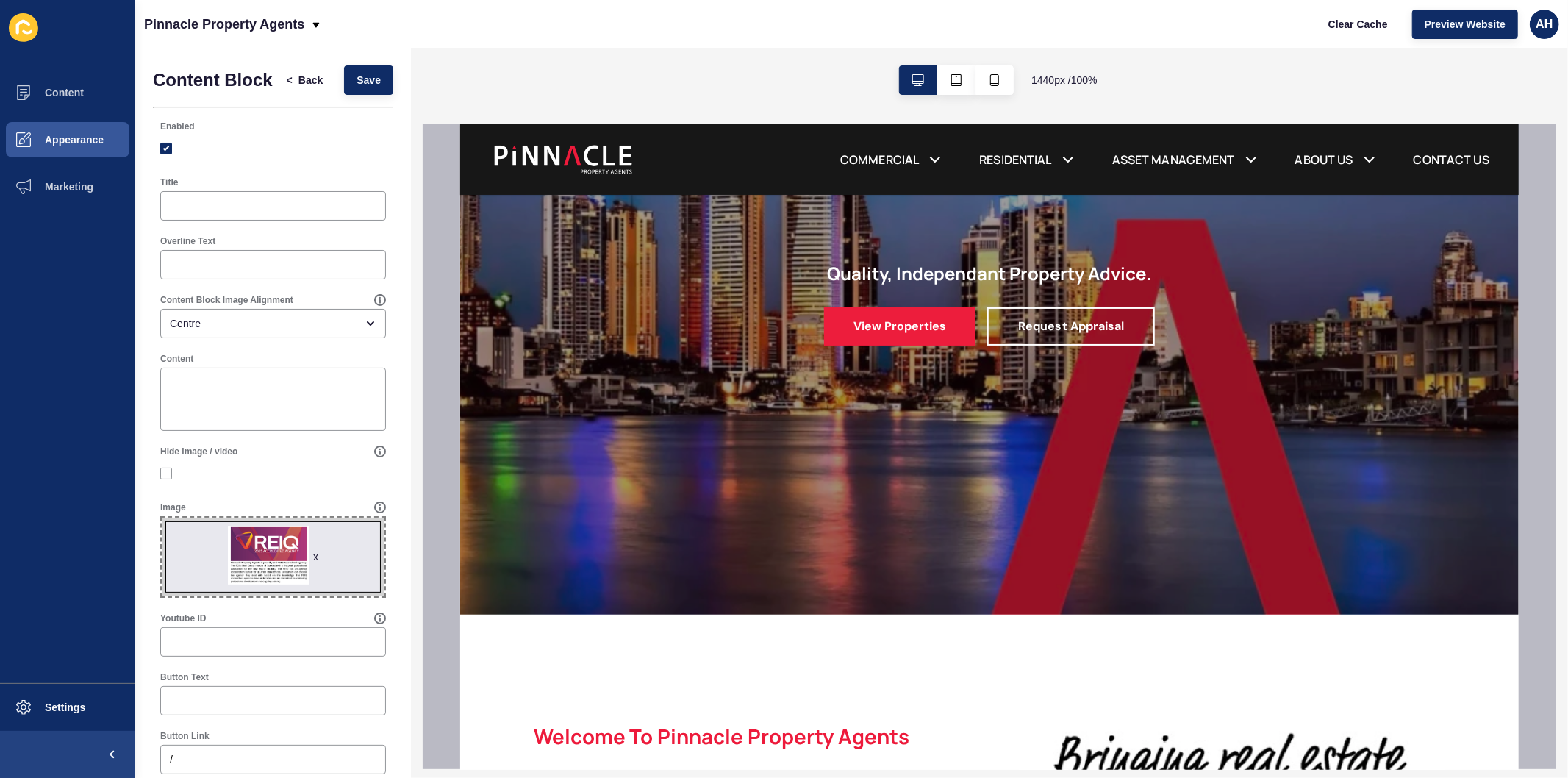
scroll to position [490, 0]
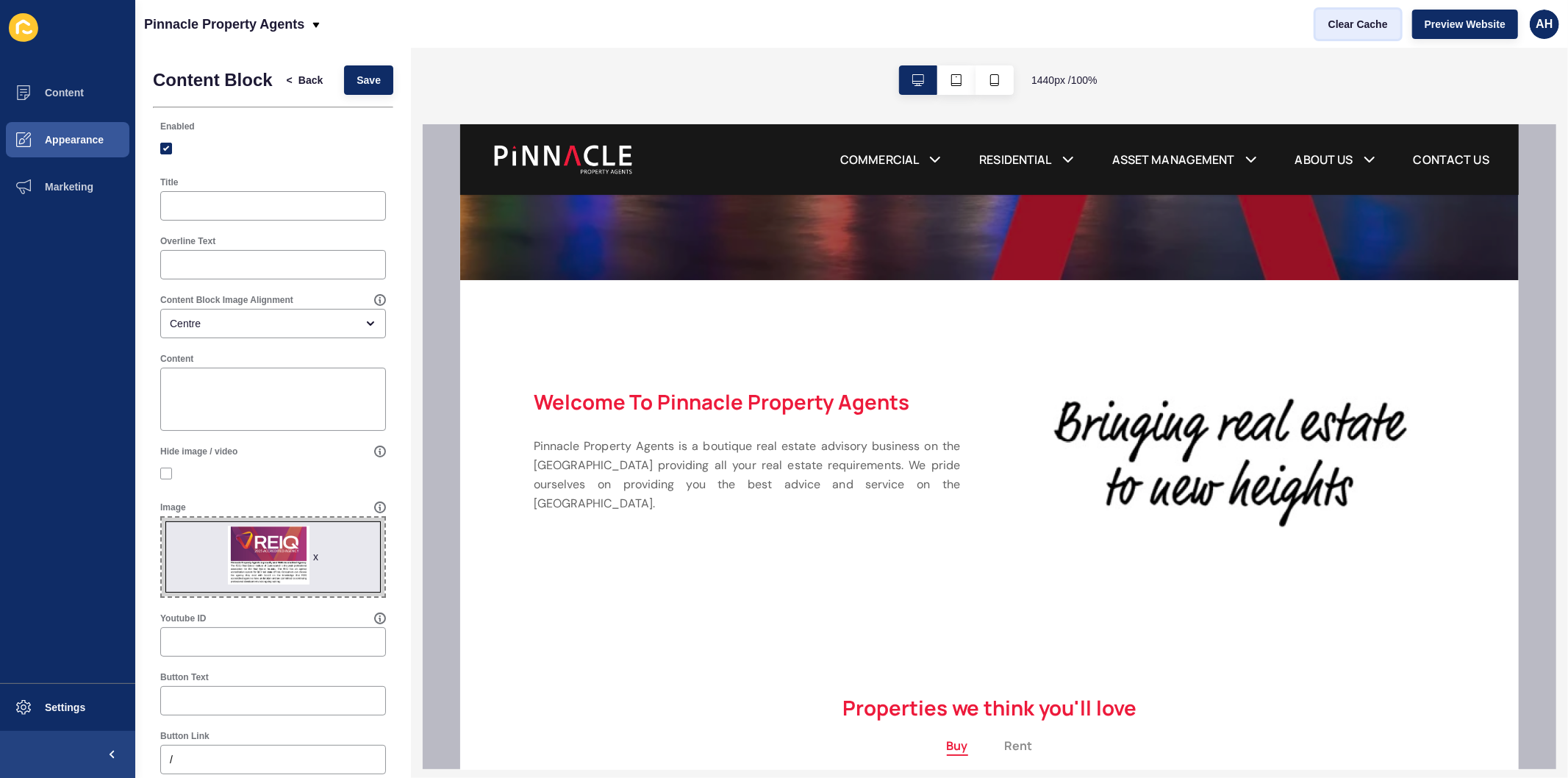
click at [1343, 17] on span "Clear Cache" at bounding box center [1358, 24] width 59 height 15
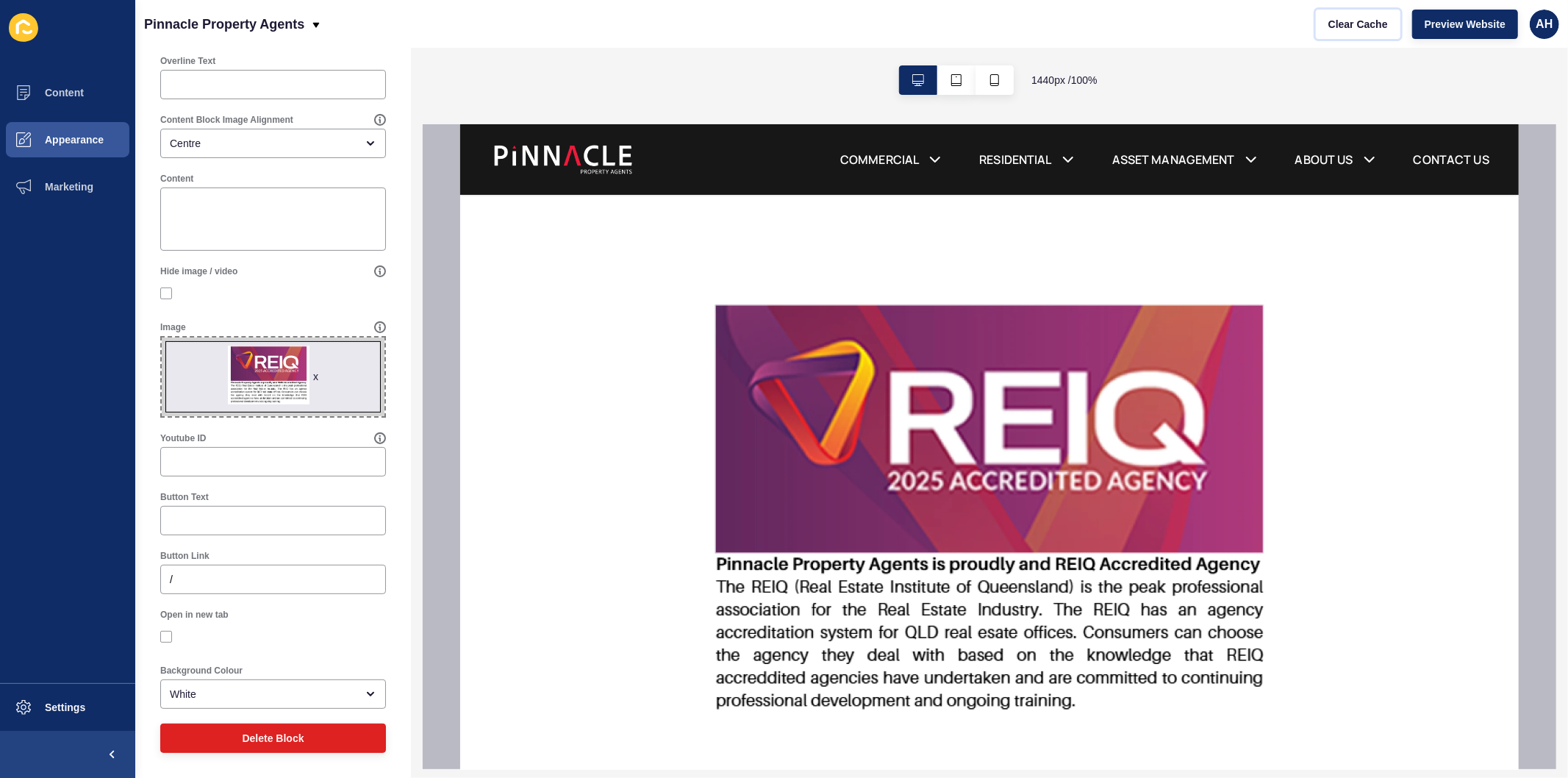
scroll to position [2042, 0]
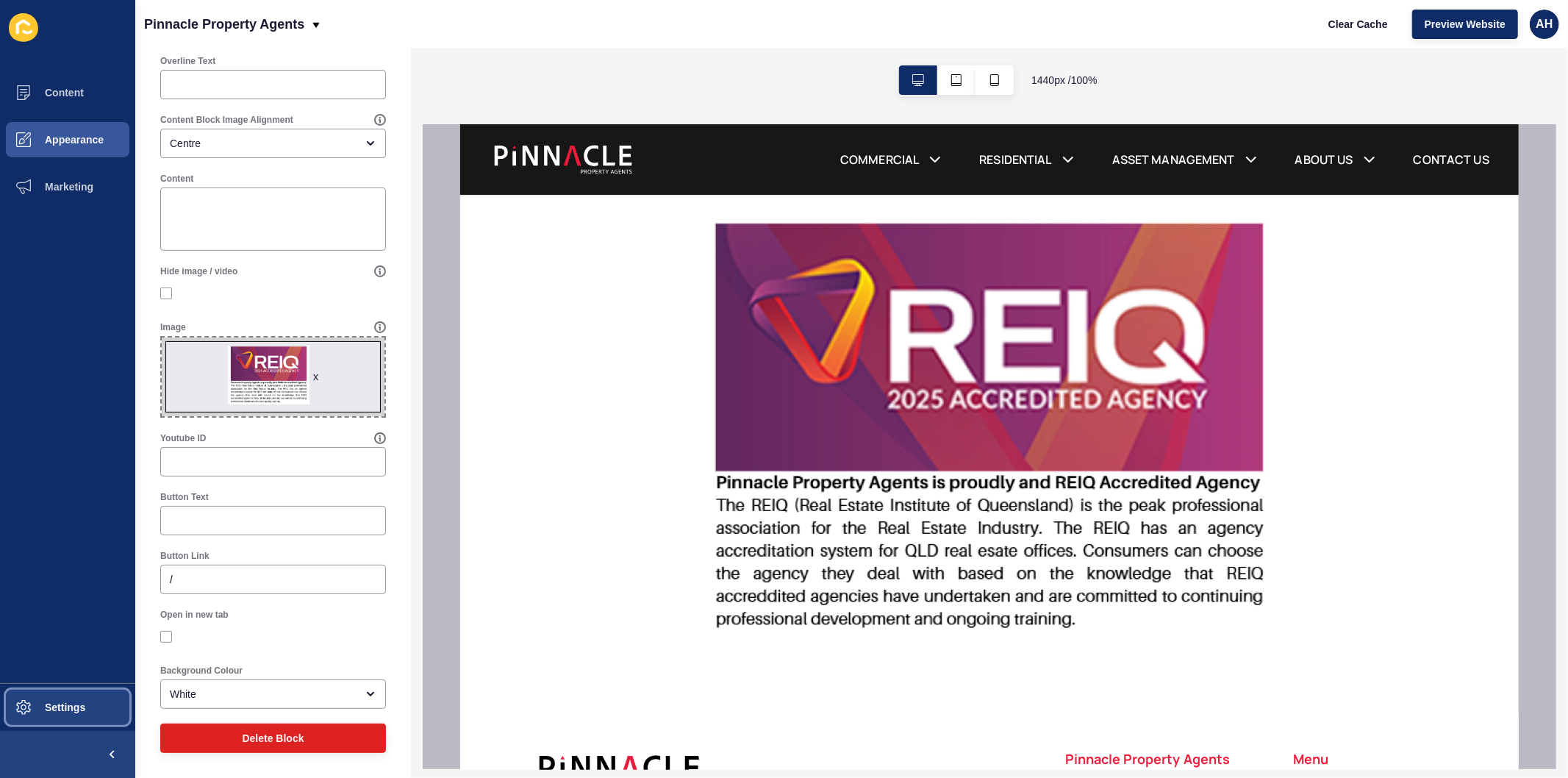
click at [67, 695] on button "Settings" at bounding box center [68, 707] width 135 height 47
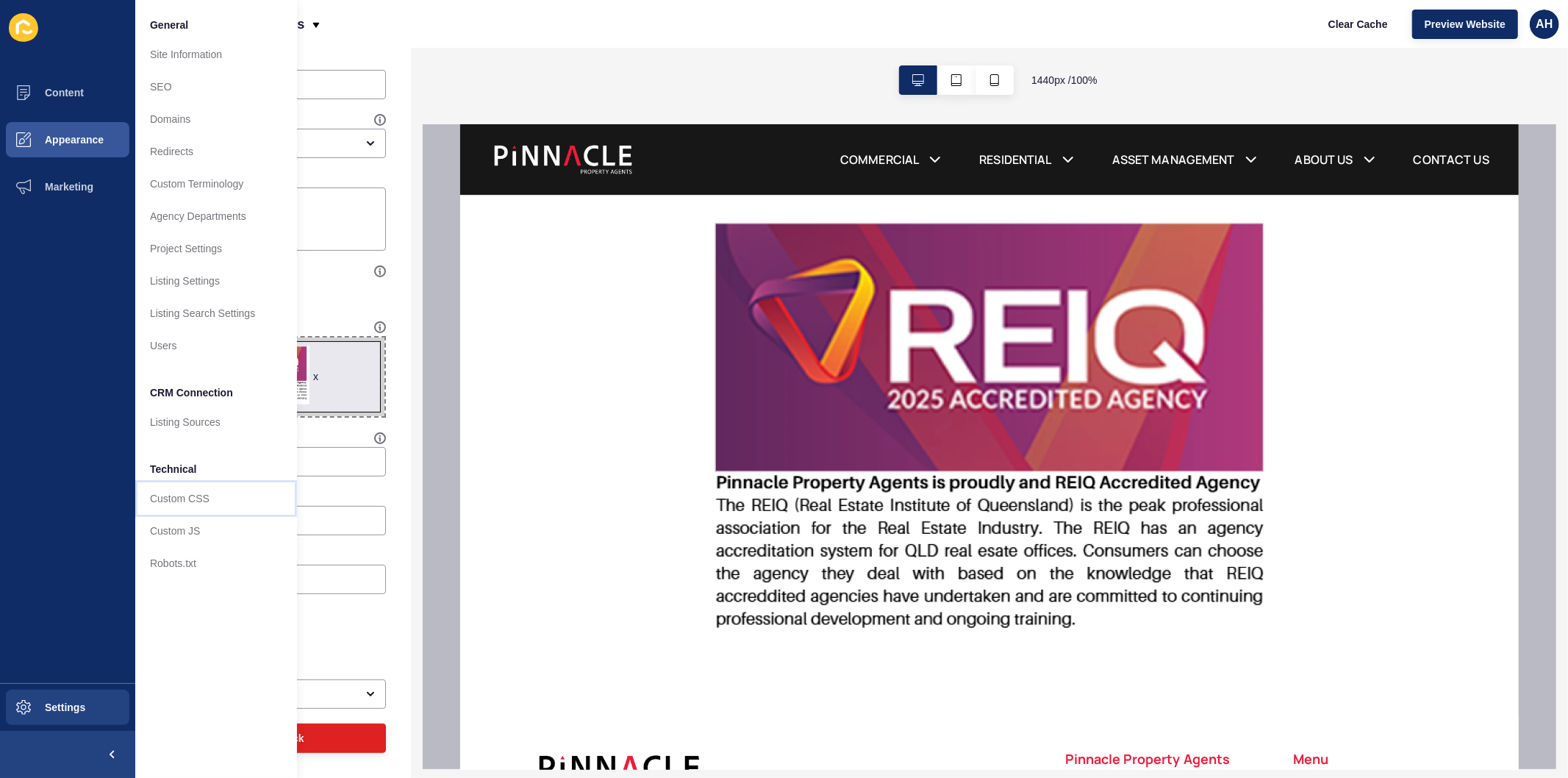
click at [210, 501] on link "Custom CSS" at bounding box center [216, 498] width 161 height 32
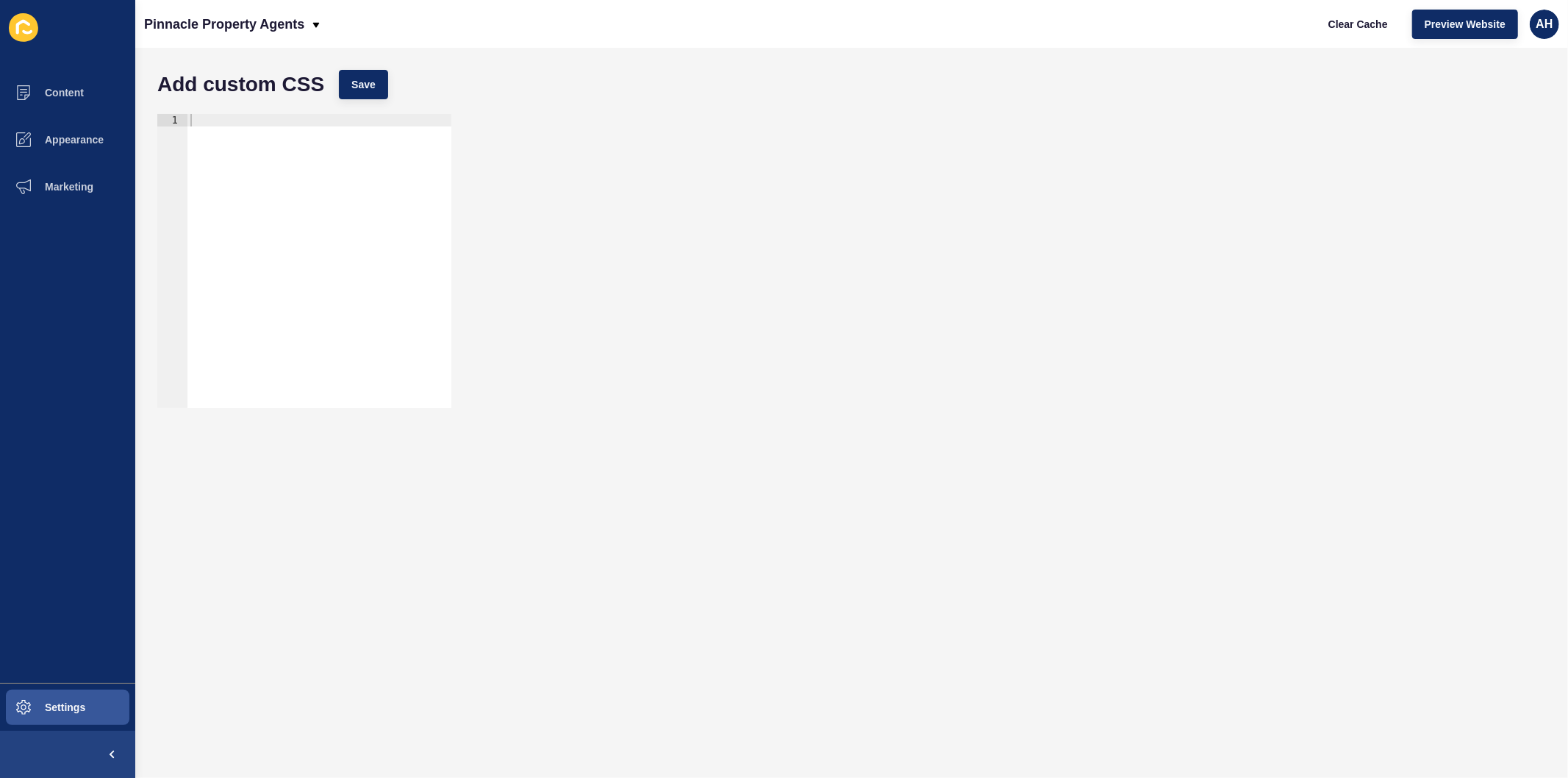
click at [206, 119] on div at bounding box center [319, 274] width 264 height 319
click at [354, 86] on span "Save" at bounding box center [363, 84] width 24 height 15
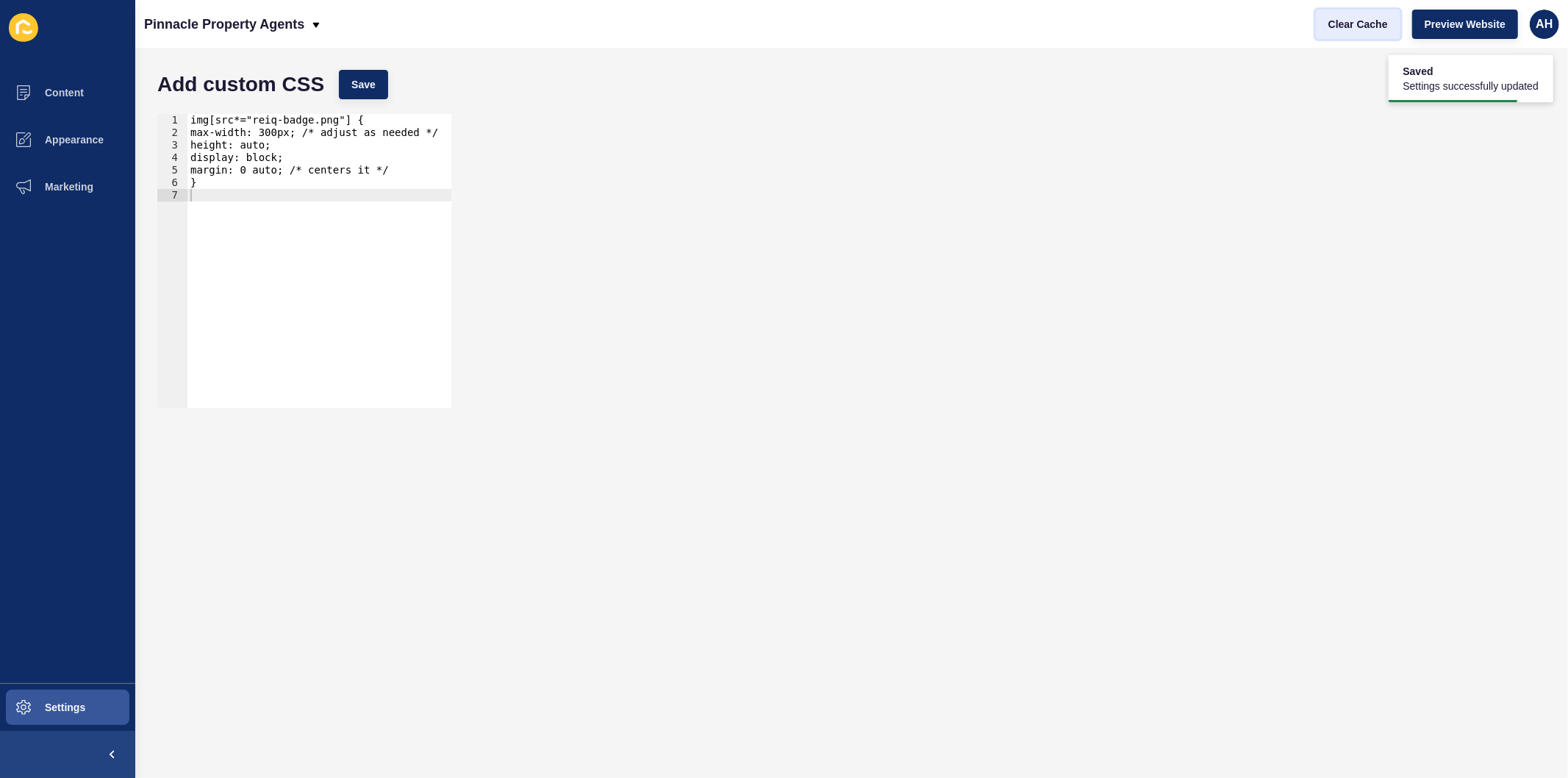
click at [1355, 23] on span "Clear Cache" at bounding box center [1358, 24] width 59 height 15
click at [287, 252] on div "img[src*="reiq-badge.png"] { max-width: 300px; /* adjust as needed */ height: a…" at bounding box center [319, 274] width 264 height 319
type textarea "}"
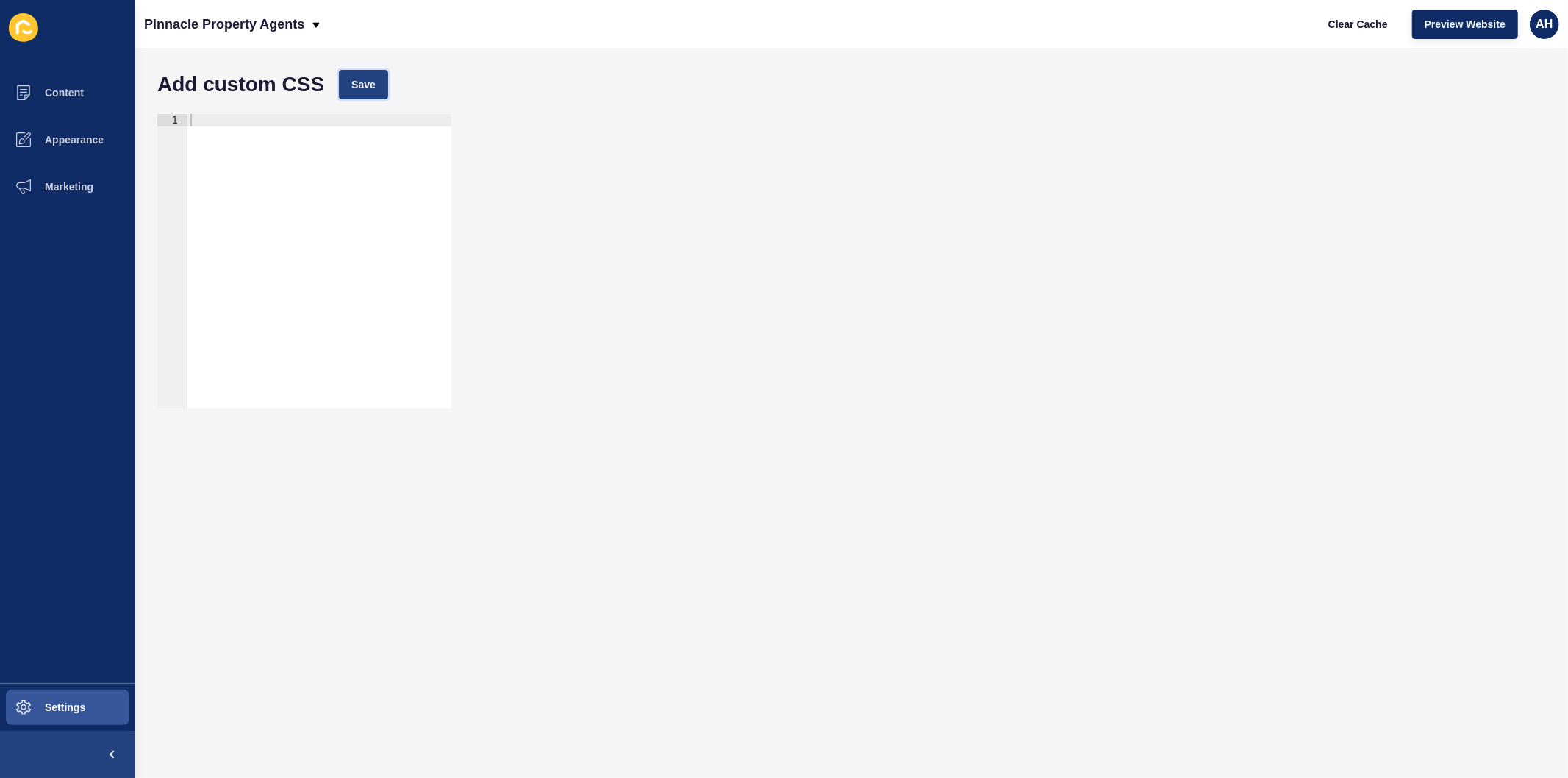
click at [361, 88] on span "Save" at bounding box center [363, 84] width 24 height 15
click at [66, 140] on span "Appearance" at bounding box center [51, 139] width 106 height 12
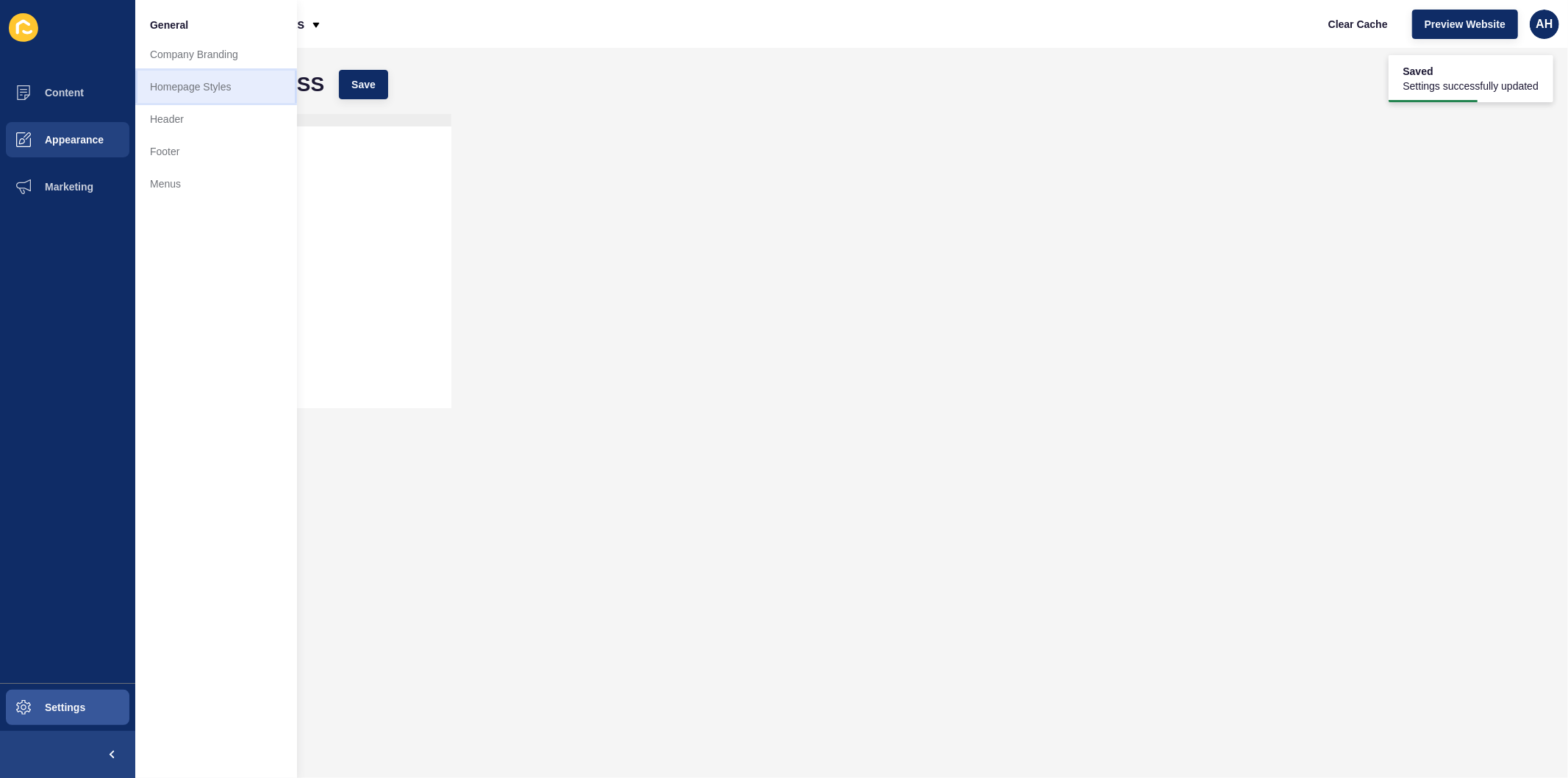
click at [186, 84] on link "Homepage Styles" at bounding box center [216, 86] width 161 height 32
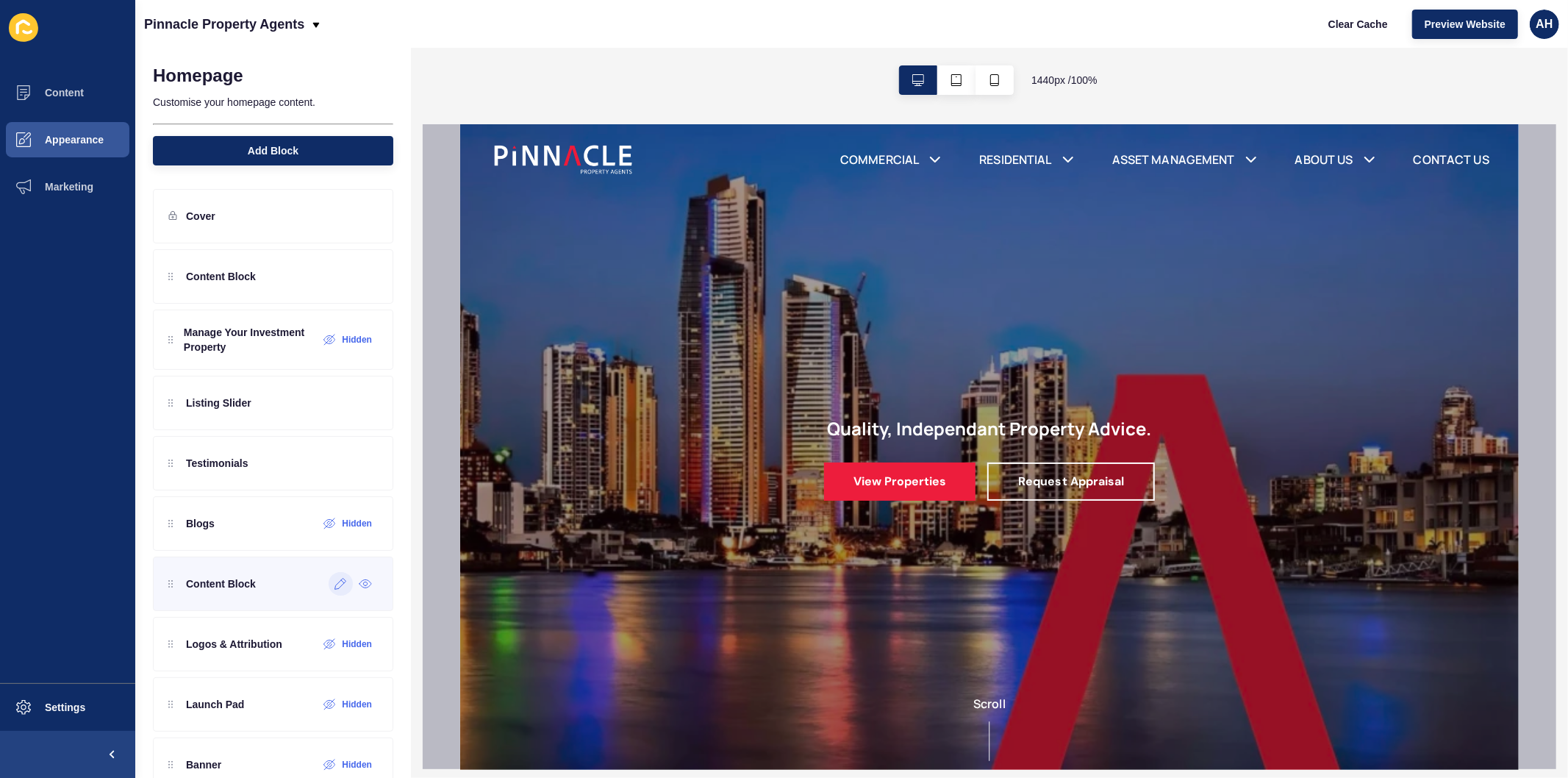
click at [335, 581] on icon at bounding box center [340, 583] width 12 height 12
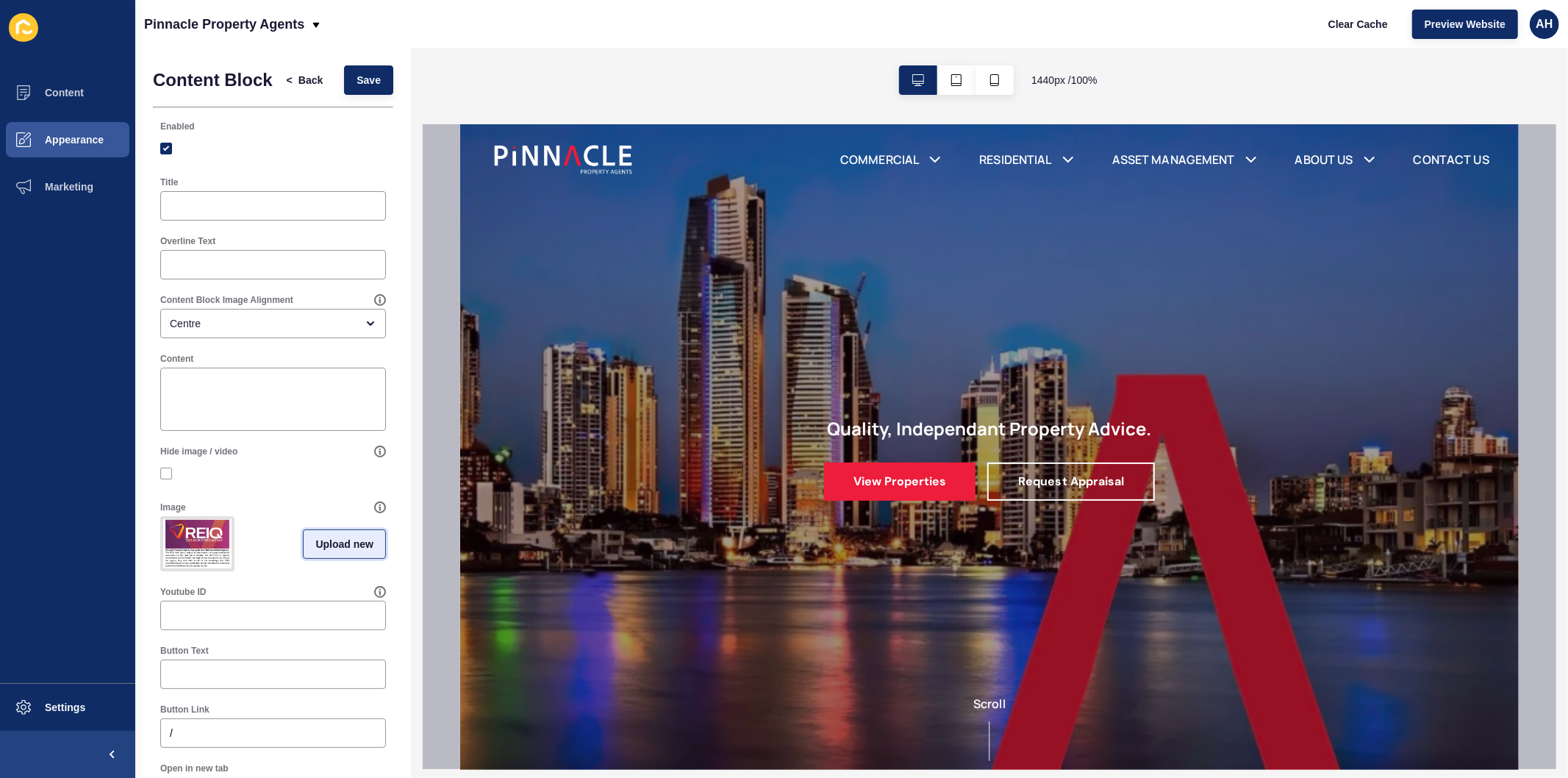
click at [336, 552] on span "Upload new" at bounding box center [344, 544] width 58 height 15
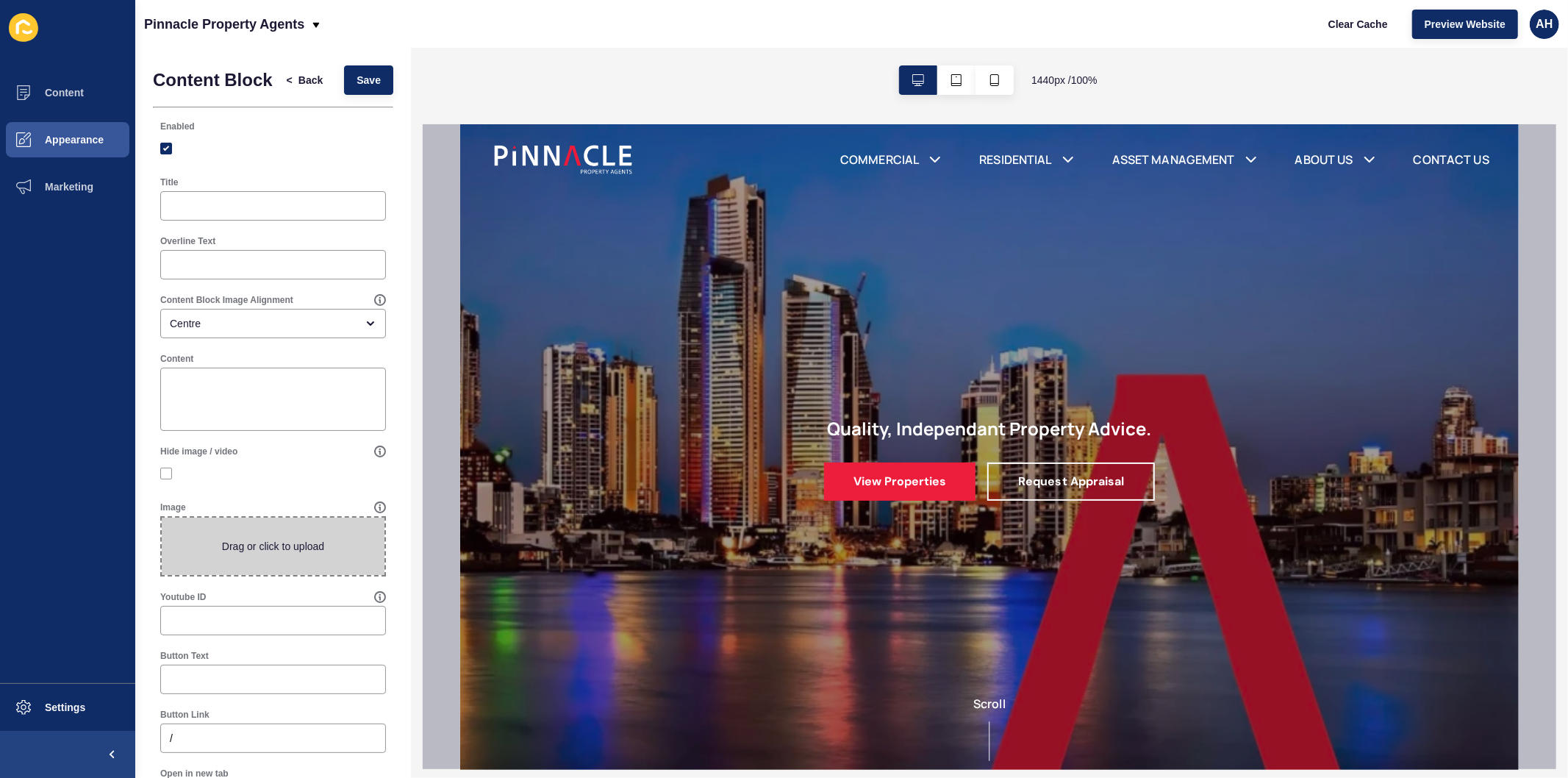
click at [287, 553] on span at bounding box center [273, 546] width 223 height 57
click at [161, 517] on input "Drag or click to upload" at bounding box center [161, 517] width 0 height 0
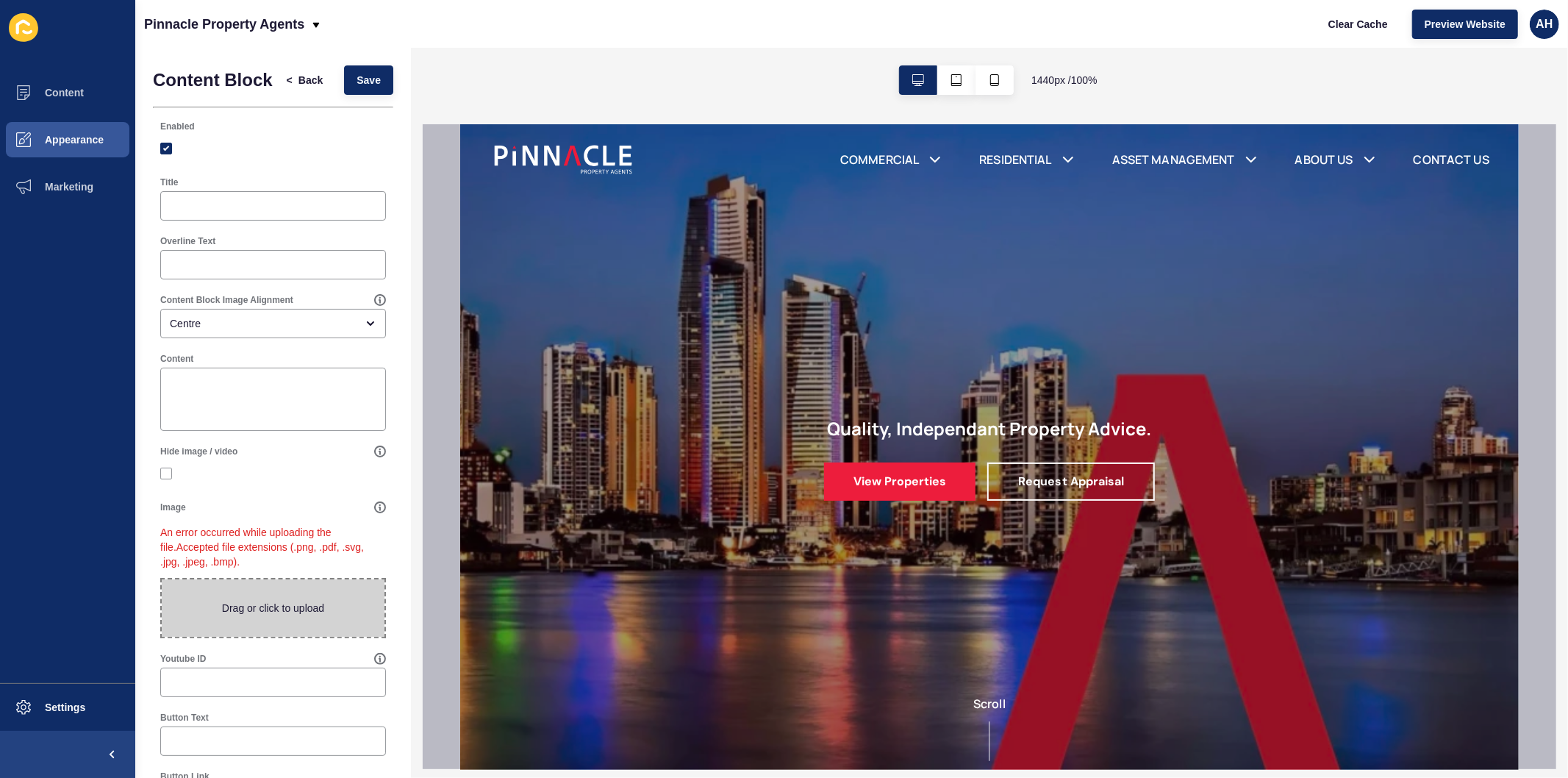
click at [247, 620] on span at bounding box center [273, 608] width 223 height 57
click at [161, 580] on input "Drag or click to upload" at bounding box center [161, 580] width 0 height 0
type input "C:\fakepath\IMG41.jpg"
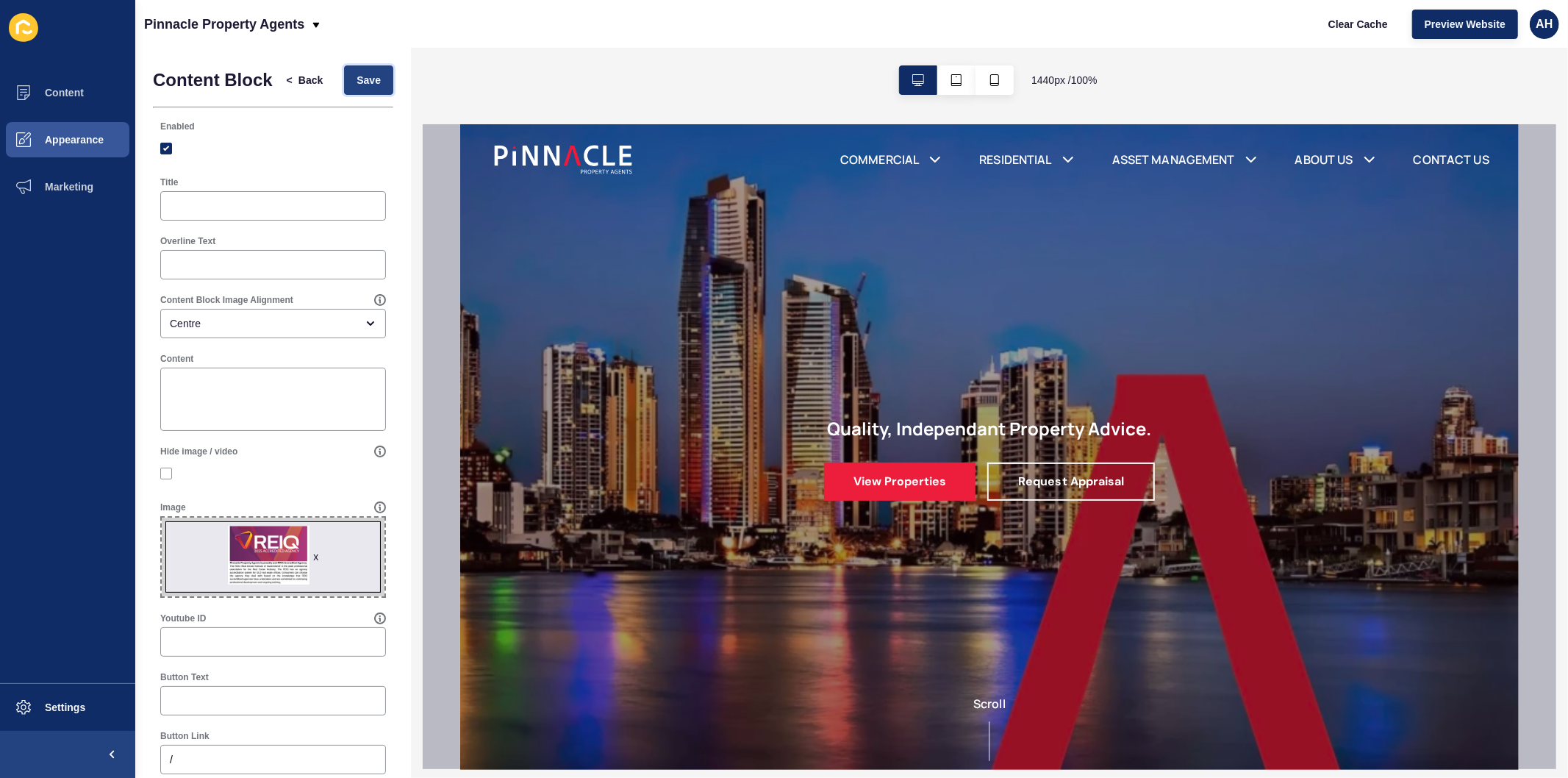
click at [357, 87] on span "Save" at bounding box center [369, 81] width 24 height 15
click at [1373, 34] on button "Clear Cache" at bounding box center [1358, 24] width 84 height 30
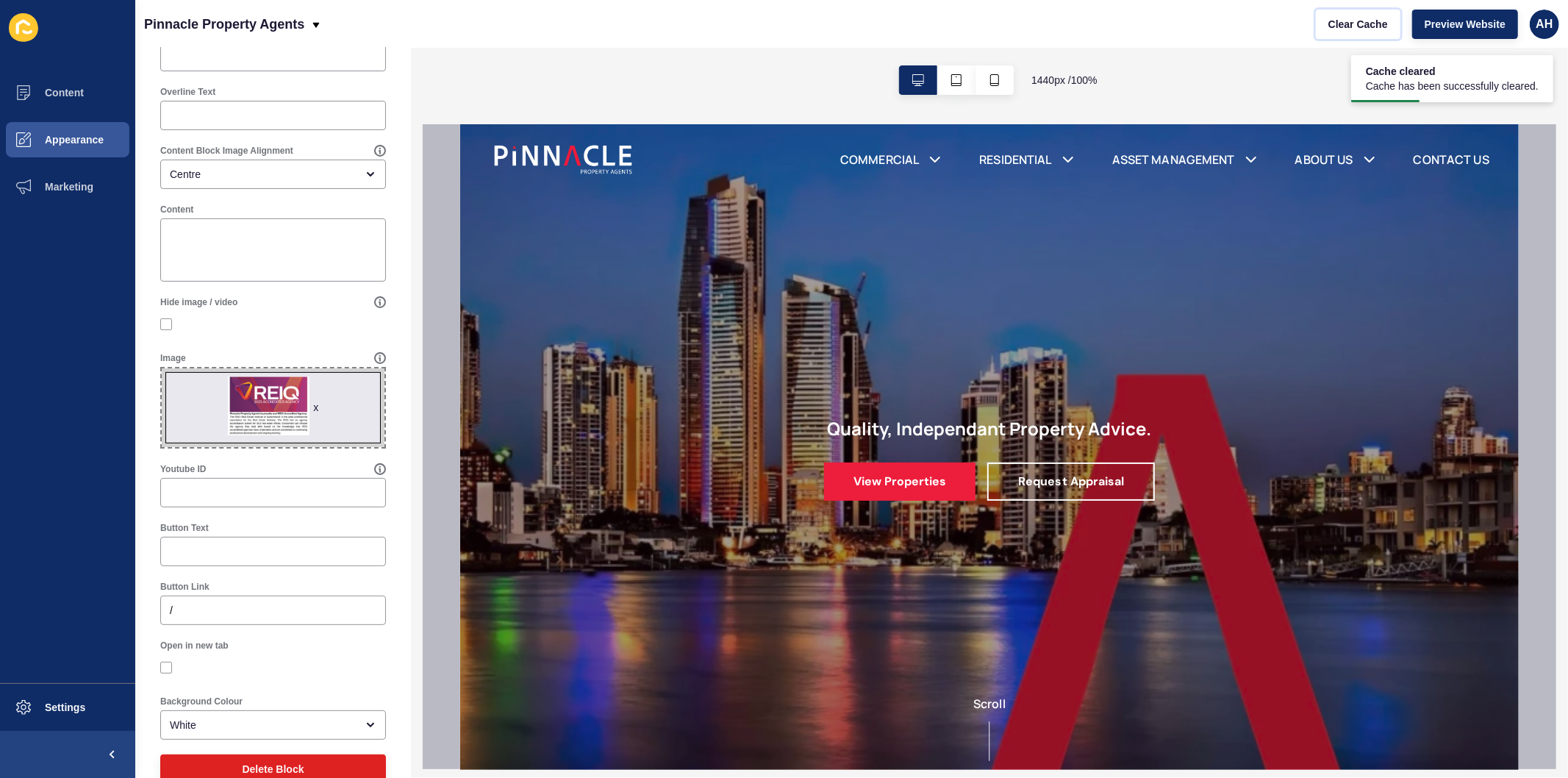
scroll to position [190, 0]
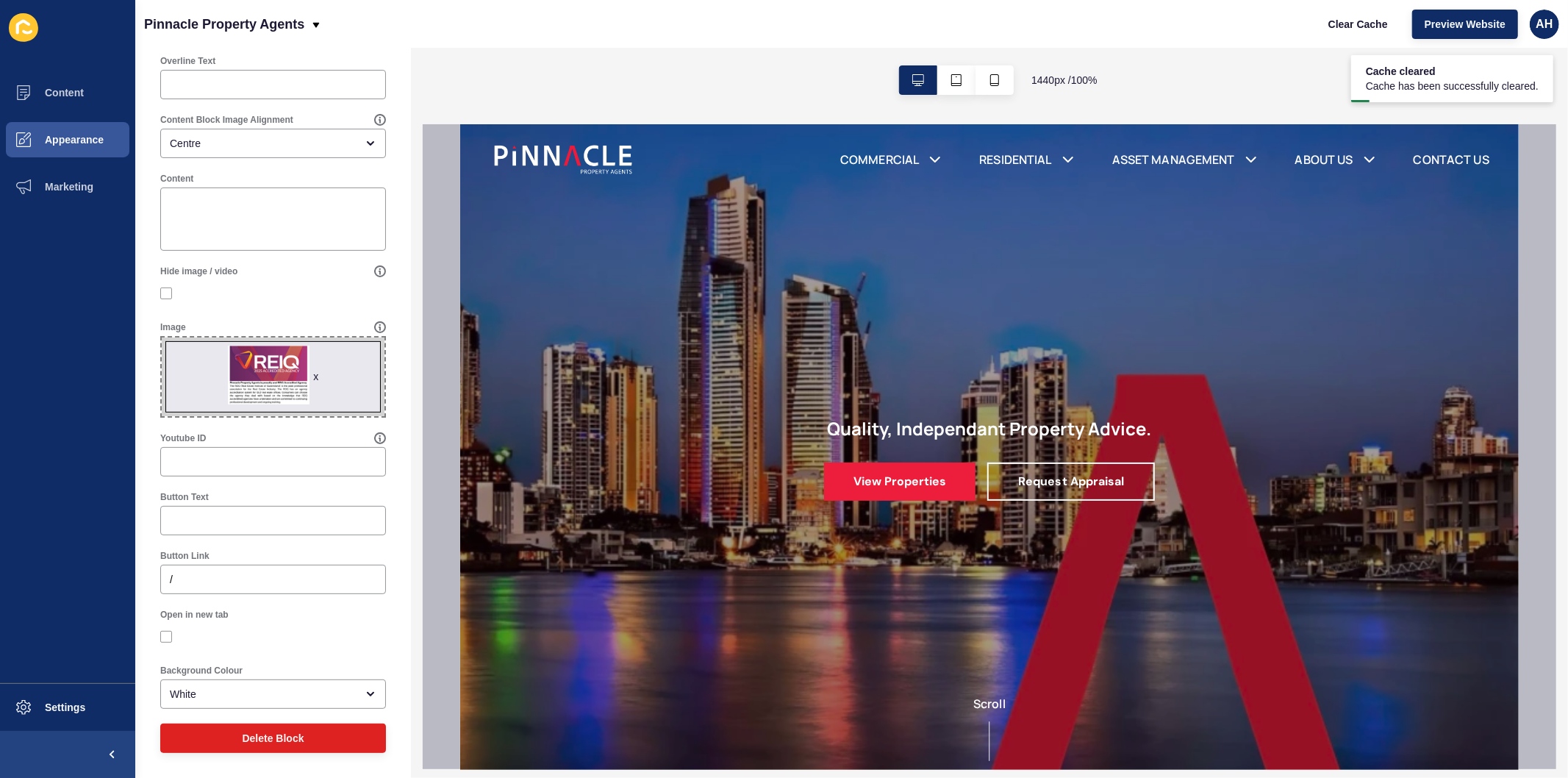
click at [313, 378] on div "x" at bounding box center [316, 376] width 6 height 15
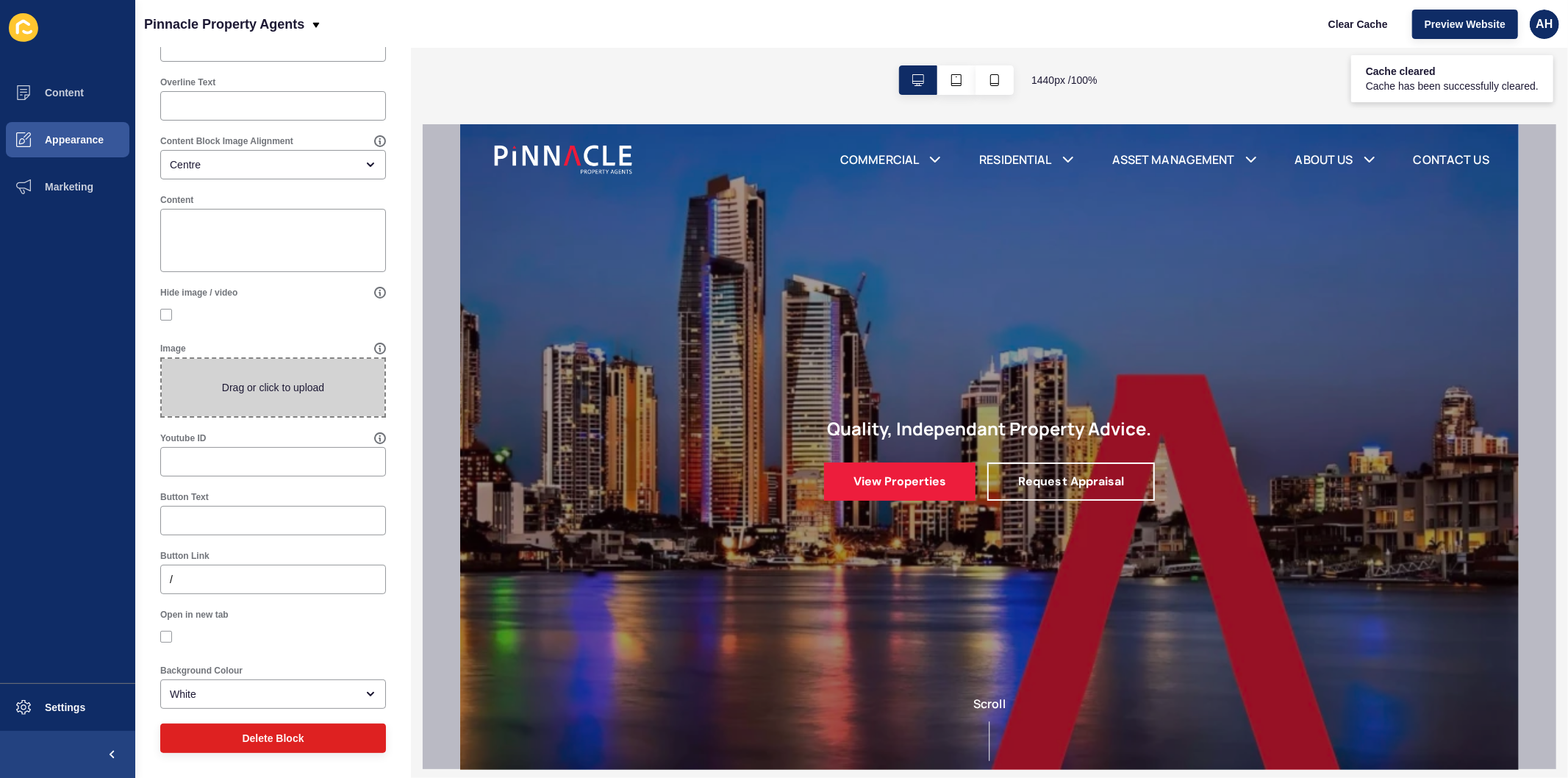
scroll to position [168, 0]
click at [248, 386] on span at bounding box center [273, 388] width 223 height 57
click at [161, 359] on input "Drag or click to upload" at bounding box center [161, 359] width 0 height 0
type input "C:\fakepath\image010.png"
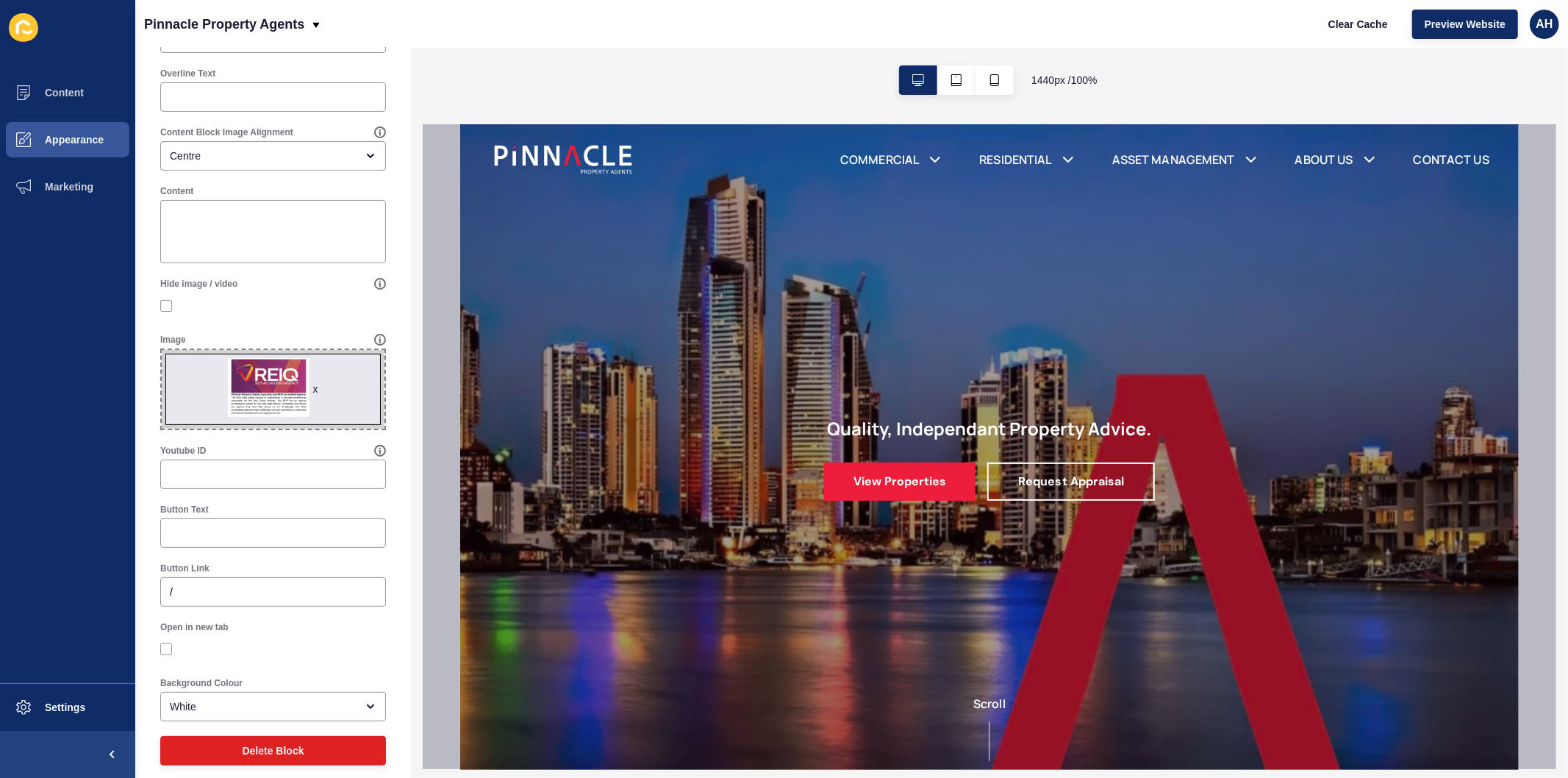
scroll to position [0, 0]
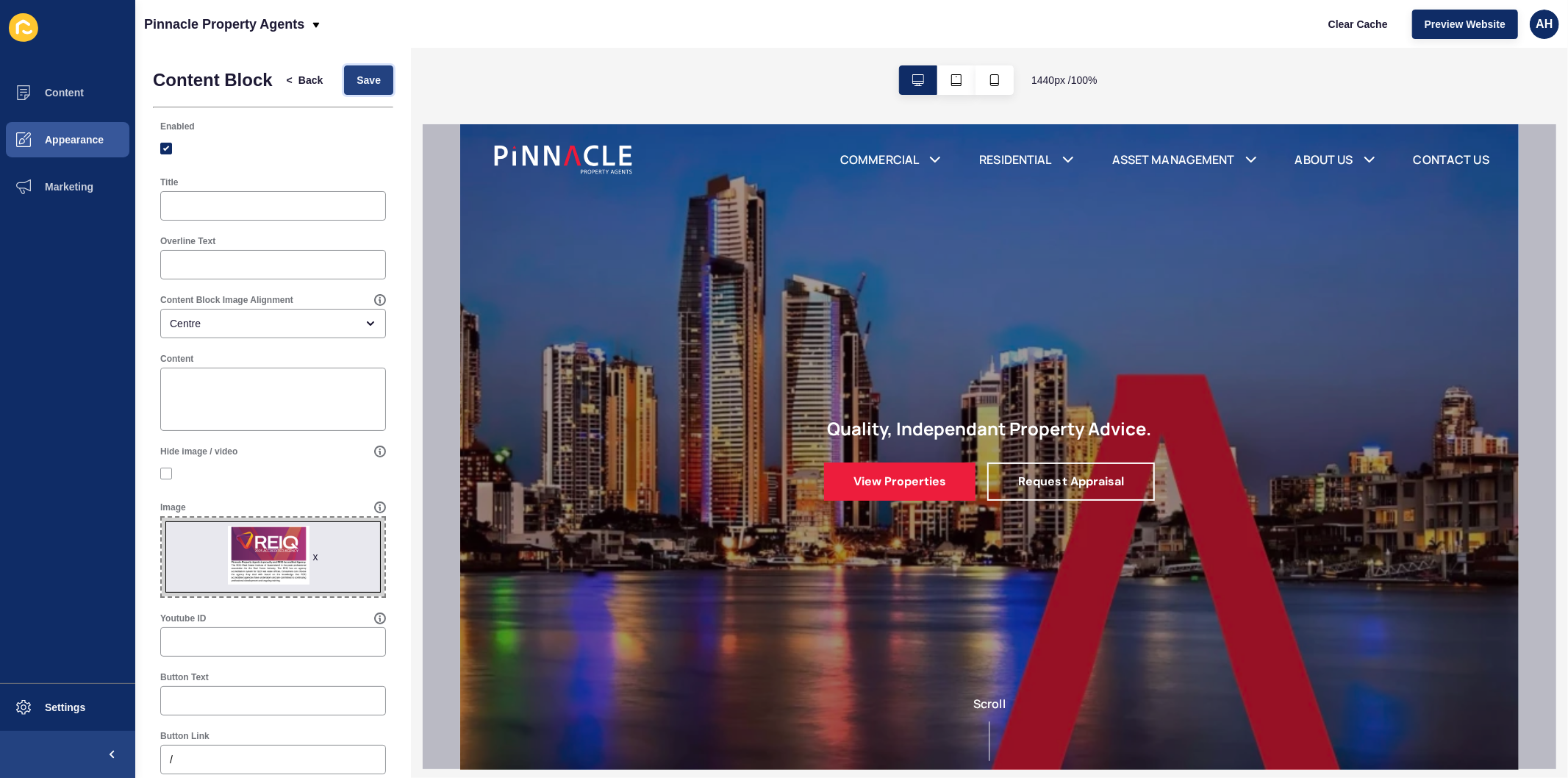
click at [357, 83] on span "Save" at bounding box center [369, 81] width 24 height 15
click at [93, 138] on span "Appearance" at bounding box center [51, 139] width 106 height 12
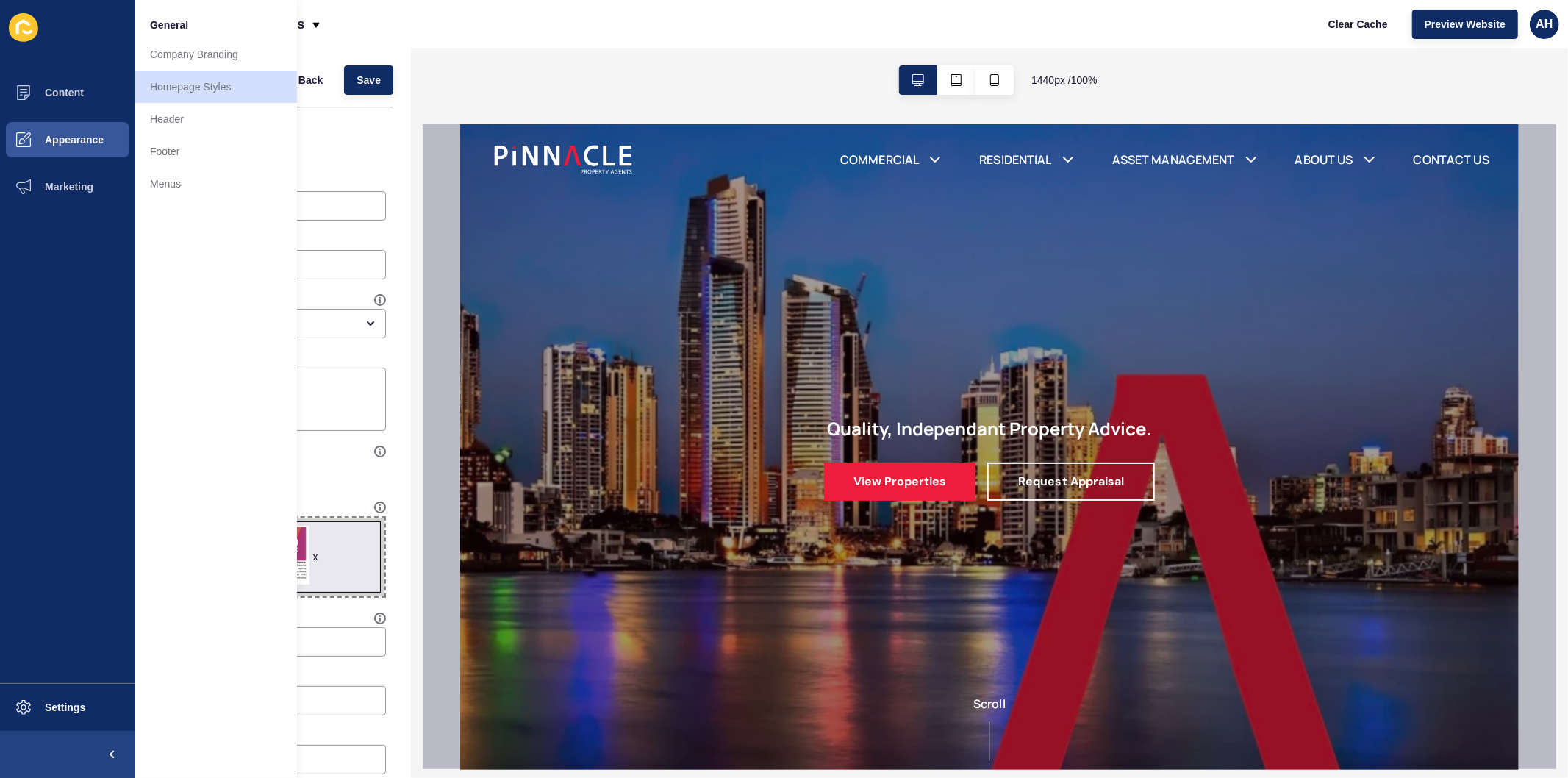
click at [326, 489] on div "Hide image / video" at bounding box center [273, 466] width 229 height 45
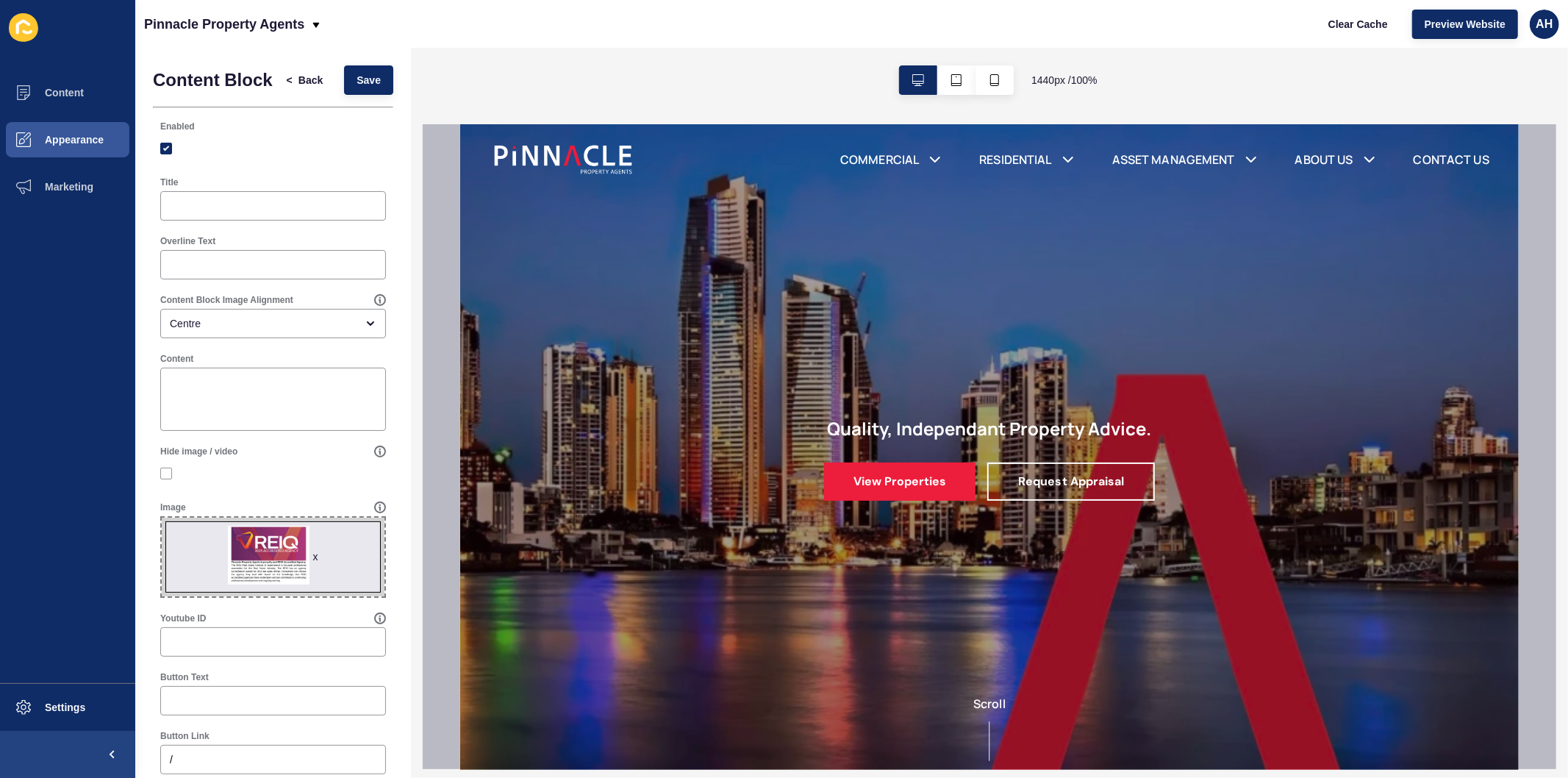
click at [282, 559] on span "x" at bounding box center [273, 556] width 223 height 79
click at [161, 517] on input "x Drag or click to upload" at bounding box center [161, 517] width 0 height 0
click at [313, 564] on div "x" at bounding box center [316, 556] width 6 height 15
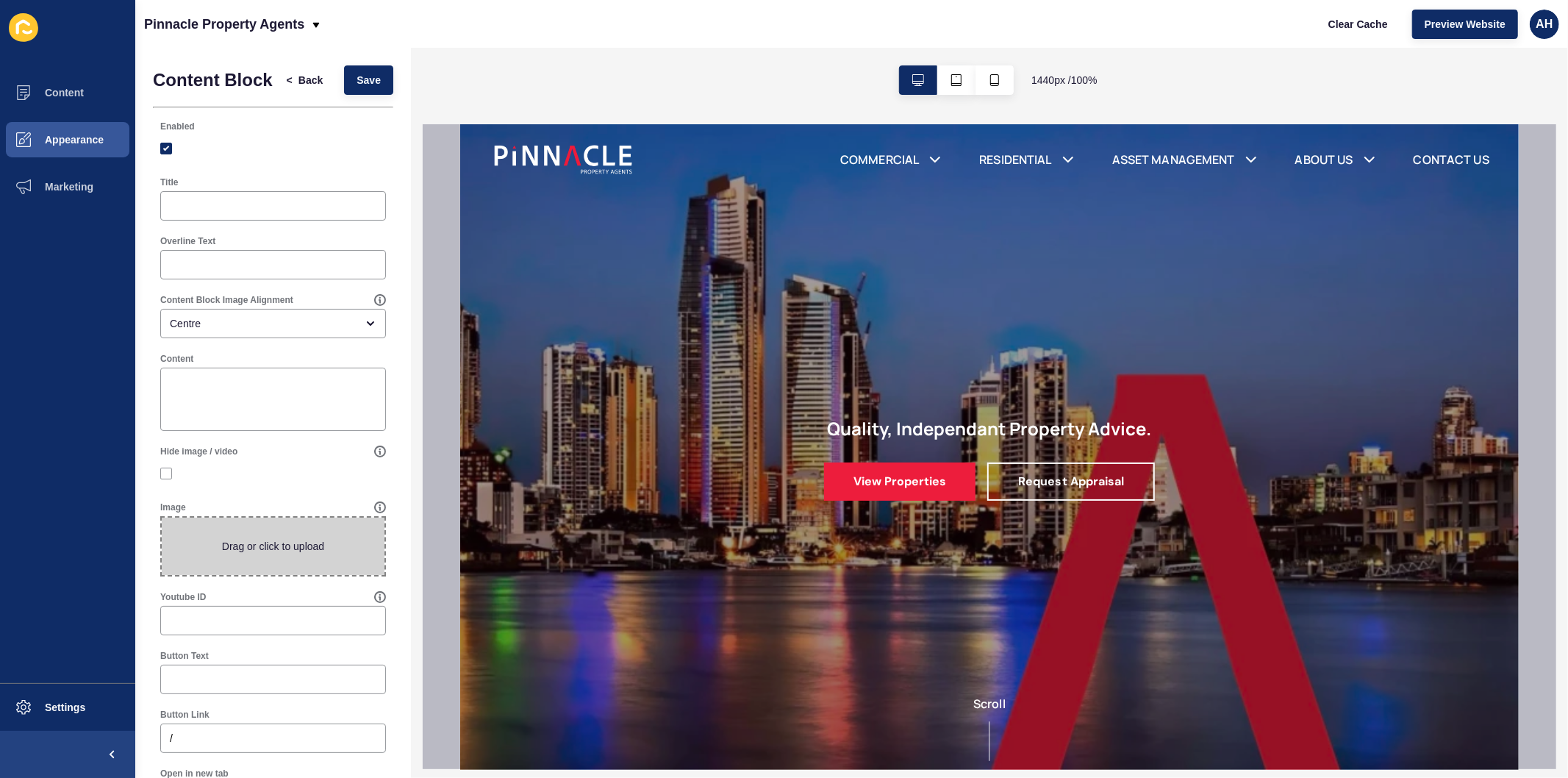
click at [279, 567] on span at bounding box center [273, 546] width 223 height 57
click at [161, 517] on input "Drag or click to upload" at bounding box center [161, 517] width 0 height 0
type input "C:\fakepath\image010.png"
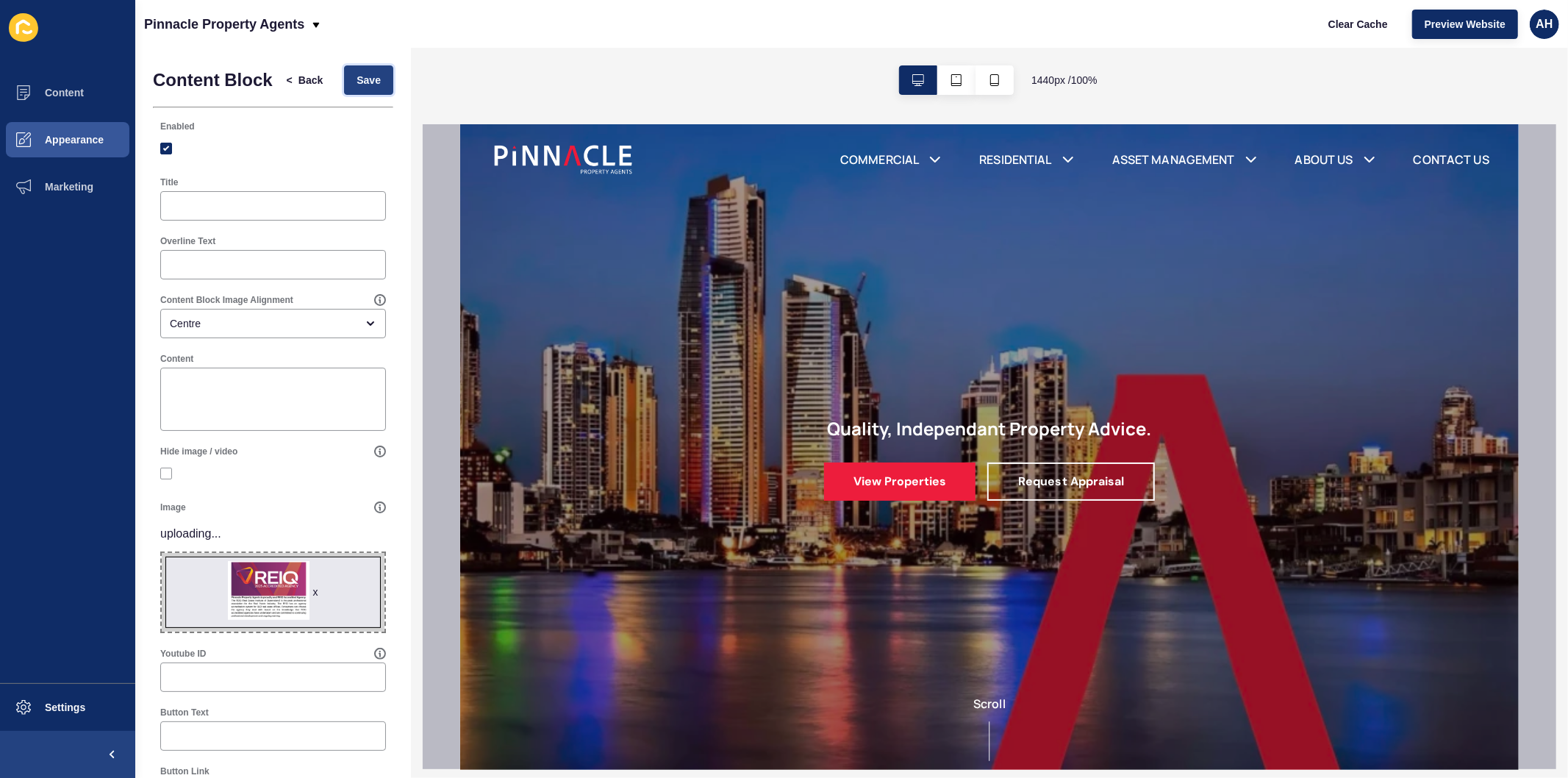
click at [357, 87] on span "Save" at bounding box center [369, 81] width 24 height 15
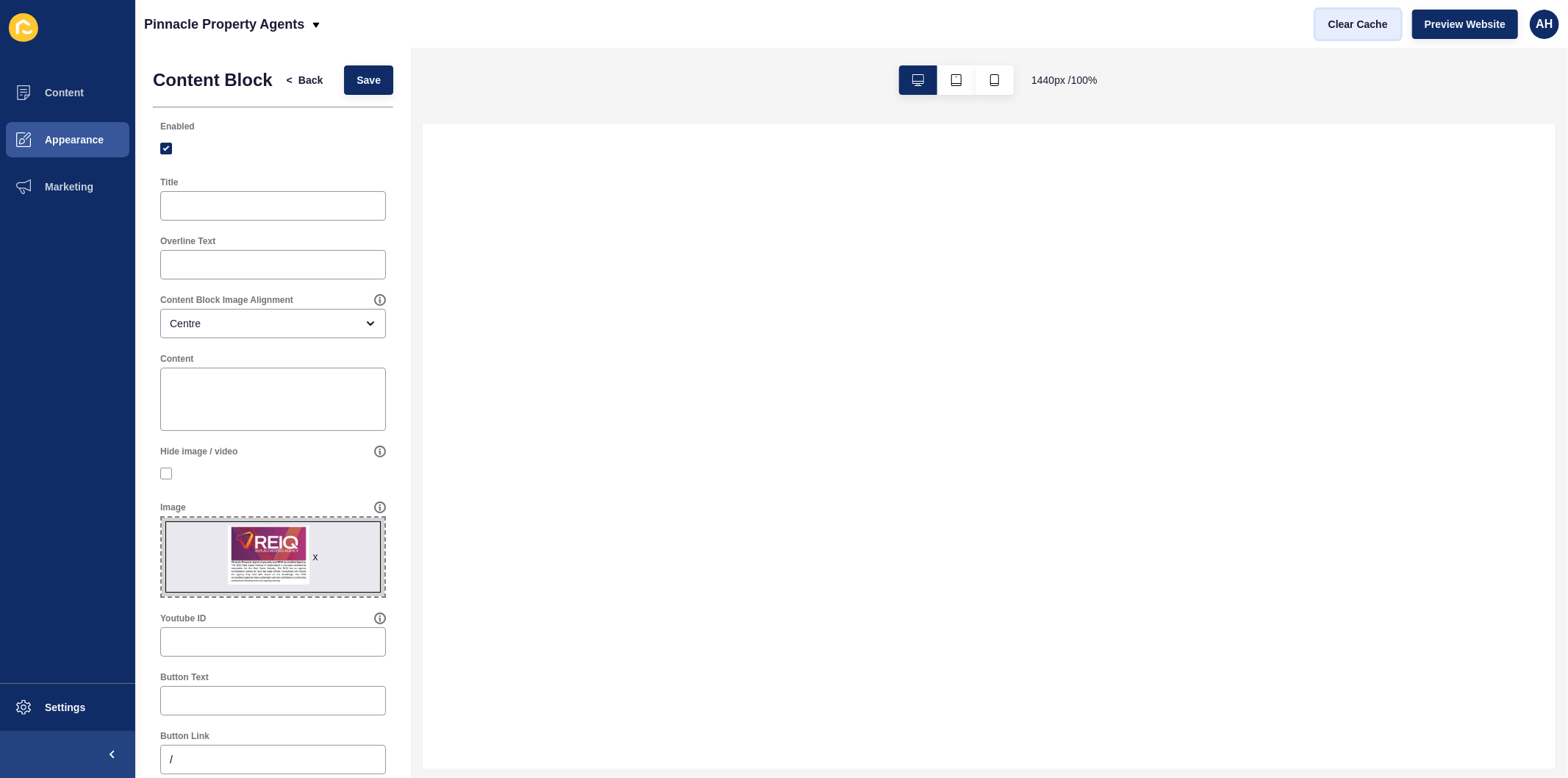
click at [1365, 19] on span "Clear Cache" at bounding box center [1358, 24] width 59 height 15
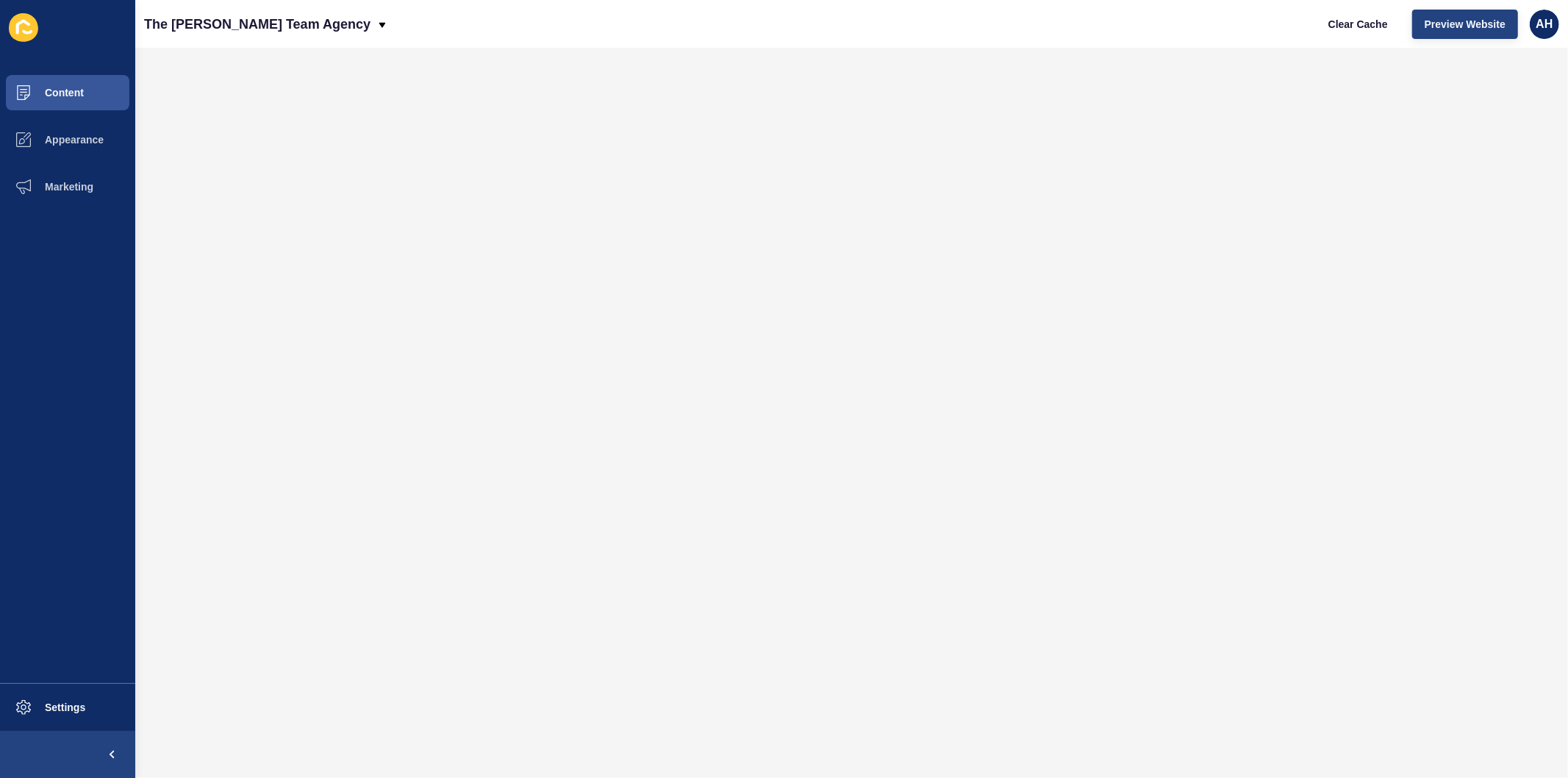
click at [1469, 25] on span "Preview Website" at bounding box center [1465, 24] width 81 height 15
click at [1535, 26] on div "AH" at bounding box center [1545, 24] width 30 height 30
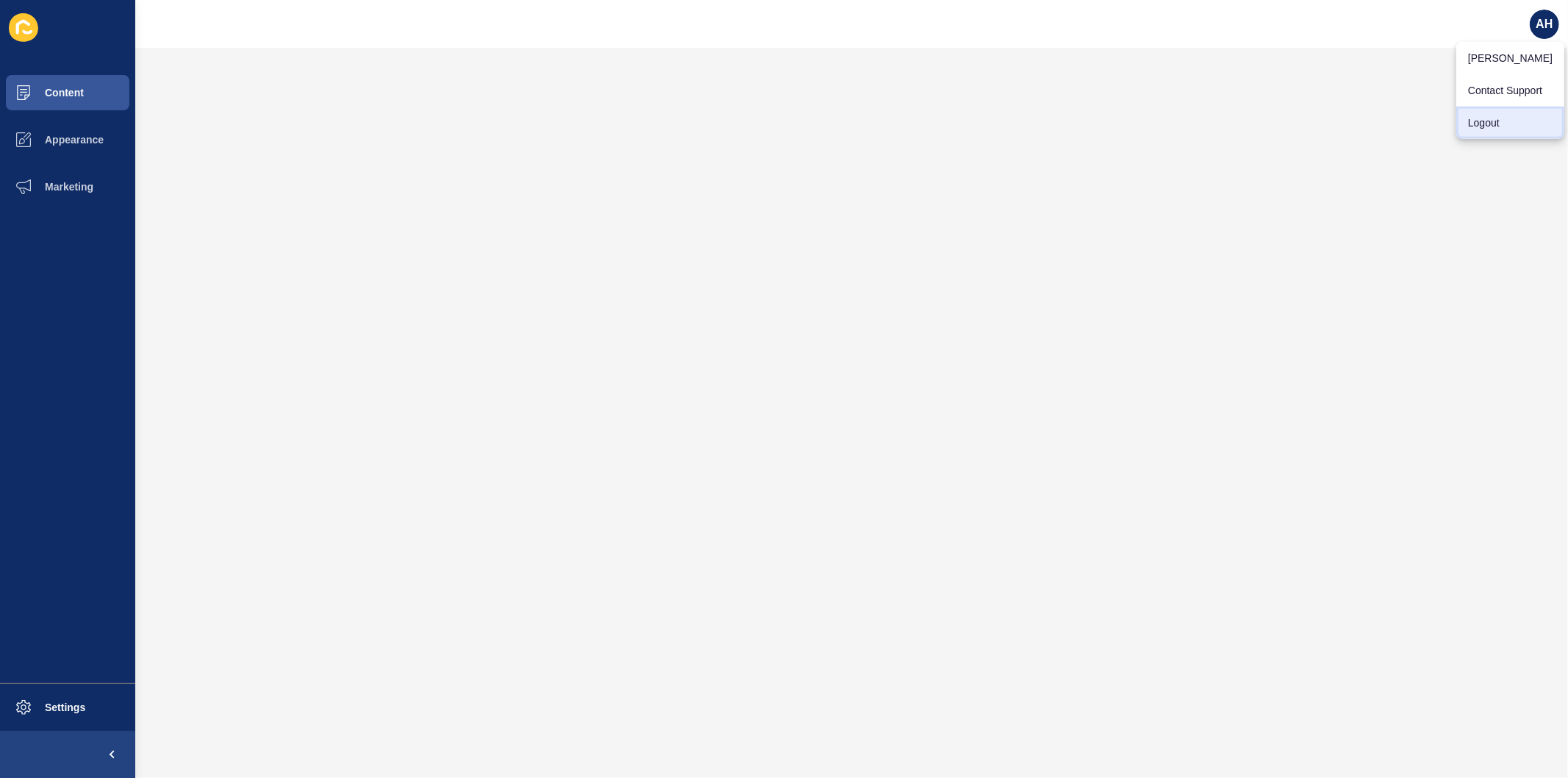
click at [1483, 116] on link "Logout" at bounding box center [1511, 122] width 108 height 32
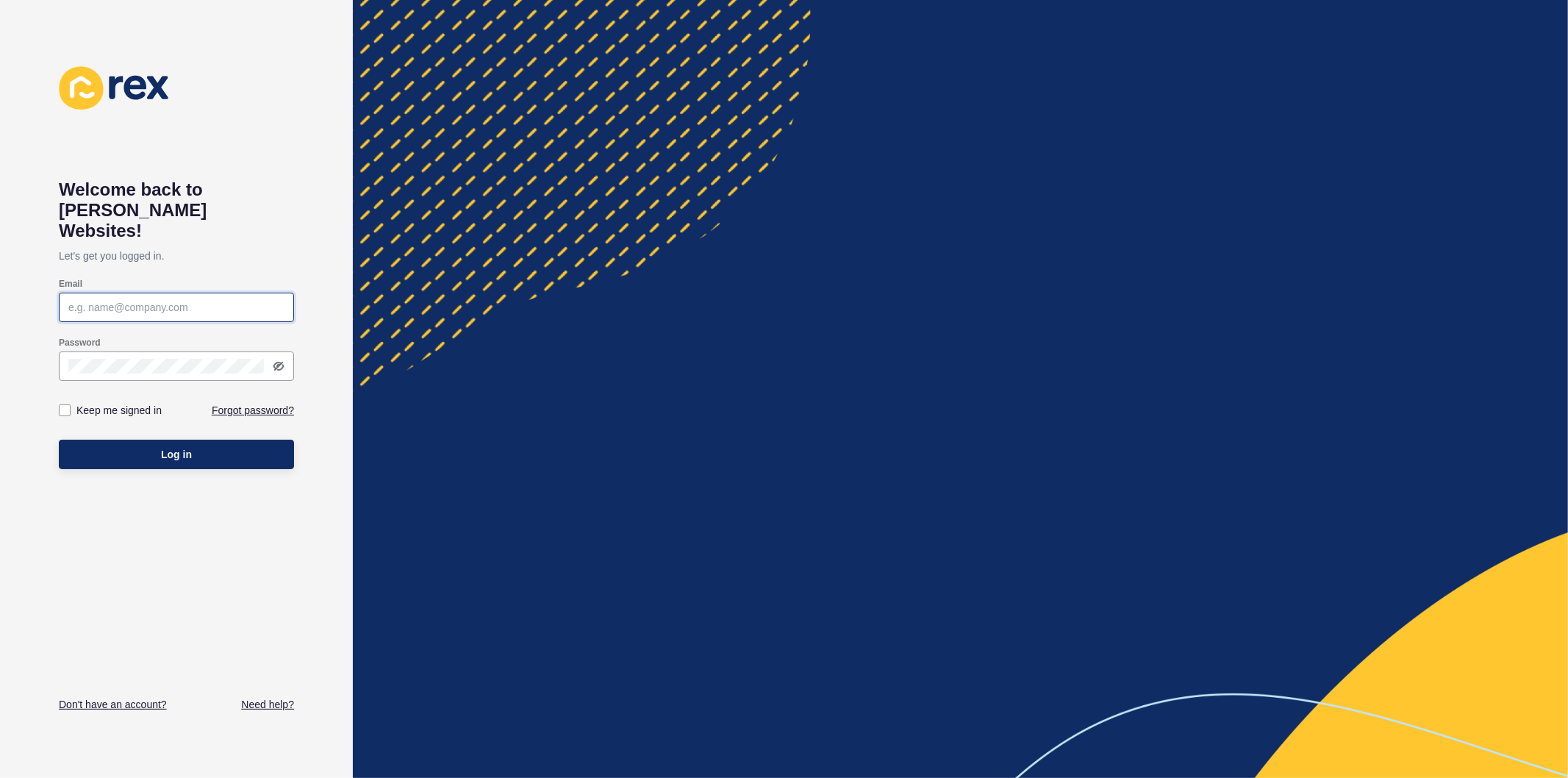
type input "ashley.hilario@rexsoftware.com.au"
click at [62, 404] on label at bounding box center [64, 410] width 12 height 12
click at [62, 406] on input "Keep me signed in" at bounding box center [67, 411] width 9 height 9
checkbox input "true"
click at [88, 440] on button "Log in" at bounding box center [176, 454] width 236 height 30
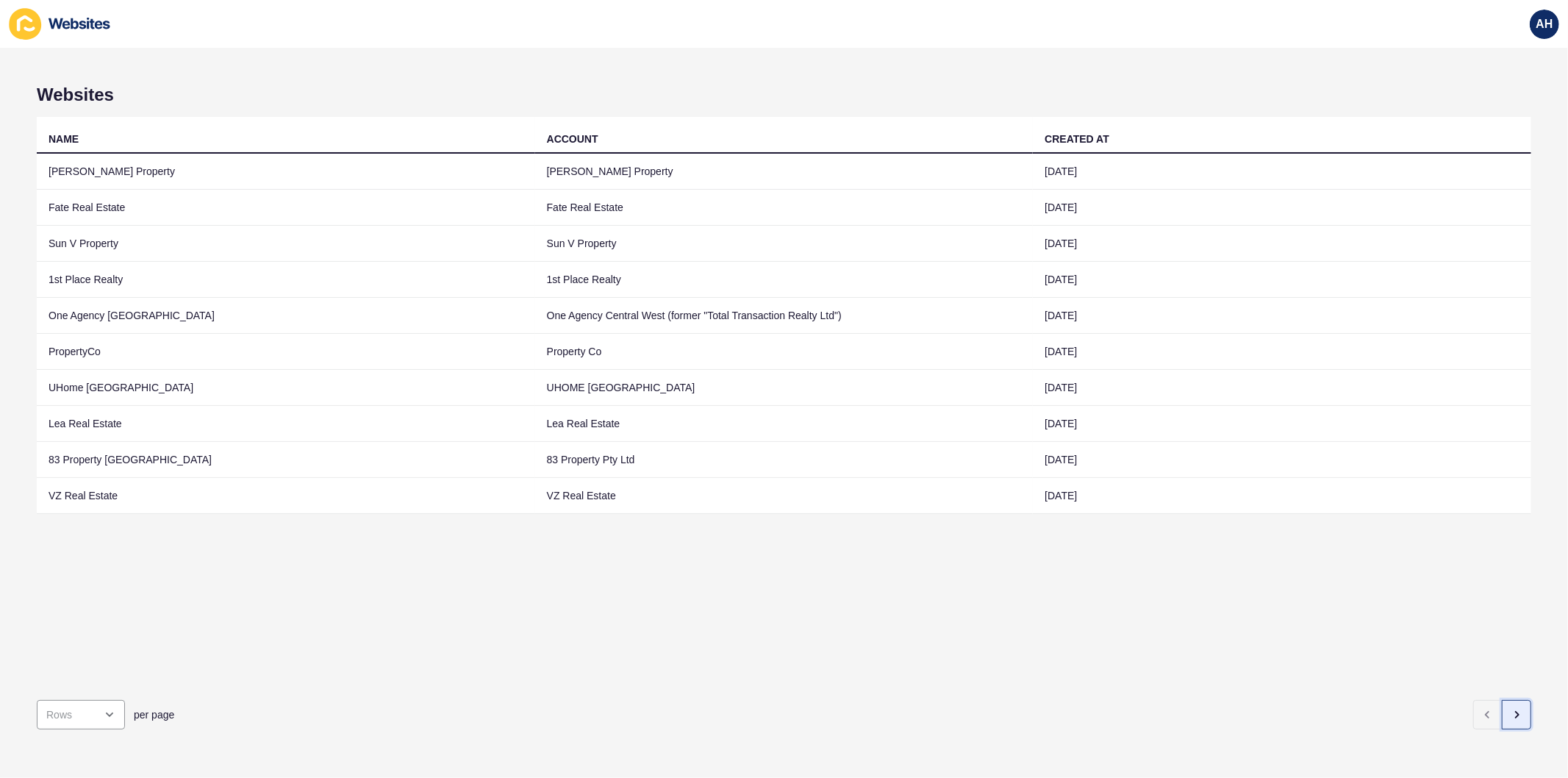
click at [1504, 710] on button "button" at bounding box center [1517, 715] width 30 height 30
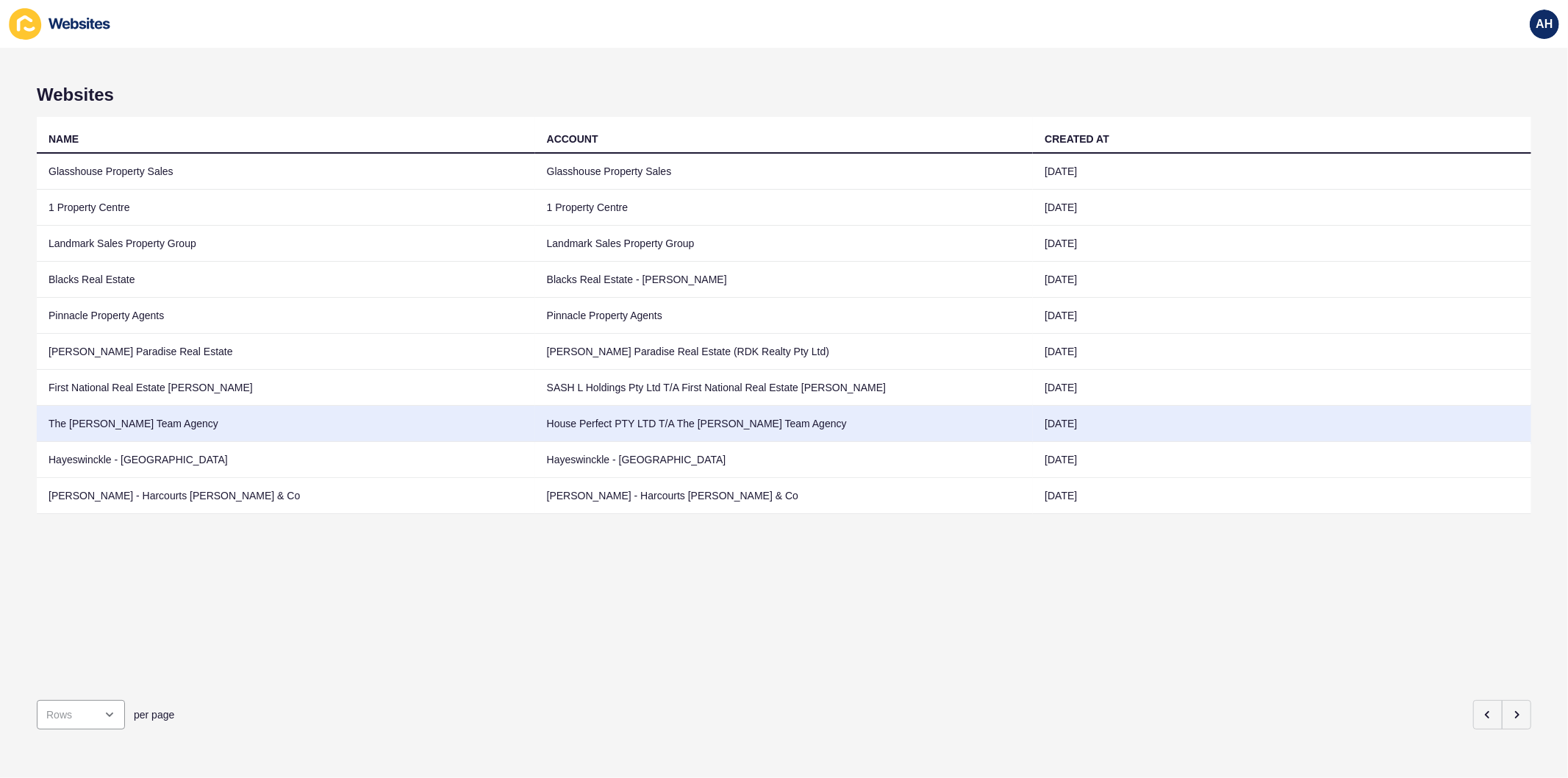
click at [535, 428] on td "House Perfect PTY LTD T/A The Rowe Team Agency" at bounding box center [784, 424] width 499 height 36
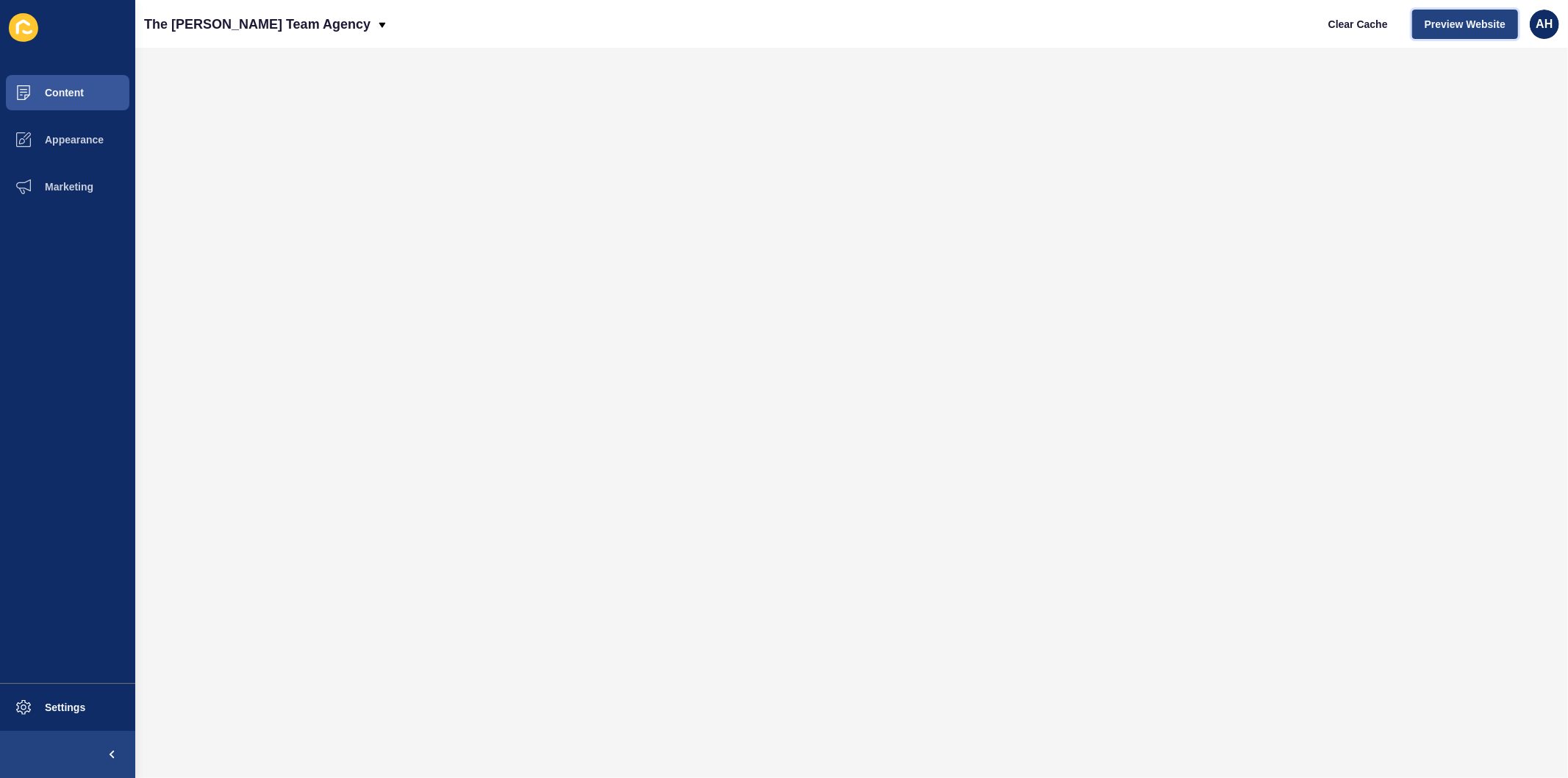
click at [1463, 22] on span "Preview Website" at bounding box center [1465, 24] width 81 height 15
click at [1440, 32] on button "Preview Website" at bounding box center [1465, 24] width 106 height 30
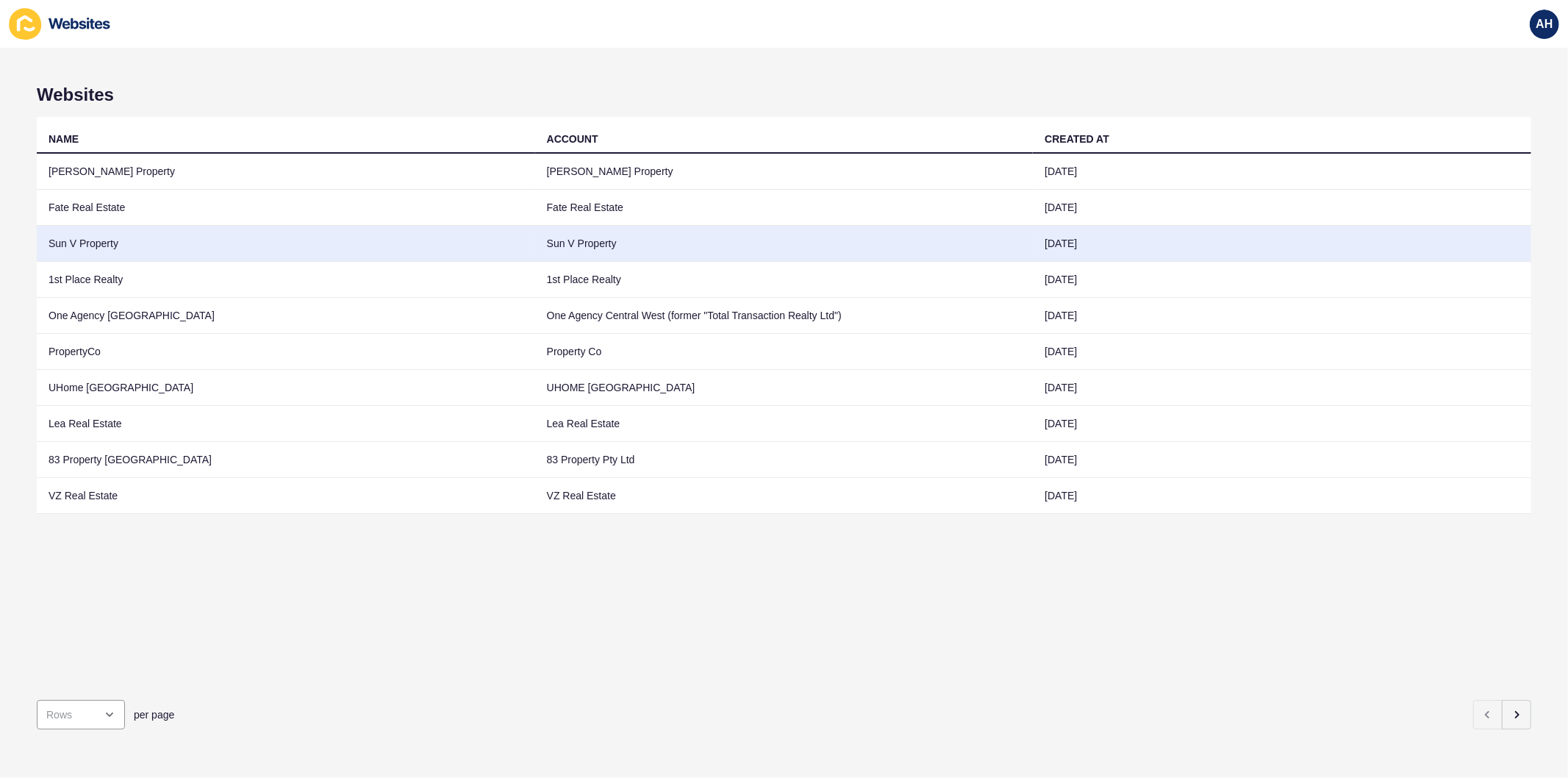
click at [559, 254] on td "Sun V Property" at bounding box center [784, 243] width 499 height 36
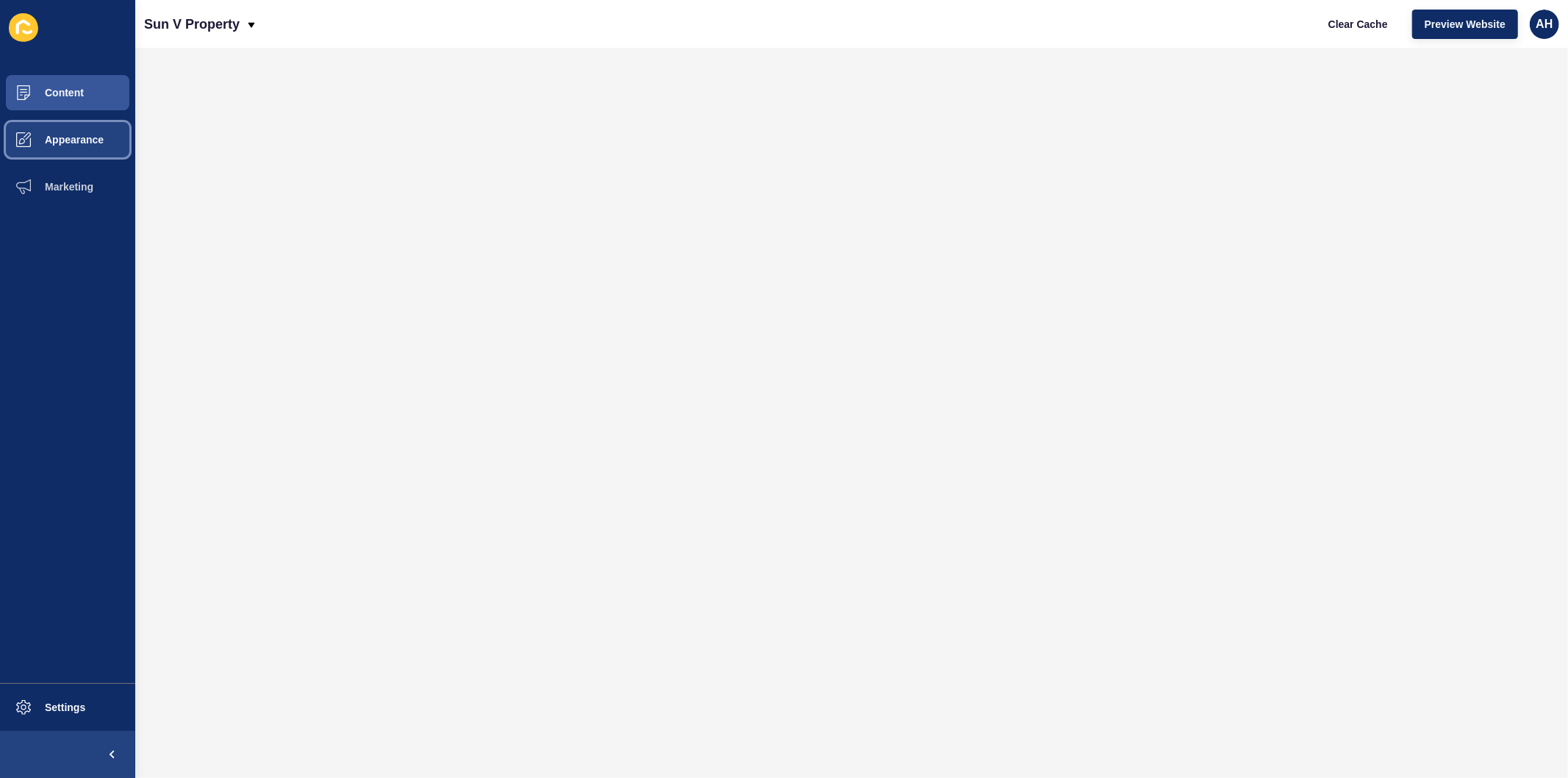
click at [57, 144] on span "Appearance" at bounding box center [51, 139] width 106 height 12
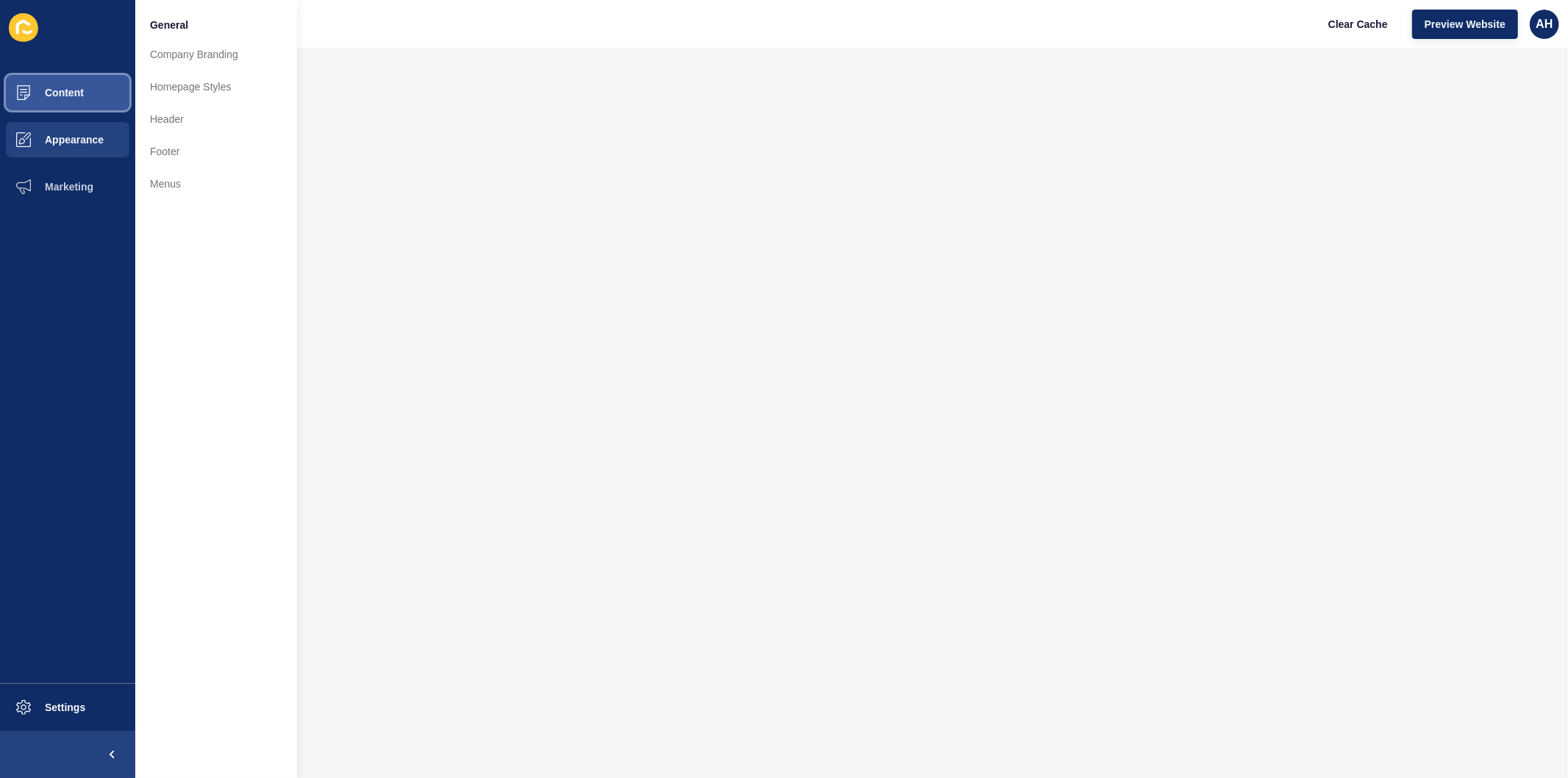
click at [83, 94] on button "Content" at bounding box center [68, 93] width 135 height 47
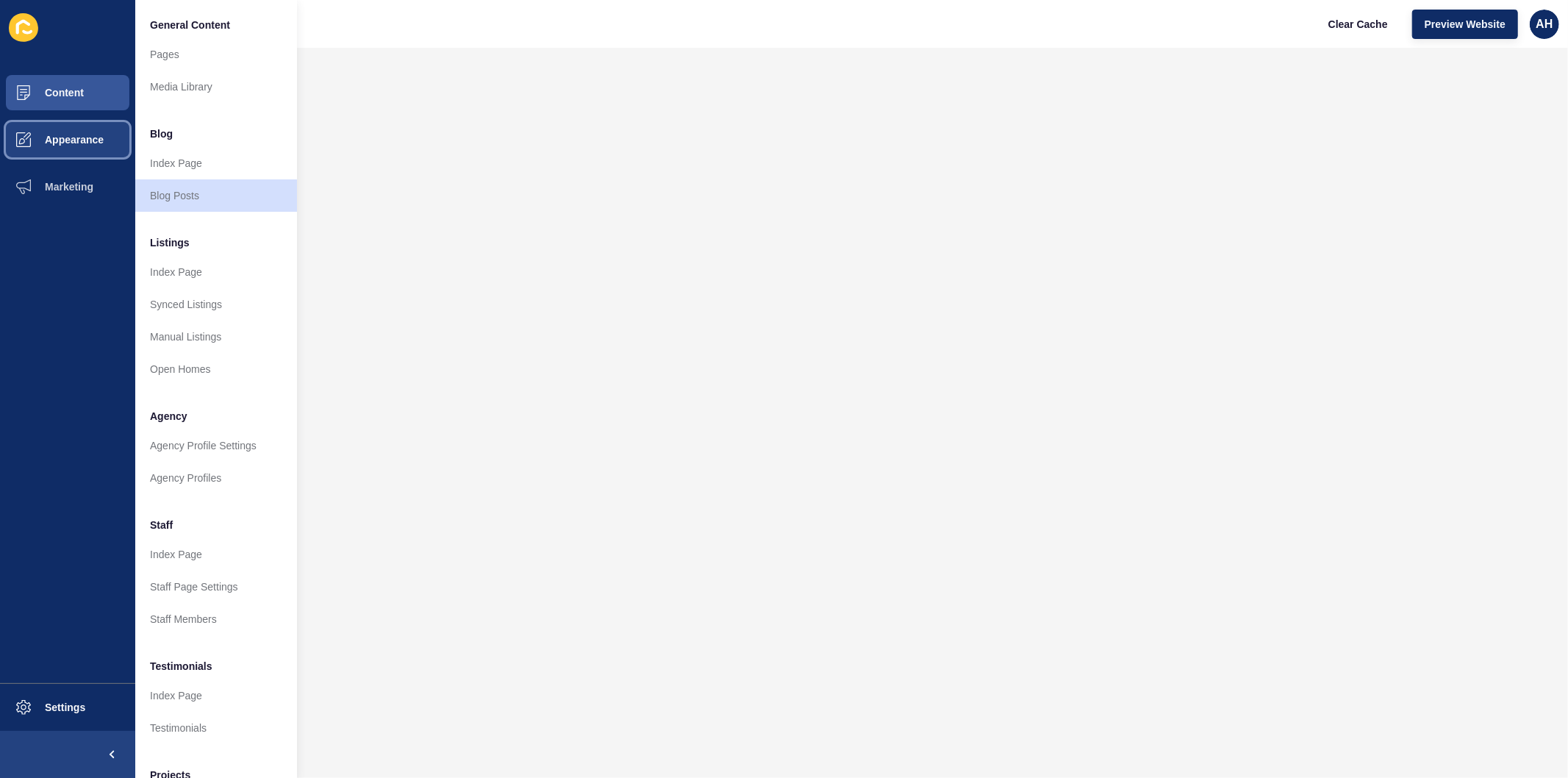
click at [66, 134] on span "Appearance" at bounding box center [51, 139] width 106 height 12
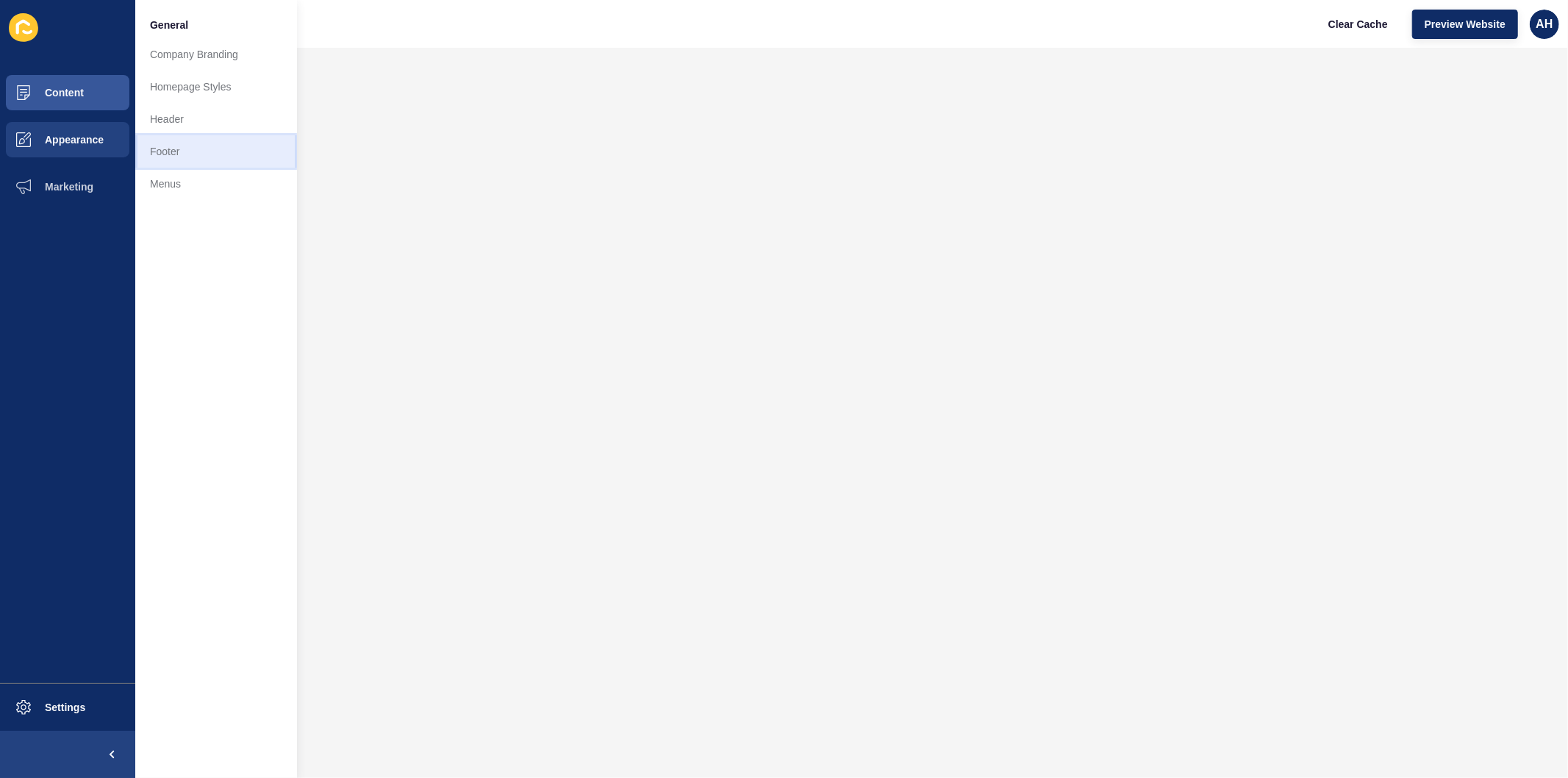
click at [179, 153] on link "Footer" at bounding box center [216, 151] width 161 height 32
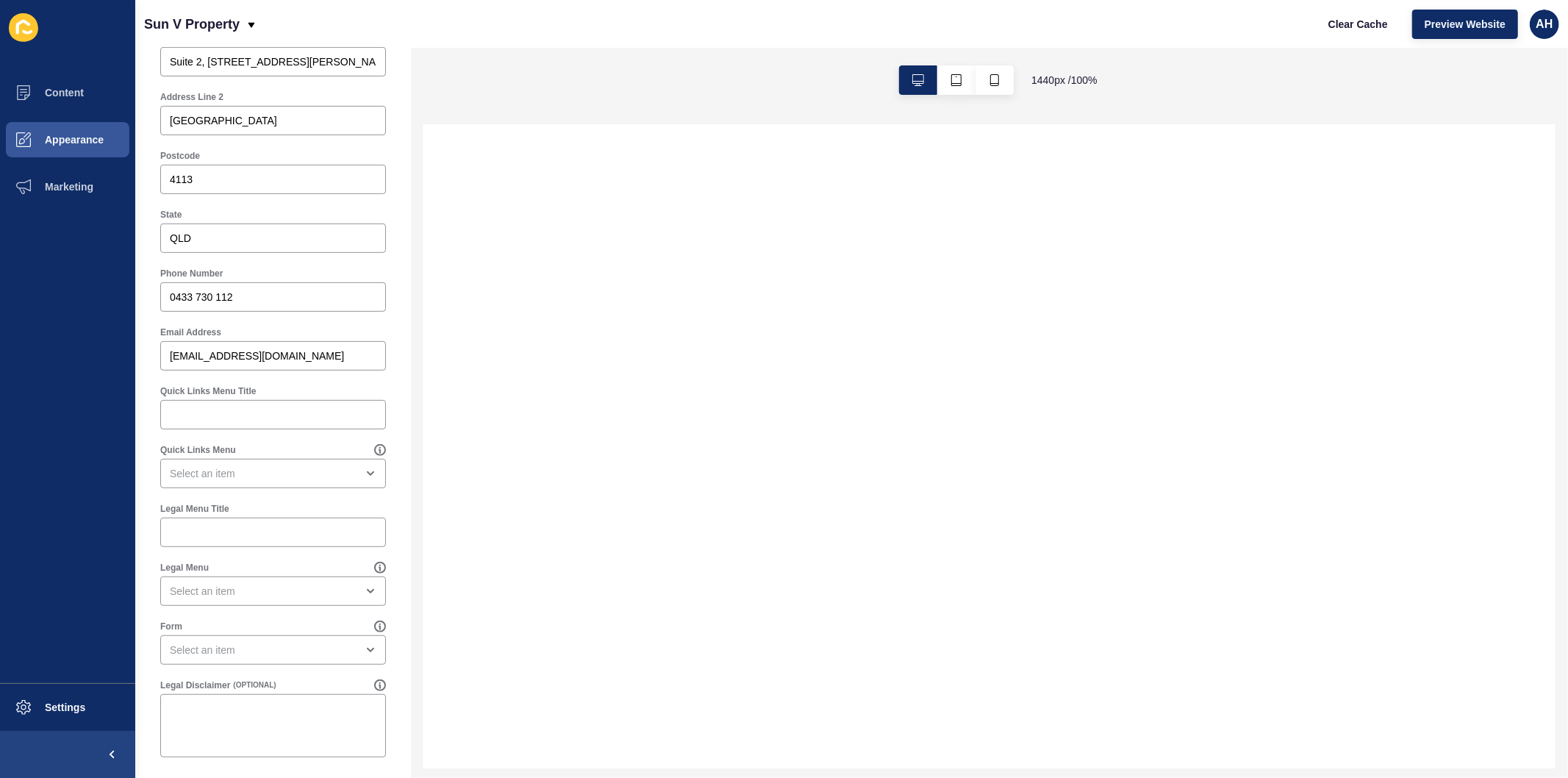
scroll to position [575, 0]
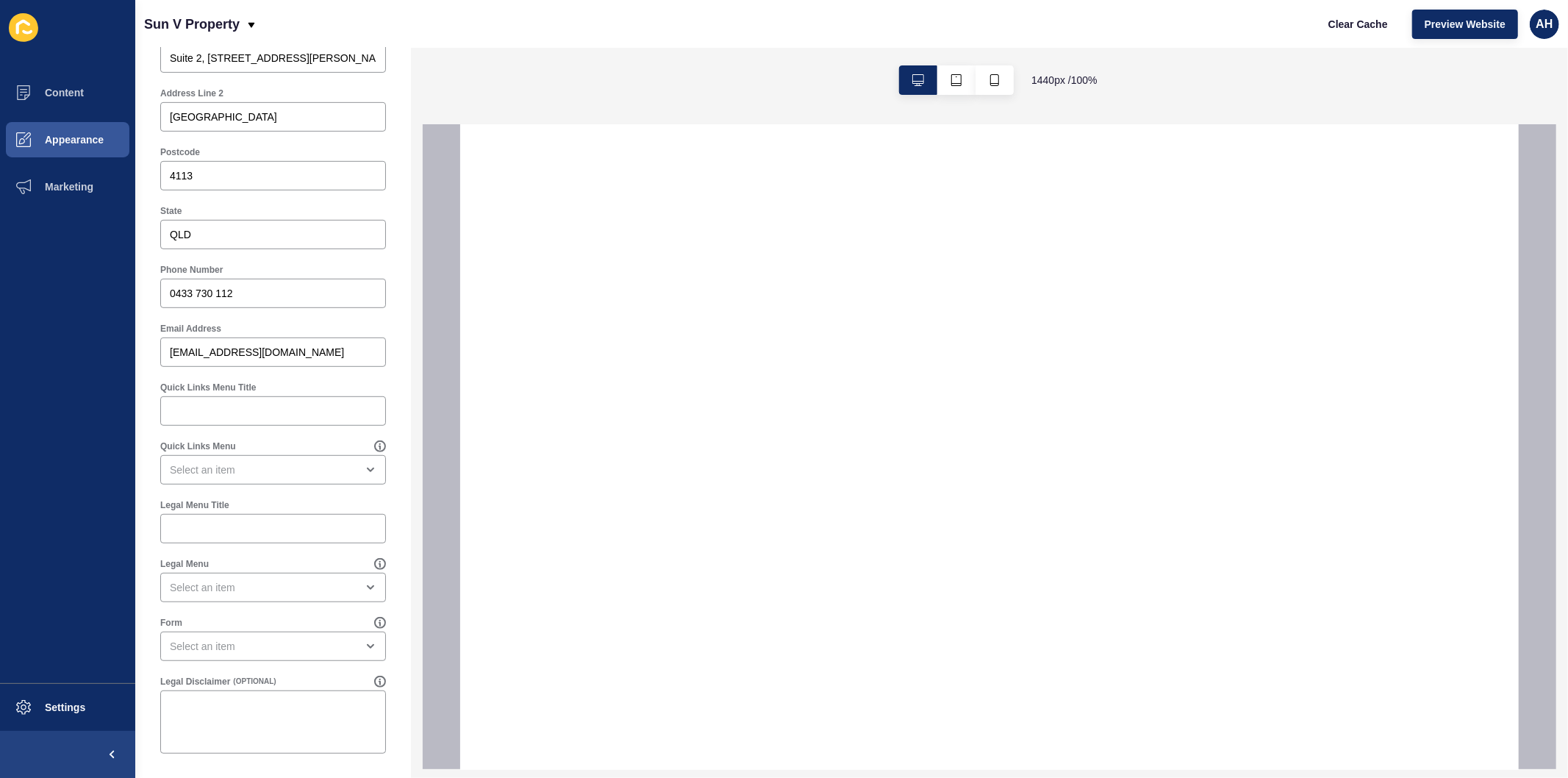
select select
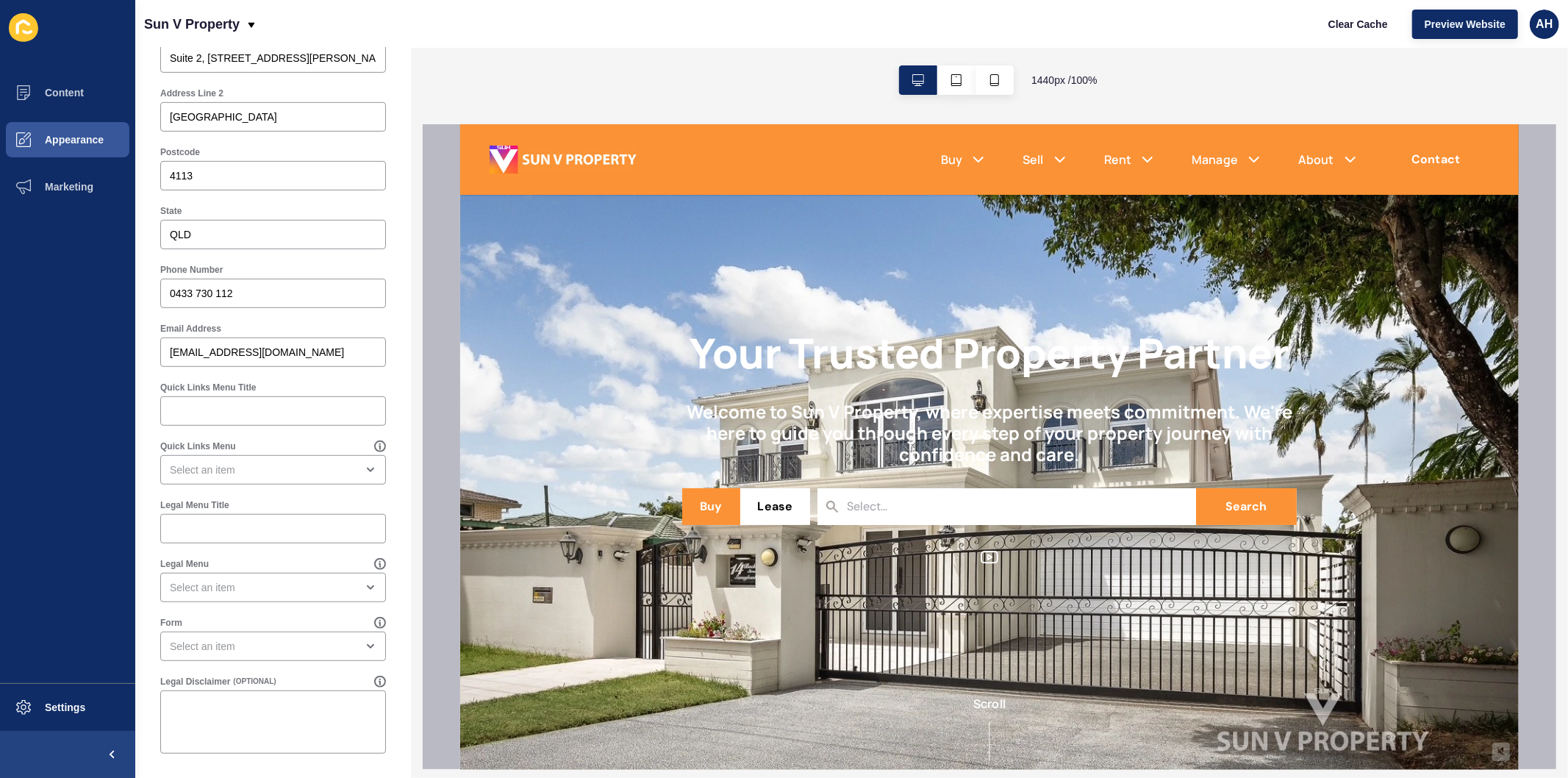
scroll to position [0, 0]
click at [69, 91] on span "Content" at bounding box center [41, 93] width 86 height 12
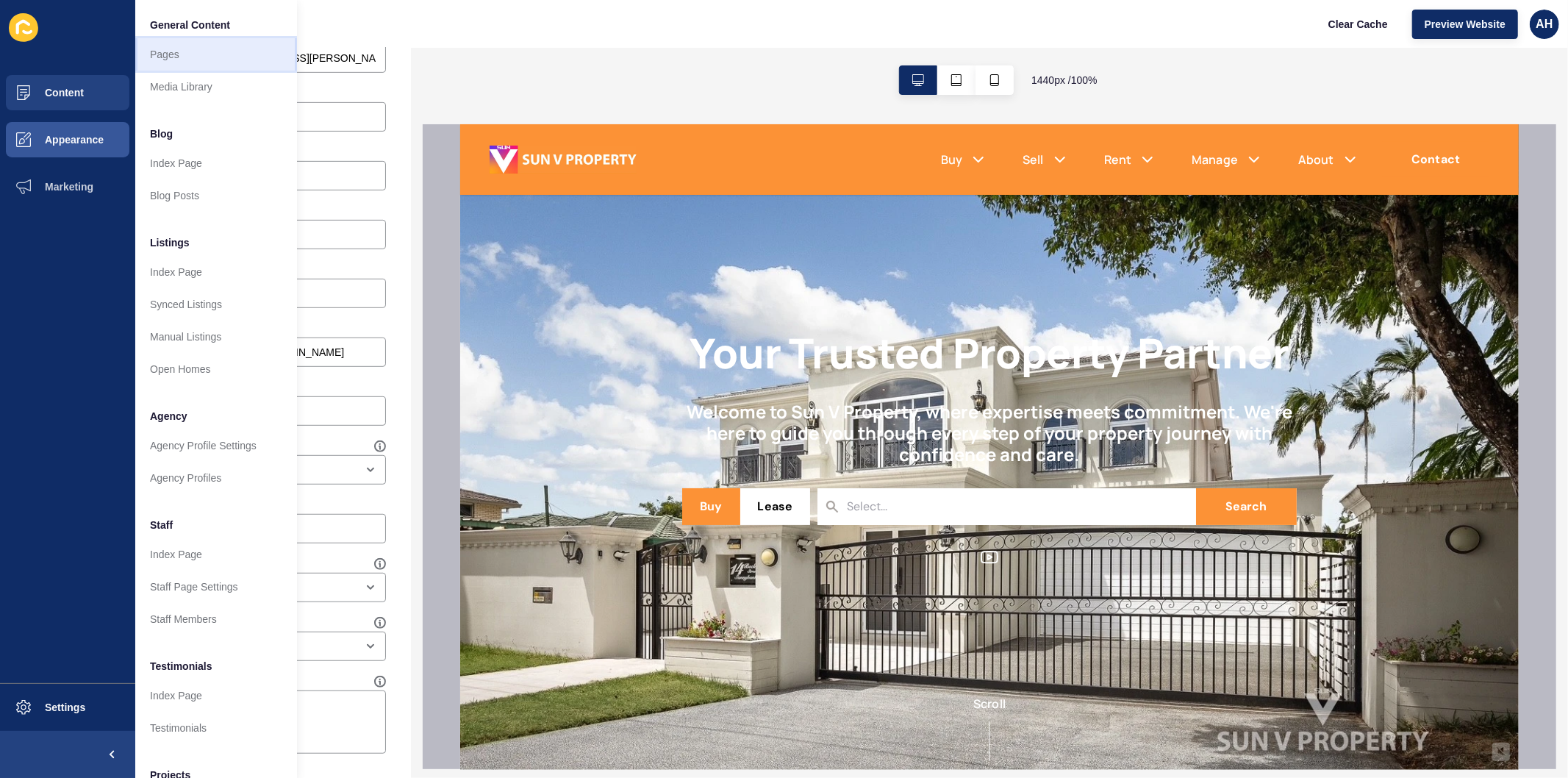
click at [164, 54] on link "Pages" at bounding box center [216, 54] width 161 height 32
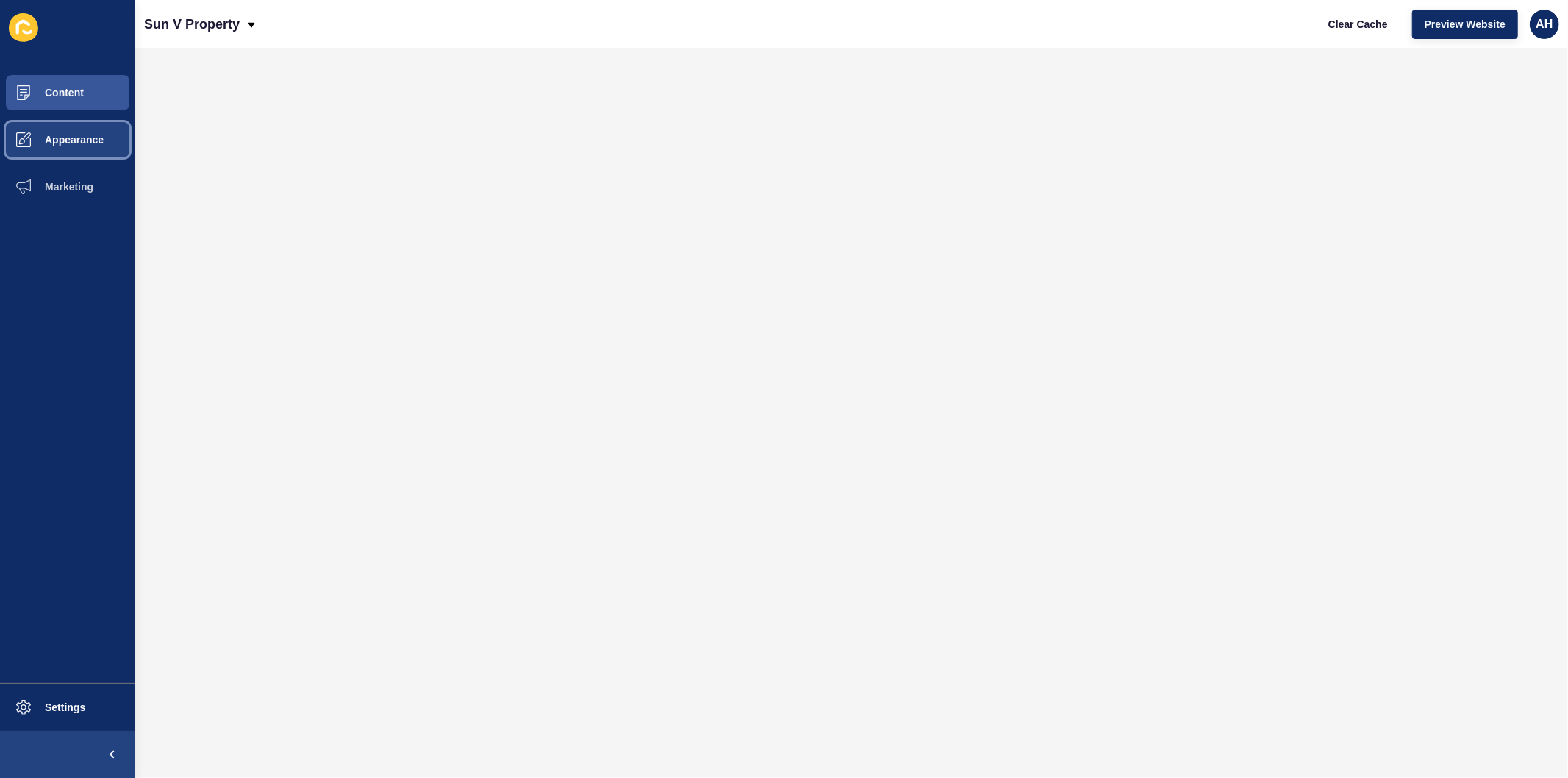
click at [56, 138] on span "Appearance" at bounding box center [51, 139] width 106 height 12
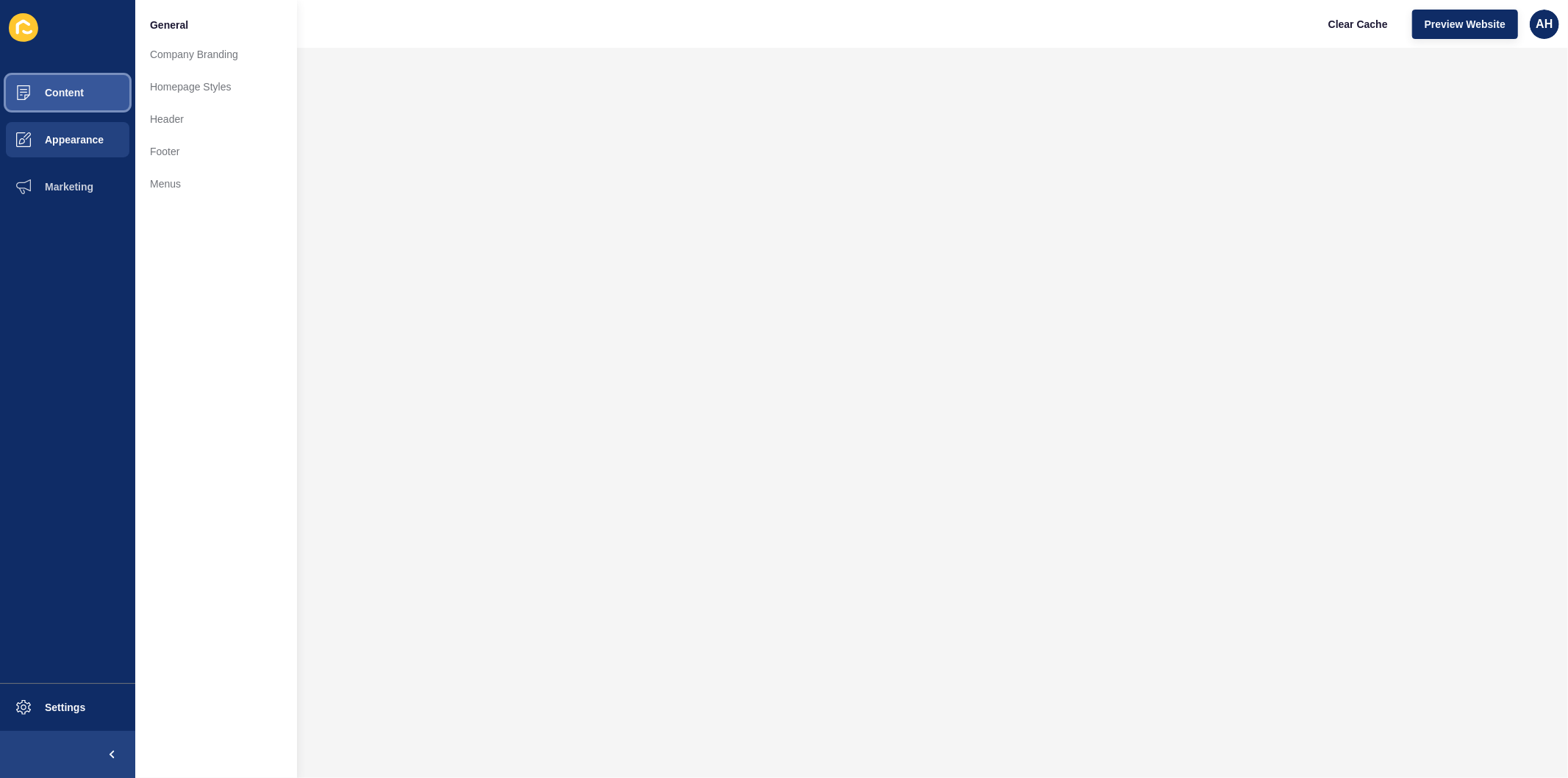
click at [70, 94] on span "Content" at bounding box center [41, 93] width 86 height 12
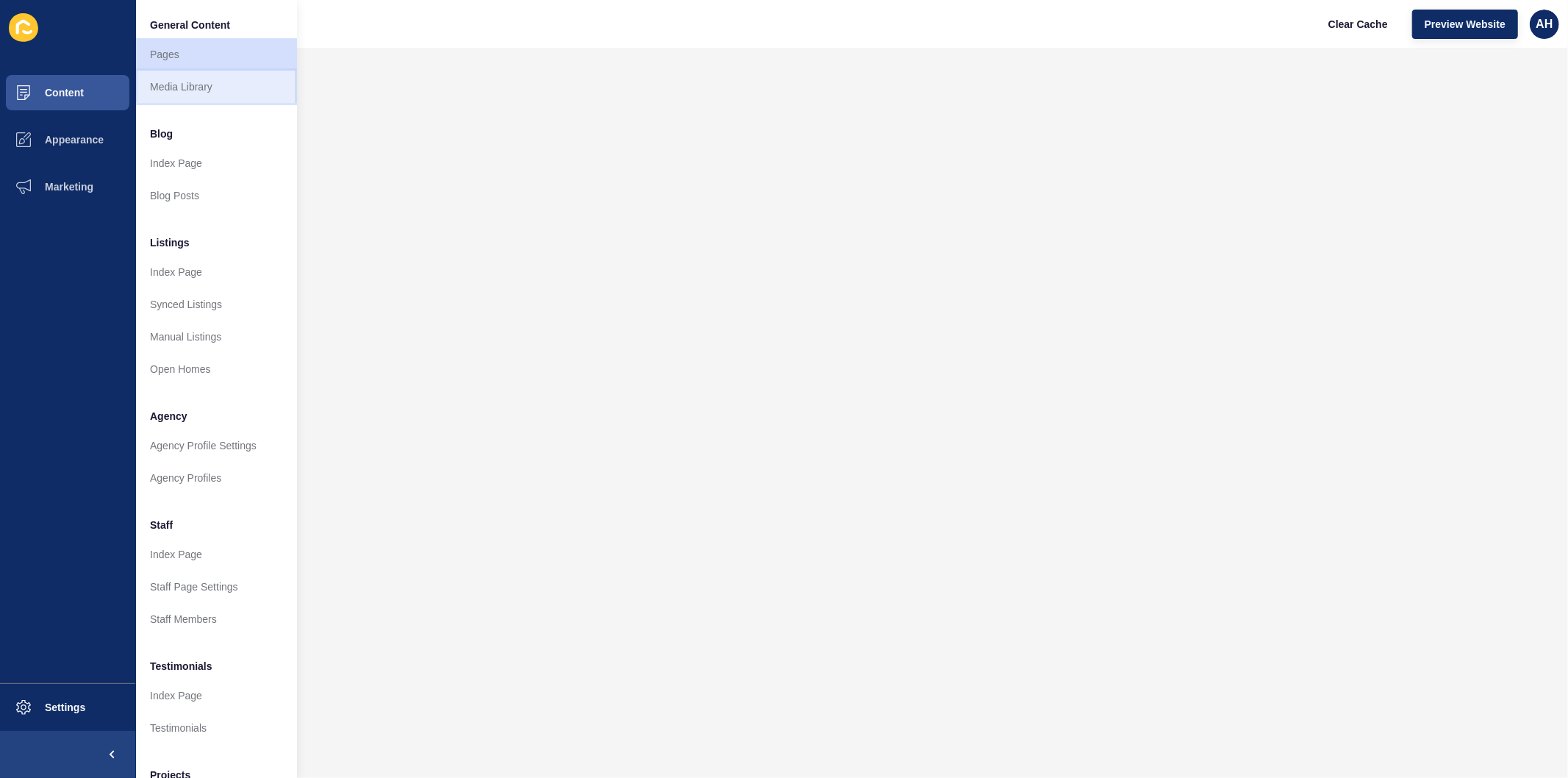
click at [177, 83] on link "Media Library" at bounding box center [216, 86] width 161 height 32
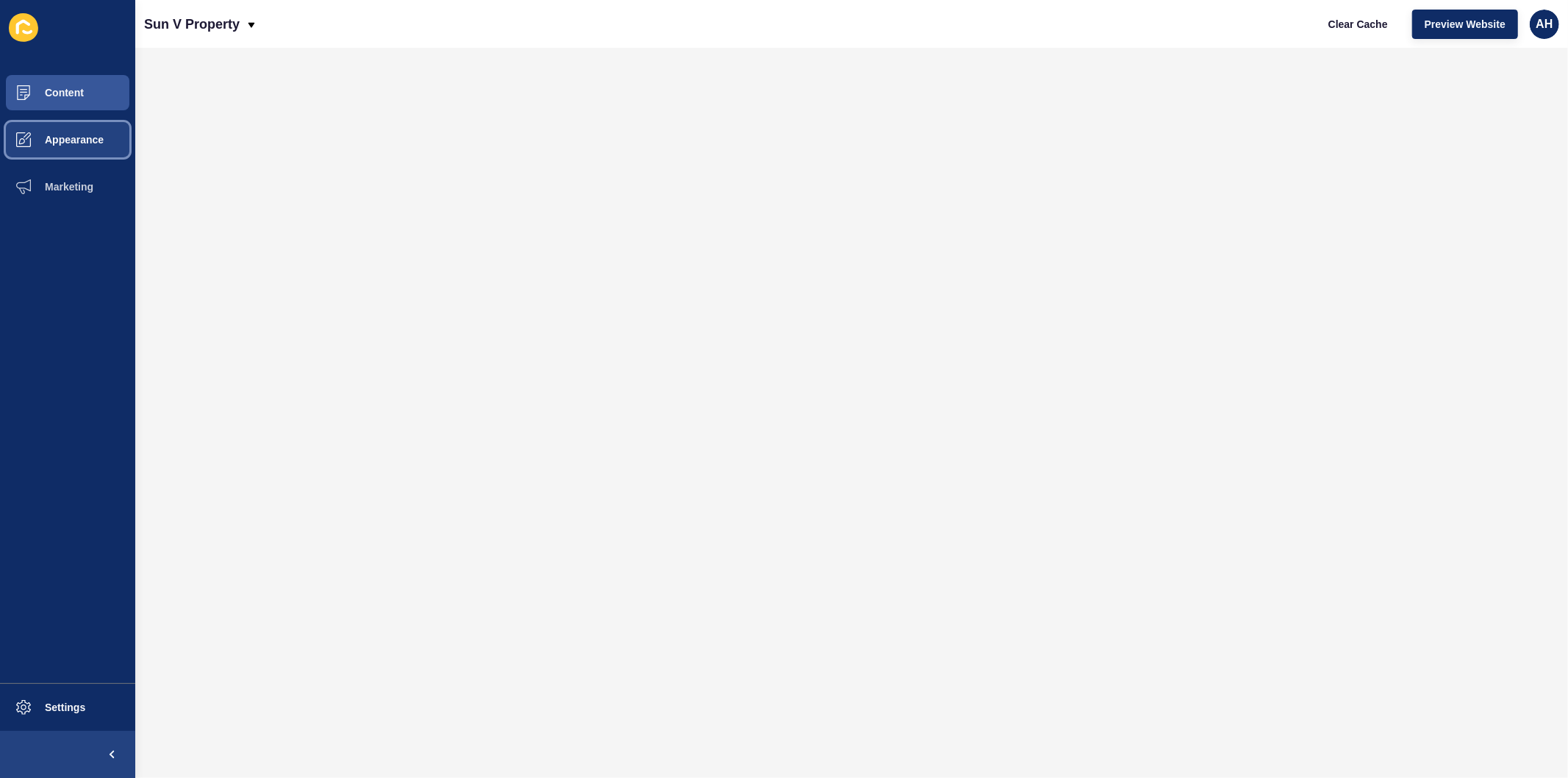
click at [66, 135] on span "Appearance" at bounding box center [51, 139] width 106 height 12
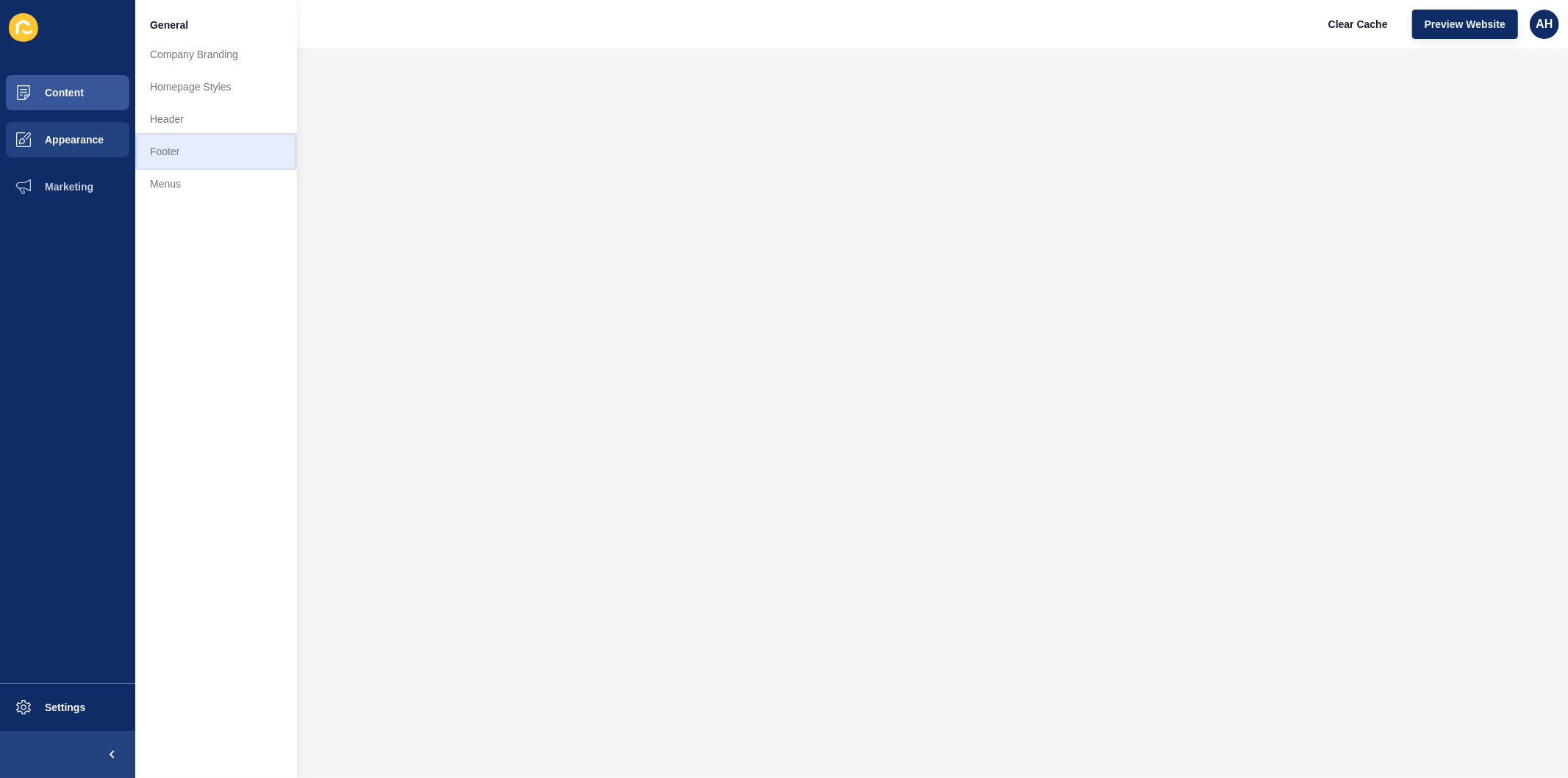
click at [190, 148] on link "Footer" at bounding box center [216, 151] width 161 height 32
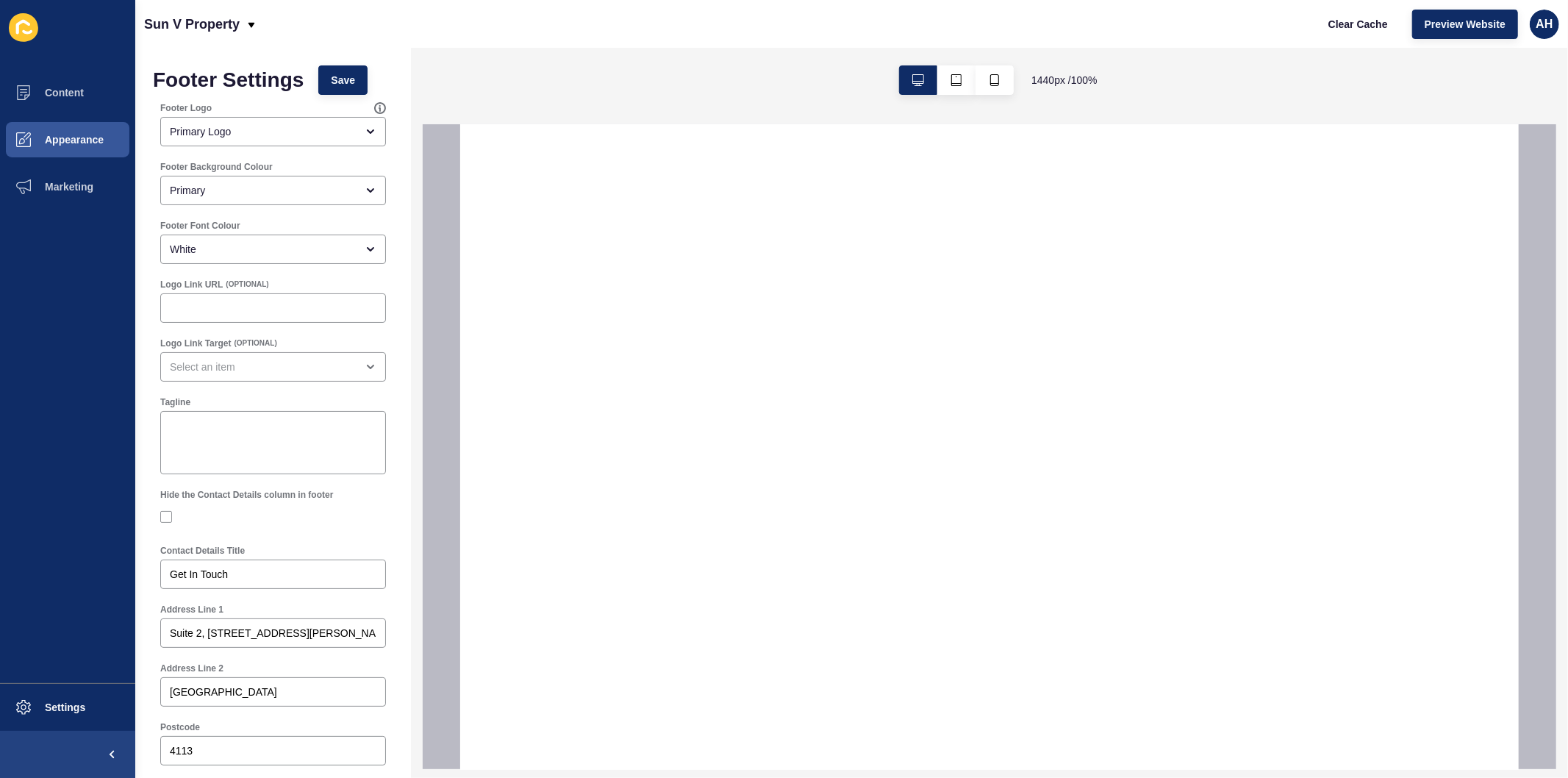
select select
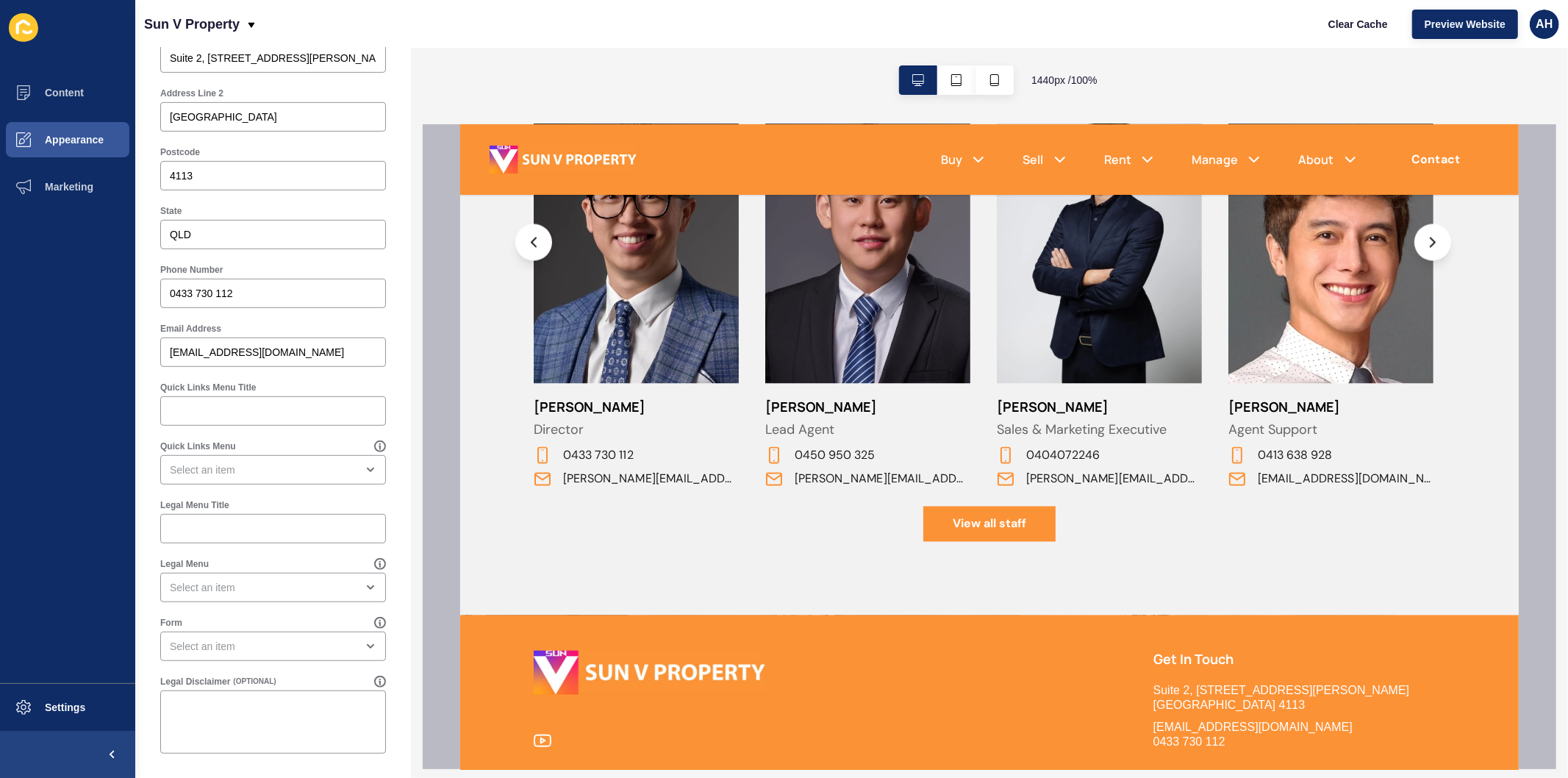
scroll to position [2336, 0]
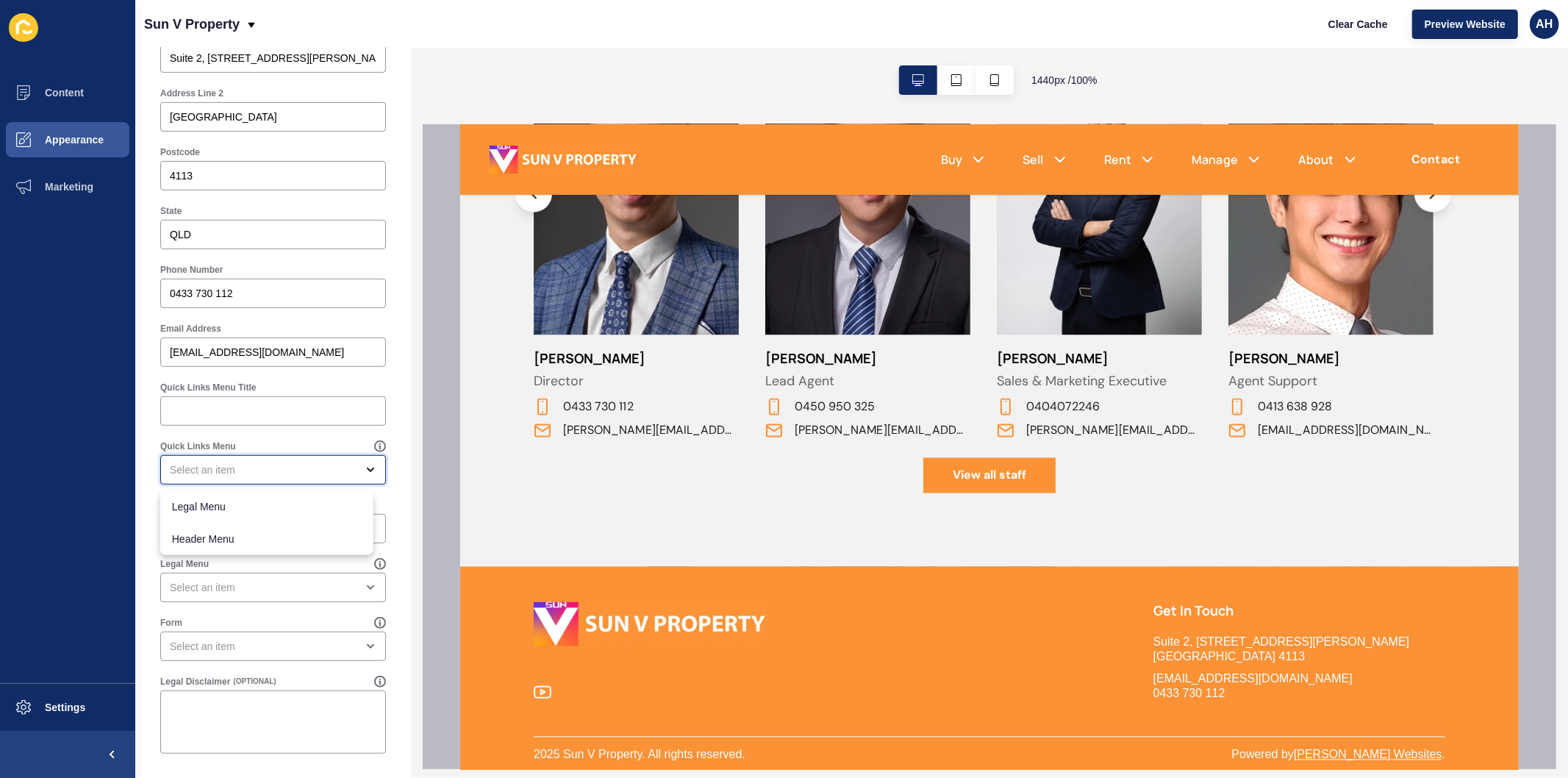
click at [243, 468] on div "close menu" at bounding box center [262, 470] width 186 height 15
click at [252, 430] on div "Quick Links Menu Title" at bounding box center [273, 403] width 240 height 58
click at [236, 639] on div "close menu" at bounding box center [262, 646] width 186 height 15
click at [243, 617] on div "Form" at bounding box center [267, 622] width 214 height 12
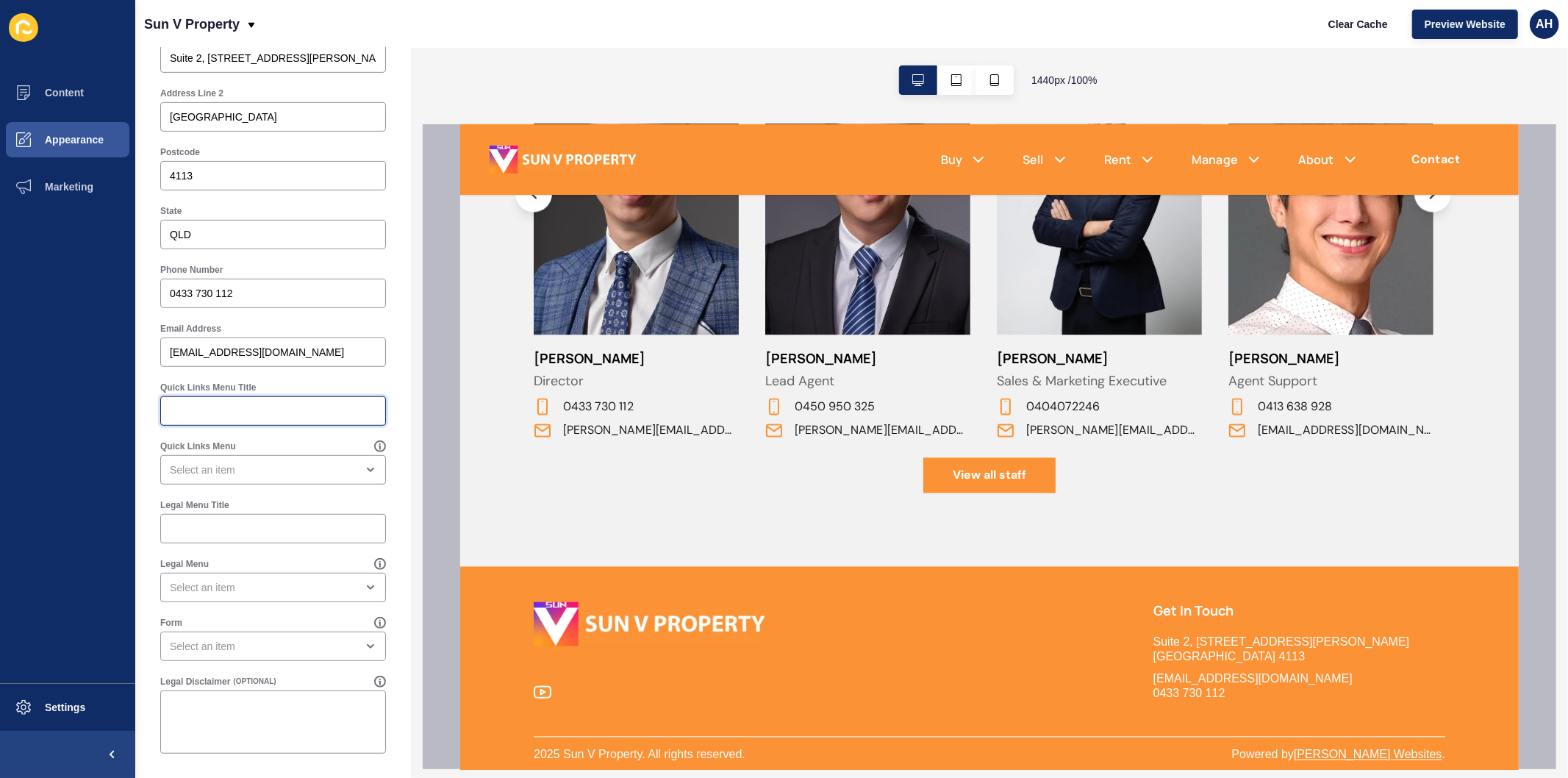
click at [261, 409] on input "Quick Links Menu Title" at bounding box center [273, 411] width 207 height 15
type input "Privacy Policy"
click at [265, 453] on div "Quick Links Menu" at bounding box center [273, 462] width 229 height 47
click at [265, 473] on div "close menu" at bounding box center [262, 470] width 186 height 15
click at [48, 554] on ul "Content Appearance Marketing" at bounding box center [68, 376] width 135 height 614
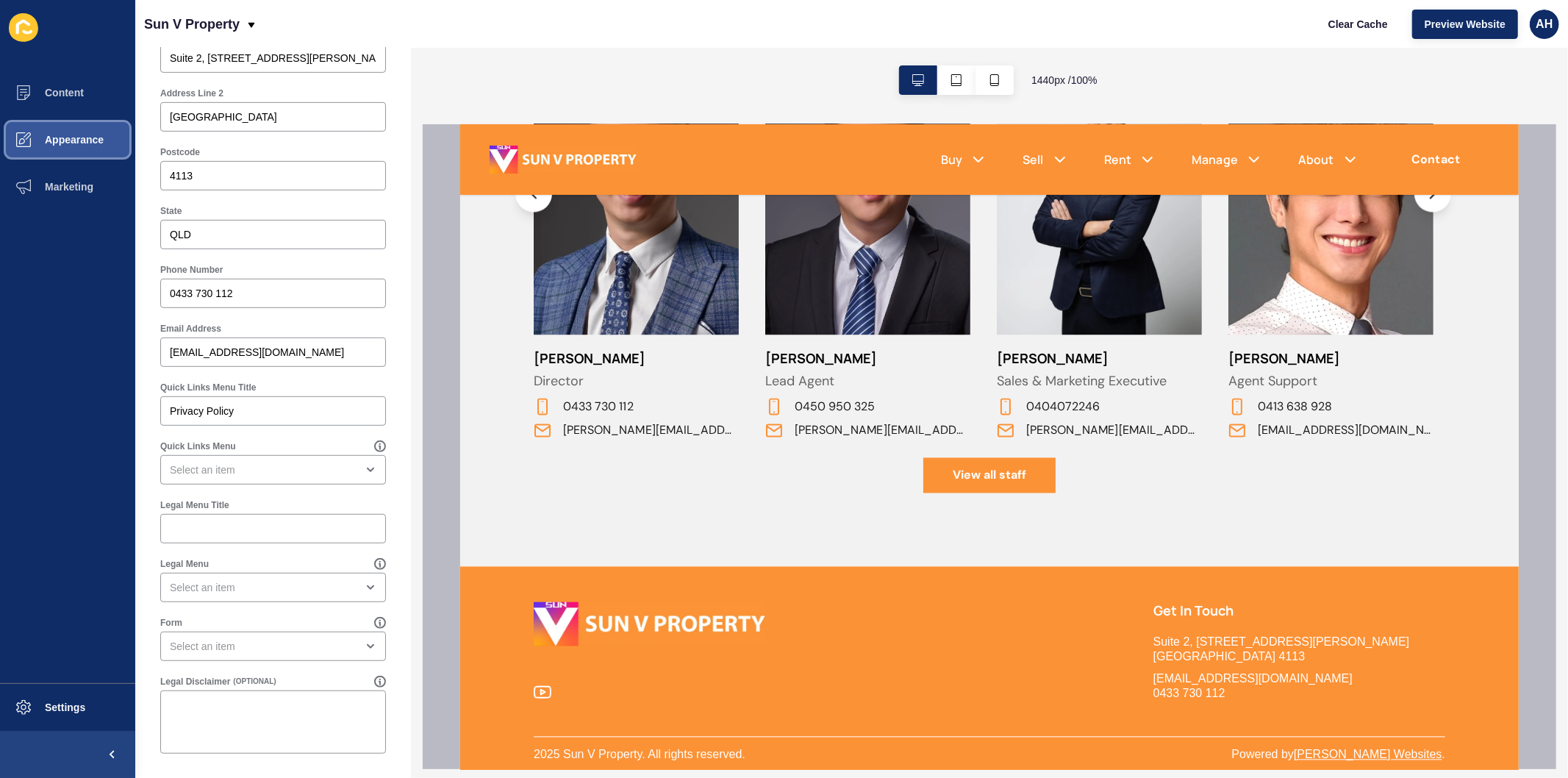
click at [62, 137] on span "Appearance" at bounding box center [51, 139] width 106 height 12
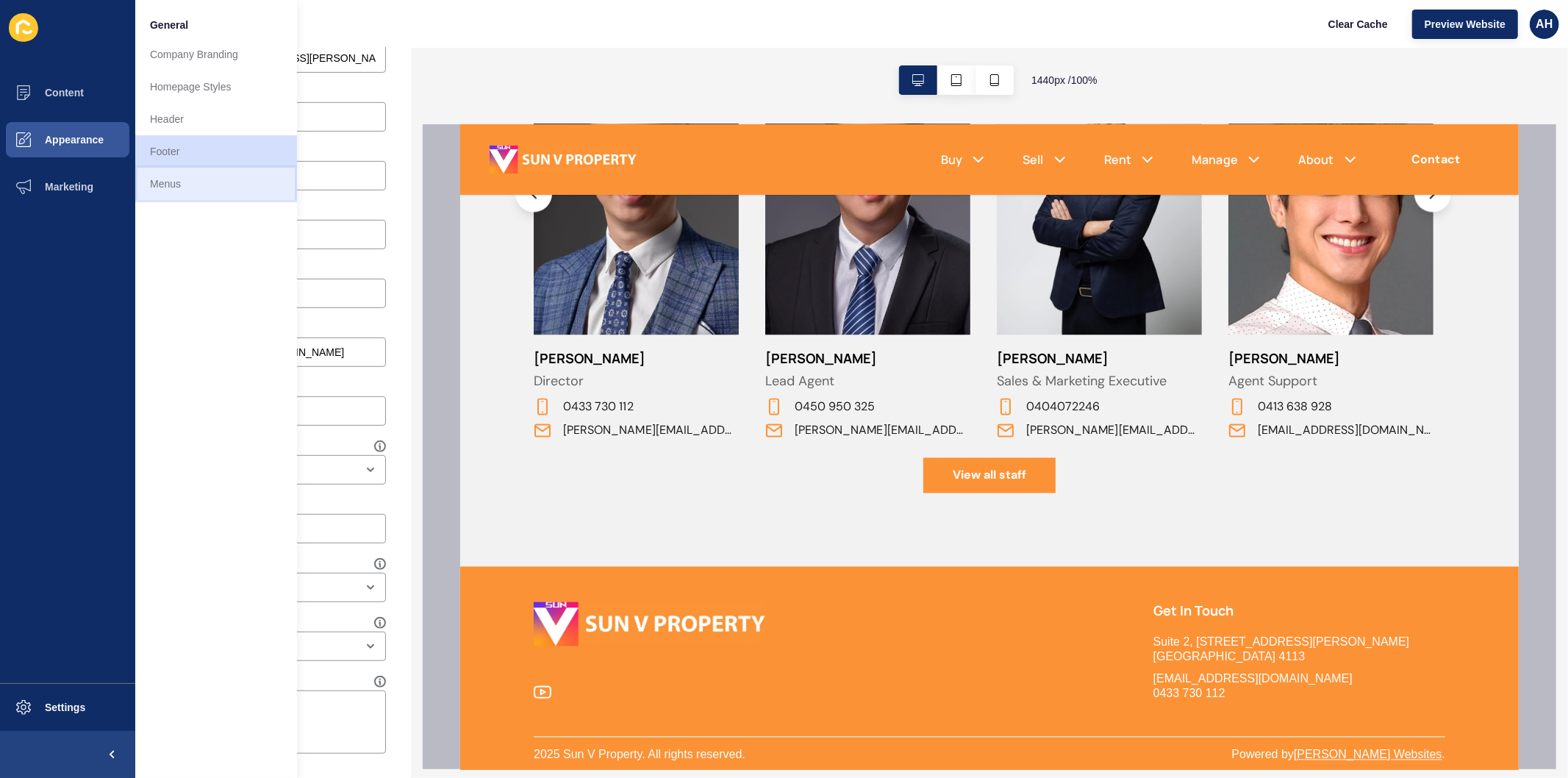
click at [165, 182] on link "Menus" at bounding box center [216, 184] width 161 height 32
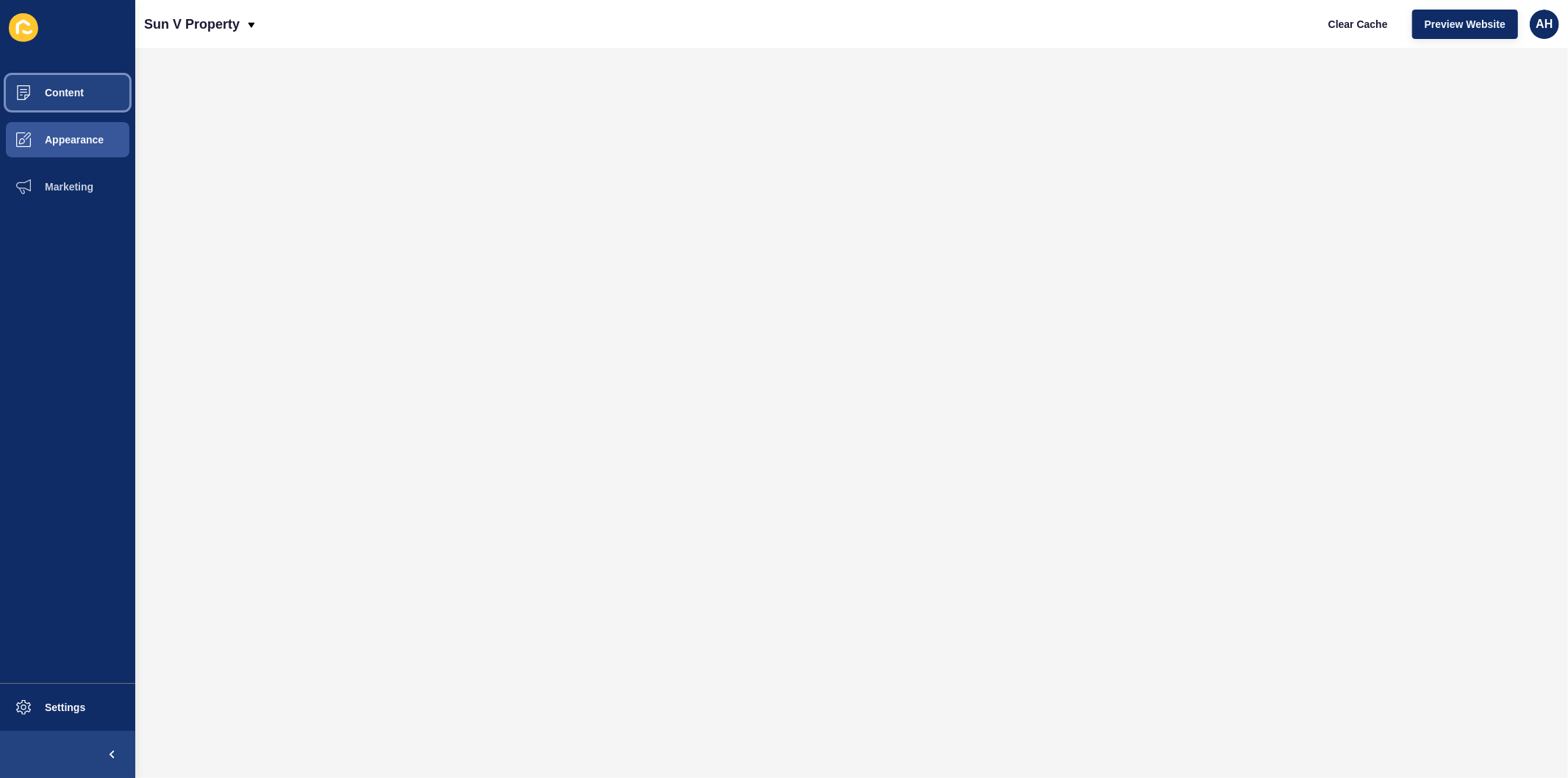
click at [73, 92] on span "Content" at bounding box center [41, 93] width 86 height 12
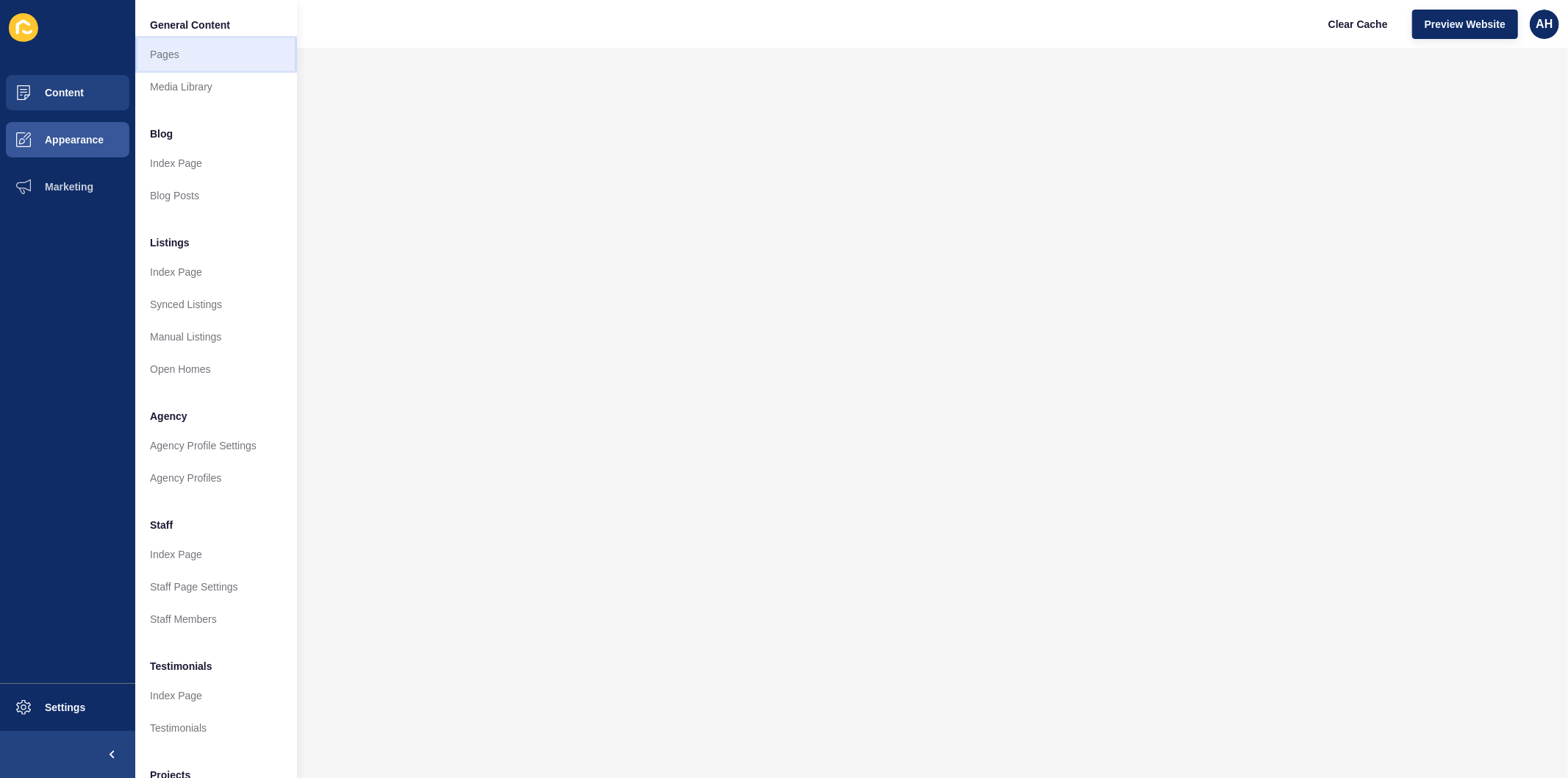
click at [169, 52] on link "Pages" at bounding box center [216, 54] width 161 height 32
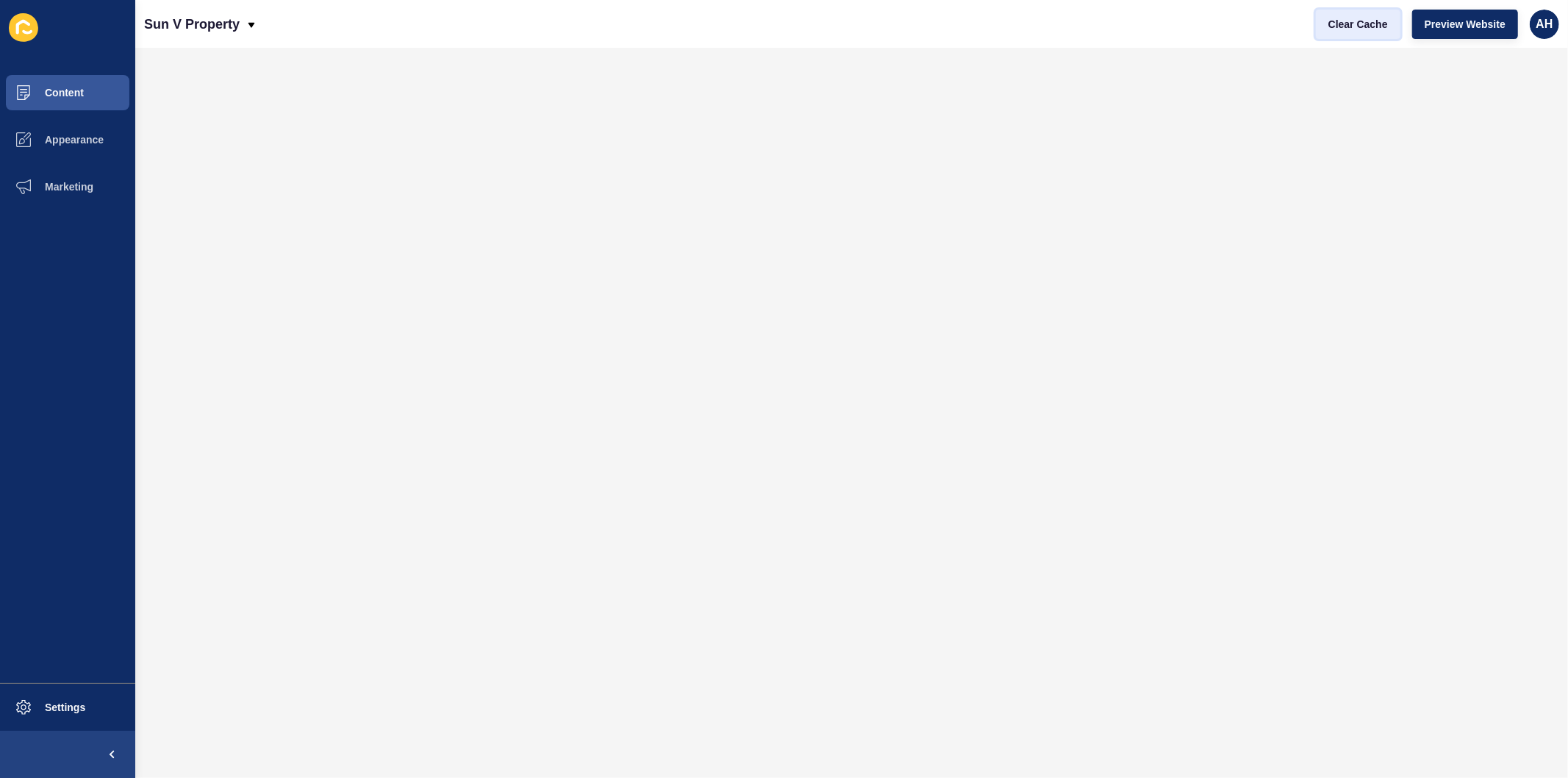
click at [1344, 28] on span "Clear Cache" at bounding box center [1358, 24] width 59 height 15
click at [50, 136] on span "Appearance" at bounding box center [51, 139] width 106 height 12
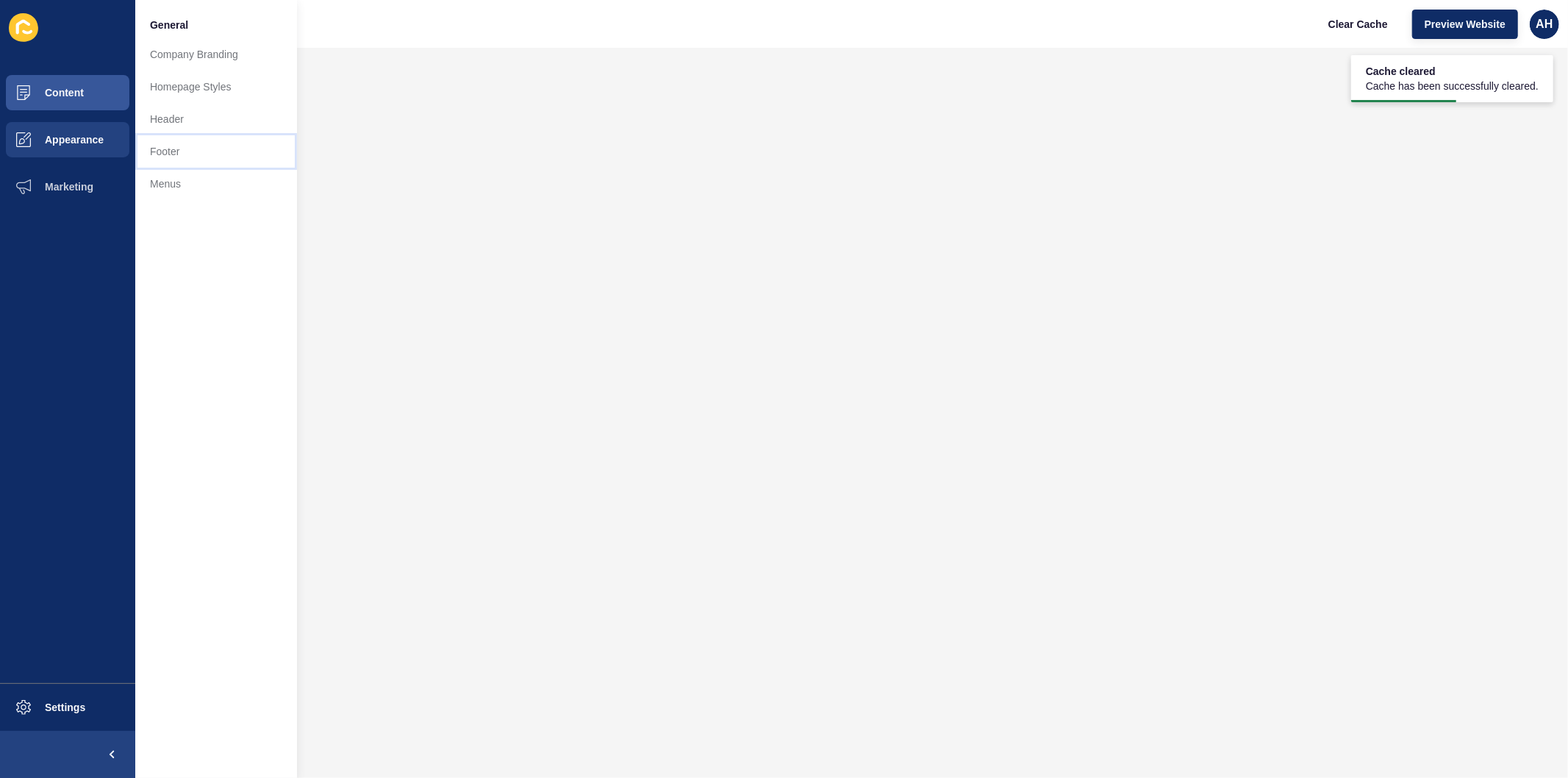
click at [172, 148] on link "Footer" at bounding box center [216, 151] width 161 height 32
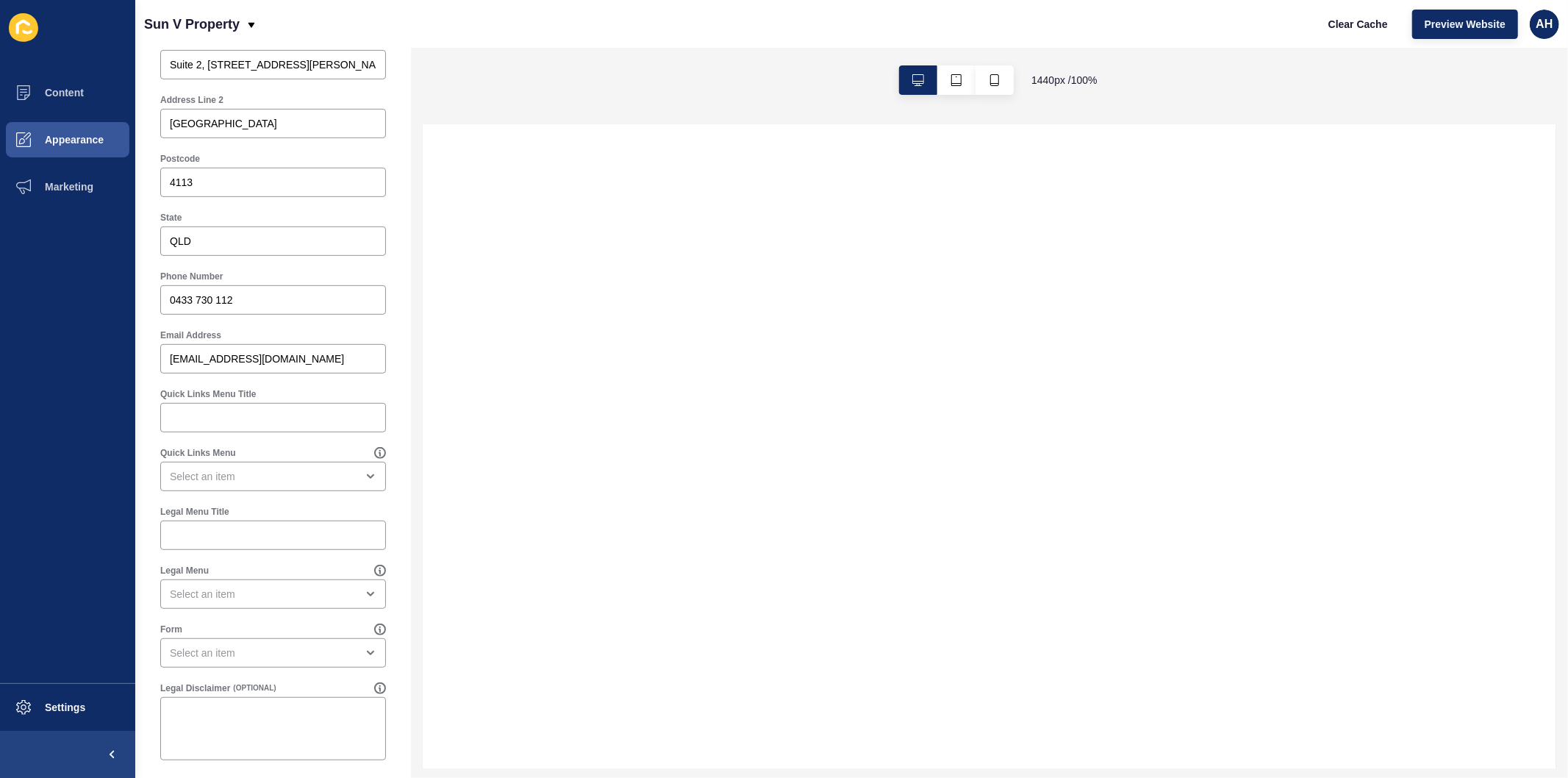
scroll to position [575, 0]
select select
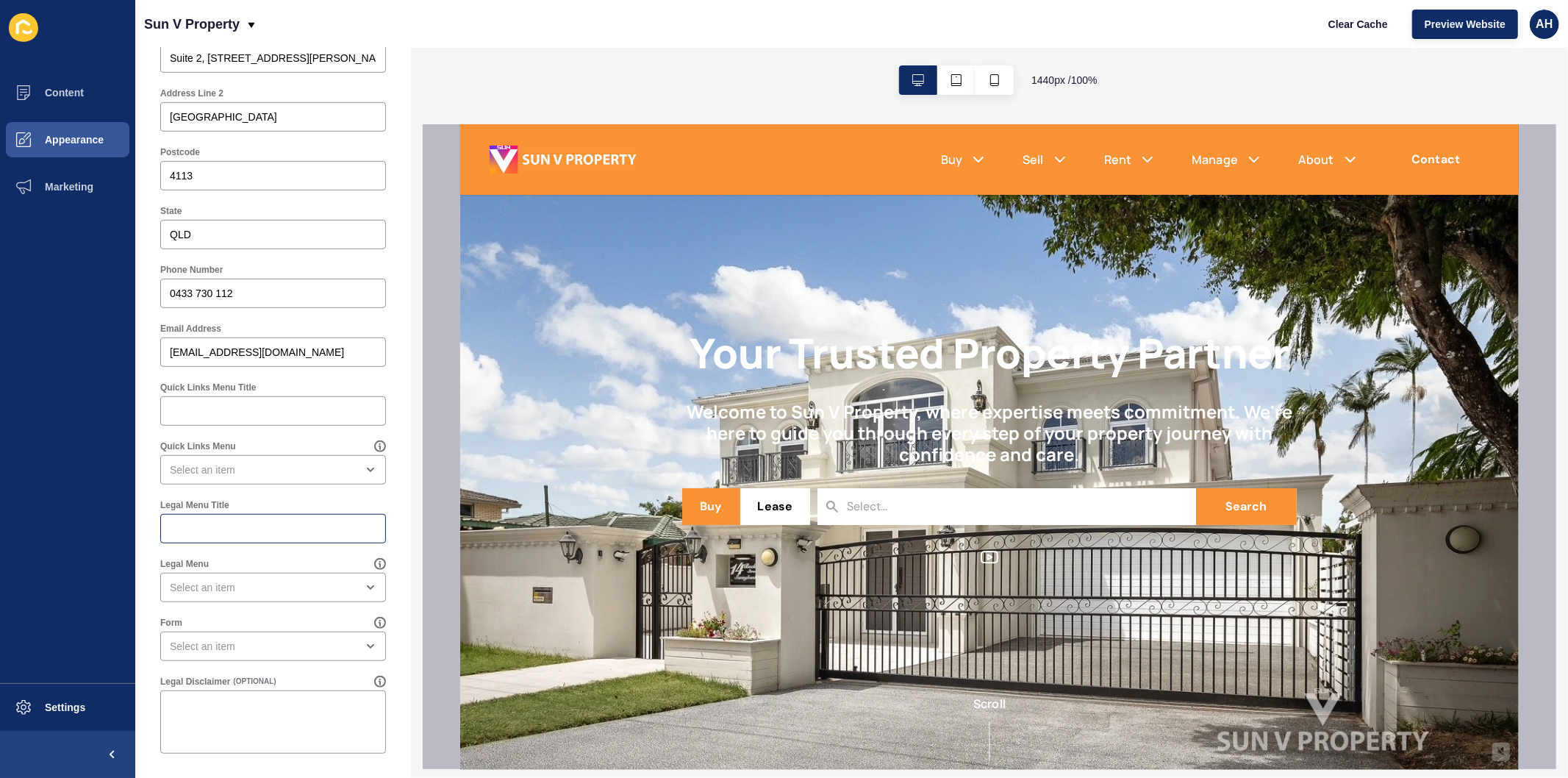
scroll to position [0, 0]
click at [226, 409] on input "Quick Links Menu Title" at bounding box center [273, 411] width 207 height 15
type input "Privacy Policy"
click at [264, 466] on div "close menu" at bounding box center [262, 470] width 186 height 15
click at [236, 504] on span "Legal Menu" at bounding box center [267, 506] width 190 height 15
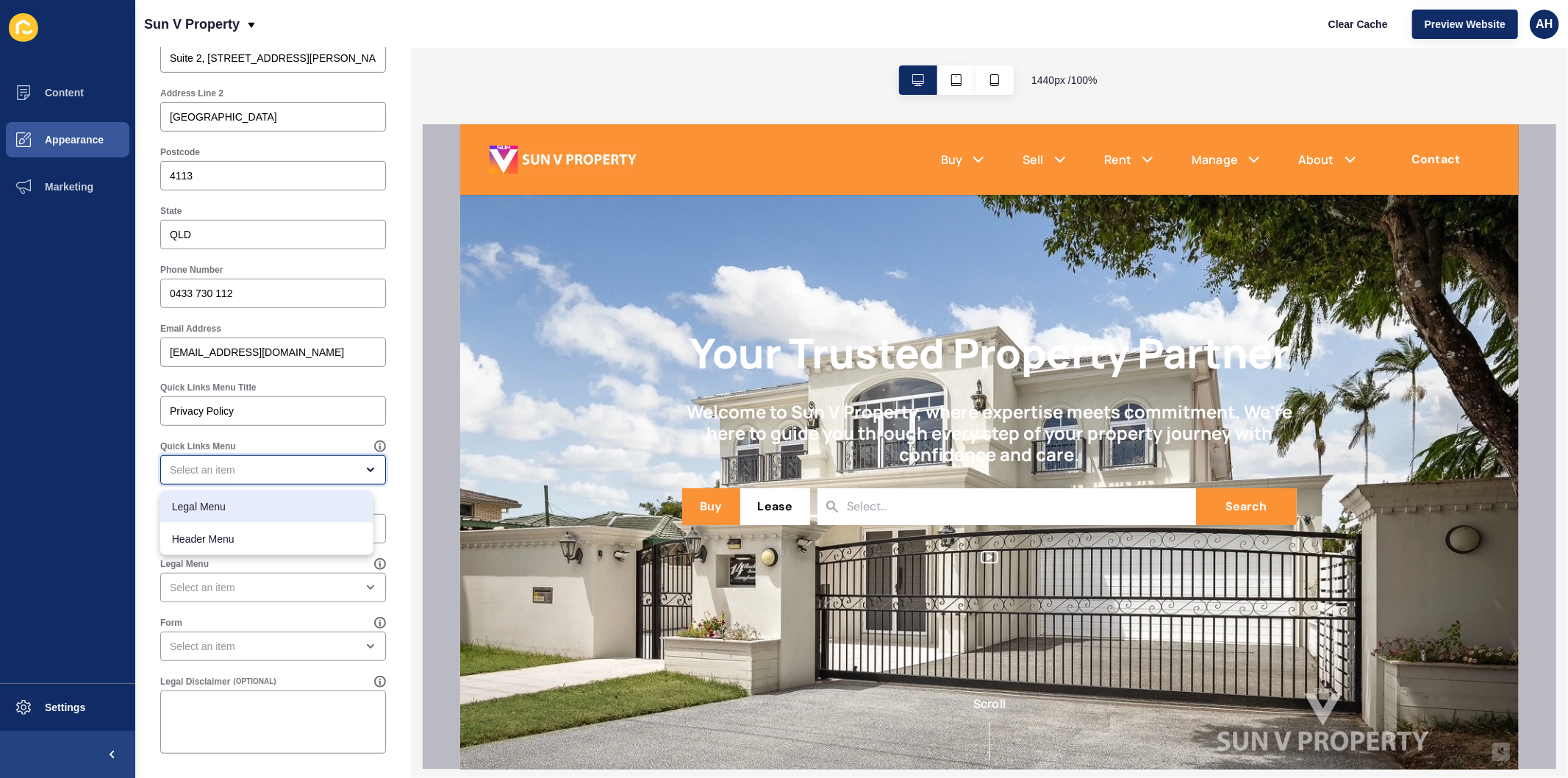
type input "Legal Menu"
click at [237, 588] on div "open menu" at bounding box center [262, 588] width 186 height 15
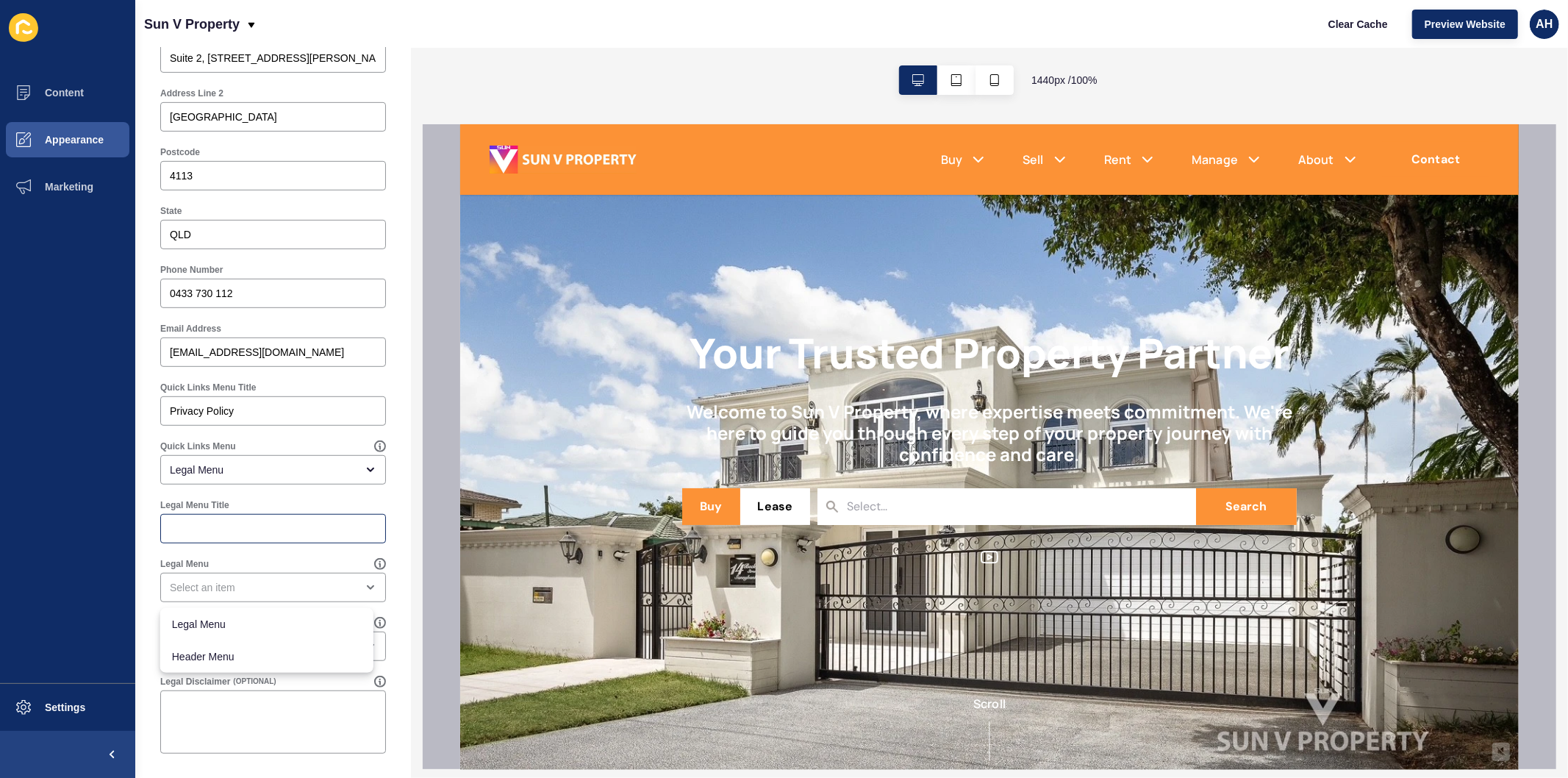
click at [236, 520] on div at bounding box center [273, 529] width 225 height 30
click at [236, 501] on div "Legal Menu Title" at bounding box center [273, 504] width 225 height 12
click at [83, 142] on span "Appearance" at bounding box center [51, 139] width 106 height 12
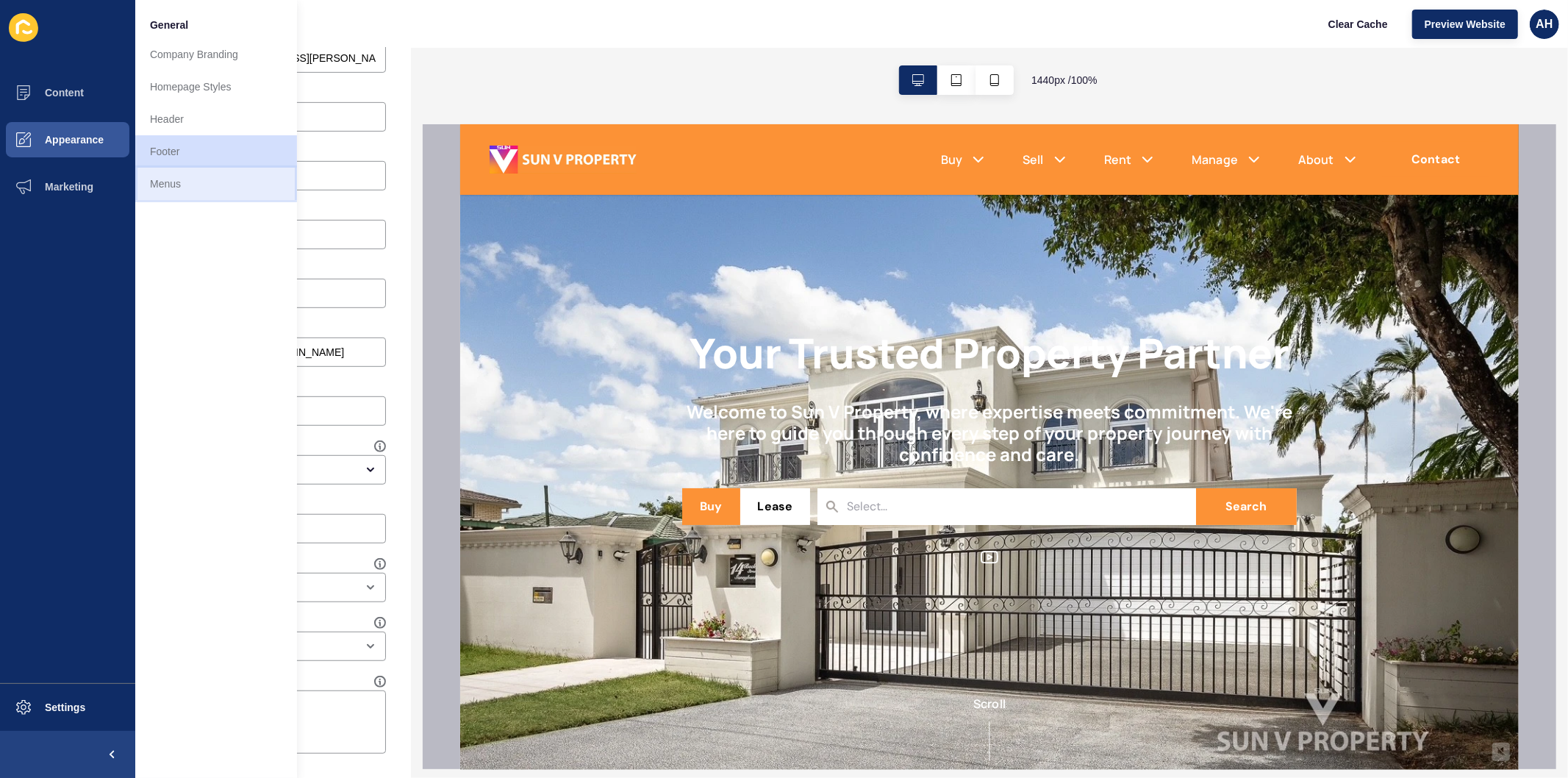
click at [172, 185] on link "Menus" at bounding box center [216, 184] width 161 height 32
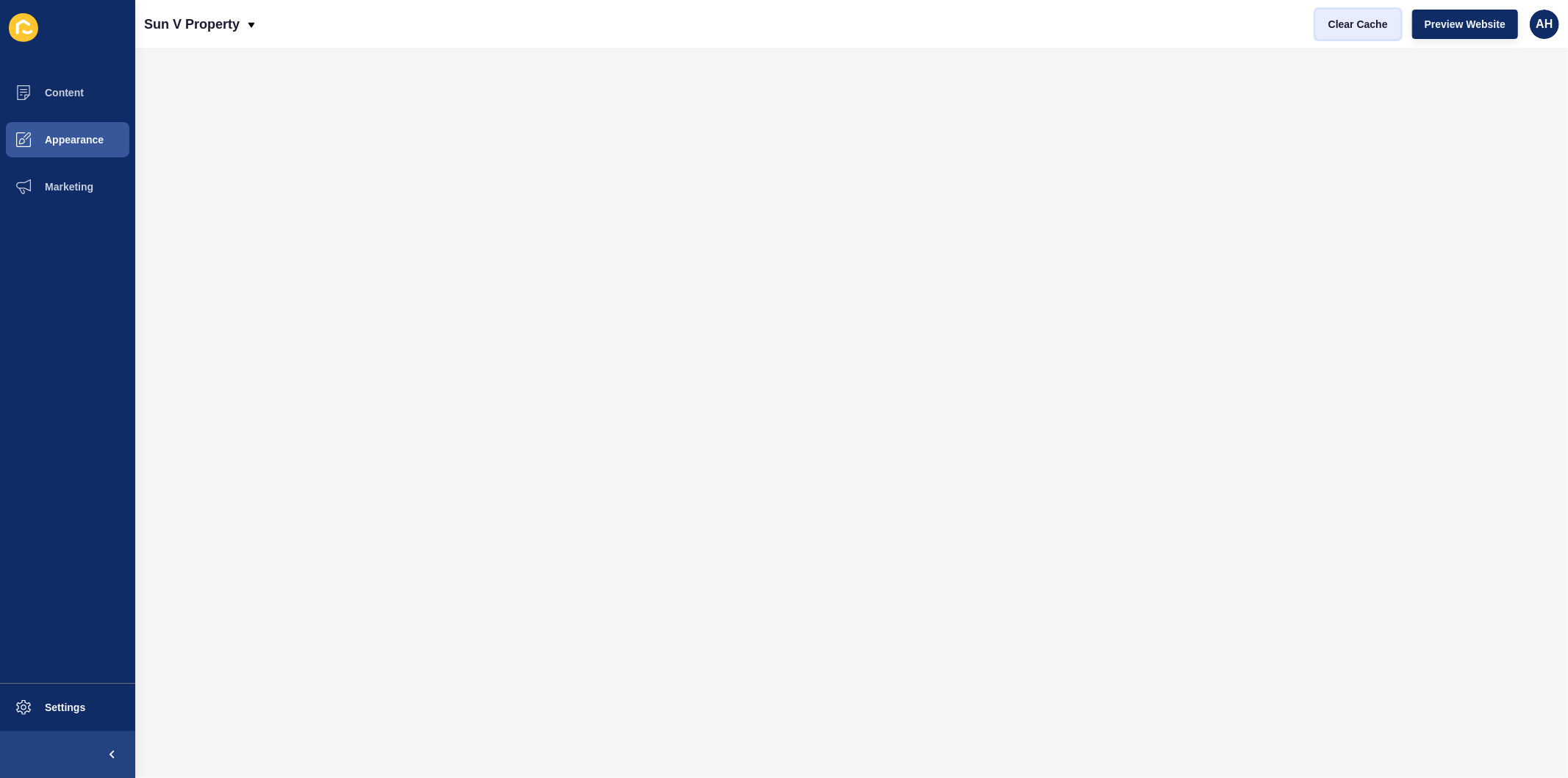
click at [1364, 27] on span "Clear Cache" at bounding box center [1358, 24] width 59 height 15
click at [61, 140] on span "Appearance" at bounding box center [51, 139] width 106 height 12
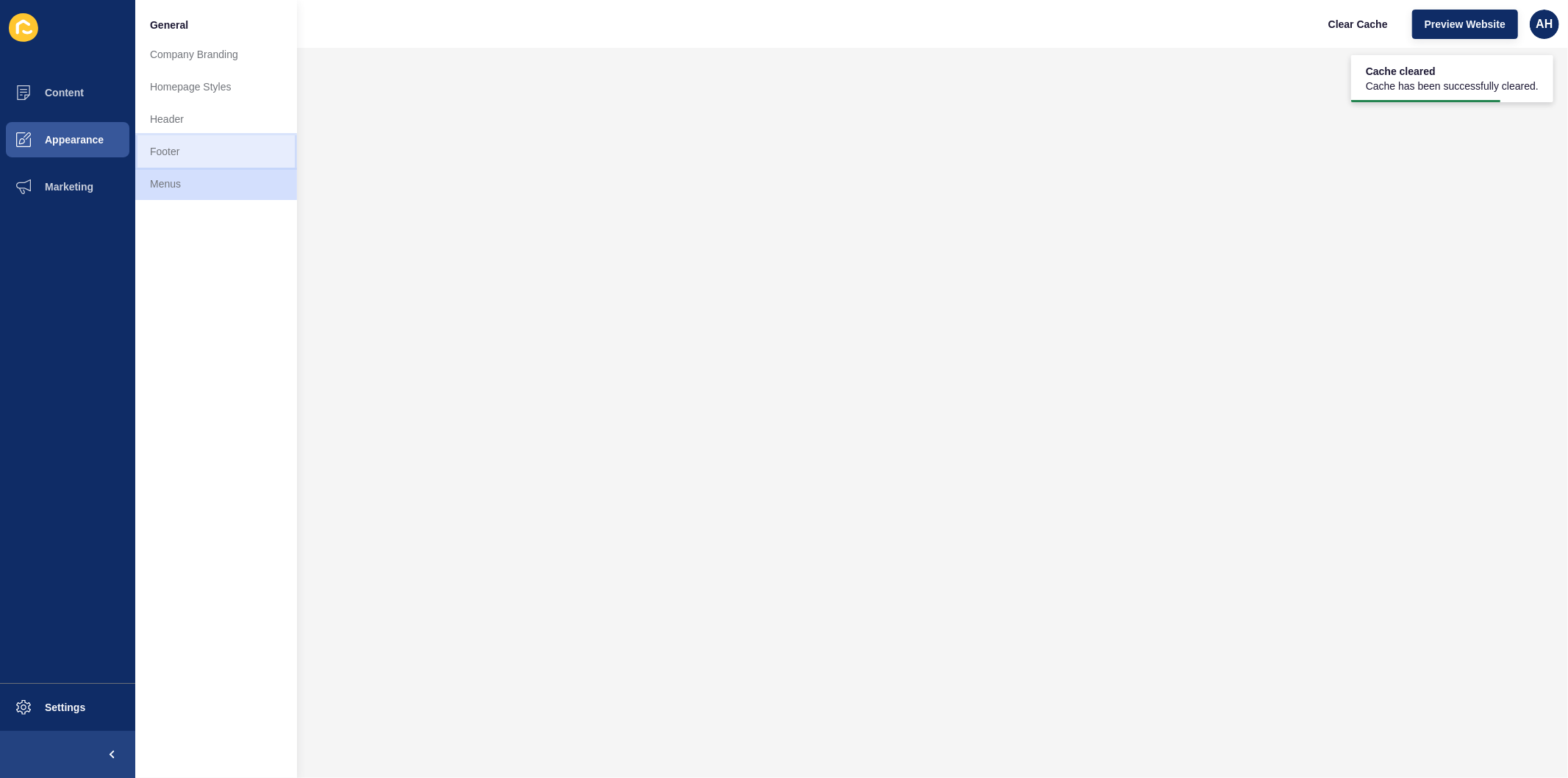
click at [219, 150] on link "Footer" at bounding box center [216, 151] width 161 height 32
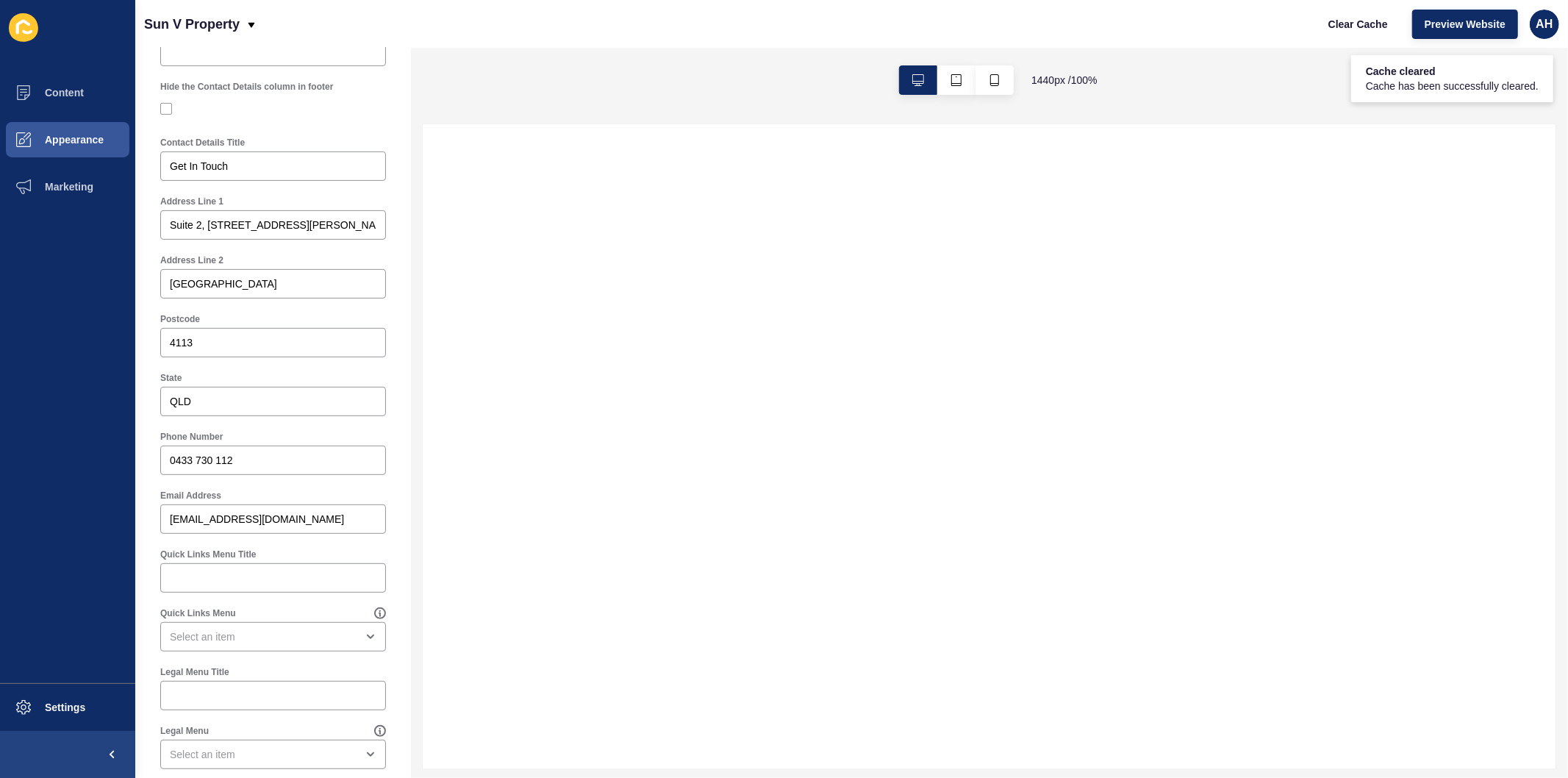
scroll to position [533, 0]
select select
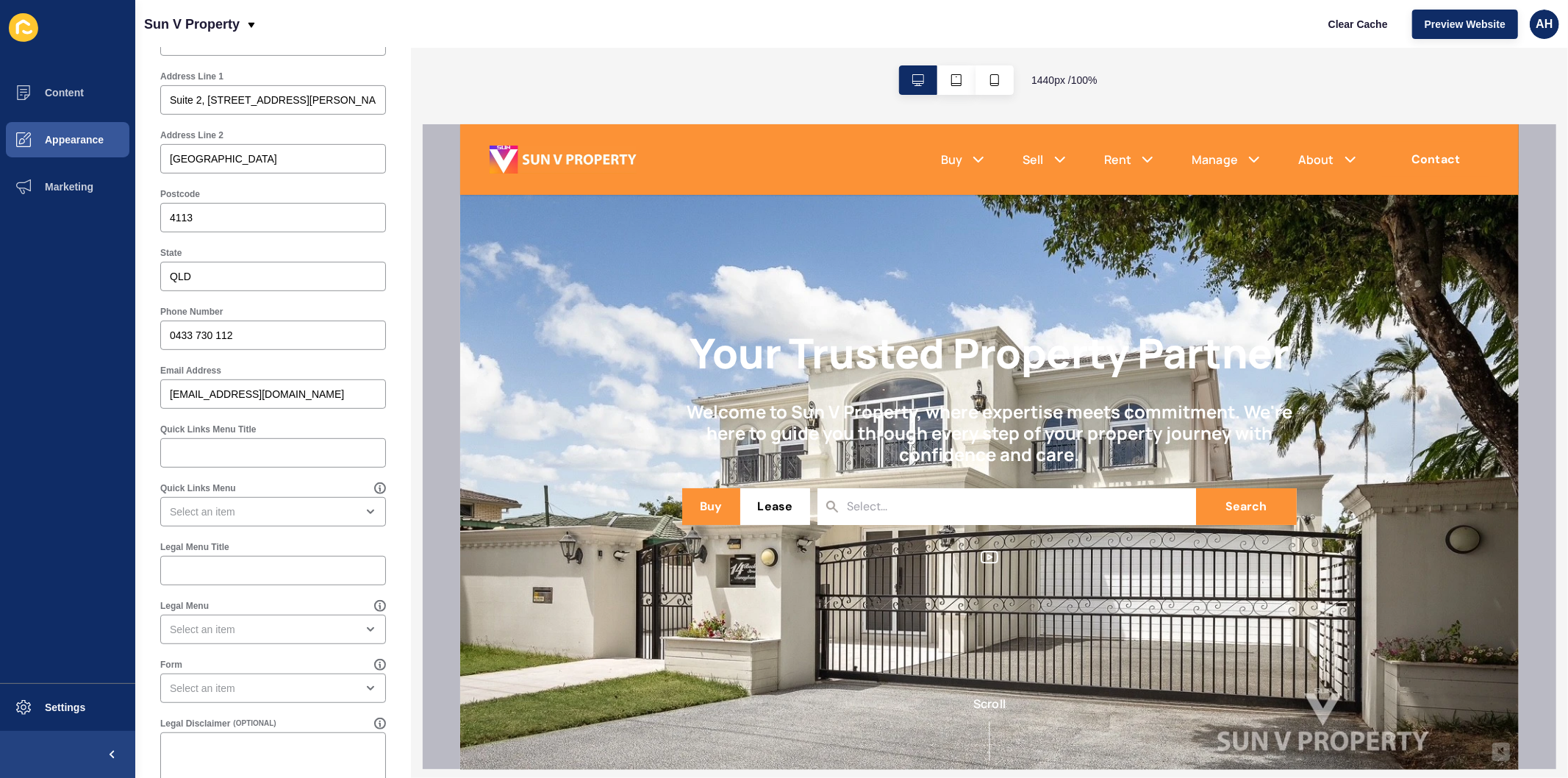
scroll to position [571, 0]
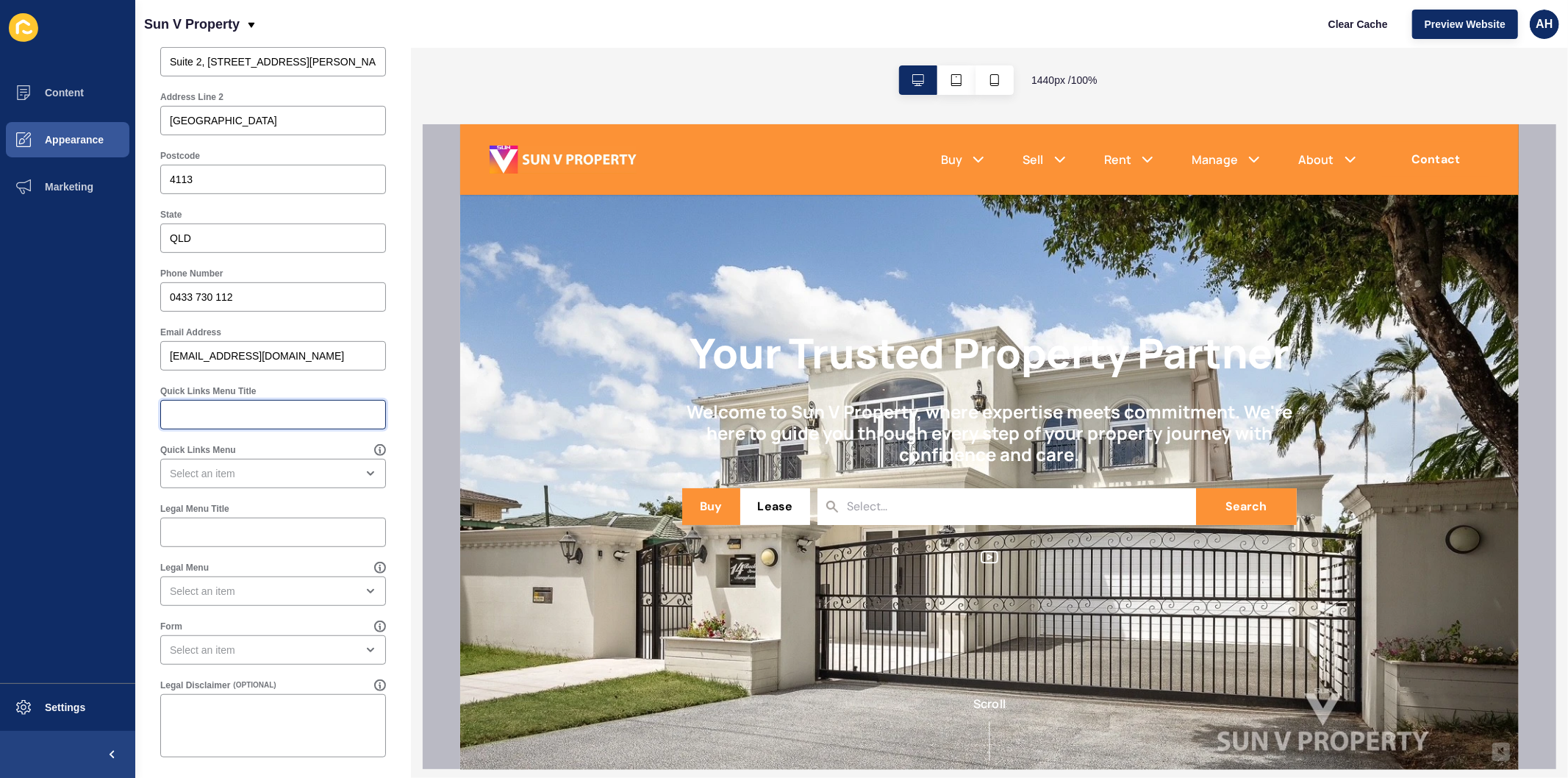
click at [258, 414] on input "Quick Links Menu Title" at bounding box center [273, 415] width 207 height 15
click at [238, 535] on input "Legal Menu Title" at bounding box center [273, 532] width 207 height 15
type input "Privacy Policy"
click at [258, 580] on div "open menu" at bounding box center [273, 592] width 225 height 30
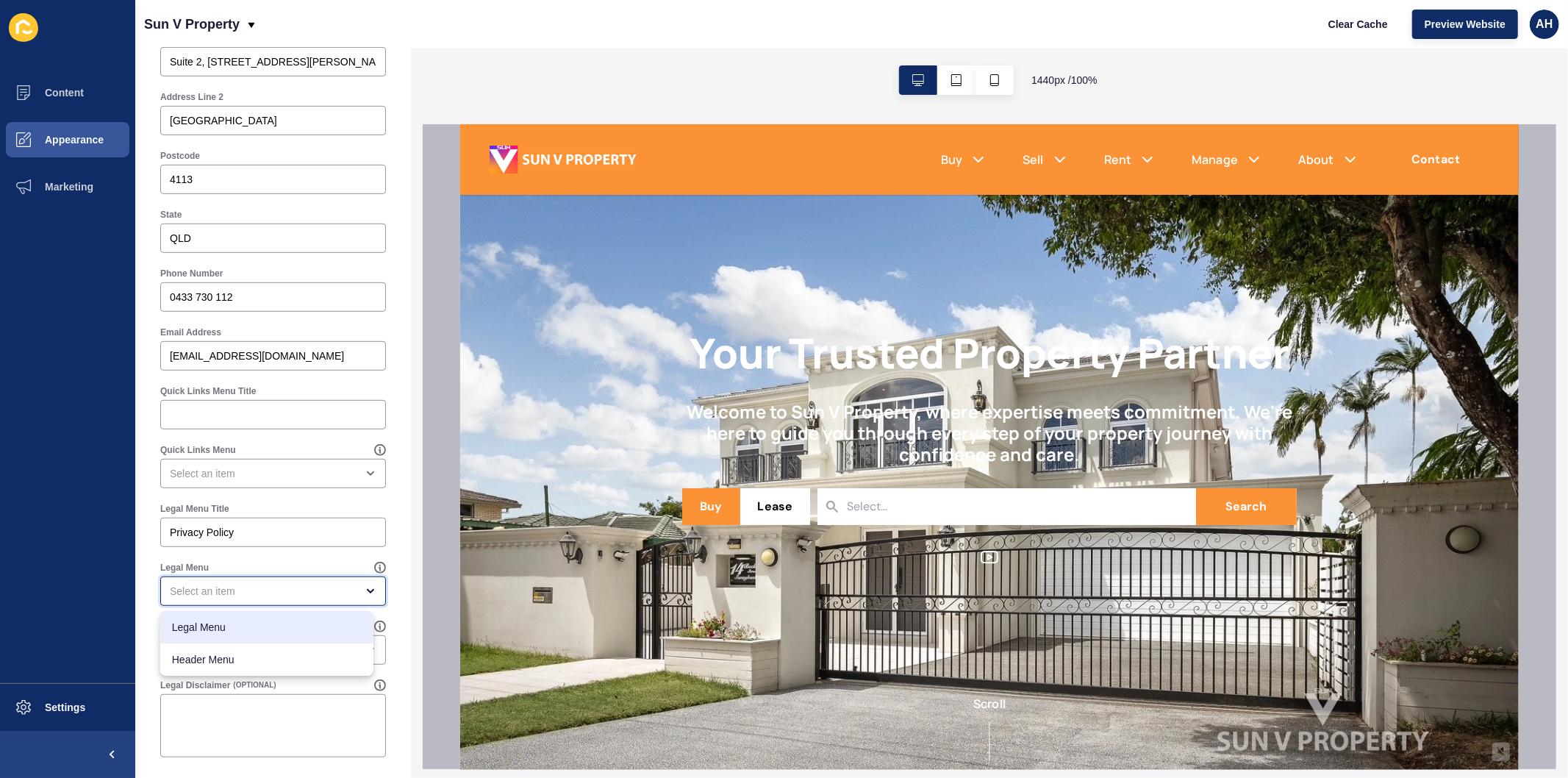
click at [254, 627] on span "Legal Menu" at bounding box center [267, 627] width 190 height 15
type input "Legal Menu"
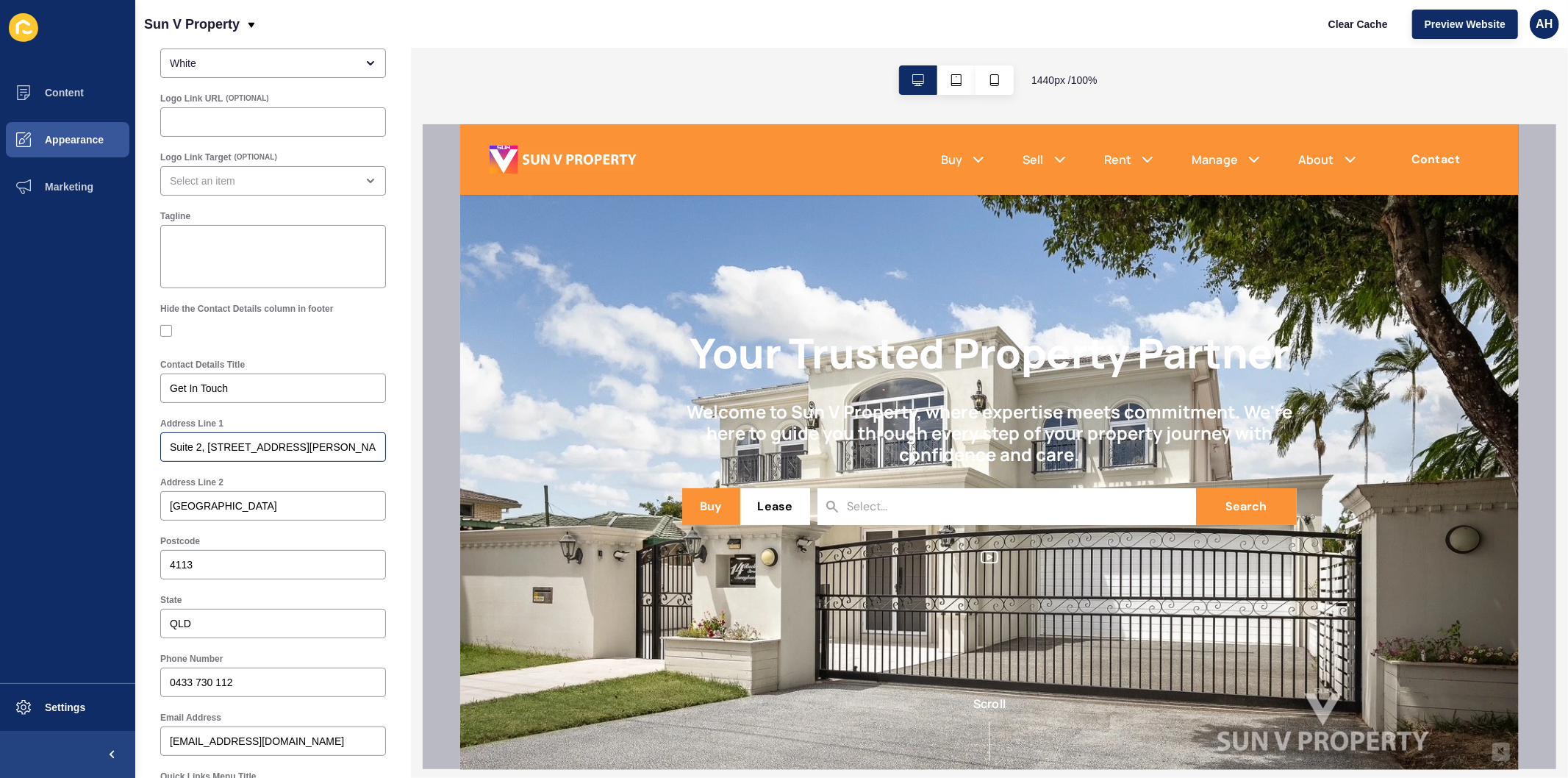
scroll to position [0, 0]
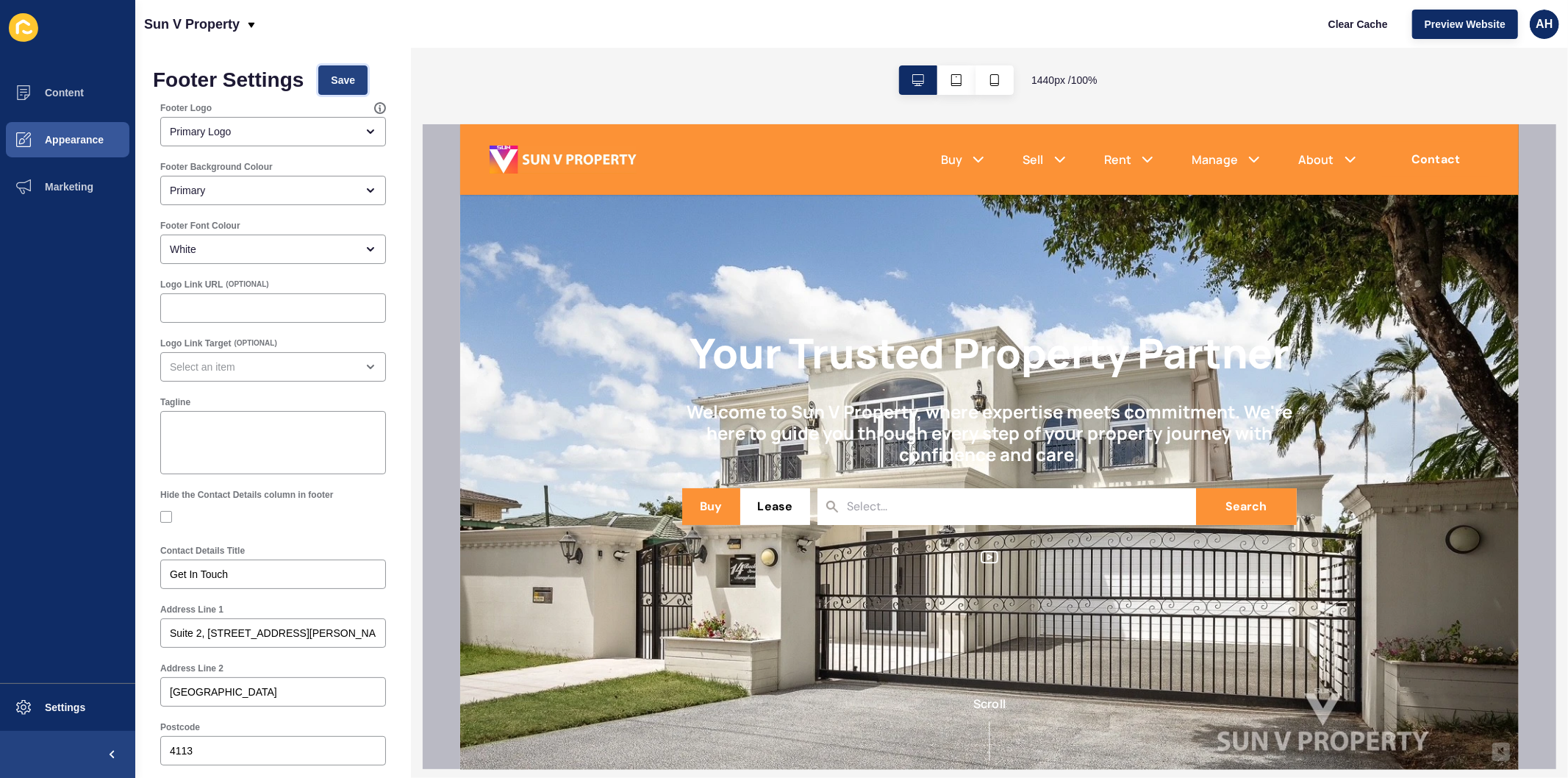
click at [336, 85] on span "Save" at bounding box center [343, 81] width 24 height 15
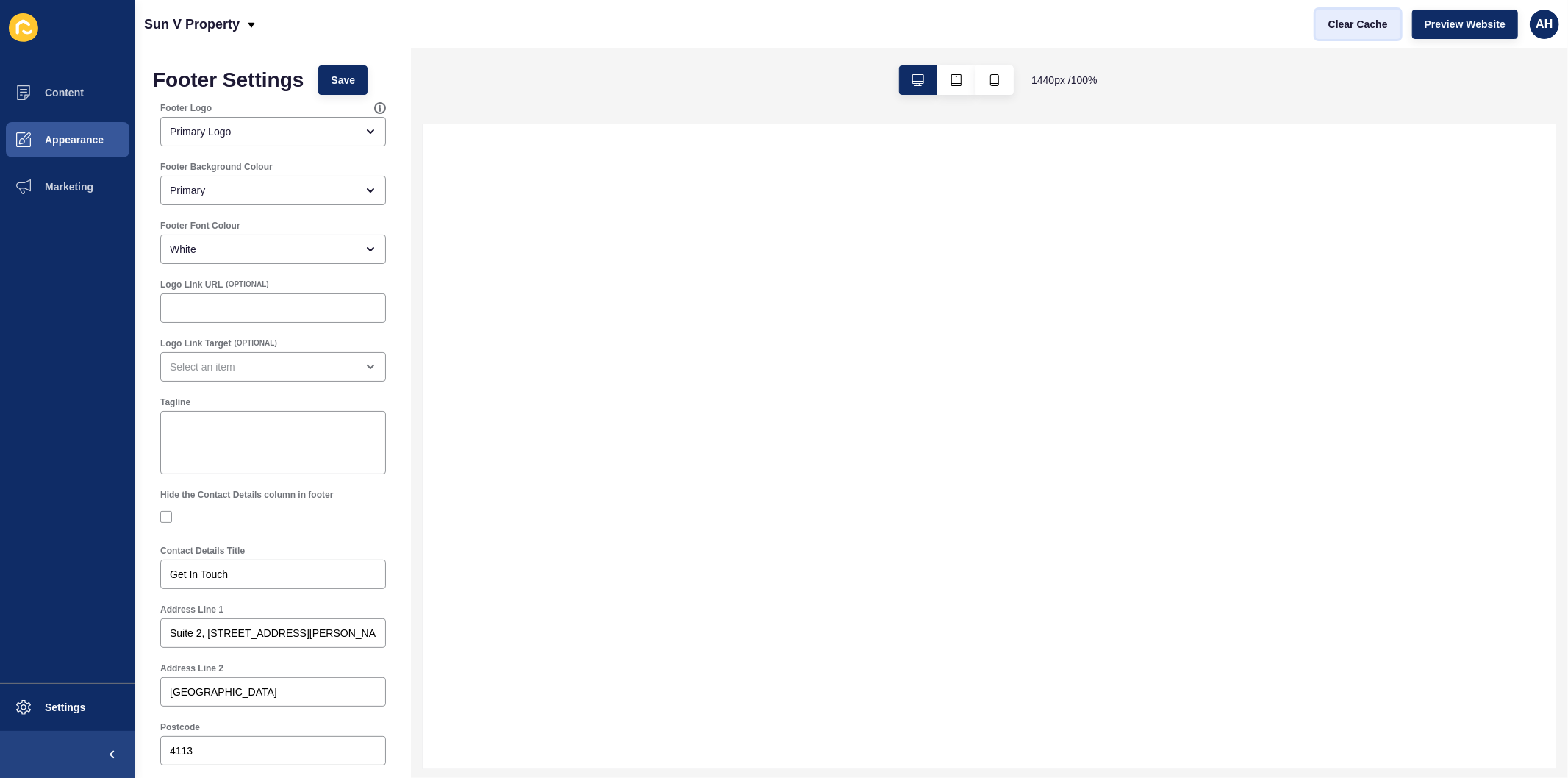
click at [1344, 17] on span "Clear Cache" at bounding box center [1358, 24] width 59 height 15
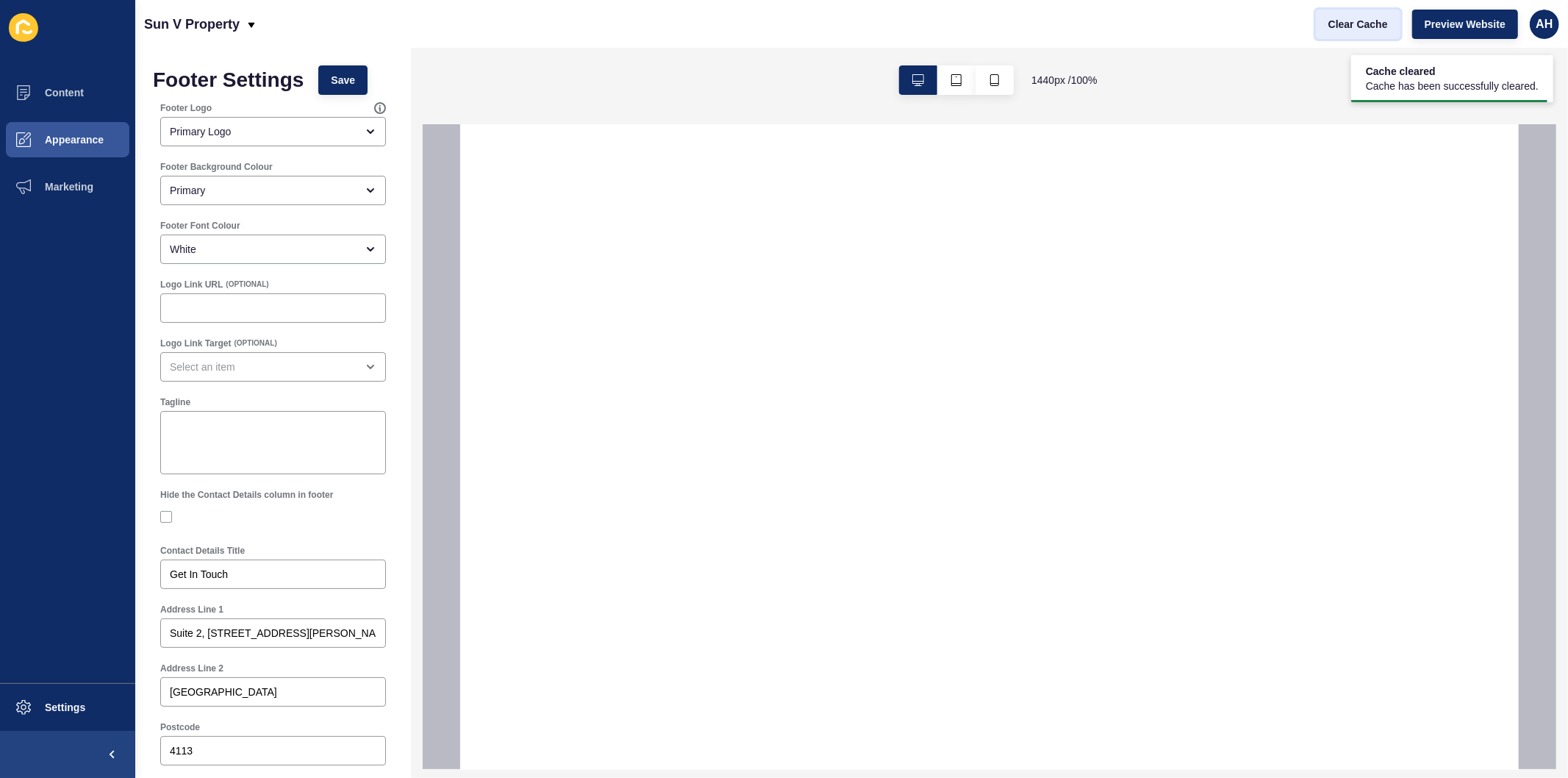
select select
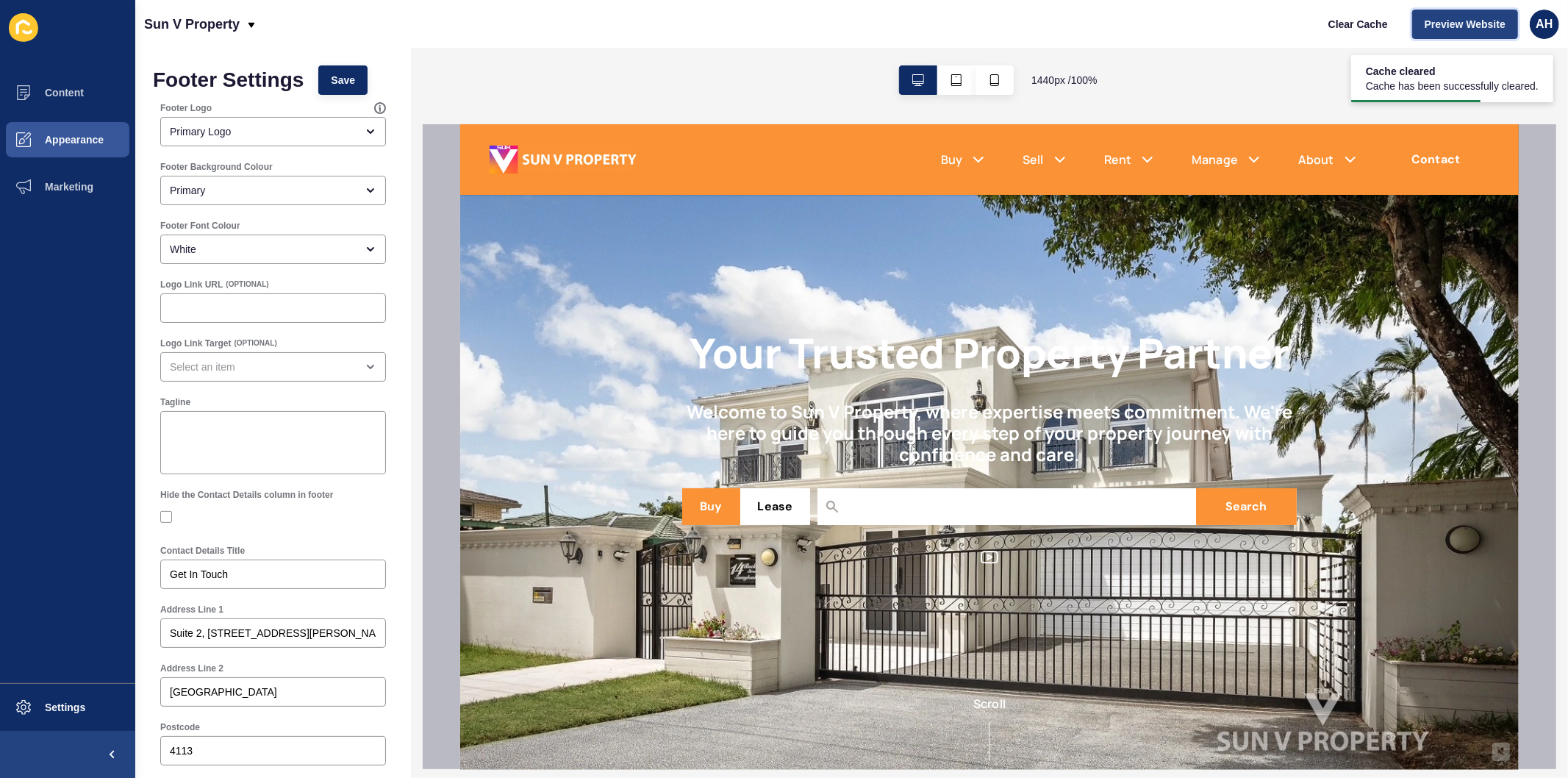
click at [1432, 31] on span "Preview Website" at bounding box center [1465, 24] width 81 height 15
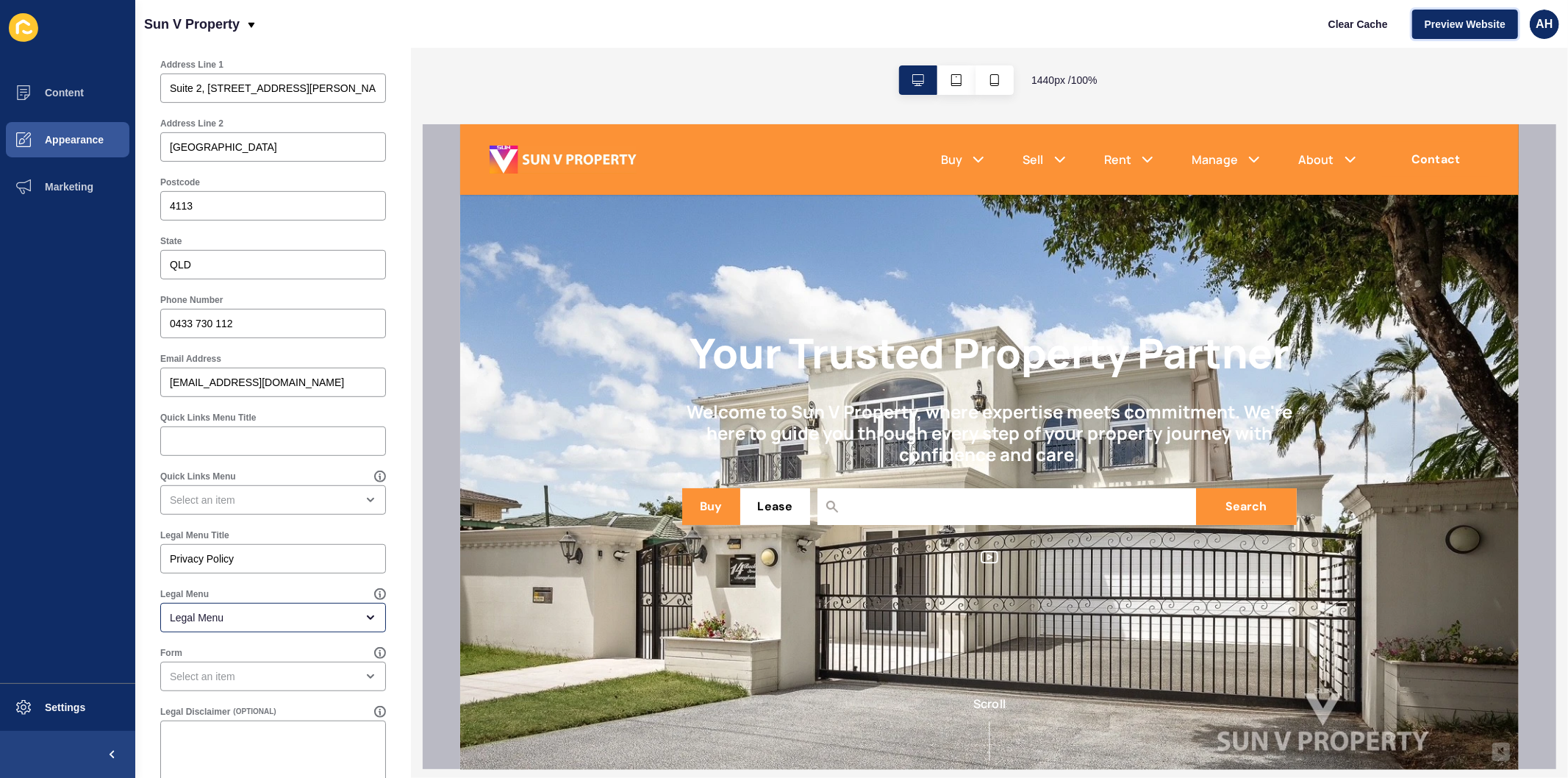
scroll to position [575, 0]
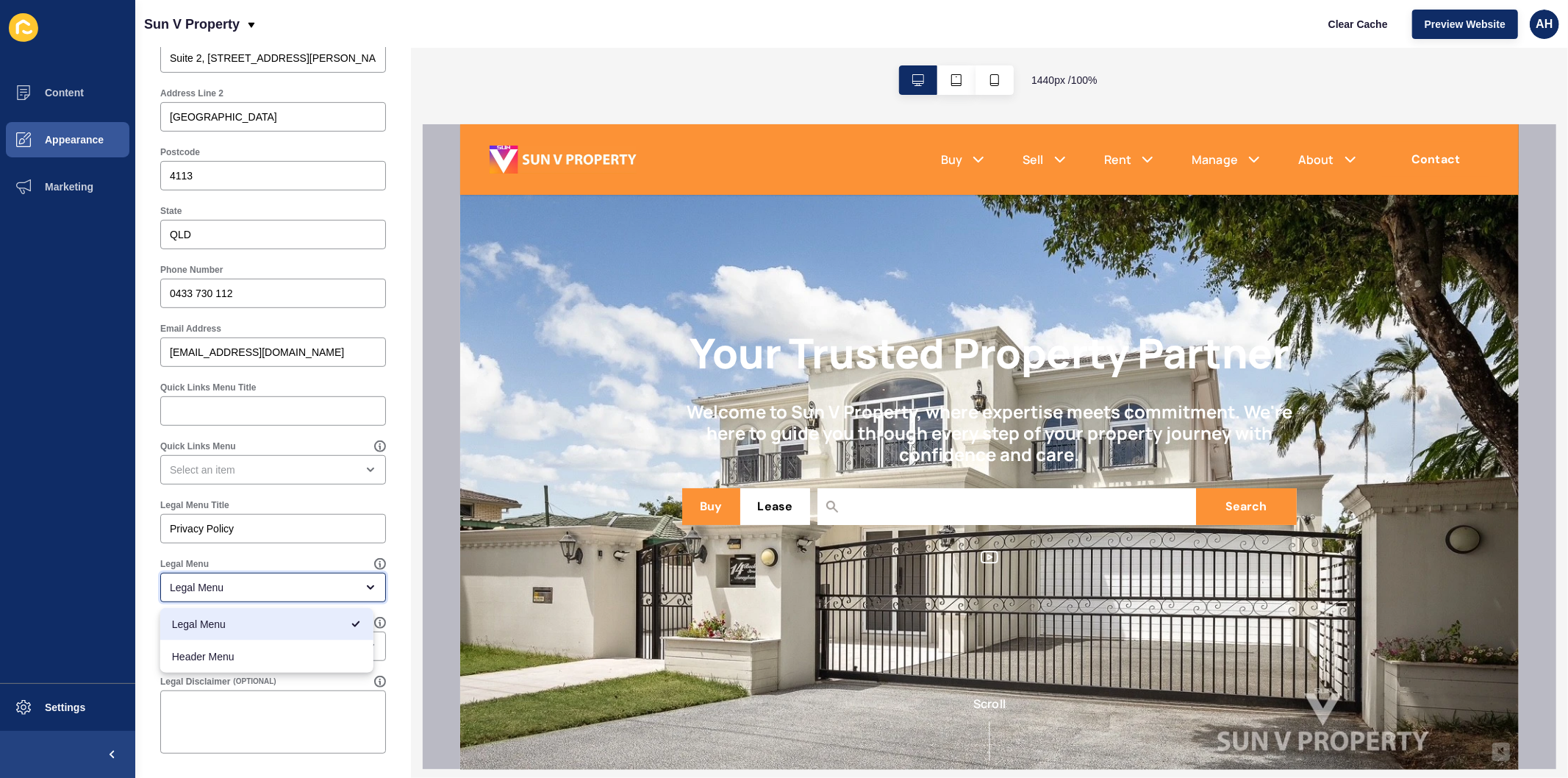
click at [262, 585] on div "Legal Menu" at bounding box center [262, 588] width 186 height 15
click at [97, 517] on ul "Content Appearance Marketing" at bounding box center [68, 376] width 135 height 614
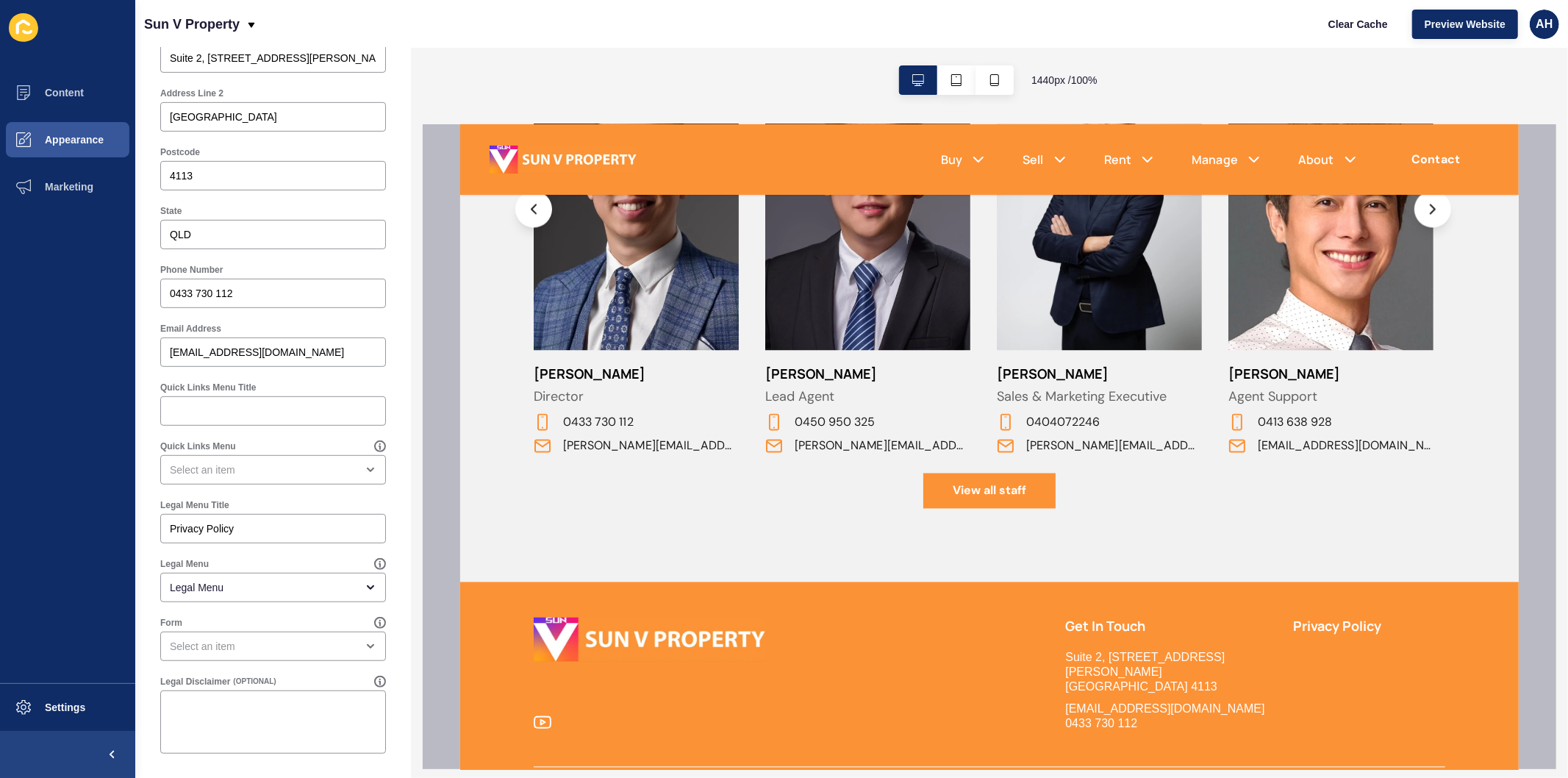
scroll to position [2336, 0]
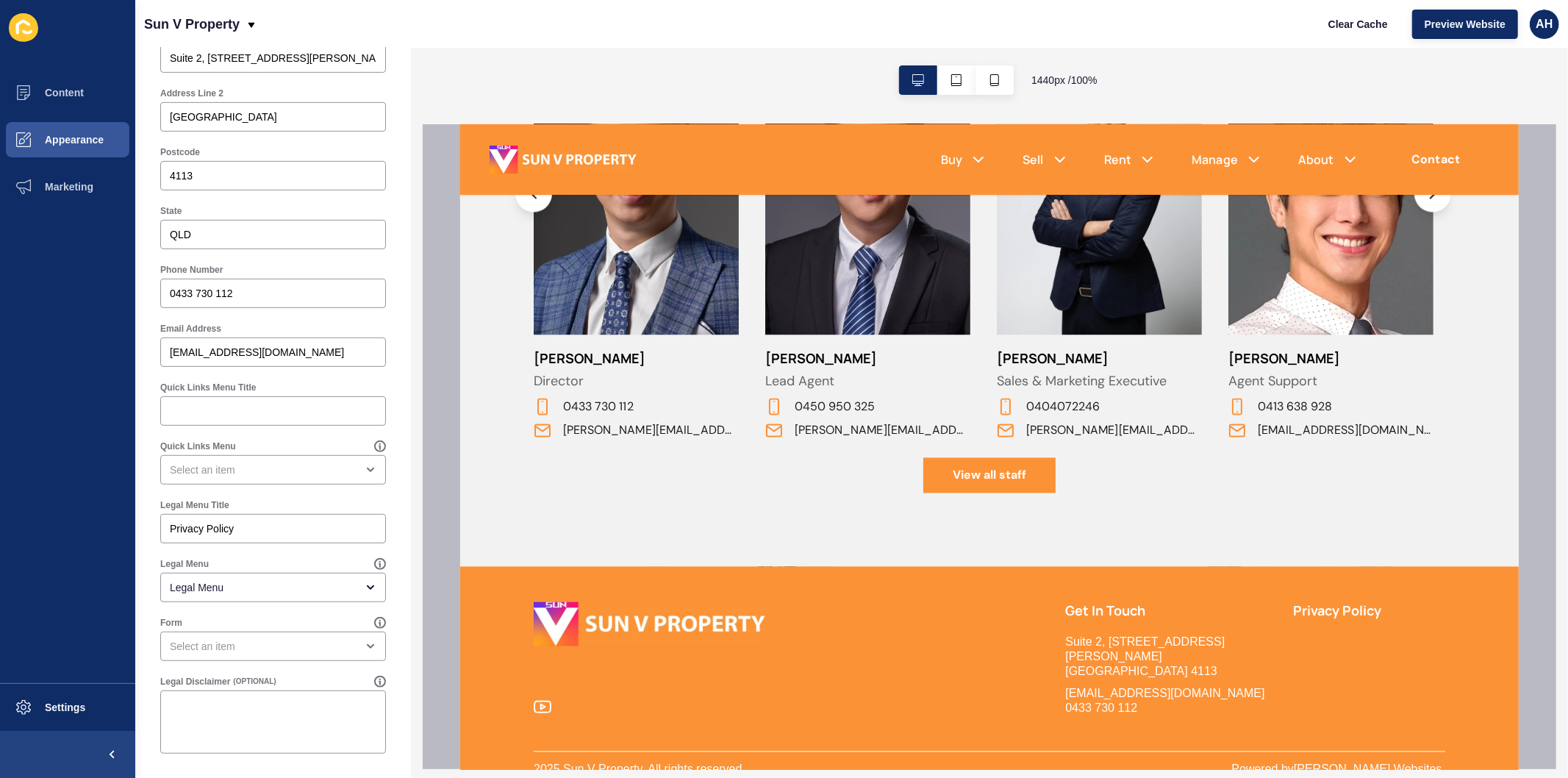
click at [1313, 606] on h5 "Privacy Policy" at bounding box center [1369, 611] width 152 height 19
click at [224, 522] on input "Privacy Policy" at bounding box center [273, 529] width 207 height 15
click at [234, 589] on div "Legal Menu" at bounding box center [262, 588] width 186 height 15
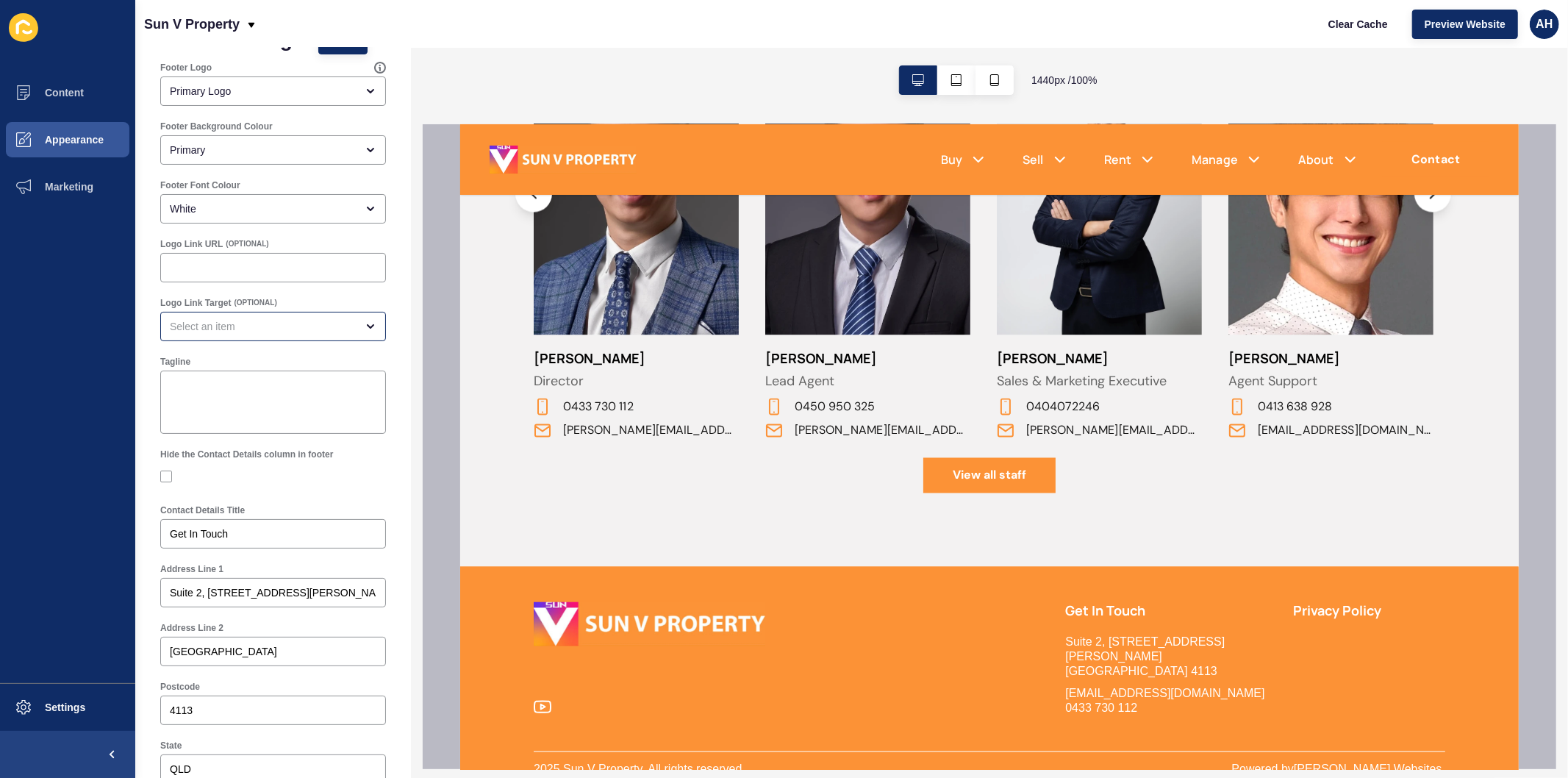
scroll to position [0, 0]
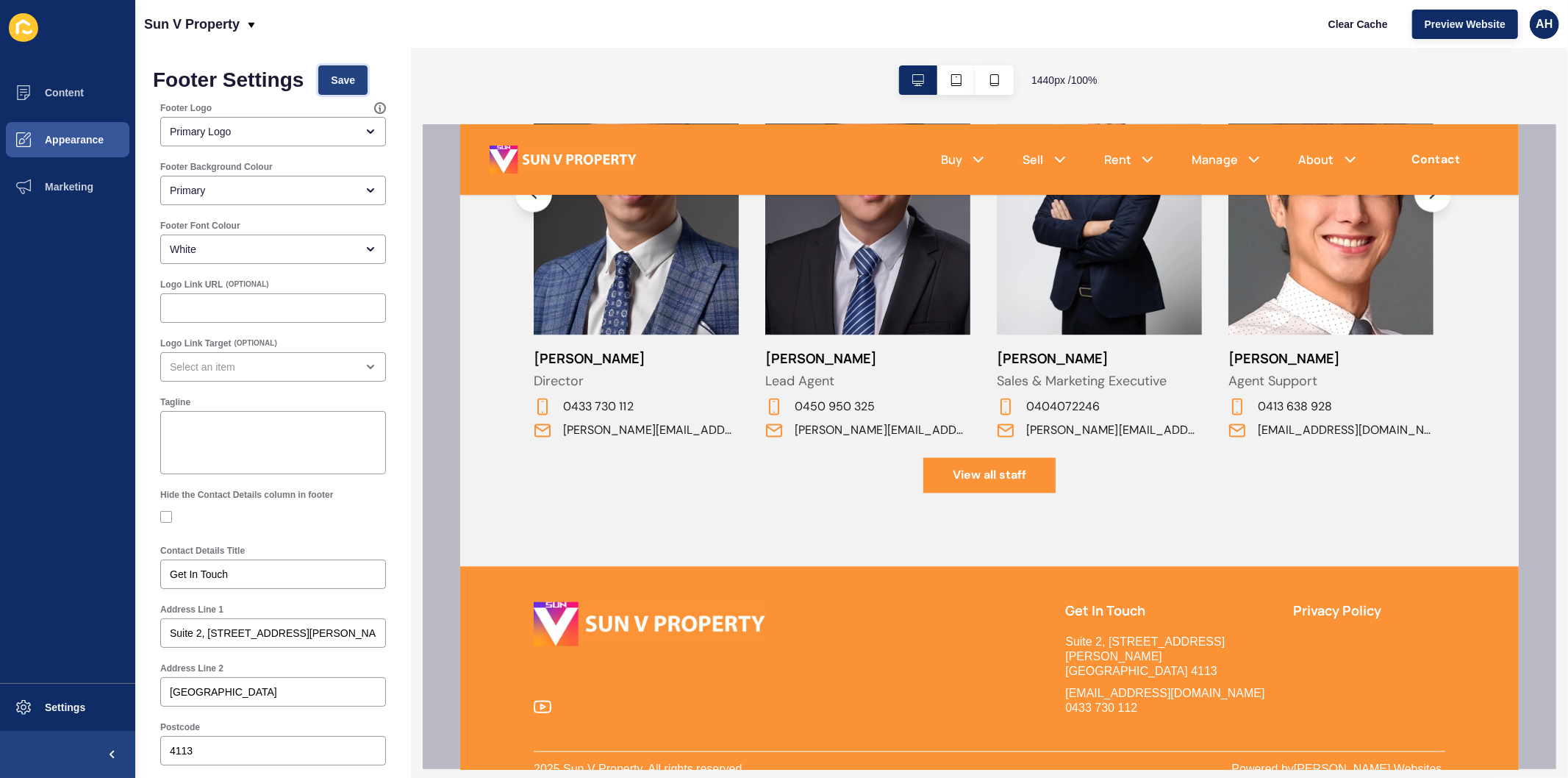
click at [351, 71] on button "Save" at bounding box center [342, 81] width 49 height 30
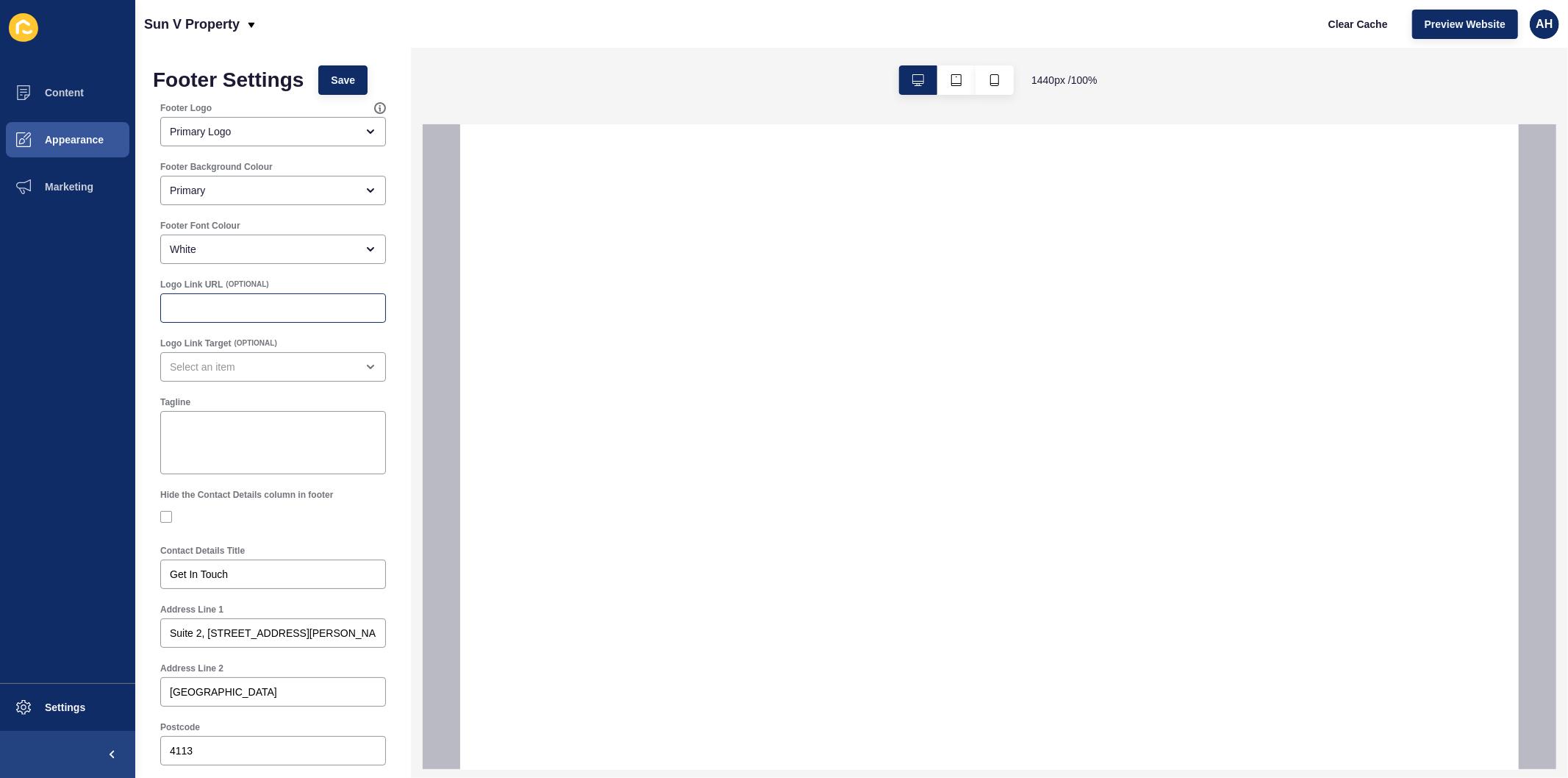
select select
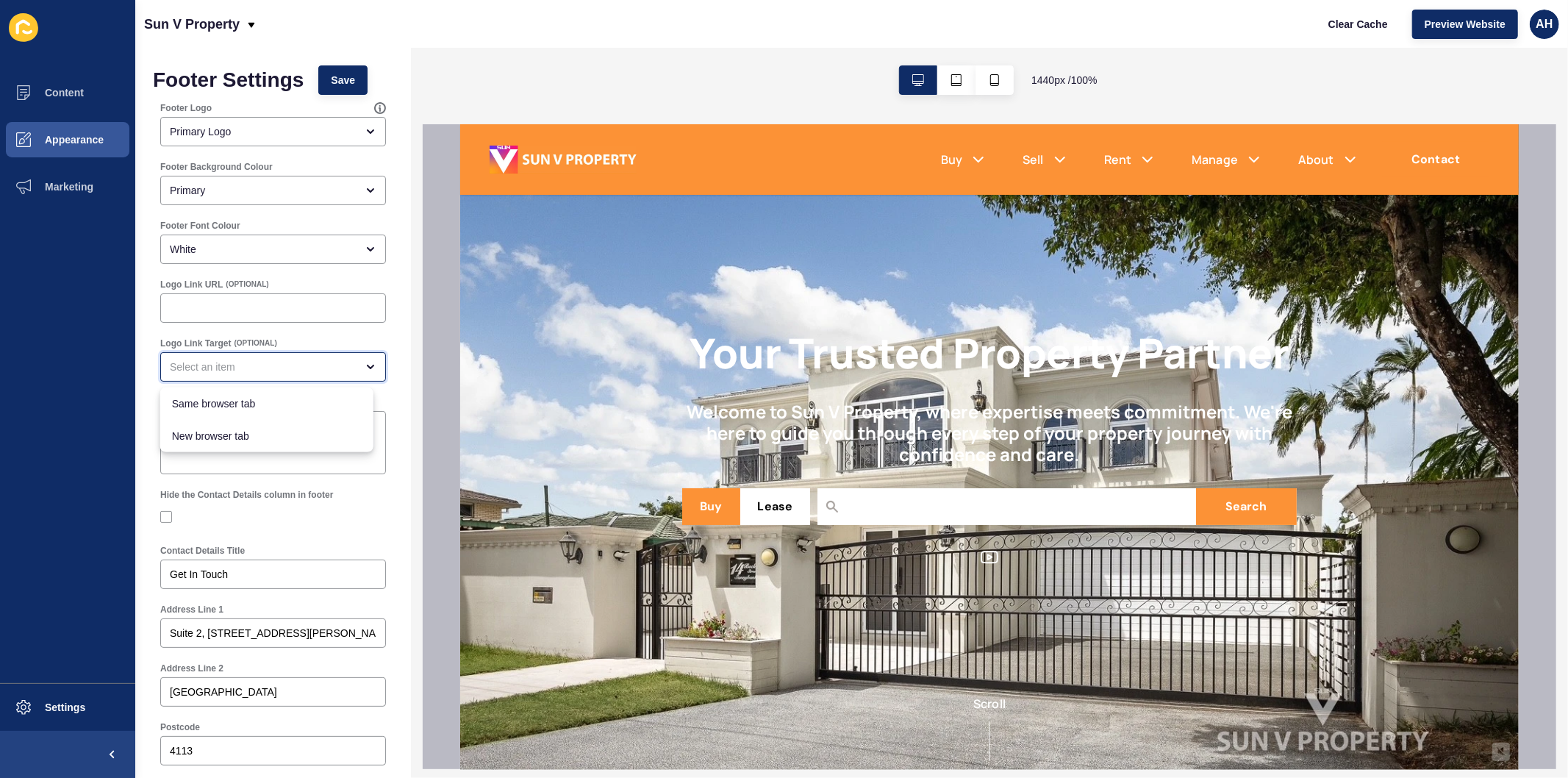
click at [259, 373] on div "close menu" at bounding box center [262, 367] width 186 height 15
click at [258, 364] on div "close menu" at bounding box center [262, 367] width 186 height 15
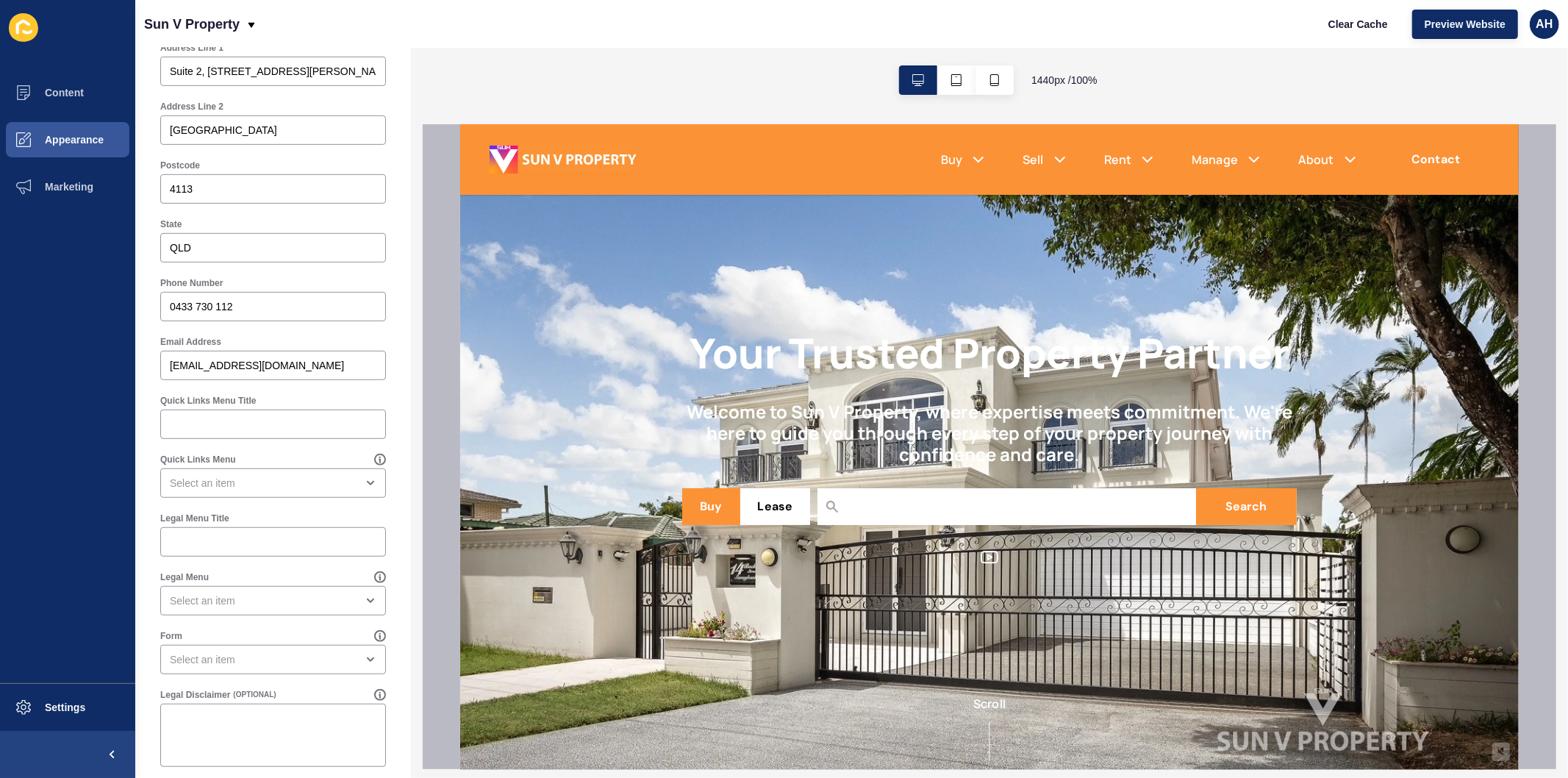
scroll to position [575, 0]
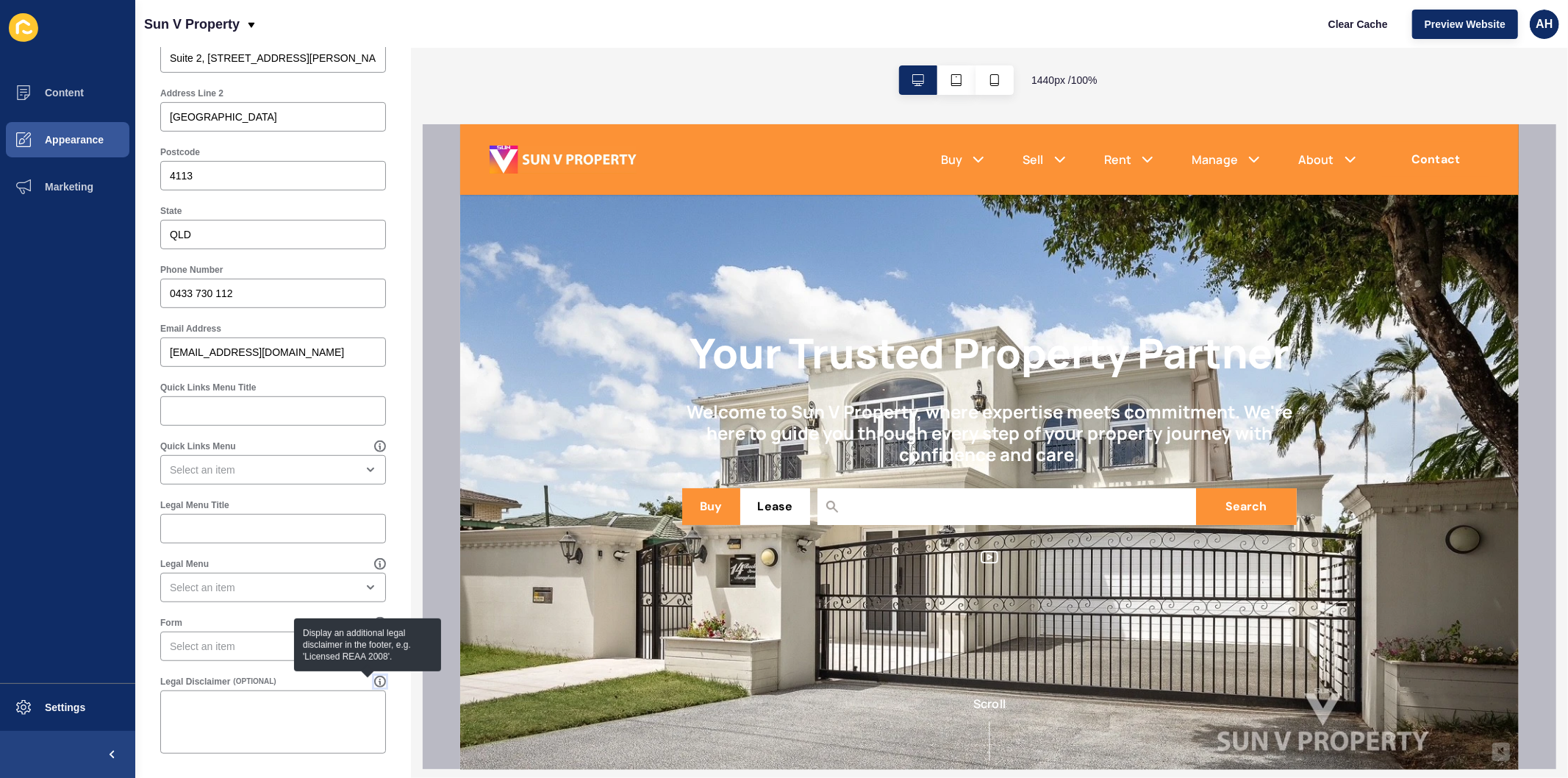
click at [375, 680] on icon at bounding box center [380, 682] width 12 height 12
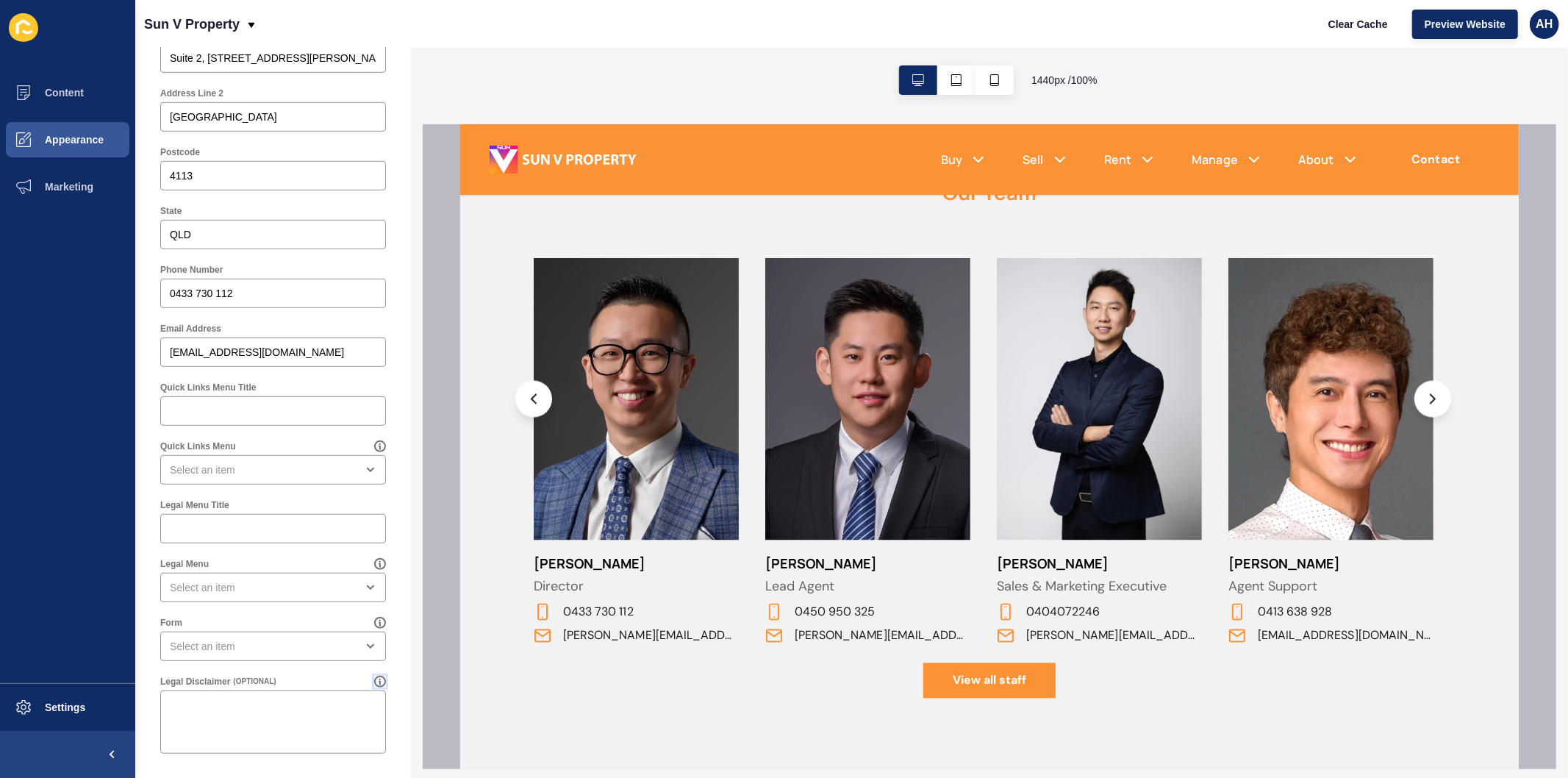
scroll to position [2336, 0]
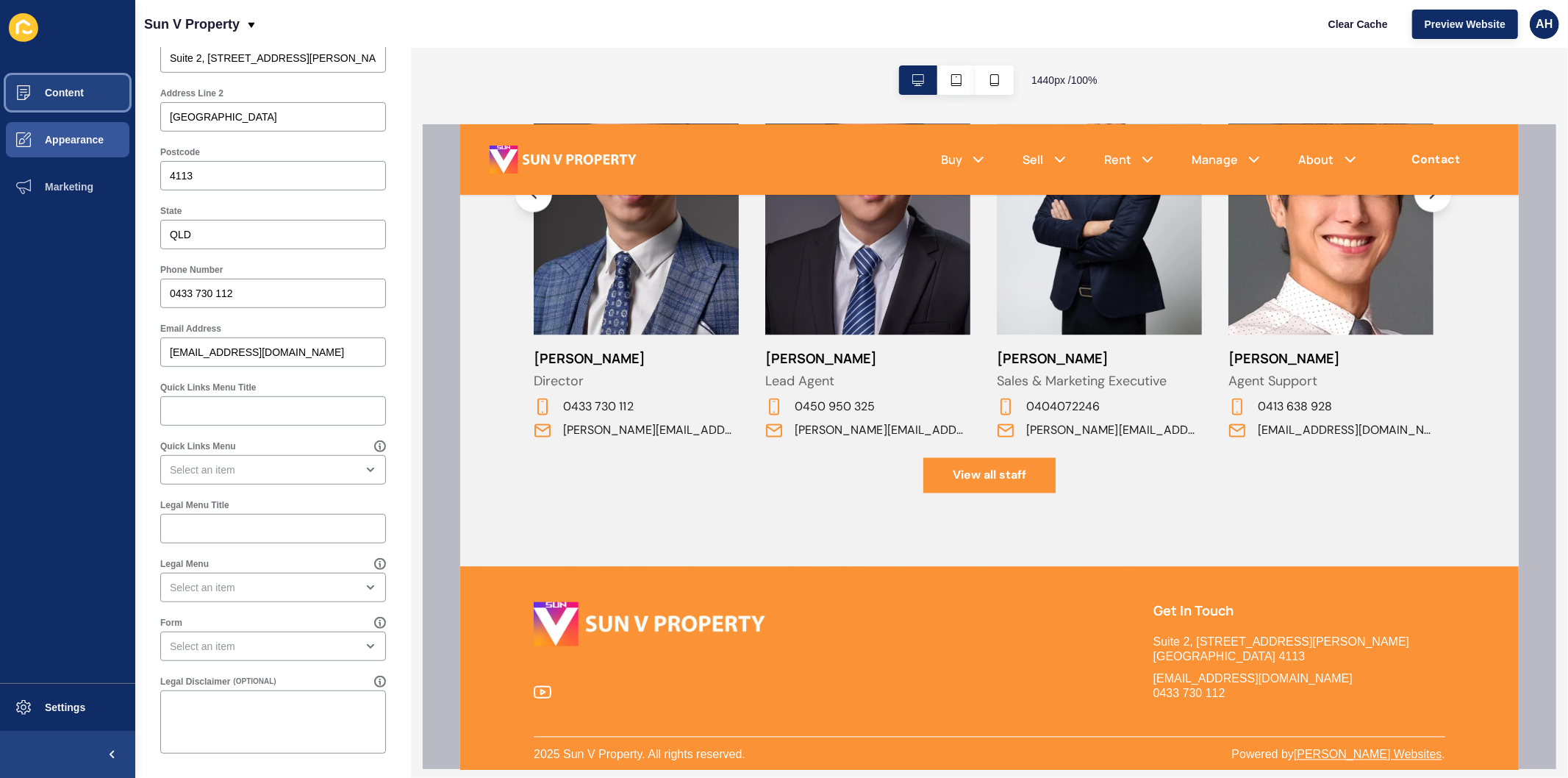
click at [70, 87] on span "Content" at bounding box center [41, 93] width 86 height 12
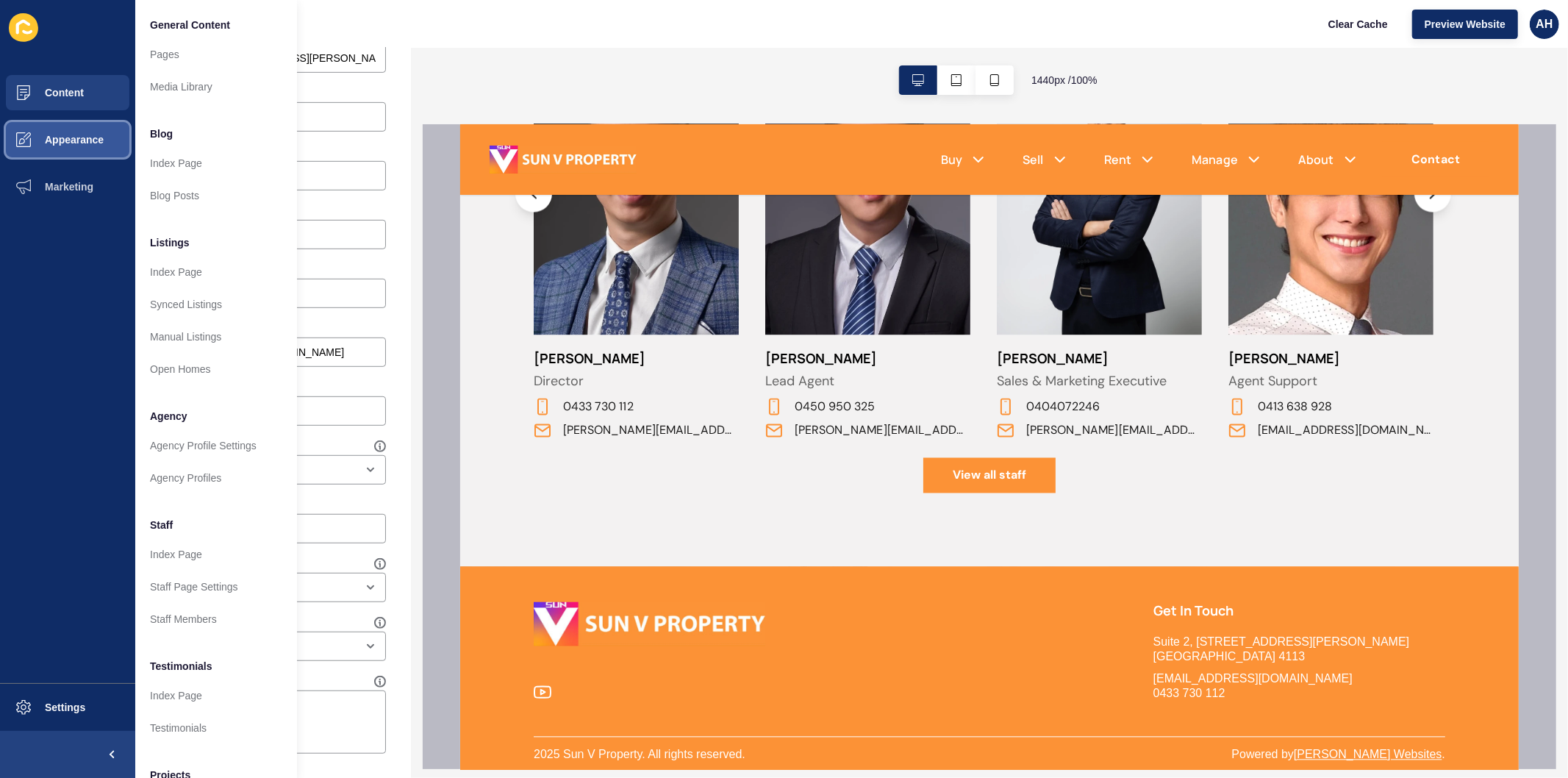
click at [72, 134] on span "Appearance" at bounding box center [51, 139] width 106 height 12
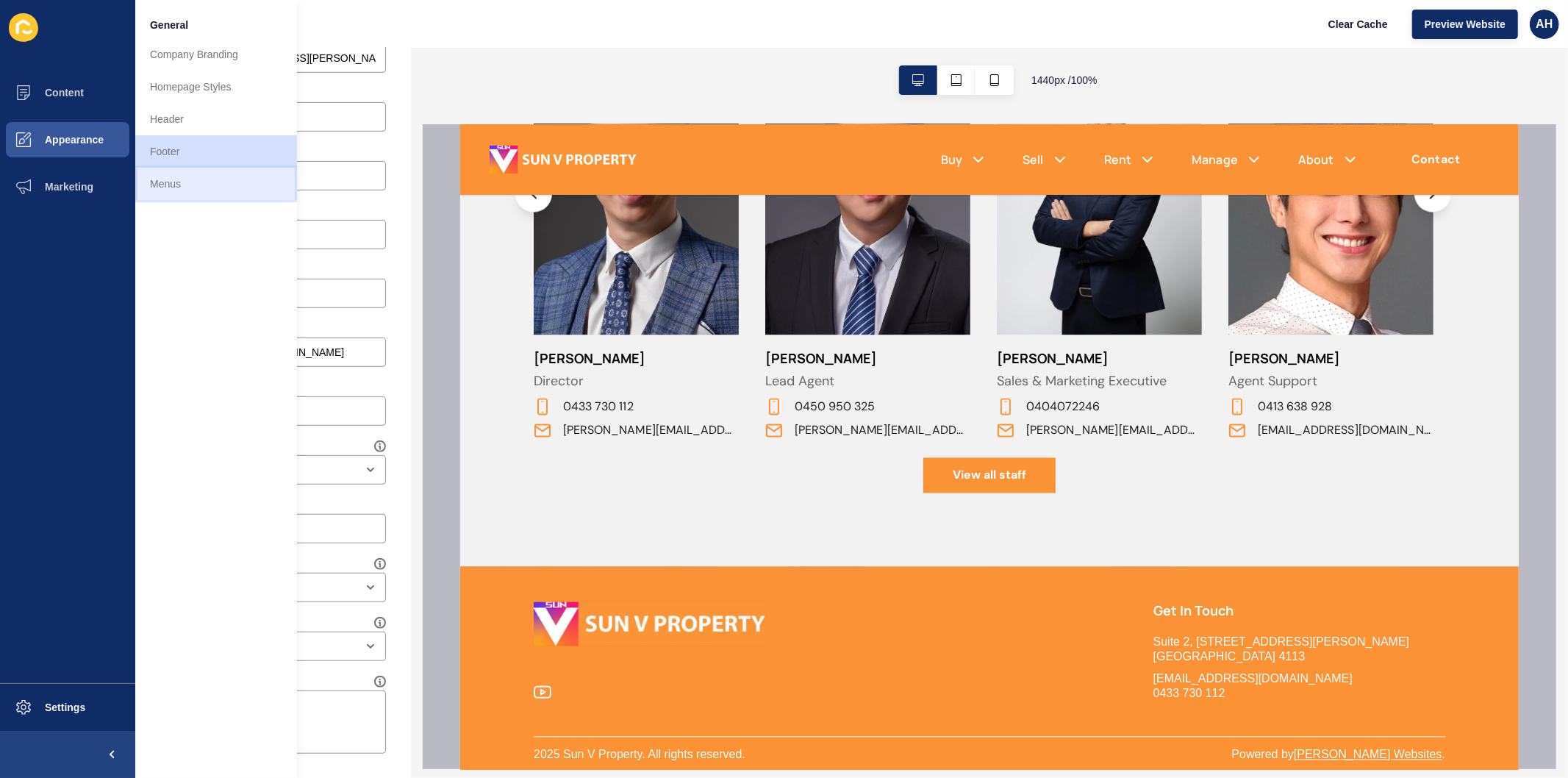
click at [163, 186] on link "Menus" at bounding box center [216, 184] width 161 height 32
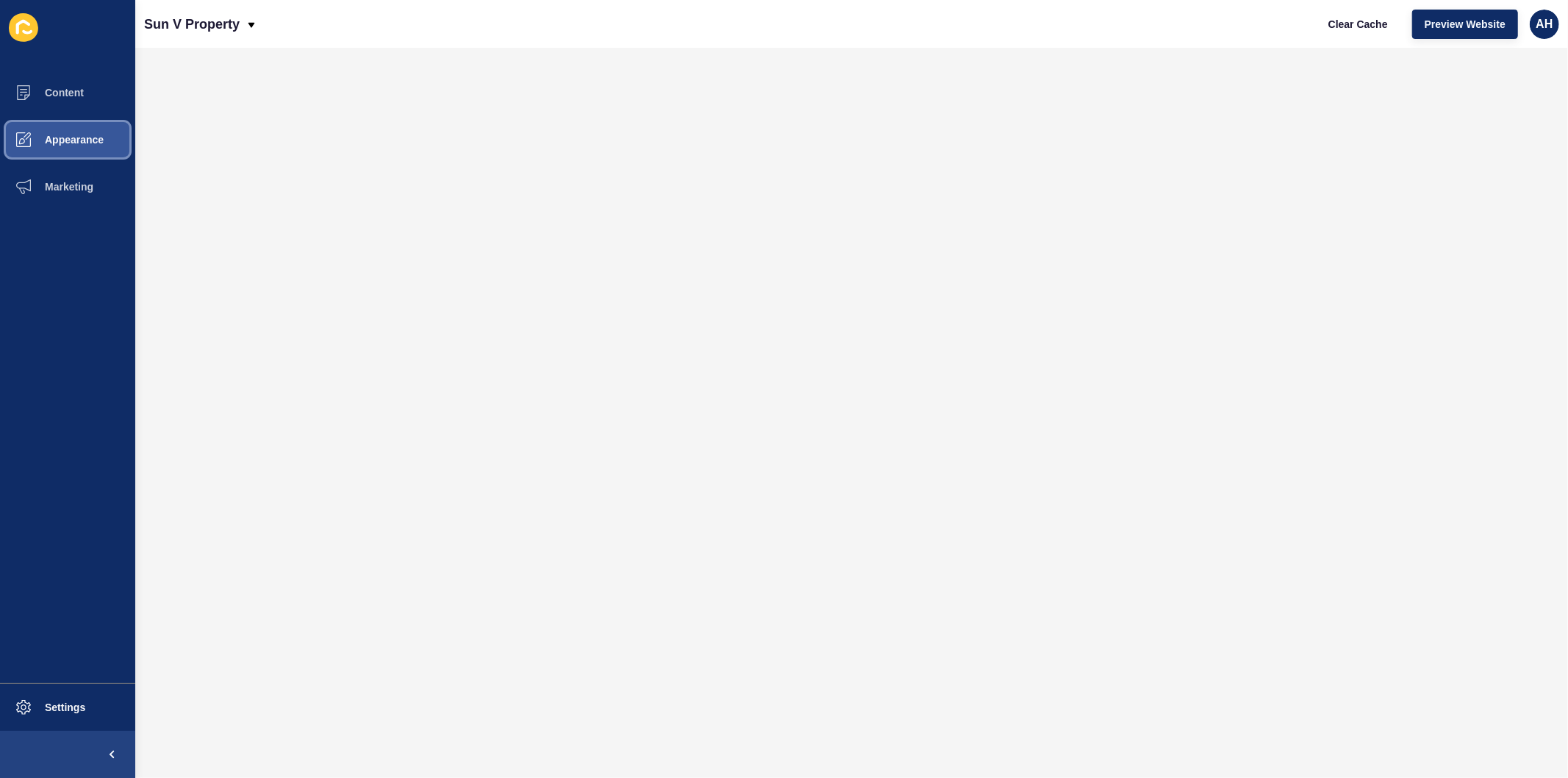
click at [57, 144] on span "Appearance" at bounding box center [51, 139] width 106 height 12
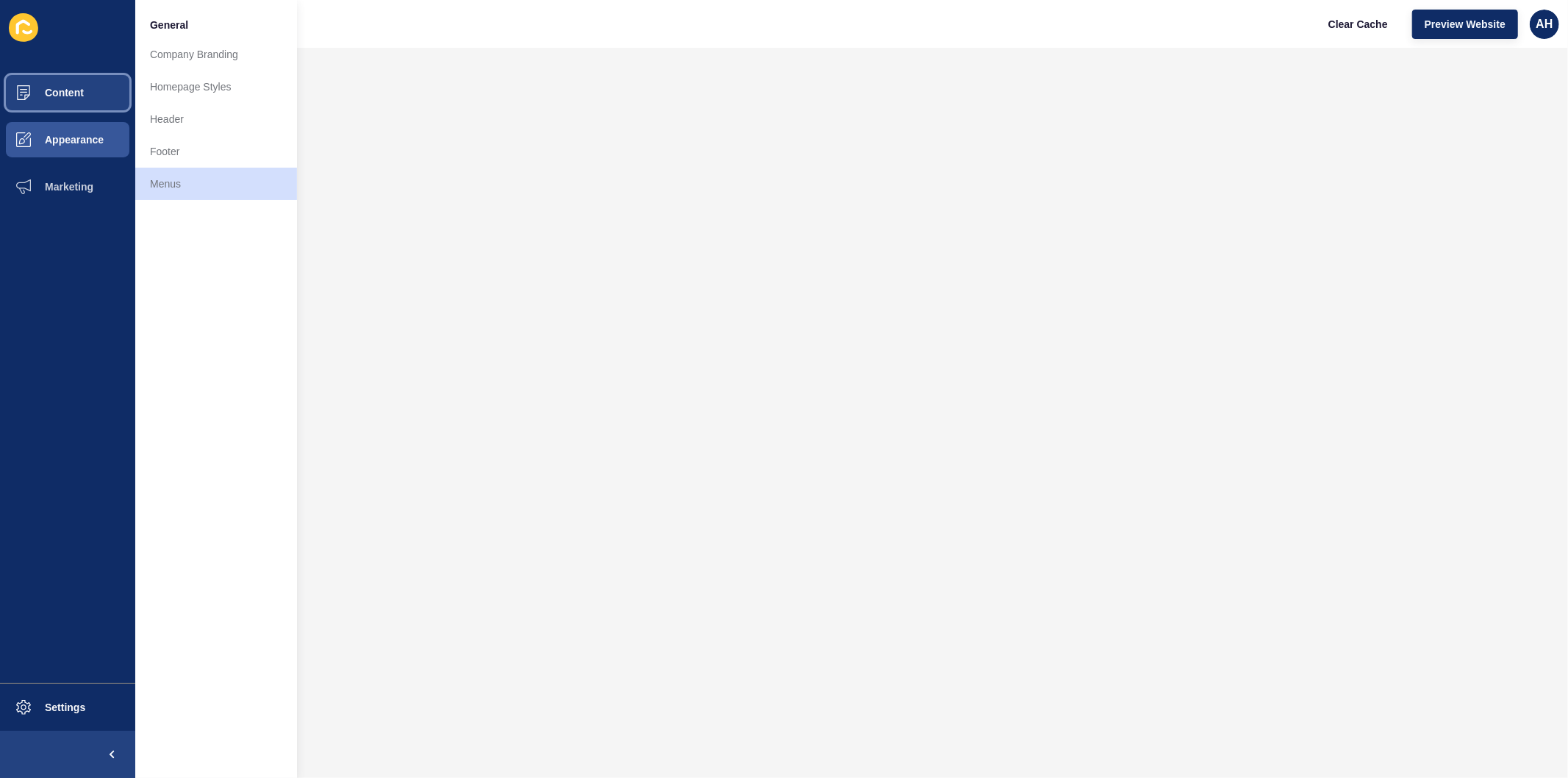
click at [65, 88] on span "Content" at bounding box center [41, 93] width 86 height 12
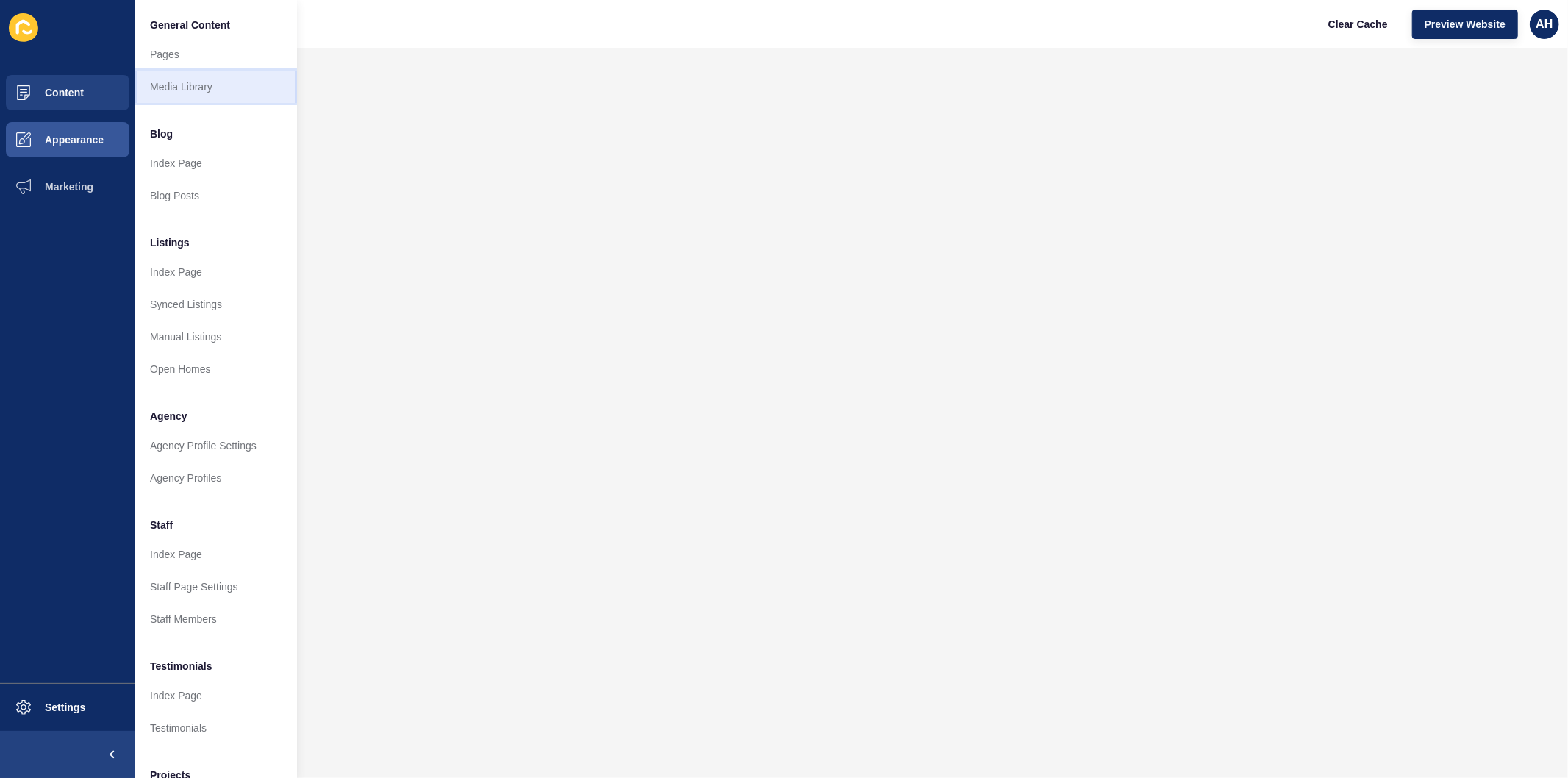
click at [190, 87] on link "Media Library" at bounding box center [216, 86] width 161 height 32
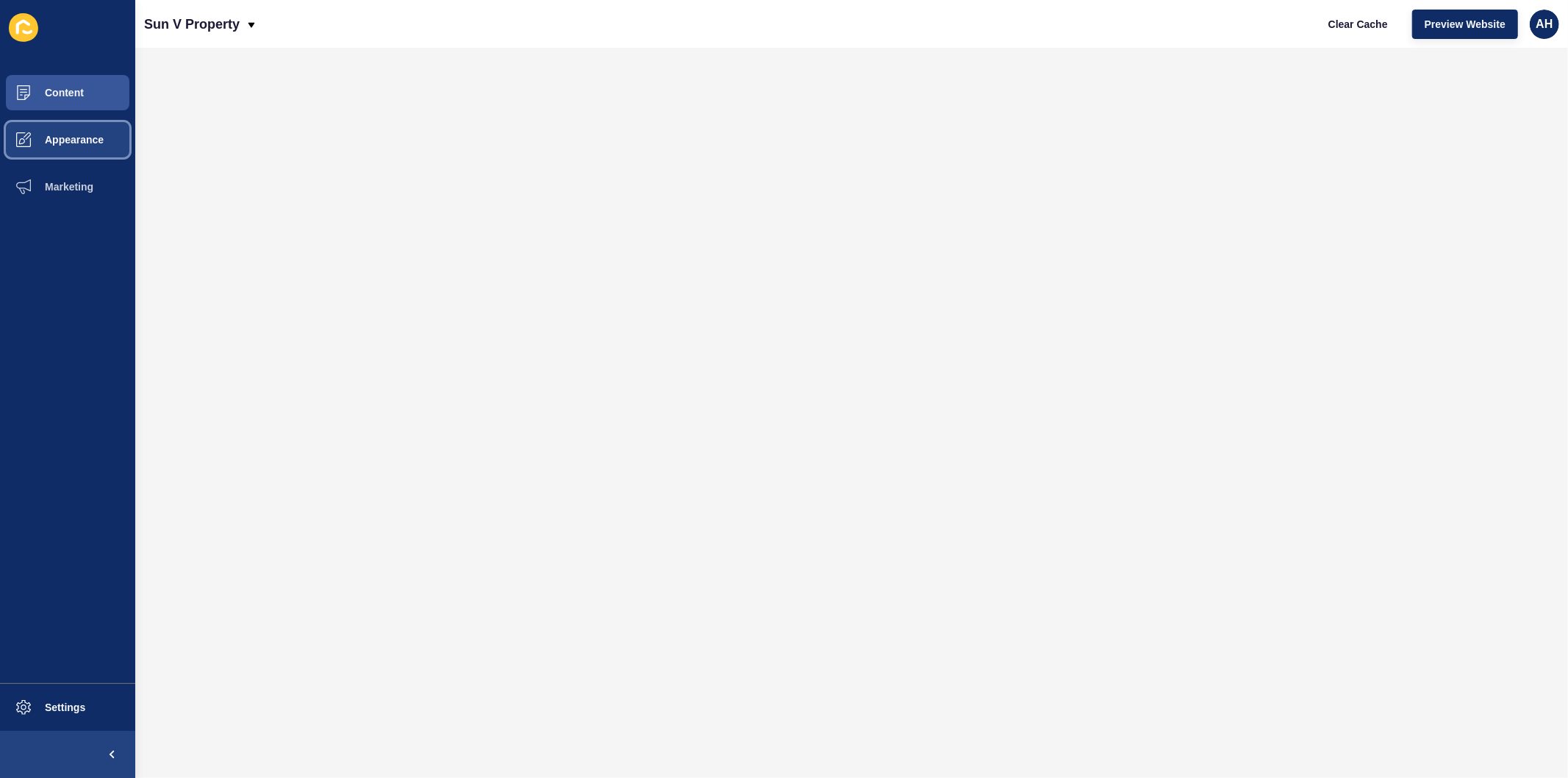
click at [62, 136] on span "Appearance" at bounding box center [51, 139] width 106 height 12
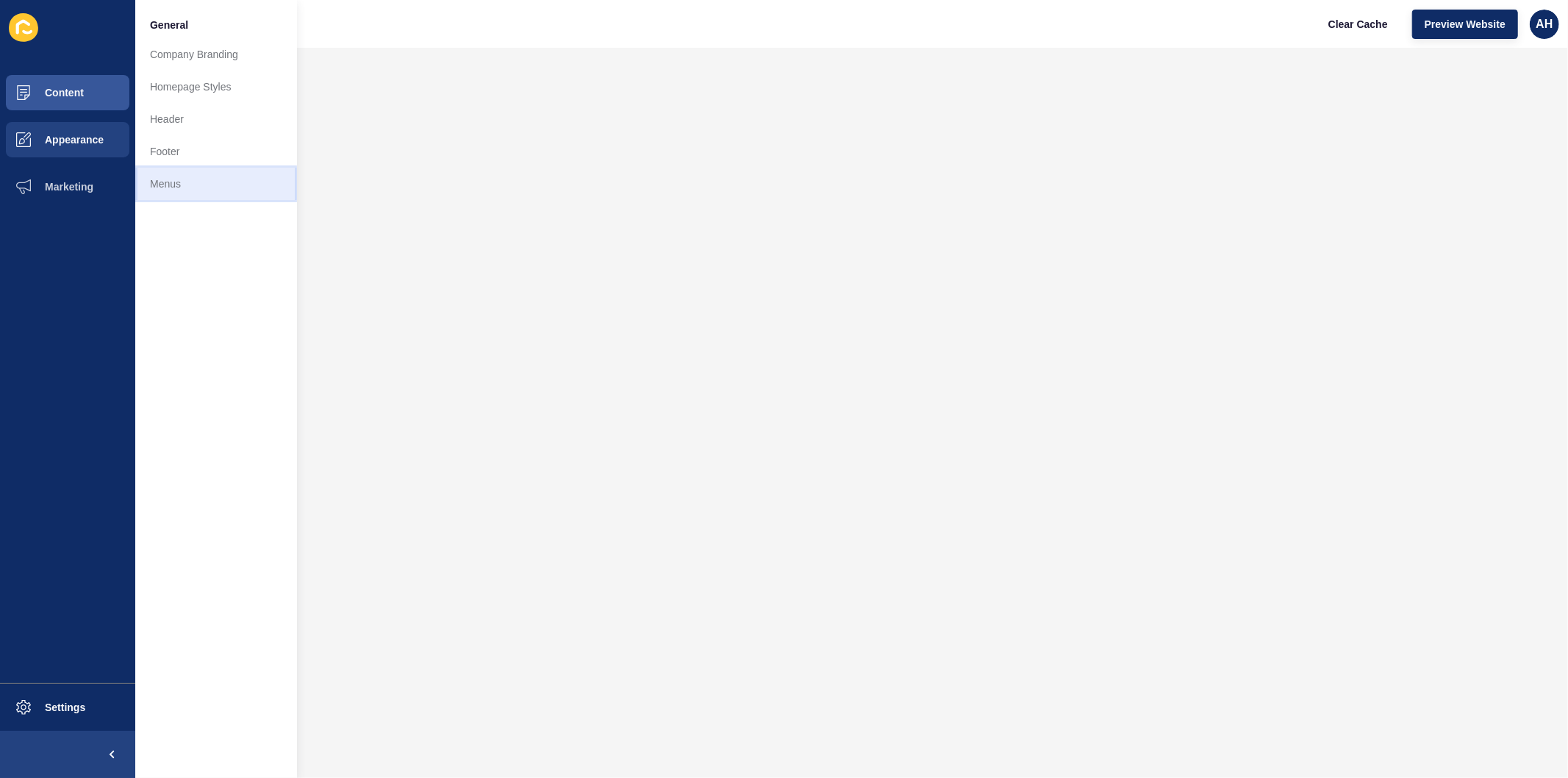
click at [158, 183] on link "Menus" at bounding box center [216, 184] width 161 height 32
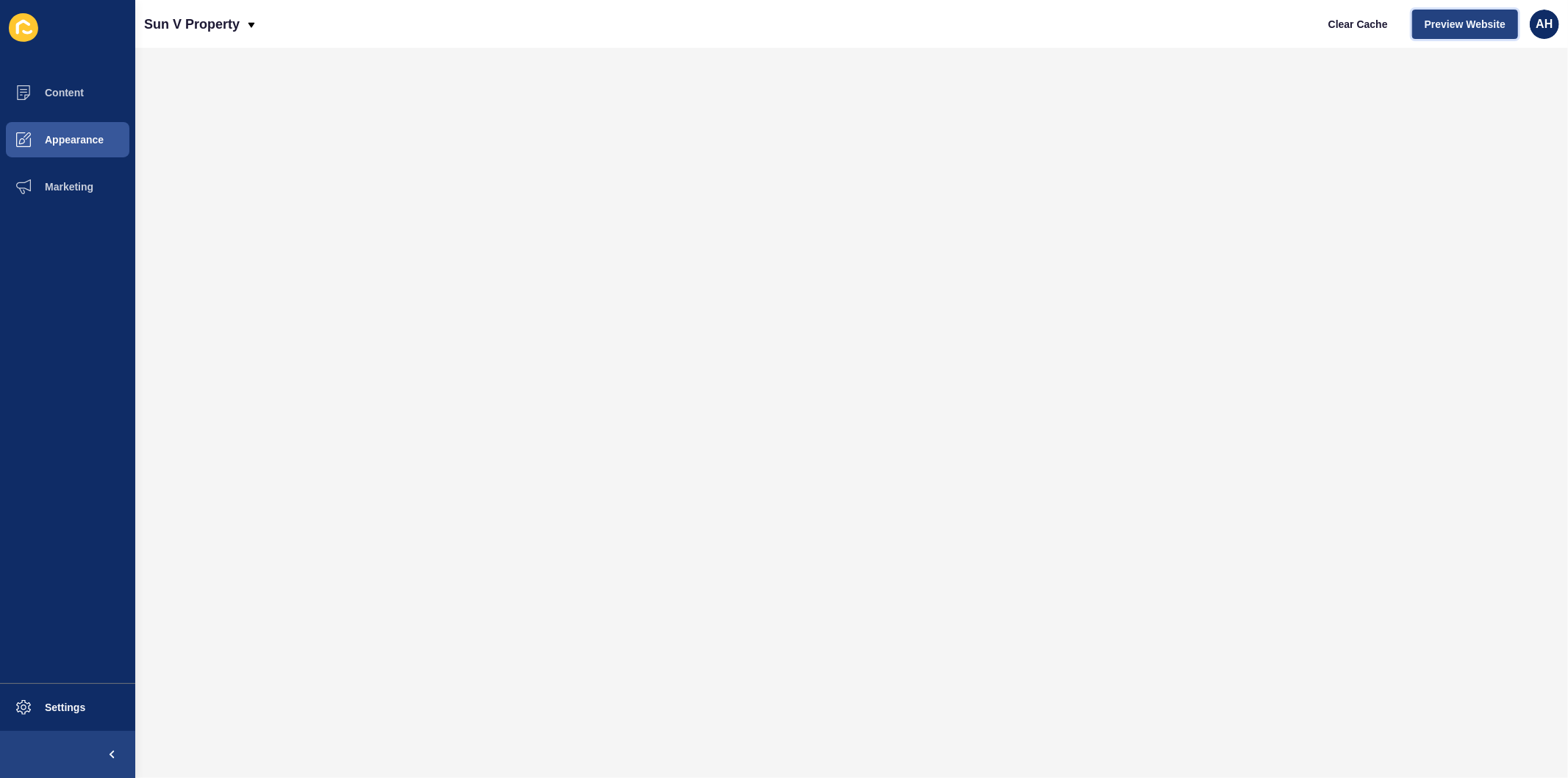
click at [1466, 22] on span "Preview Website" at bounding box center [1465, 24] width 81 height 15
click at [71, 133] on button "Appearance" at bounding box center [68, 139] width 135 height 47
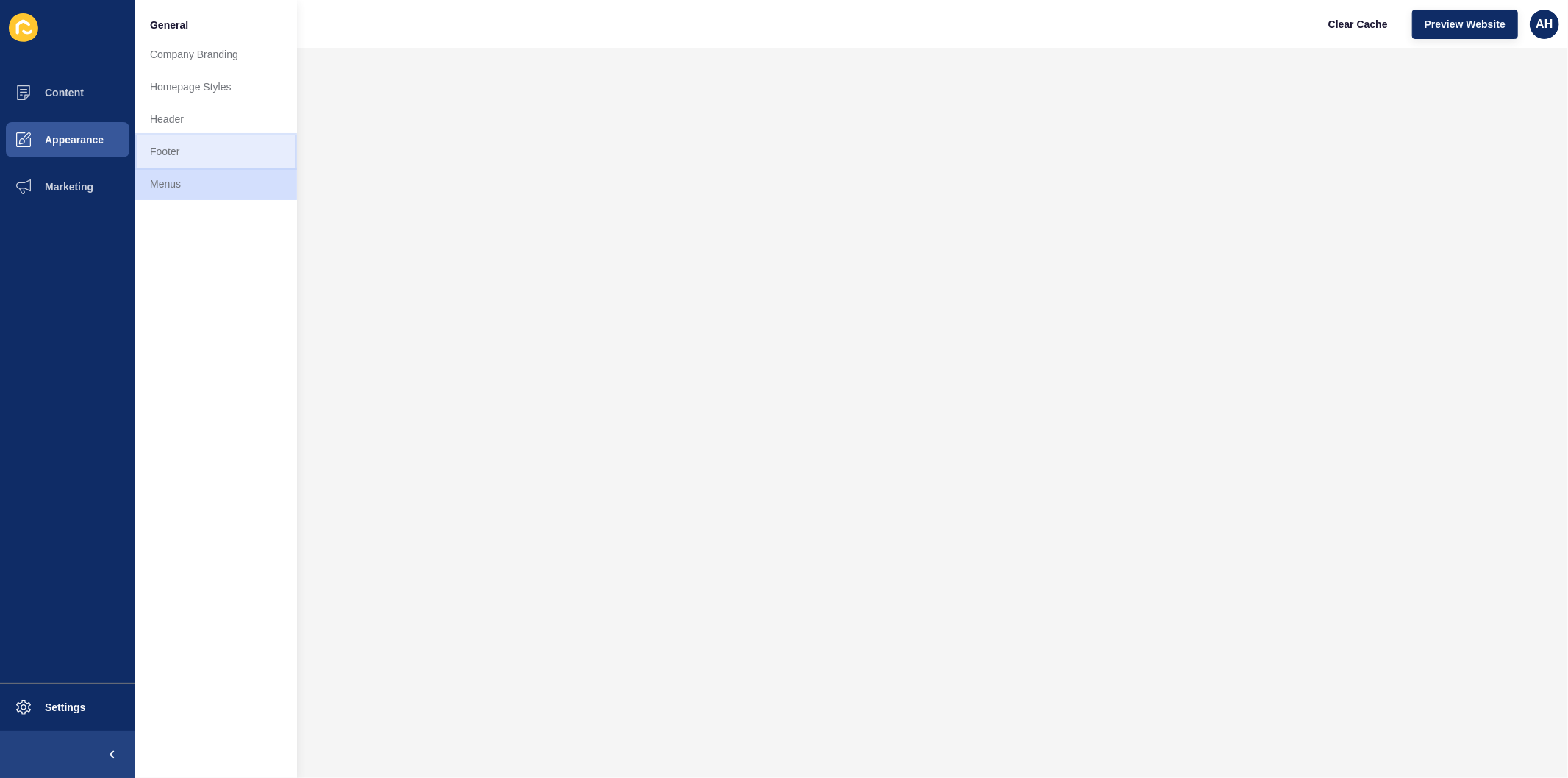
click at [180, 140] on link "Footer" at bounding box center [216, 151] width 161 height 32
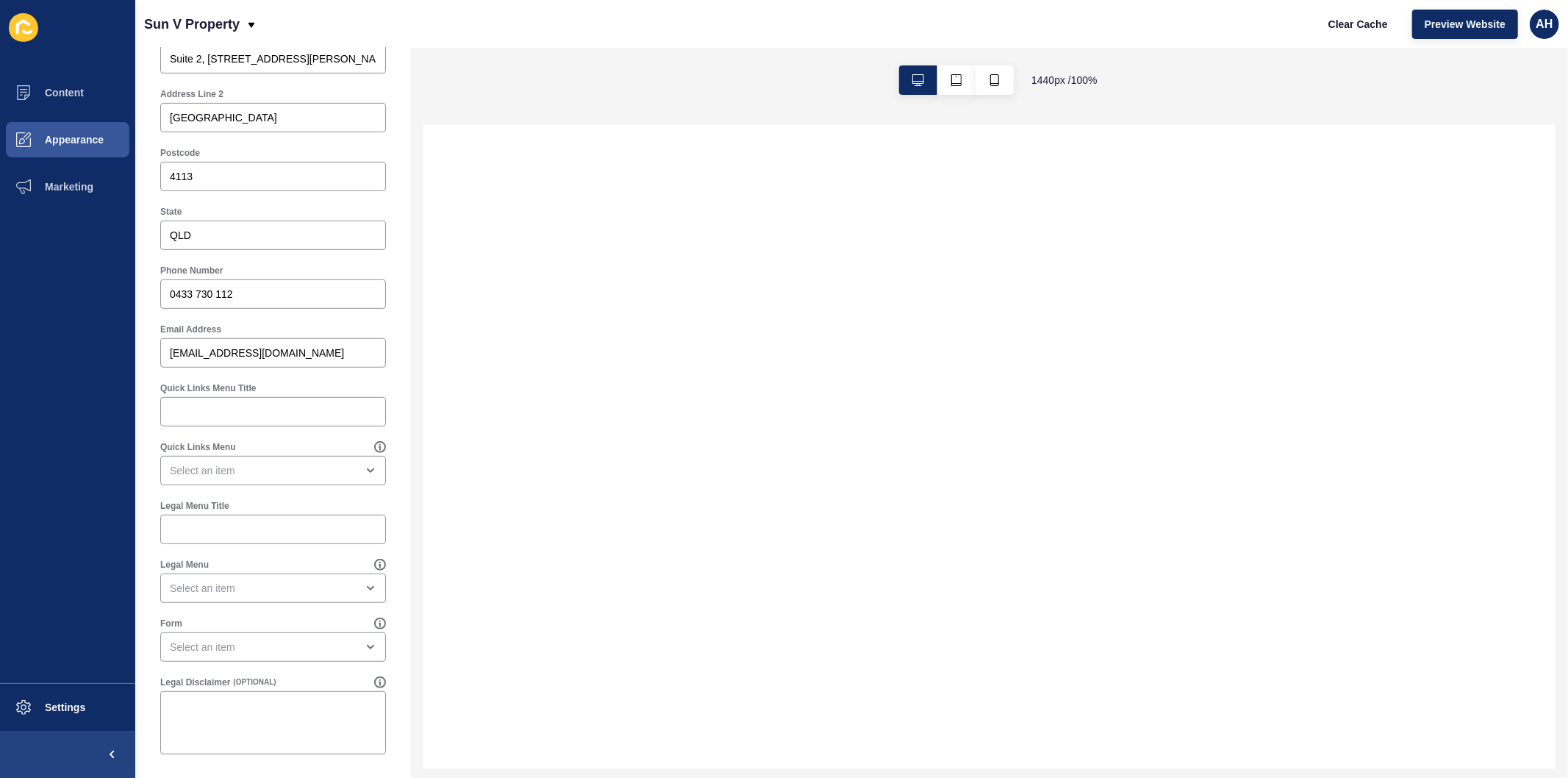
scroll to position [575, 0]
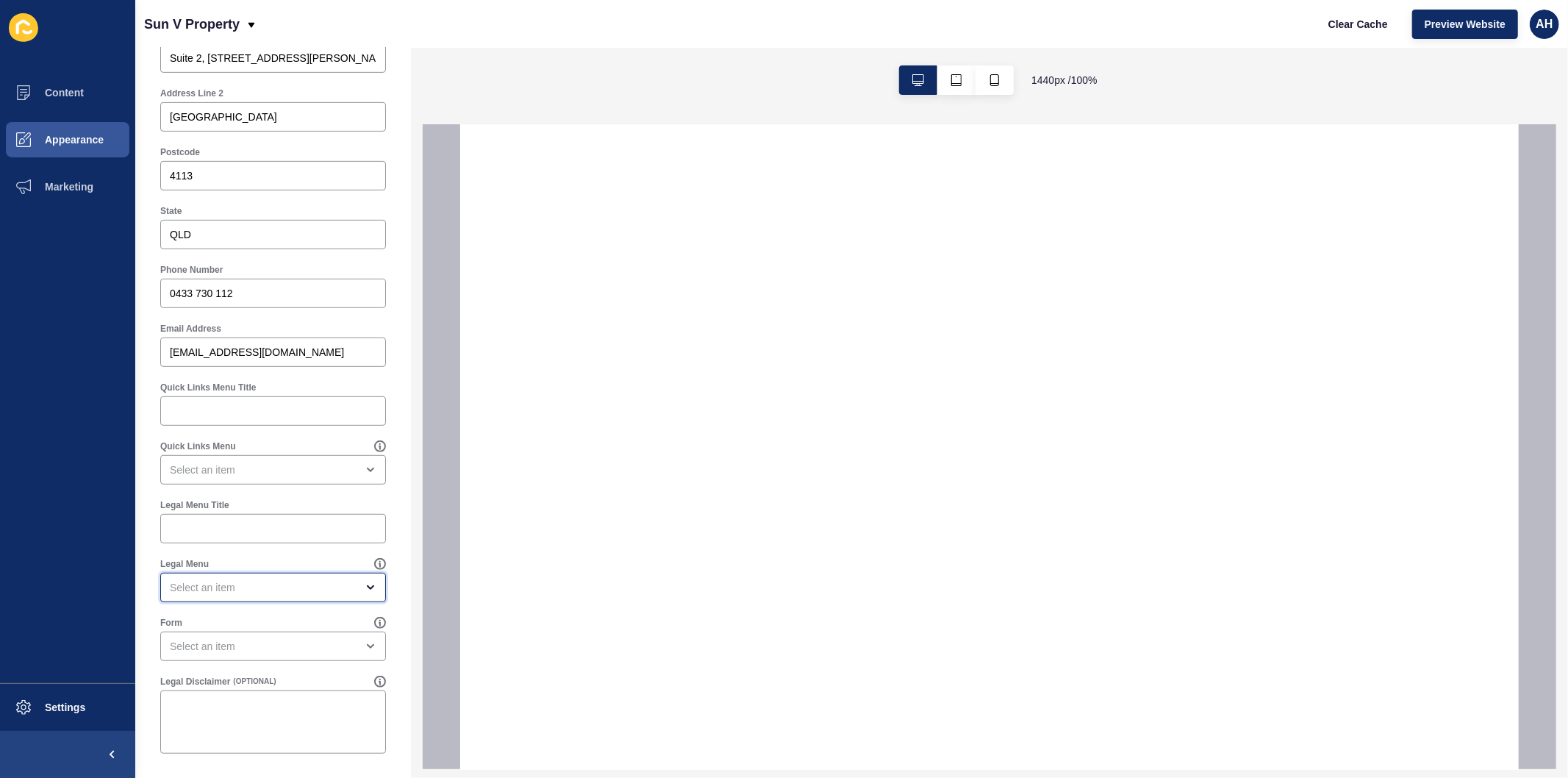
select select
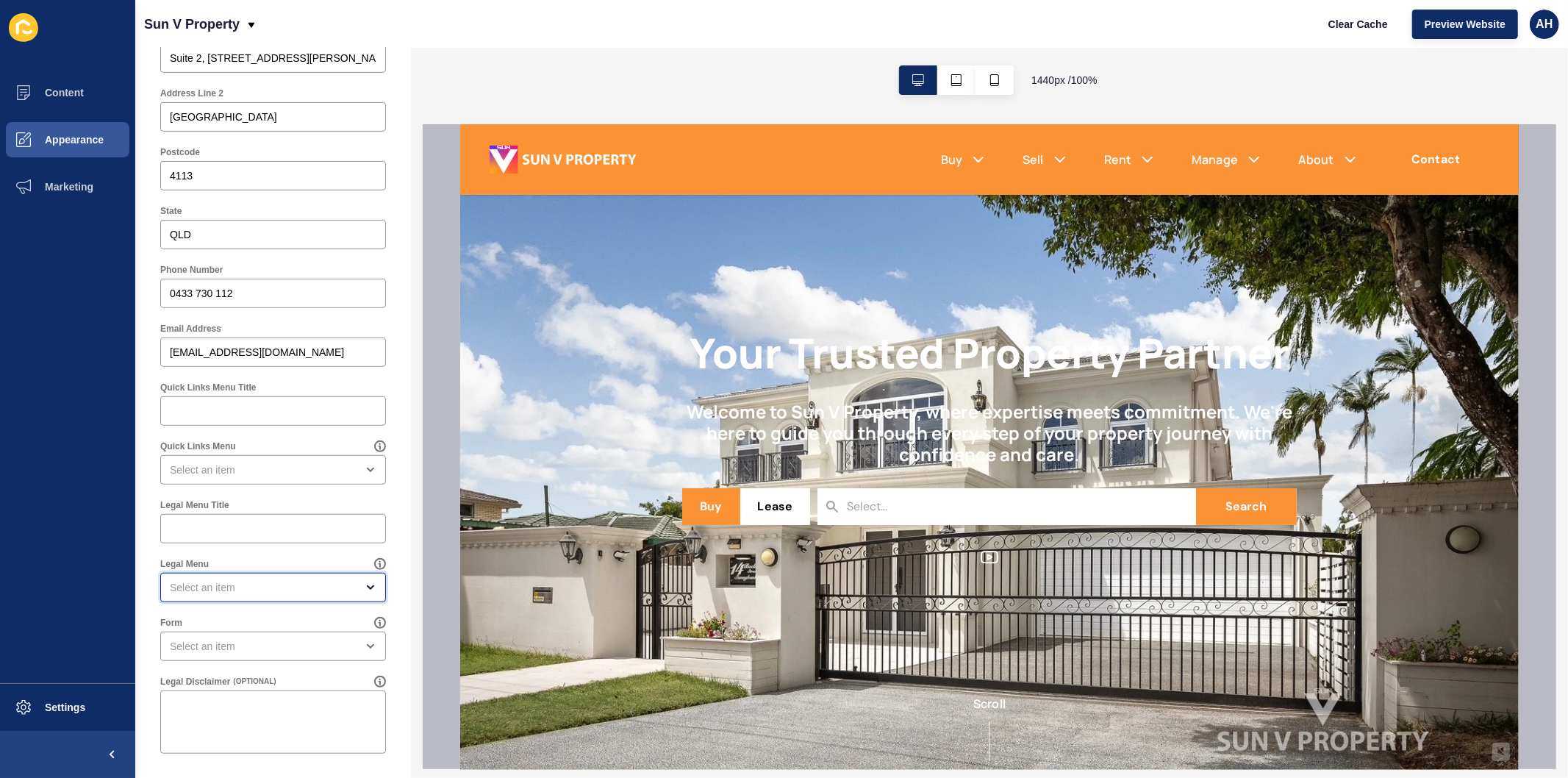
click at [272, 589] on div "open menu" at bounding box center [262, 588] width 186 height 15
click at [224, 621] on span "Legal Menu" at bounding box center [267, 624] width 190 height 15
type input "Legal Menu"
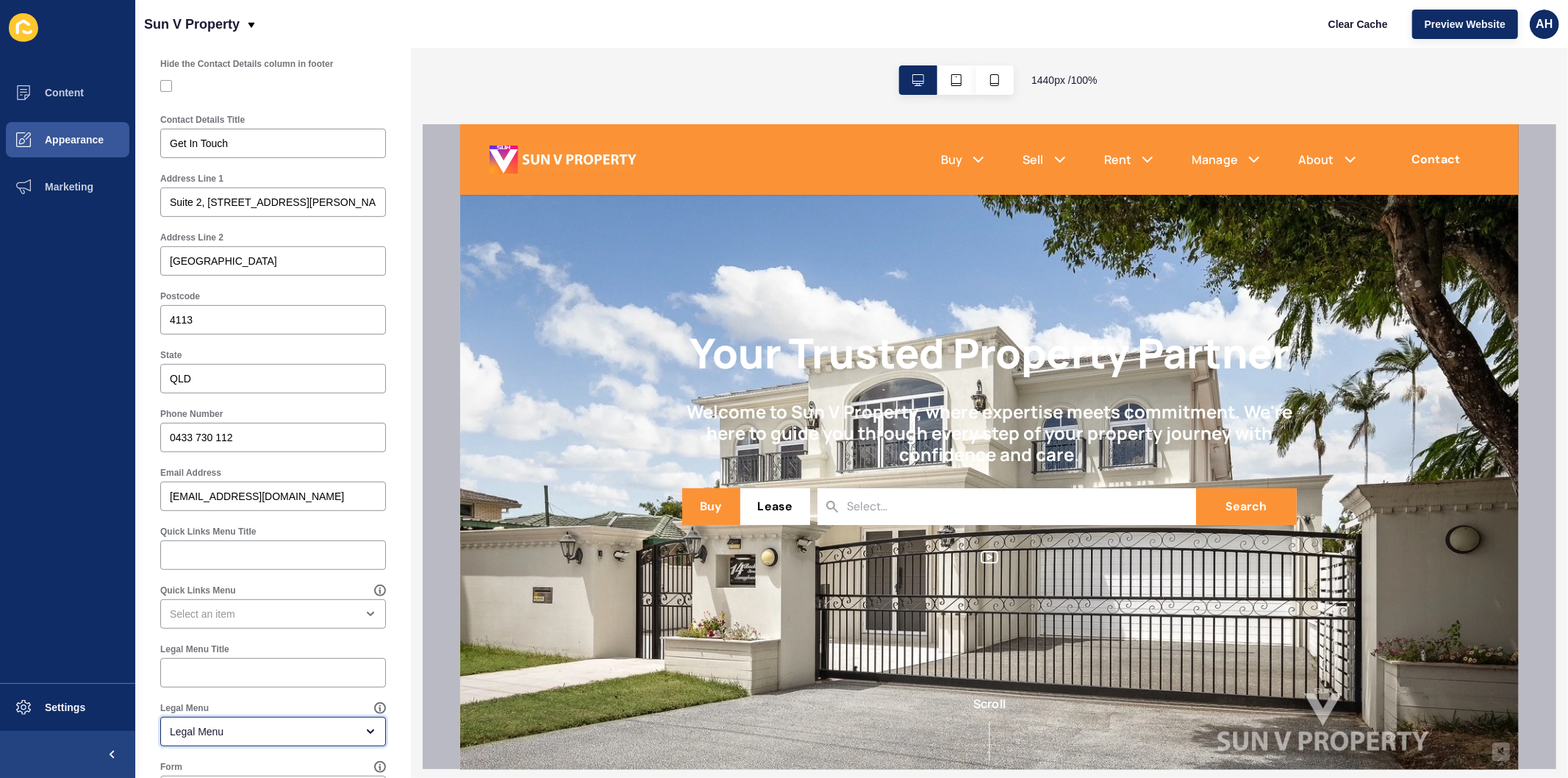
scroll to position [3, 0]
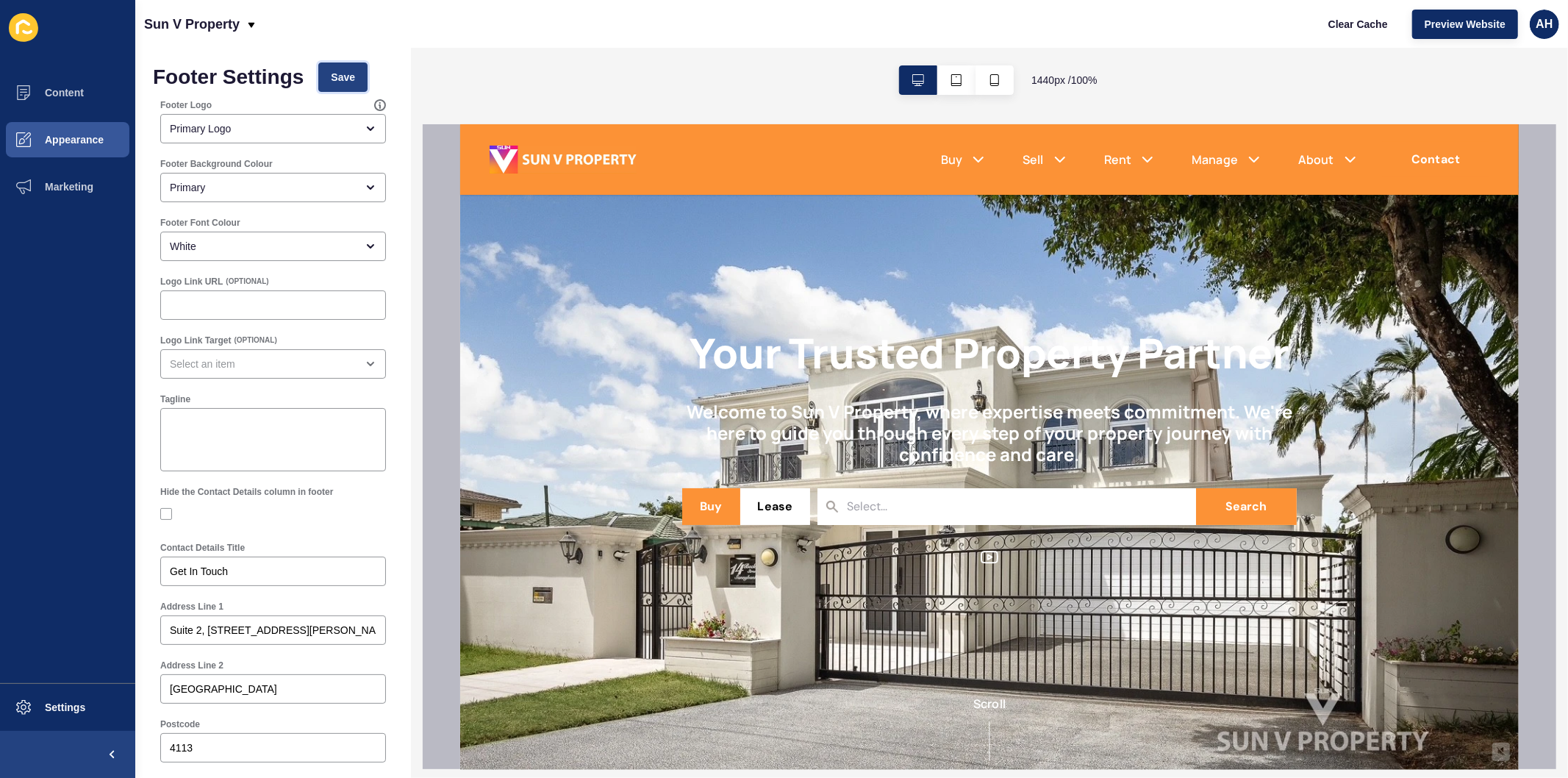
click at [336, 76] on span "Save" at bounding box center [343, 77] width 24 height 15
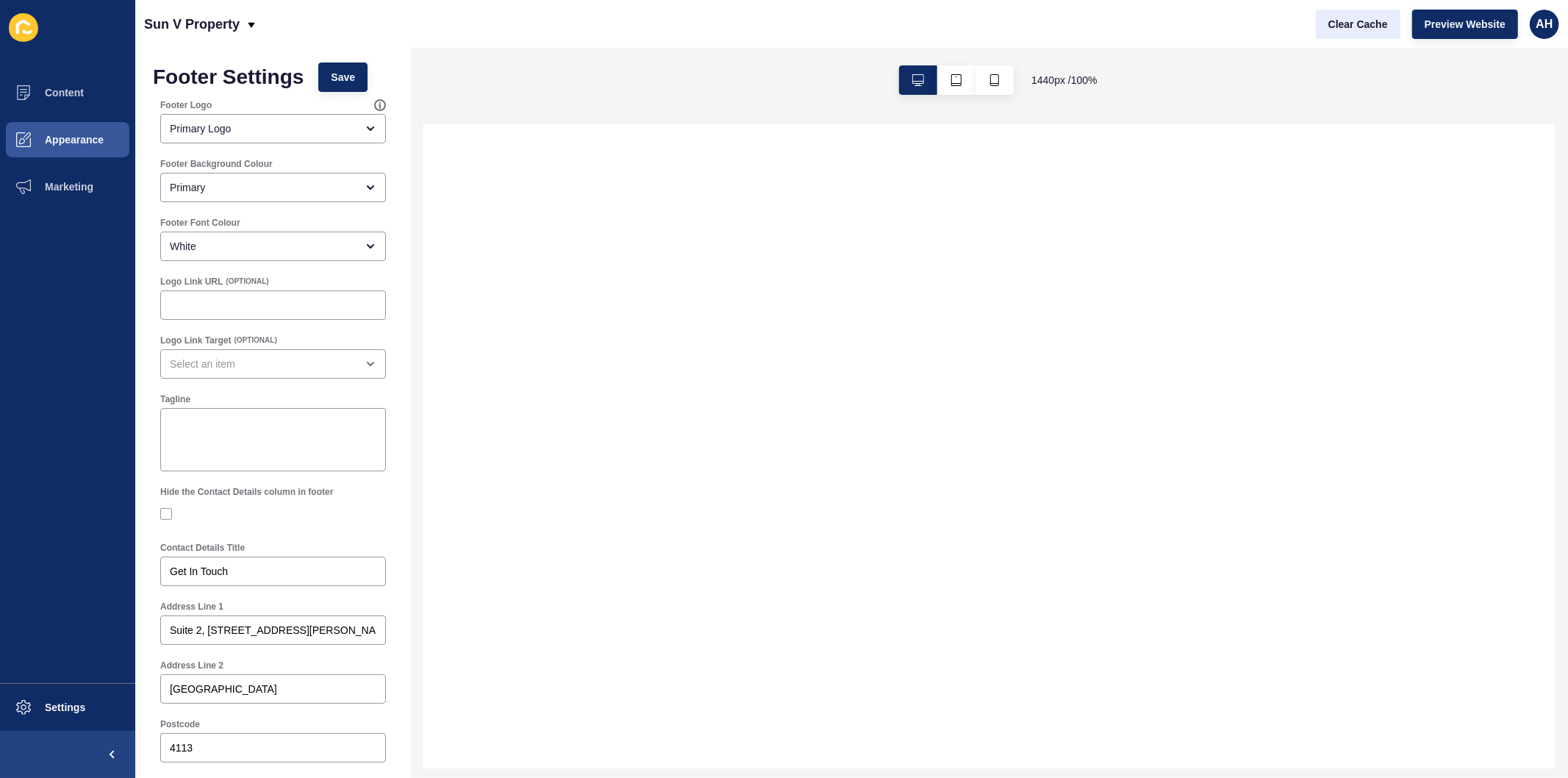
select select
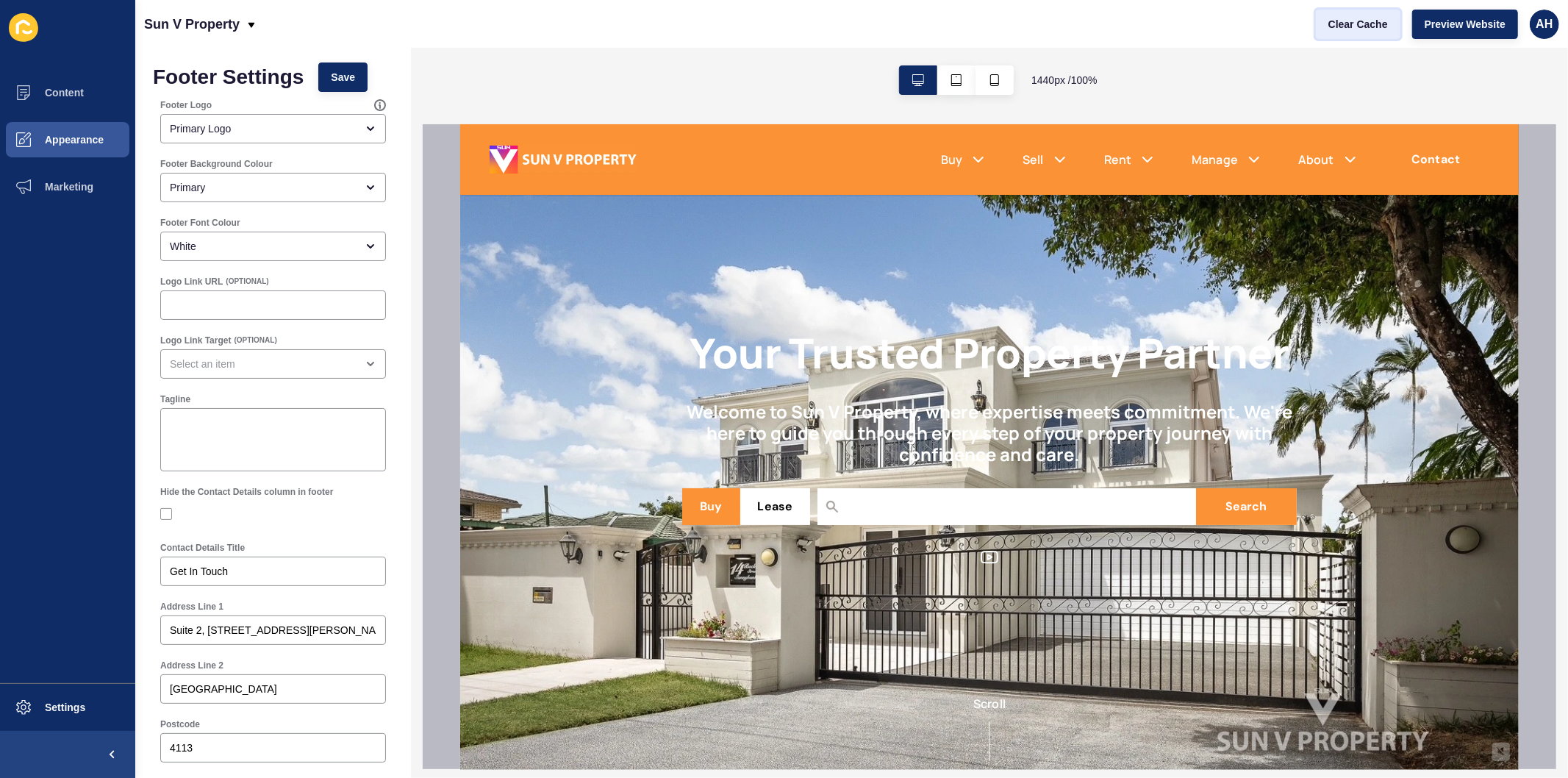
click at [1346, 23] on span "Clear Cache" at bounding box center [1358, 24] width 59 height 15
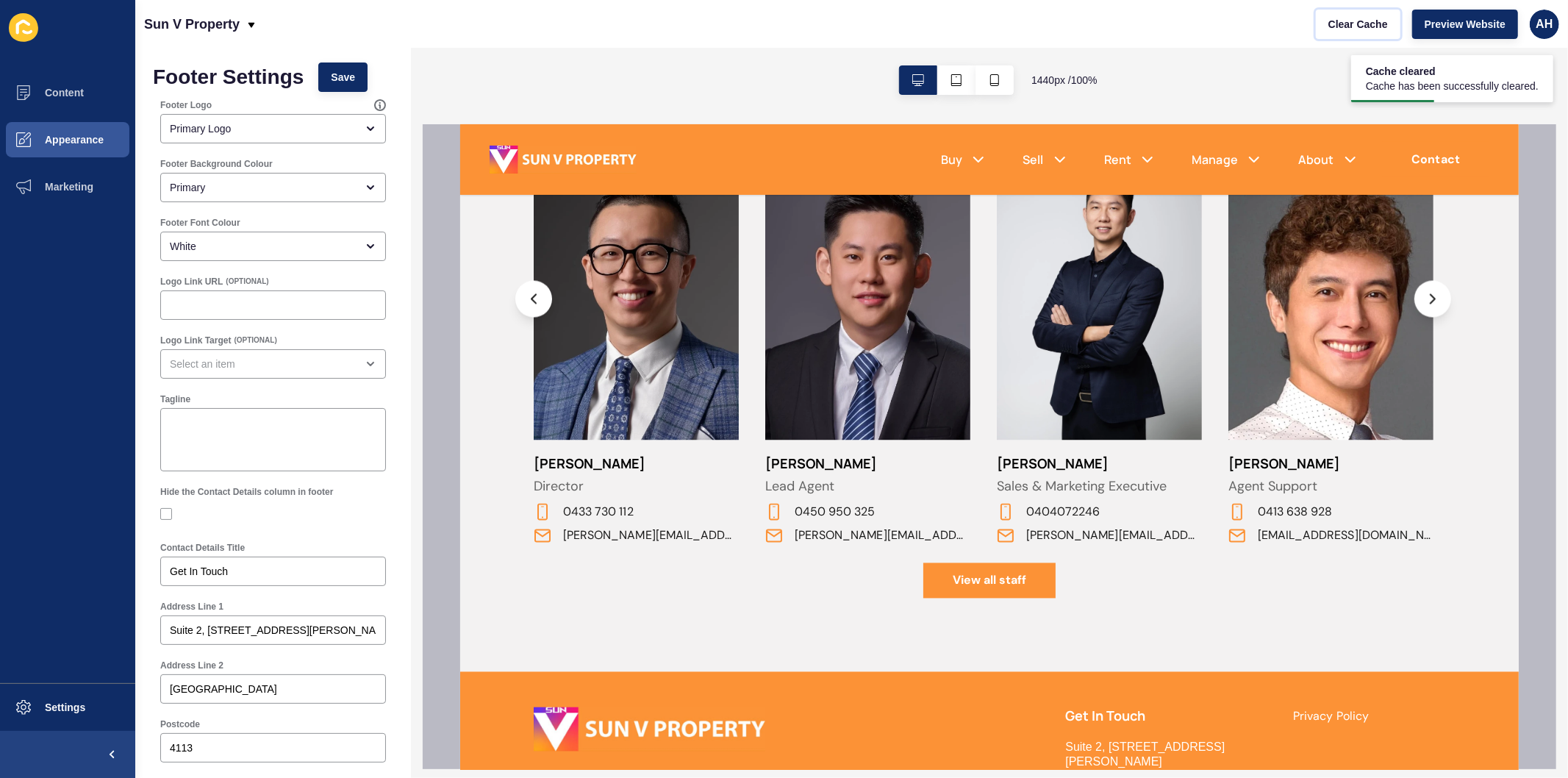
scroll to position [2336, 0]
